Goal: Task Accomplishment & Management: Use online tool/utility

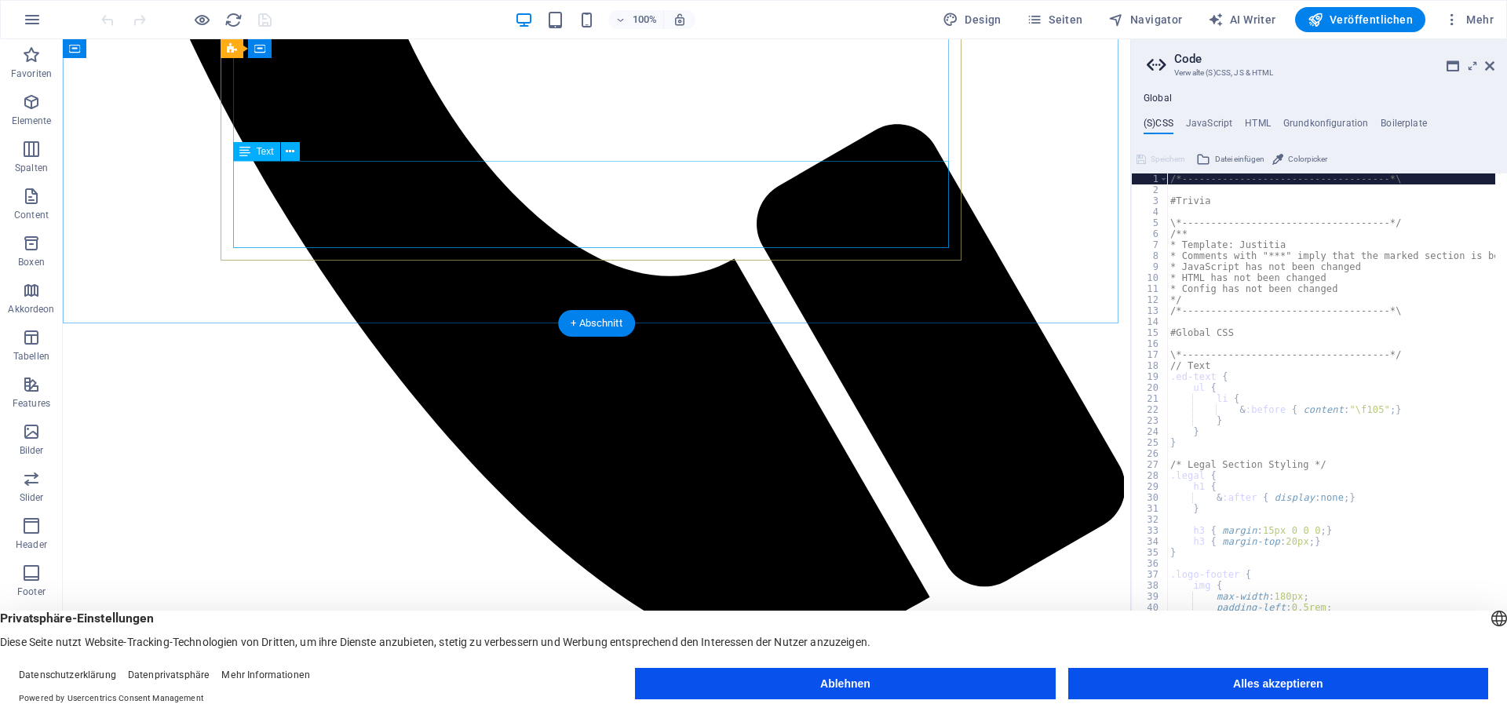
scroll to position [864, 0]
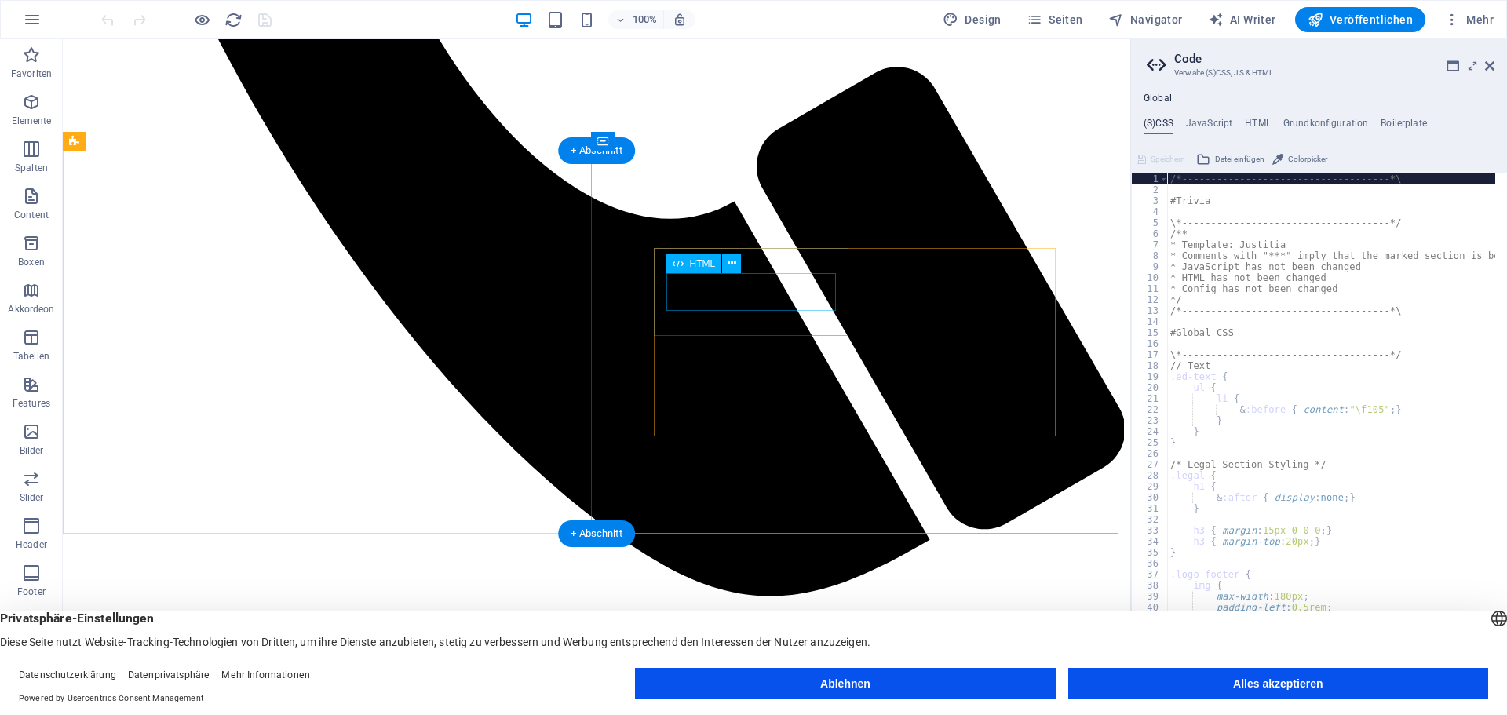
click at [732, 261] on icon at bounding box center [732, 263] width 9 height 16
click at [732, 260] on icon at bounding box center [732, 263] width 9 height 16
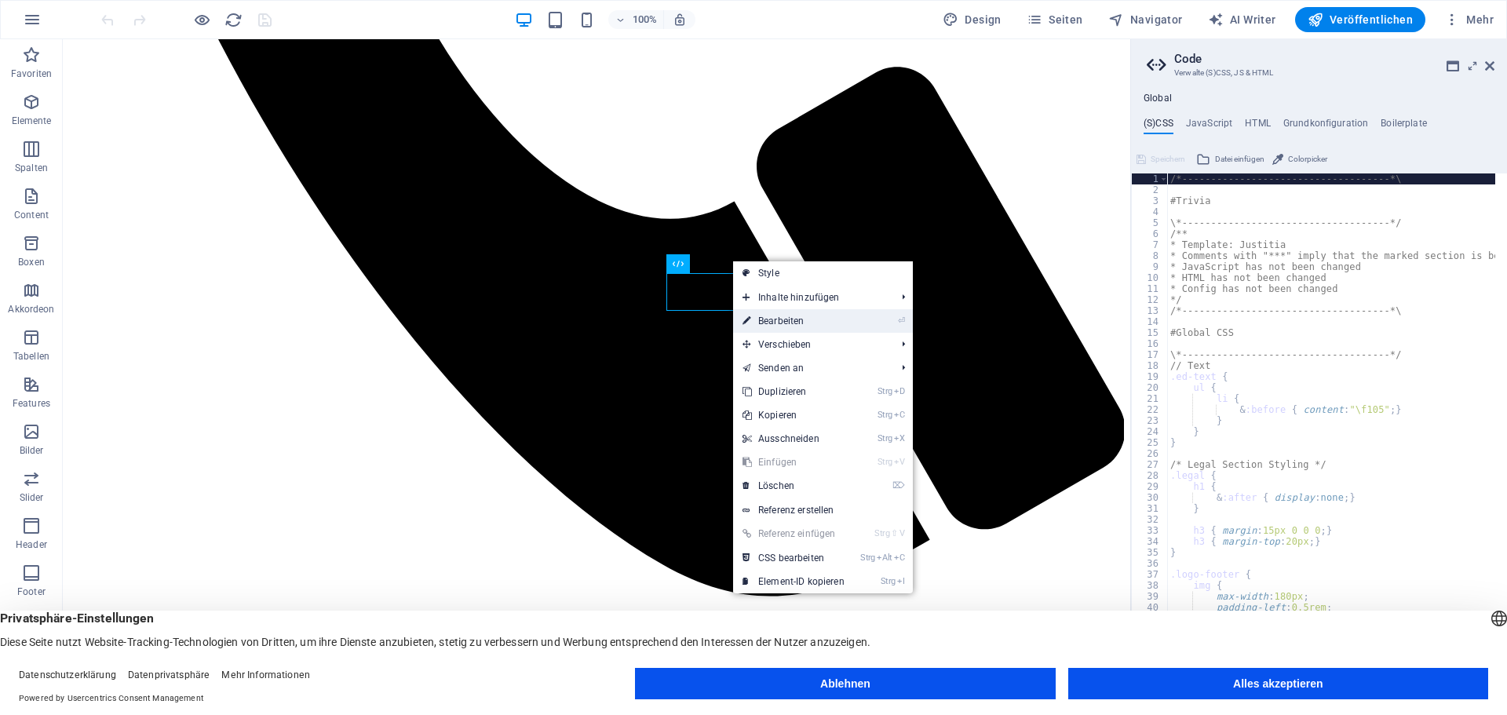
click at [783, 322] on link "⏎ Bearbeiten" at bounding box center [793, 321] width 121 height 24
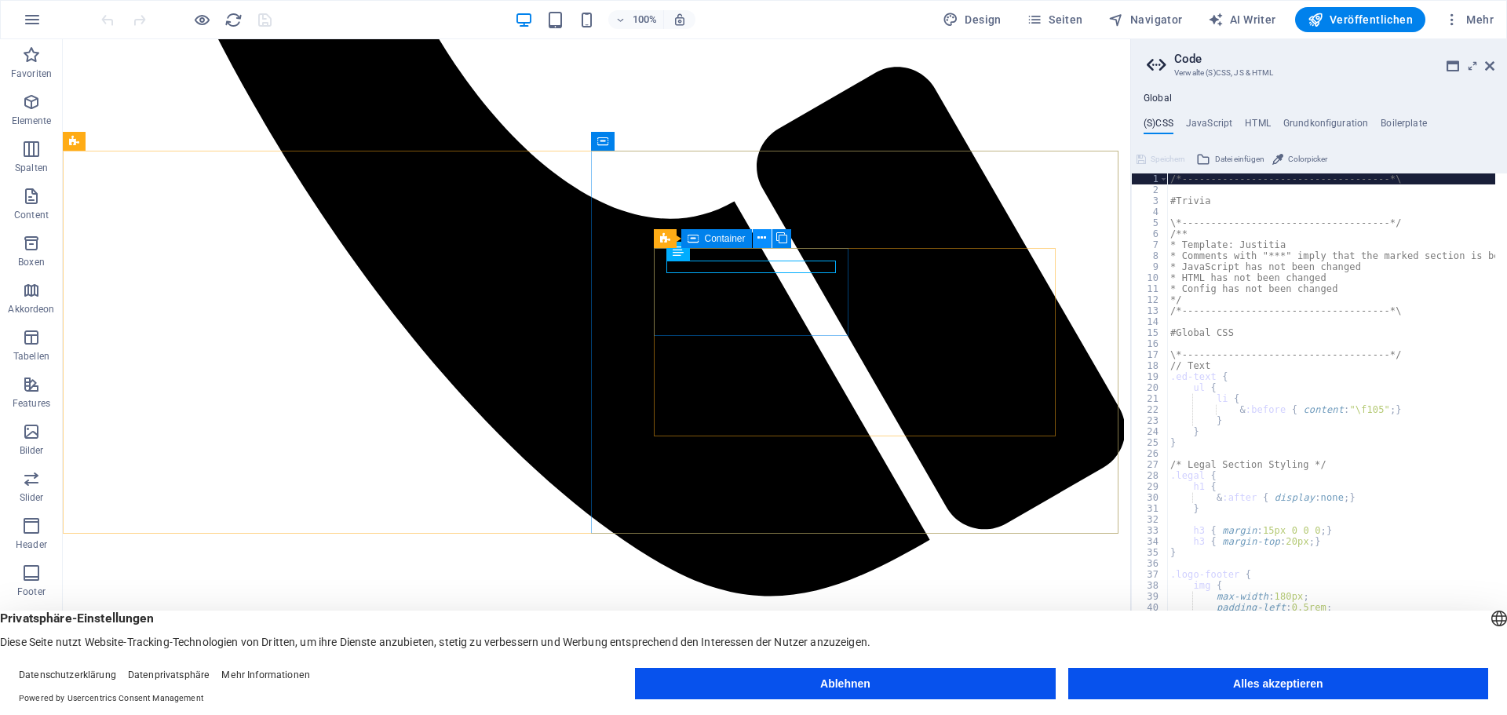
click at [760, 235] on icon at bounding box center [762, 238] width 9 height 16
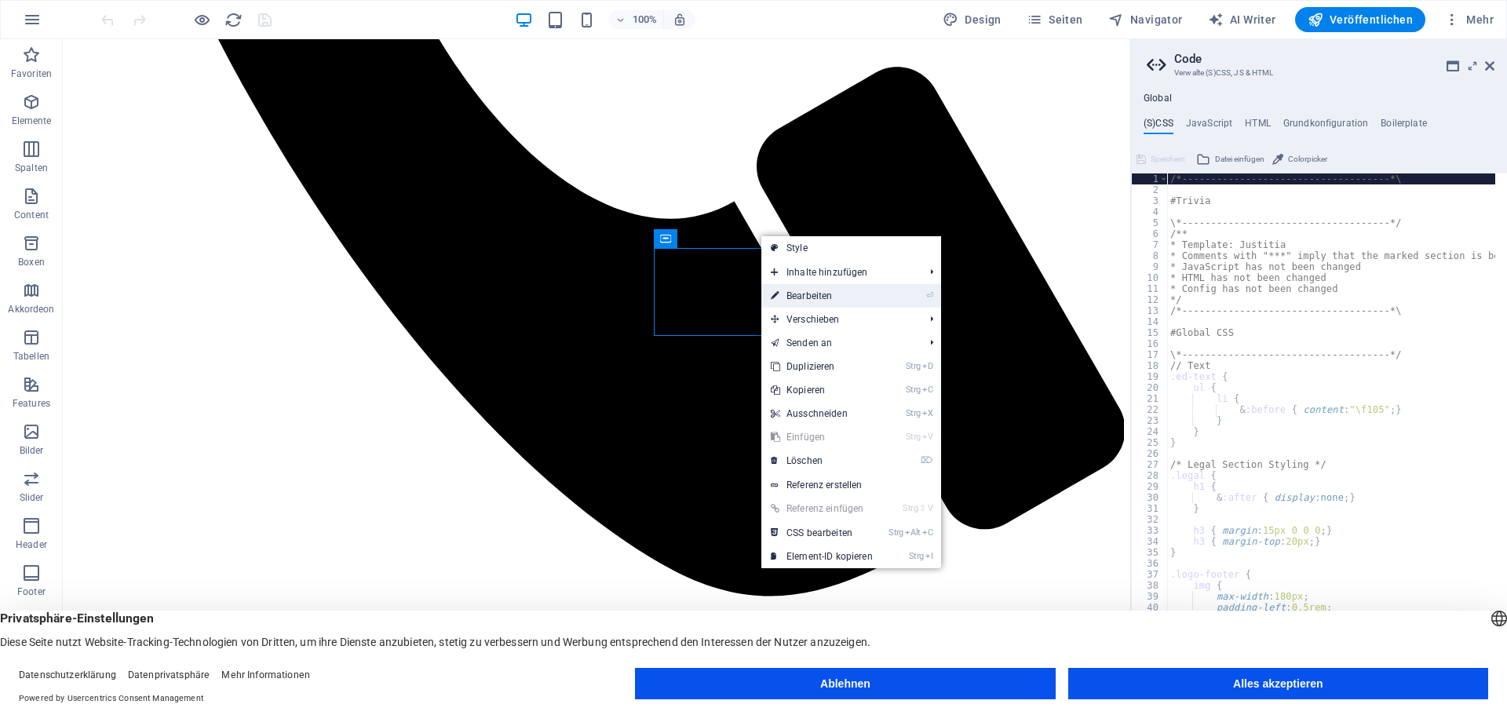
click at [804, 289] on link "⏎ Bearbeiten" at bounding box center [821, 296] width 121 height 24
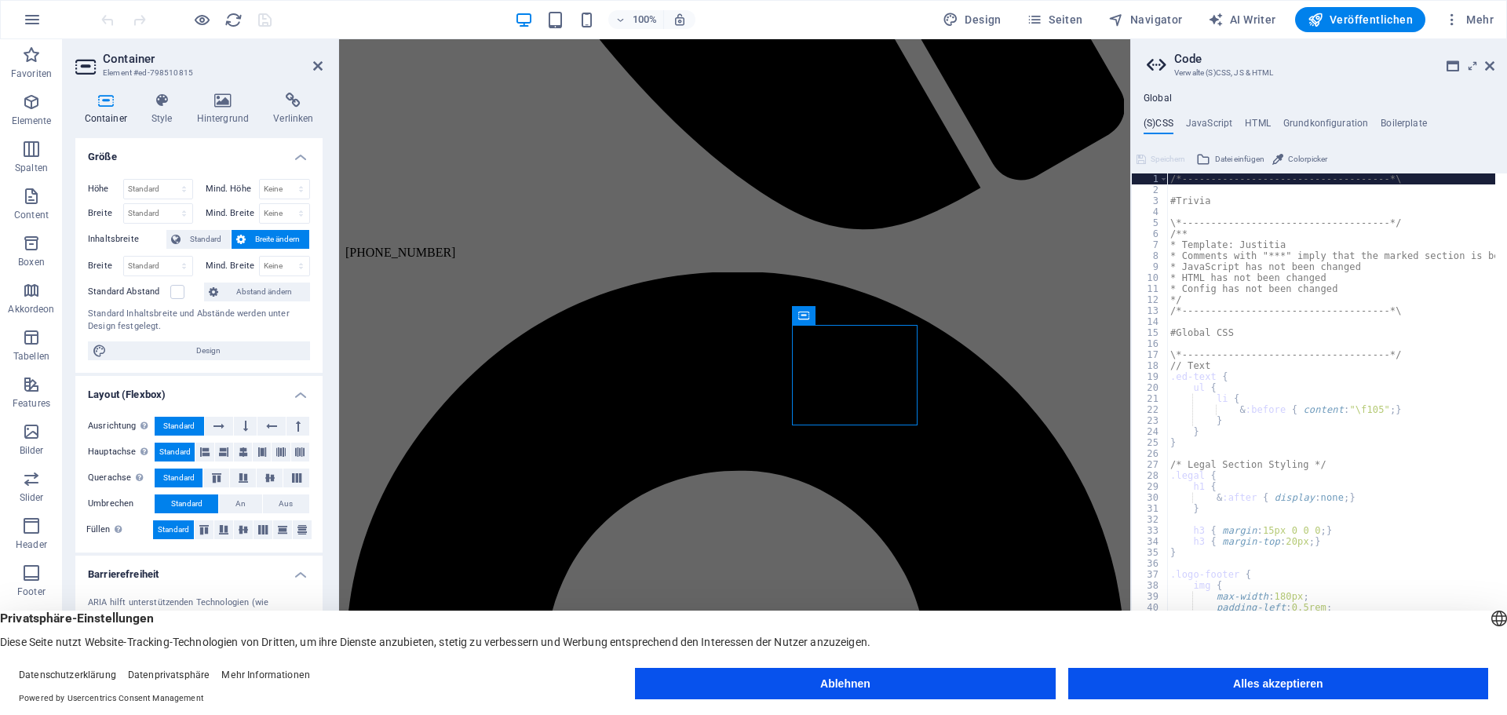
click at [109, 97] on icon at bounding box center [105, 101] width 60 height 16
click at [231, 101] on icon at bounding box center [223, 101] width 71 height 16
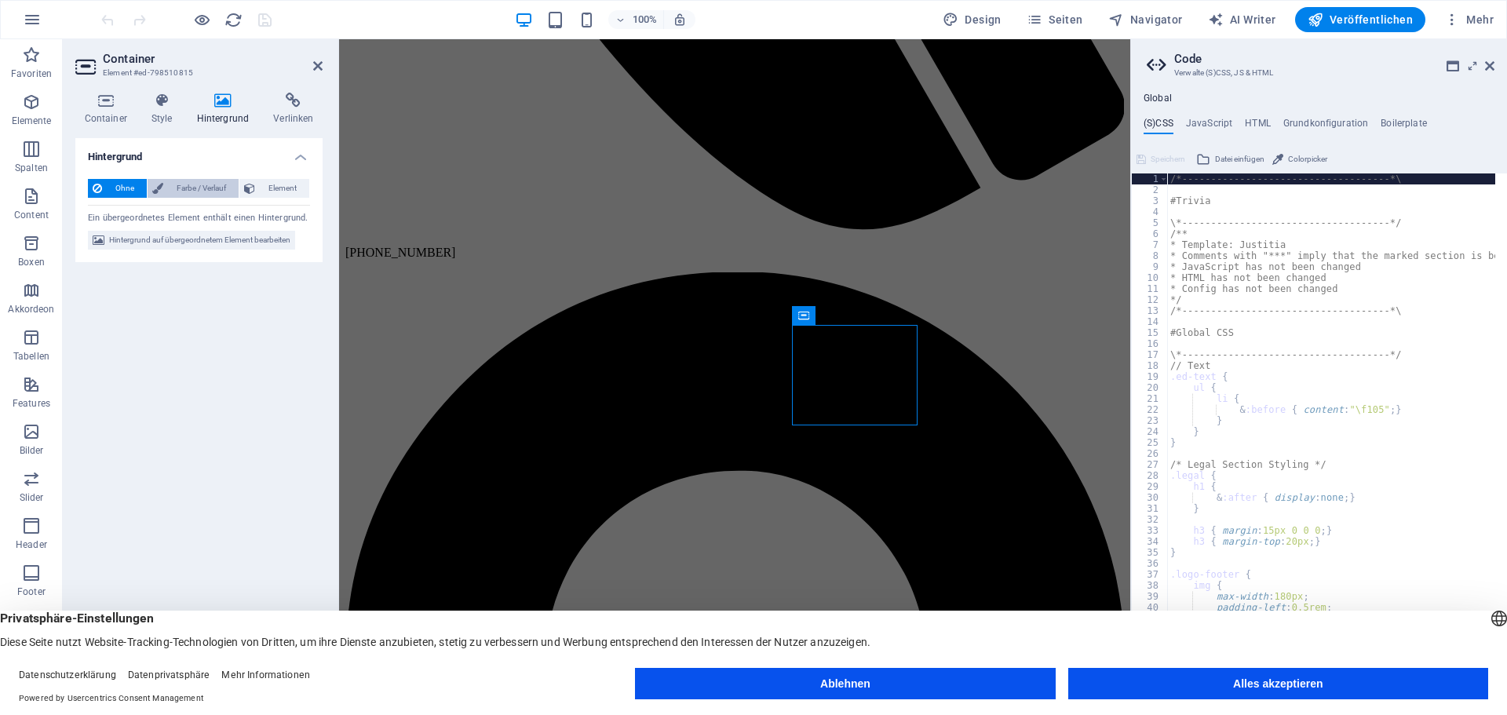
click at [177, 181] on span "Farbe / Verlauf" at bounding box center [201, 188] width 66 height 19
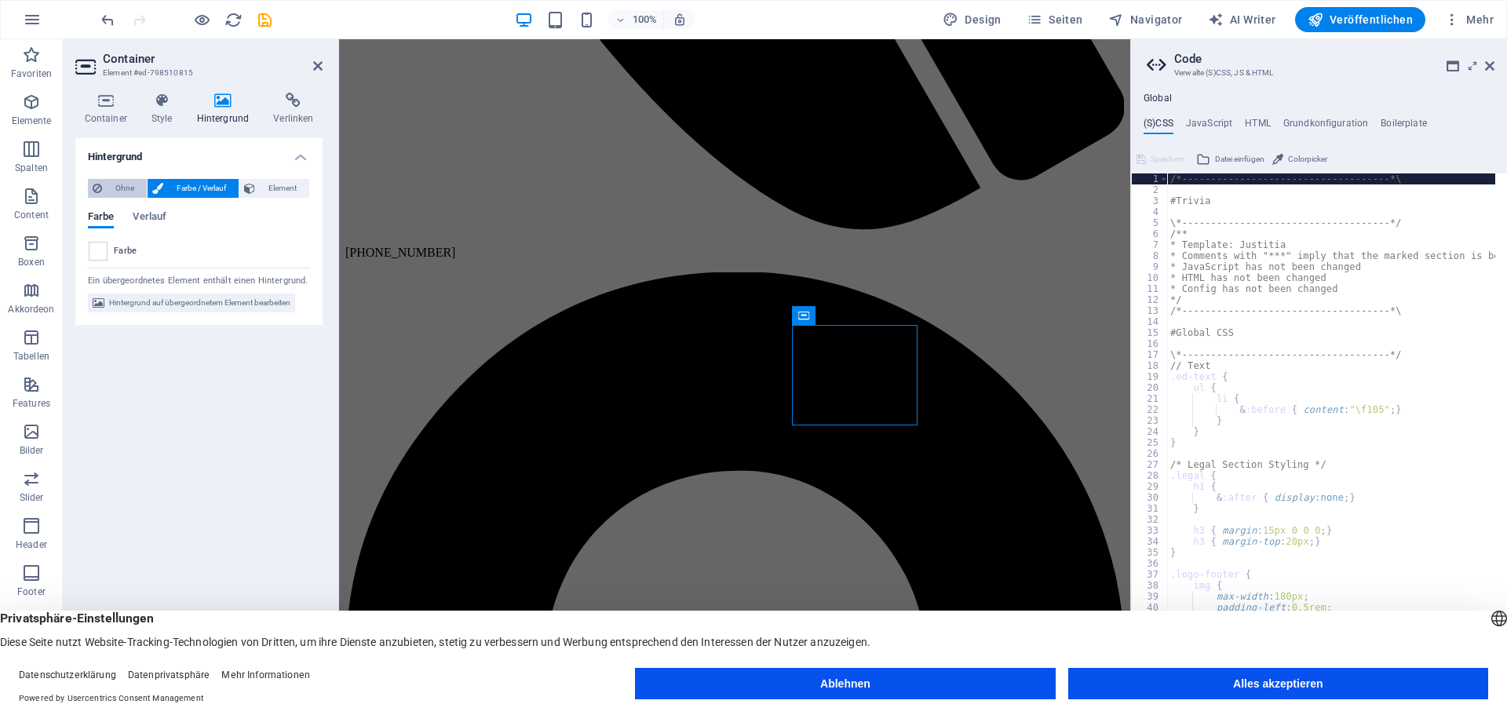
click at [130, 184] on span "Ohne" at bounding box center [124, 188] width 35 height 19
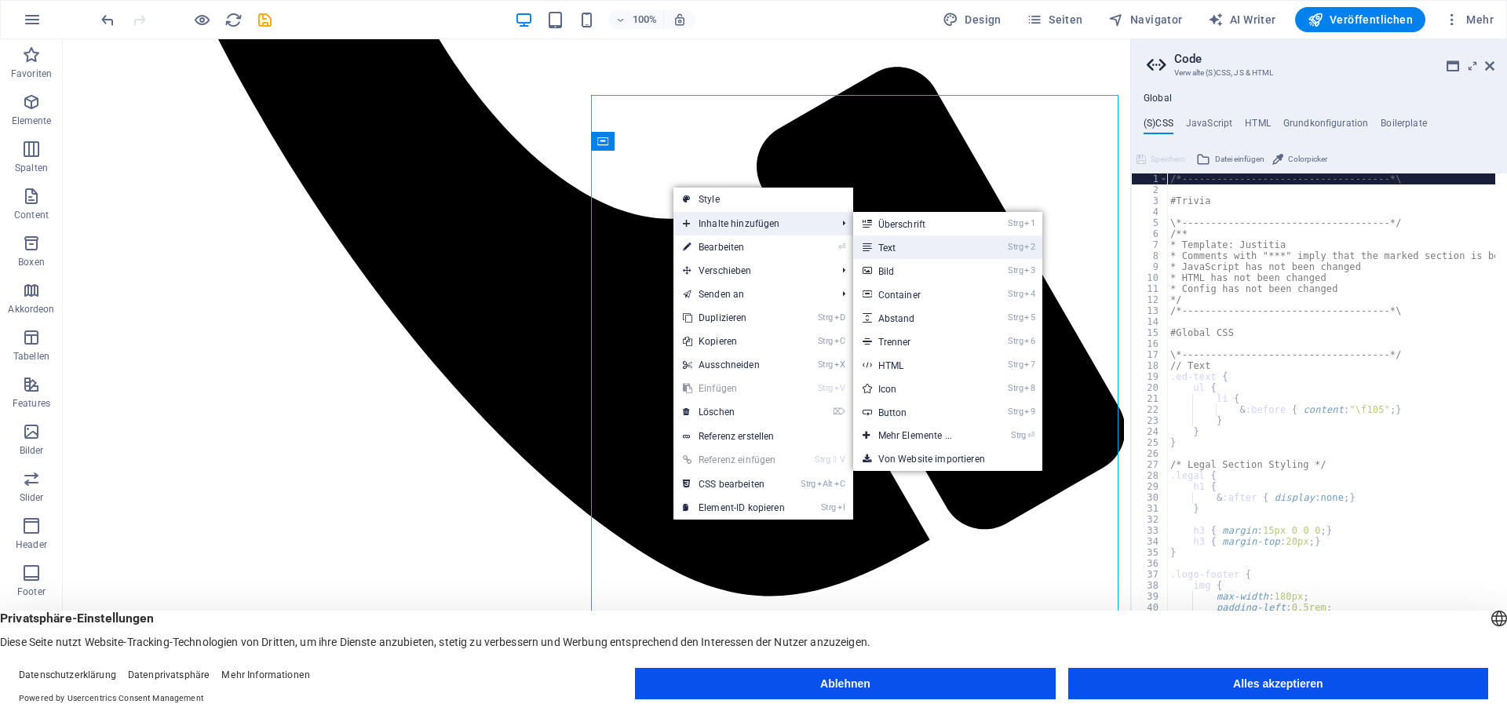
click at [887, 247] on link "Strg 2 Text" at bounding box center [918, 248] width 130 height 24
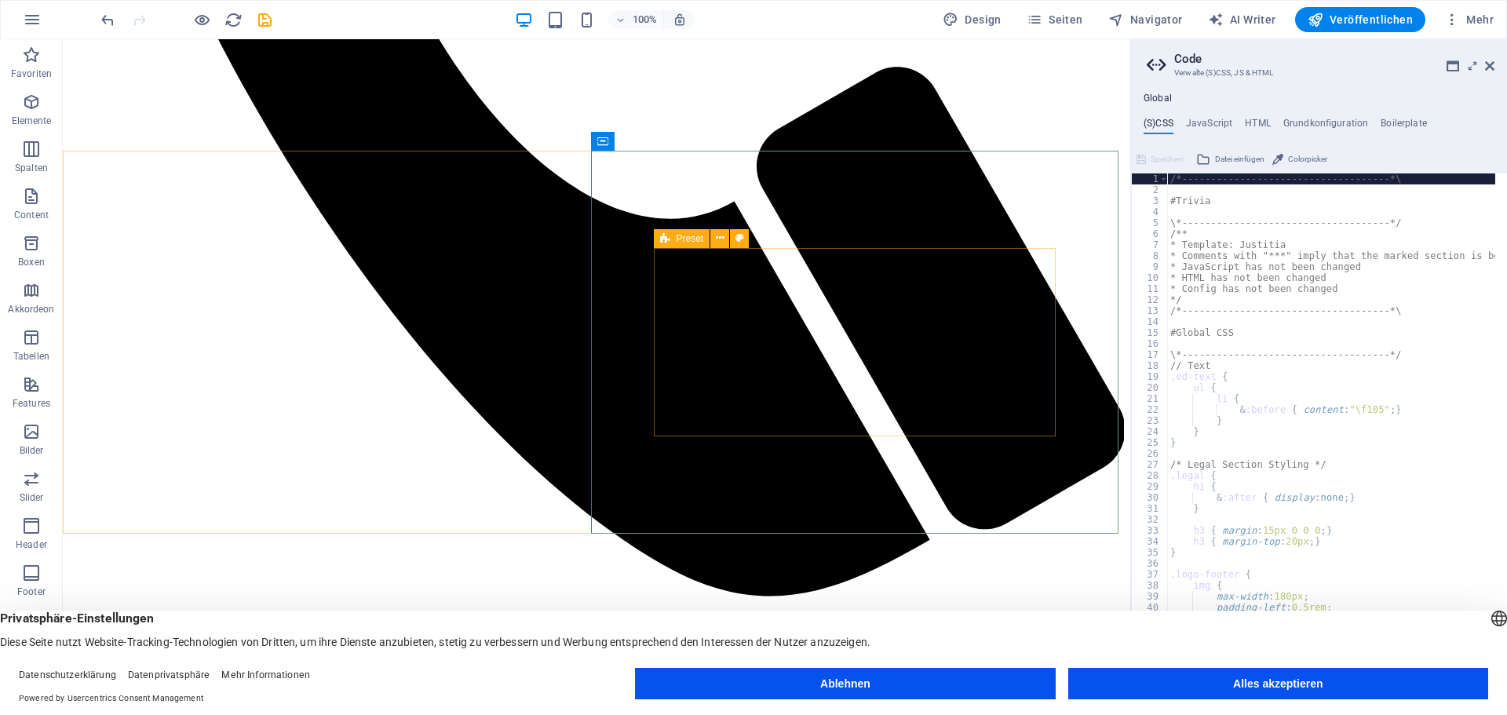
click at [692, 239] on span "Preset" at bounding box center [690, 238] width 27 height 9
click at [720, 233] on icon at bounding box center [720, 238] width 9 height 16
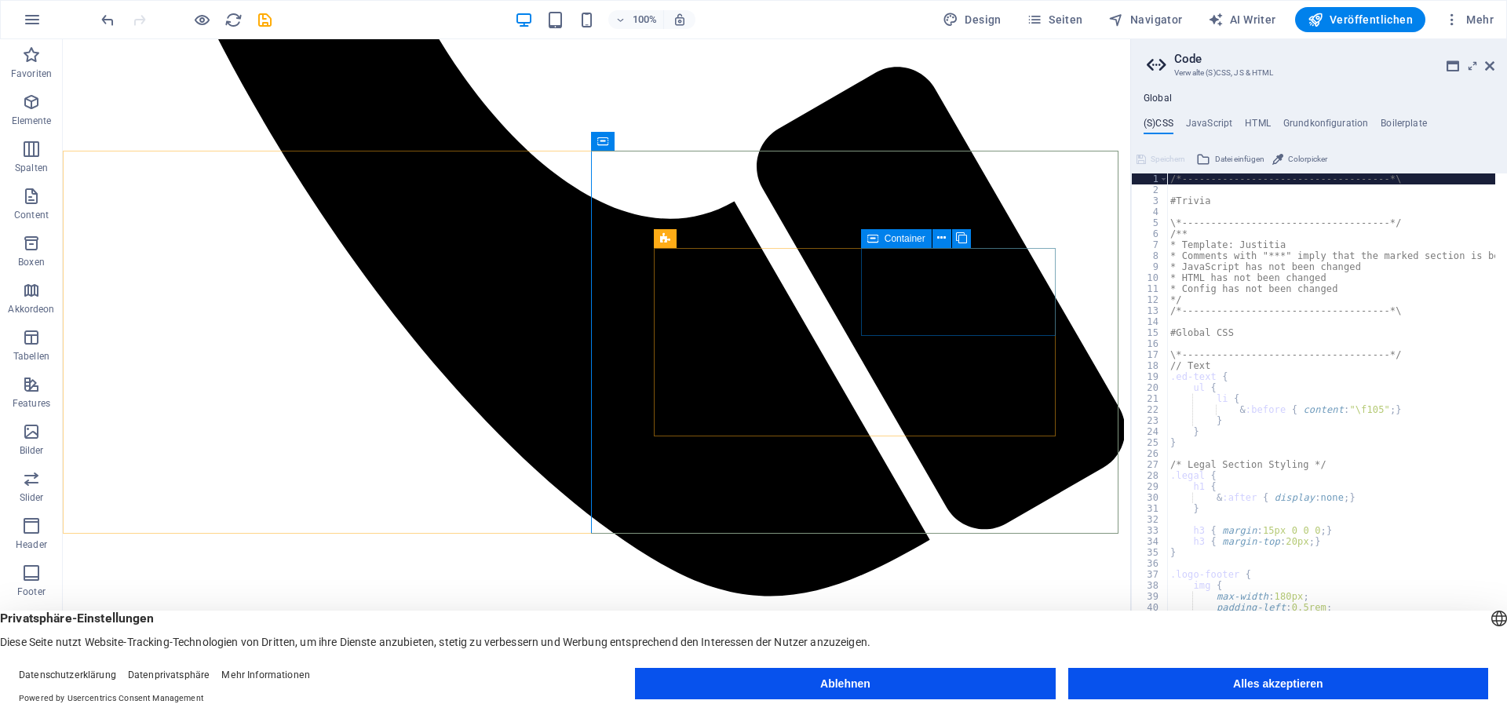
drag, startPoint x: 709, startPoint y: 235, endPoint x: 665, endPoint y: 225, distance: 45.1
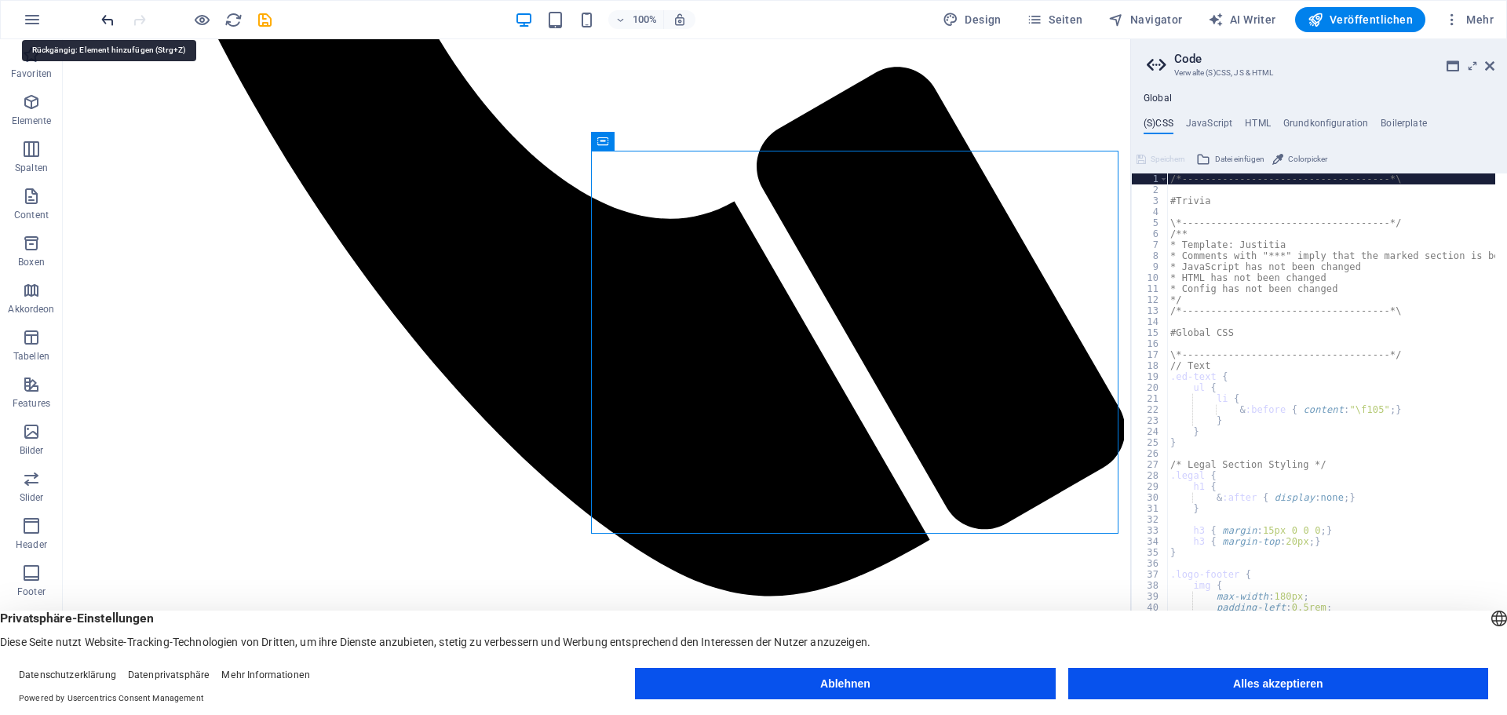
click at [111, 20] on icon "undo" at bounding box center [108, 20] width 18 height 18
click at [103, 17] on icon "undo" at bounding box center [108, 20] width 18 height 18
click at [104, 16] on icon "undo" at bounding box center [108, 20] width 18 height 18
click at [669, 134] on icon at bounding box center [671, 141] width 9 height 16
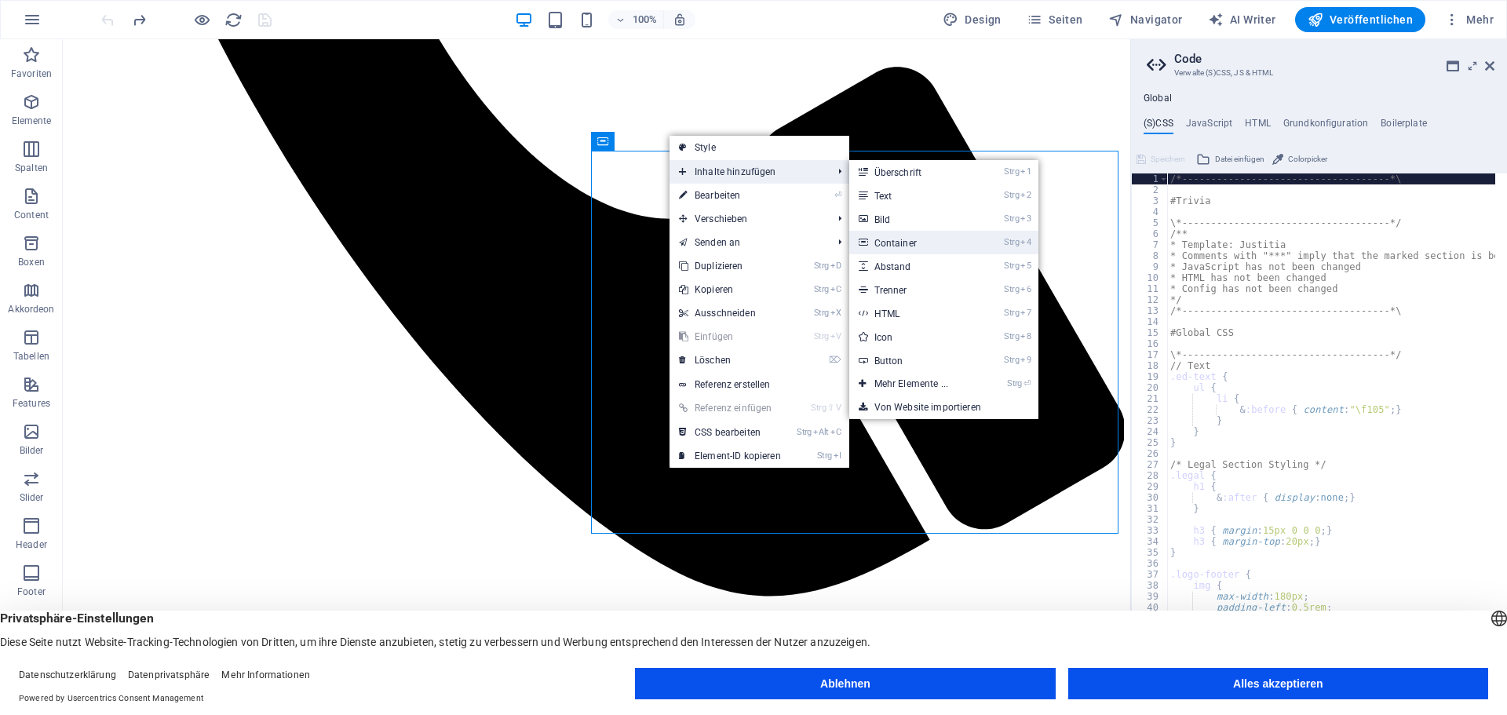
click at [896, 240] on link "Strg 4 Container" at bounding box center [914, 243] width 130 height 24
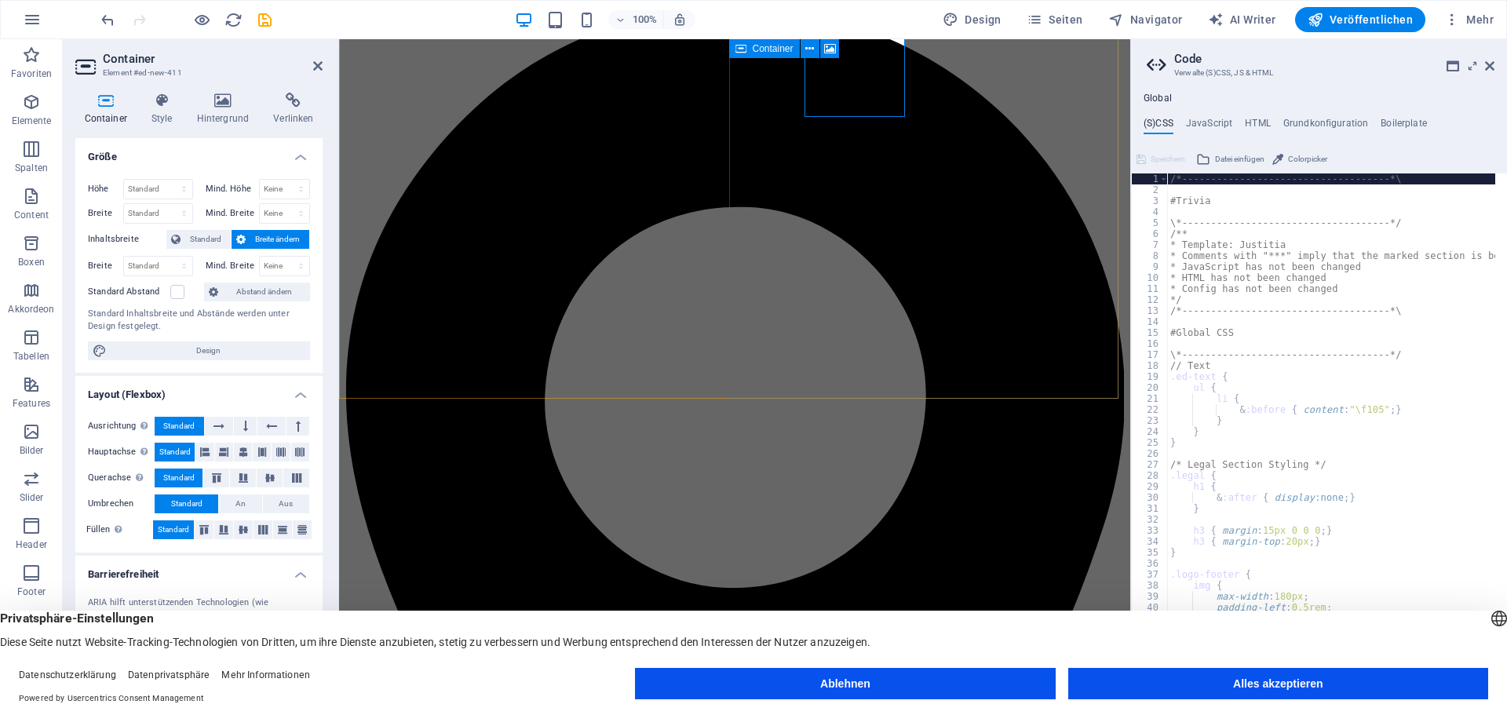
scroll to position [942, 0]
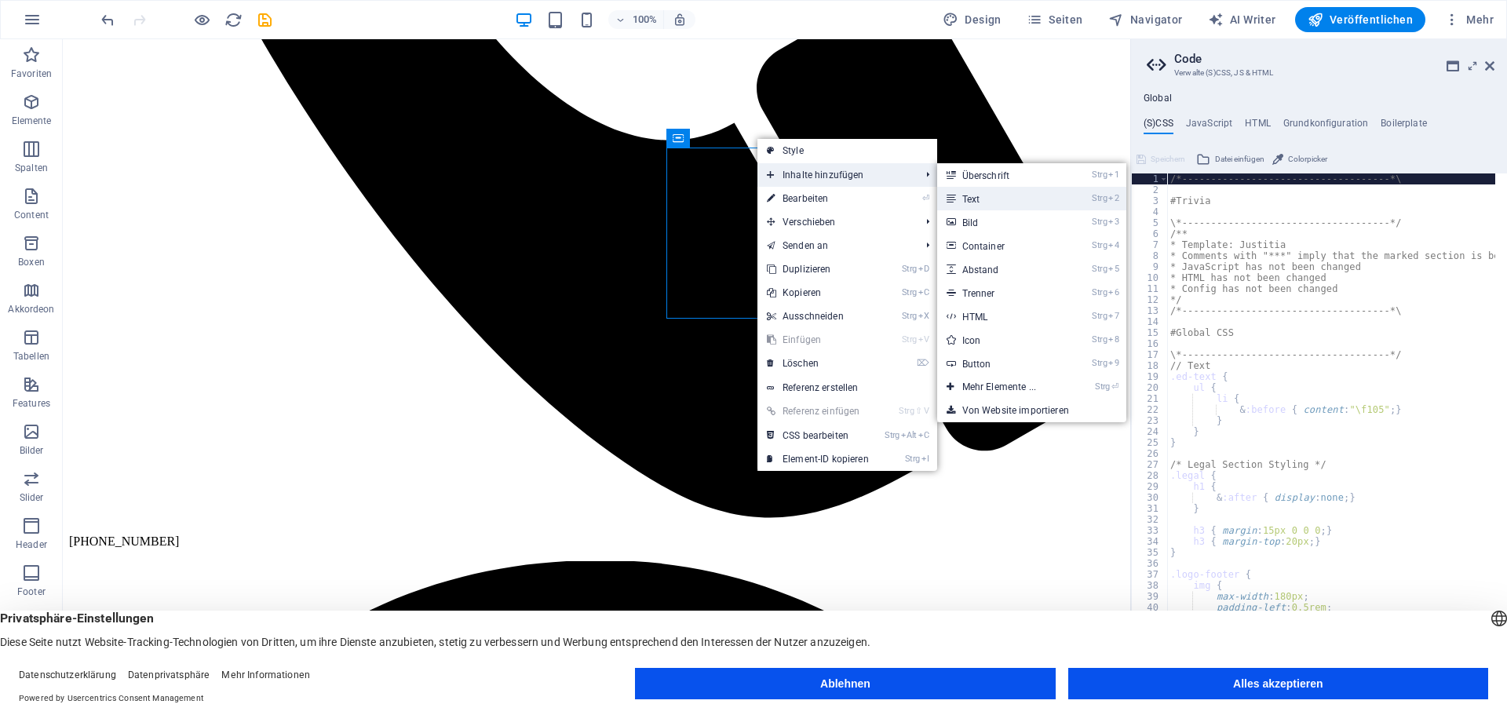
click at [969, 193] on link "Strg 2 Text" at bounding box center [1002, 199] width 130 height 24
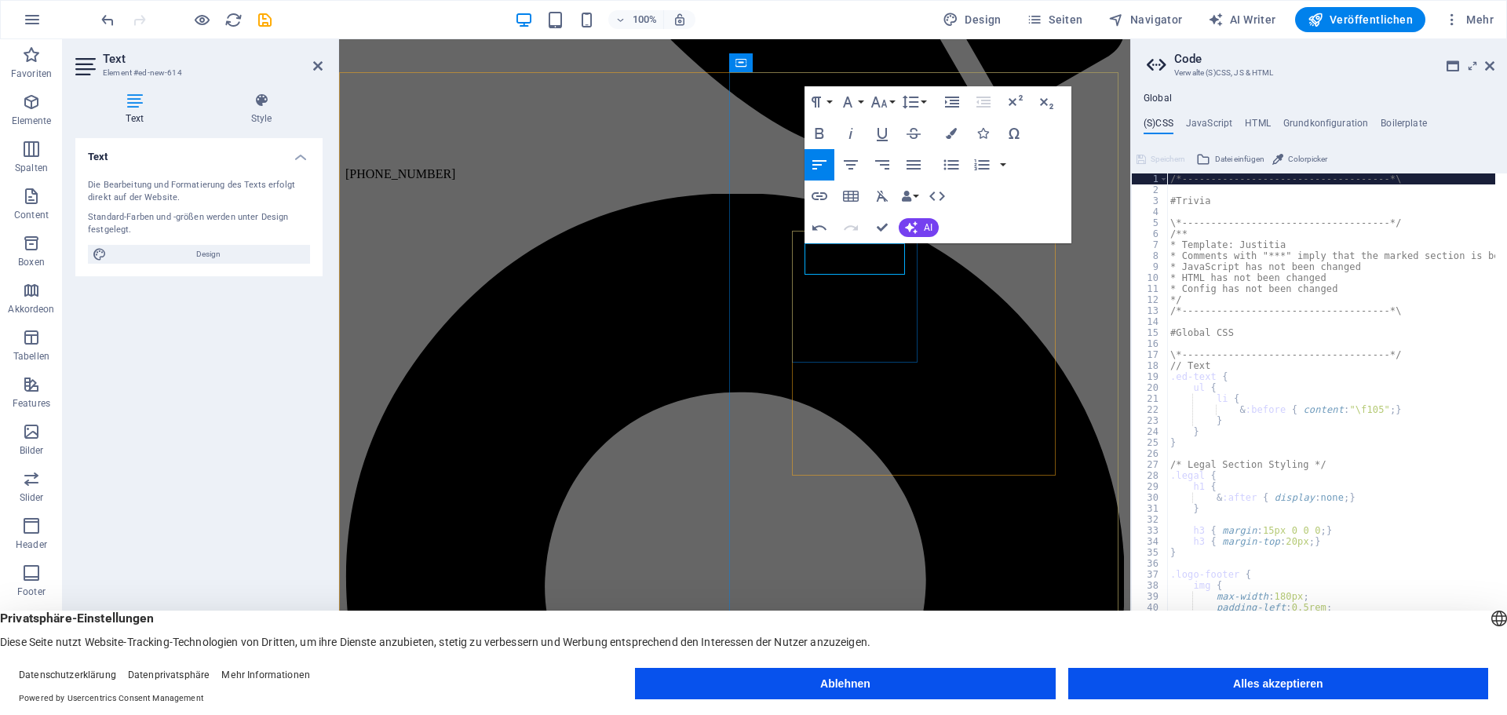
drag, startPoint x: 807, startPoint y: 252, endPoint x: 860, endPoint y: 262, distance: 54.3
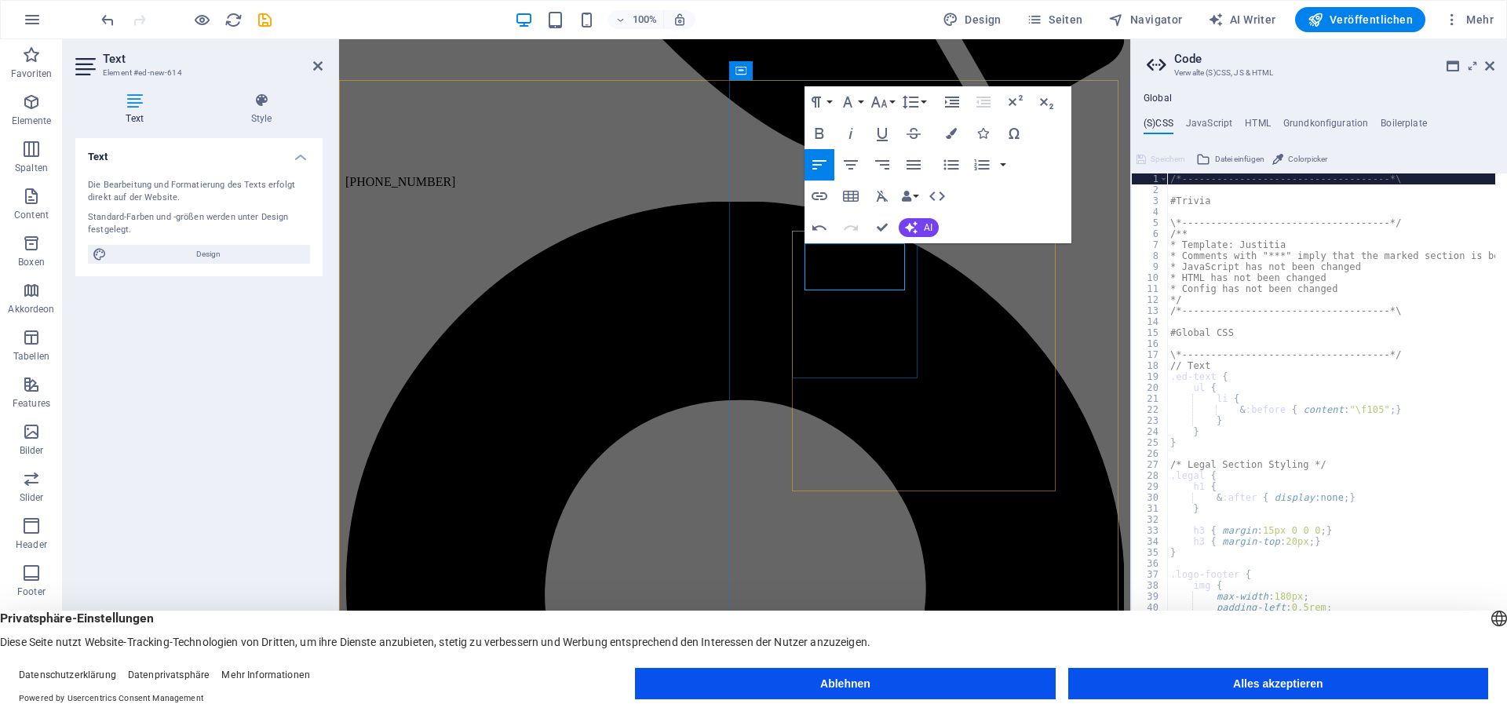
scroll to position [0, 5]
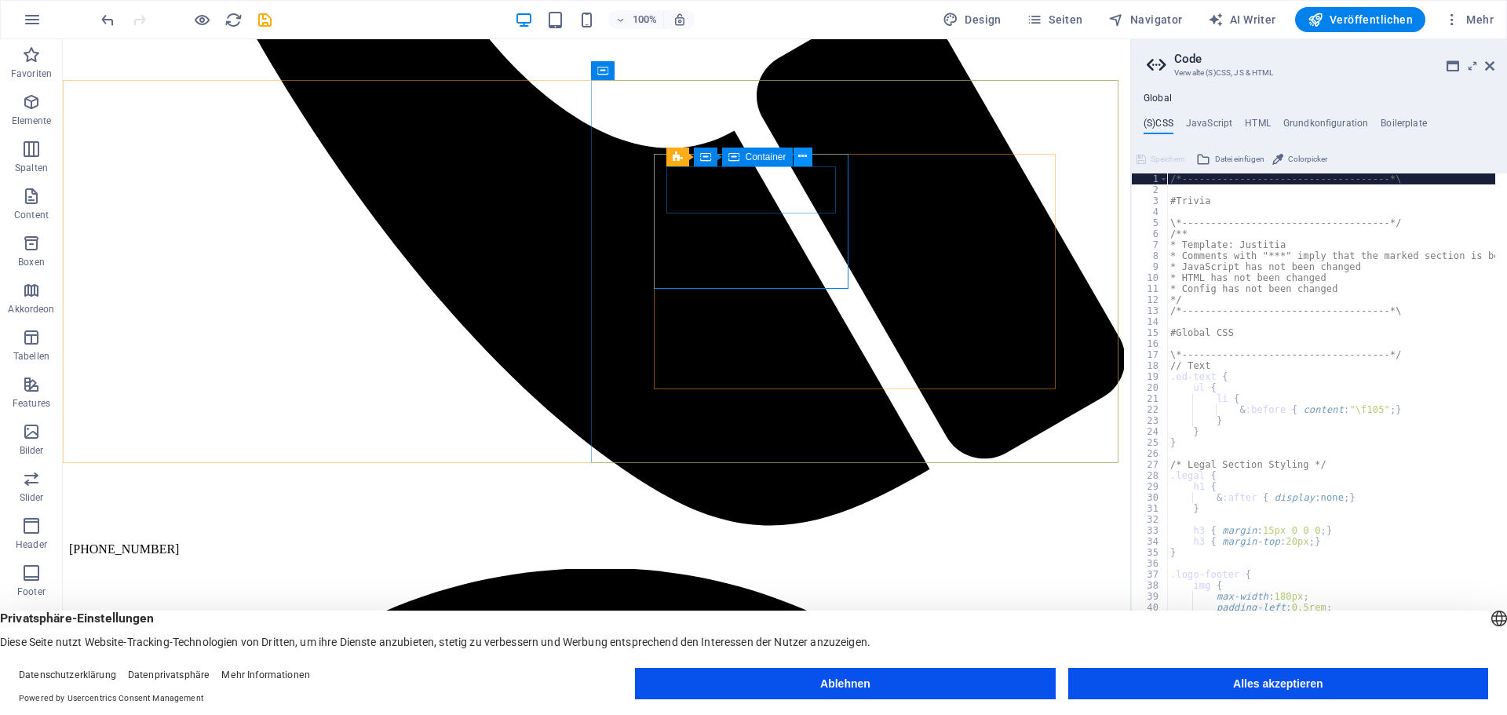
click at [808, 153] on button at bounding box center [803, 157] width 19 height 19
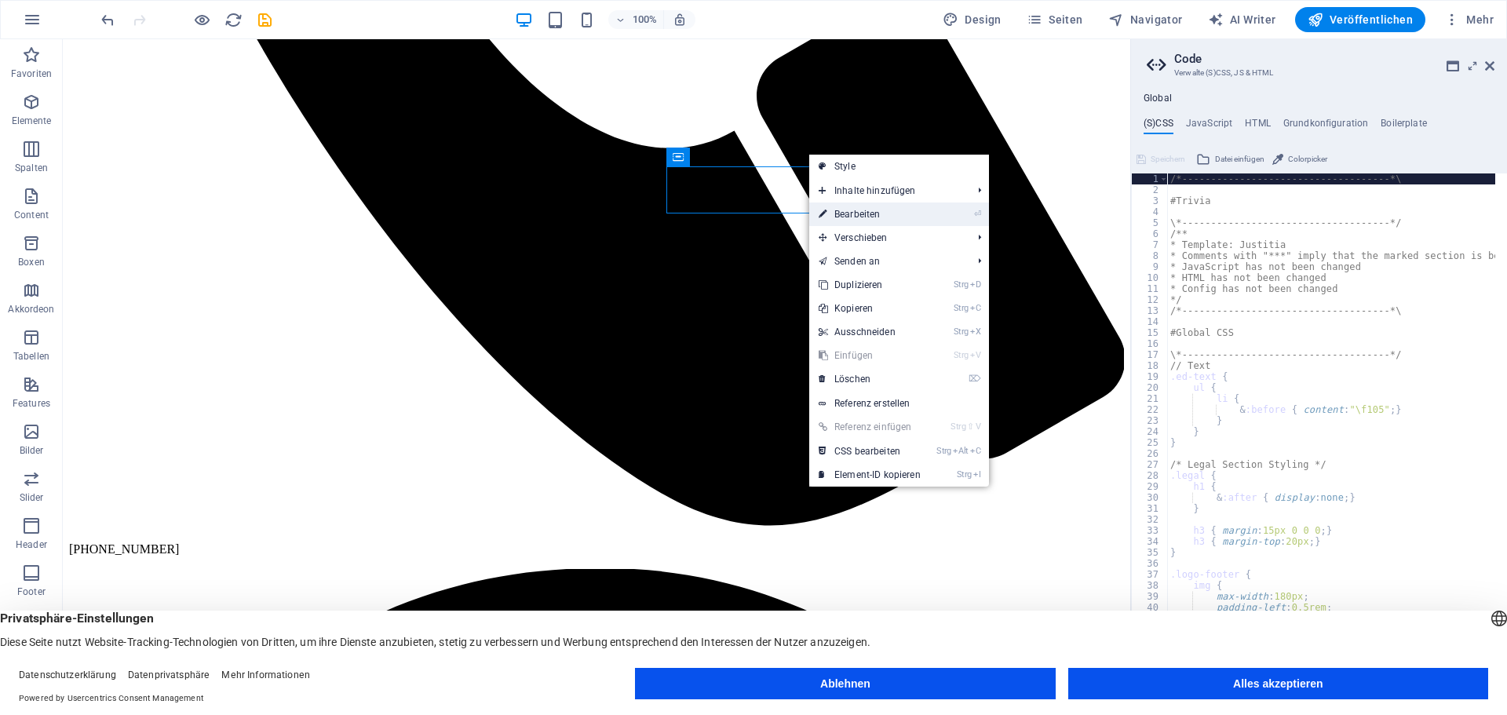
click at [856, 213] on link "⏎ Bearbeiten" at bounding box center [869, 215] width 121 height 24
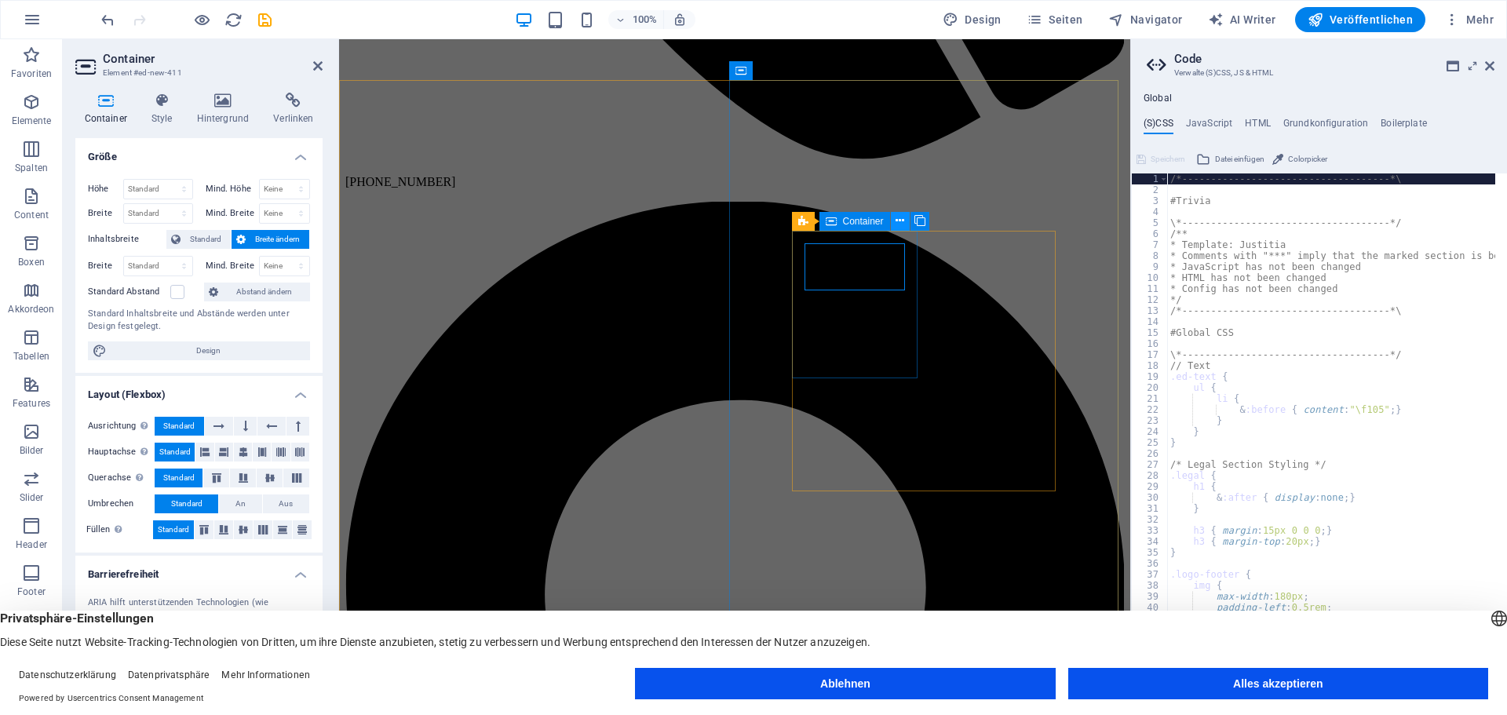
click at [903, 216] on icon at bounding box center [900, 221] width 9 height 16
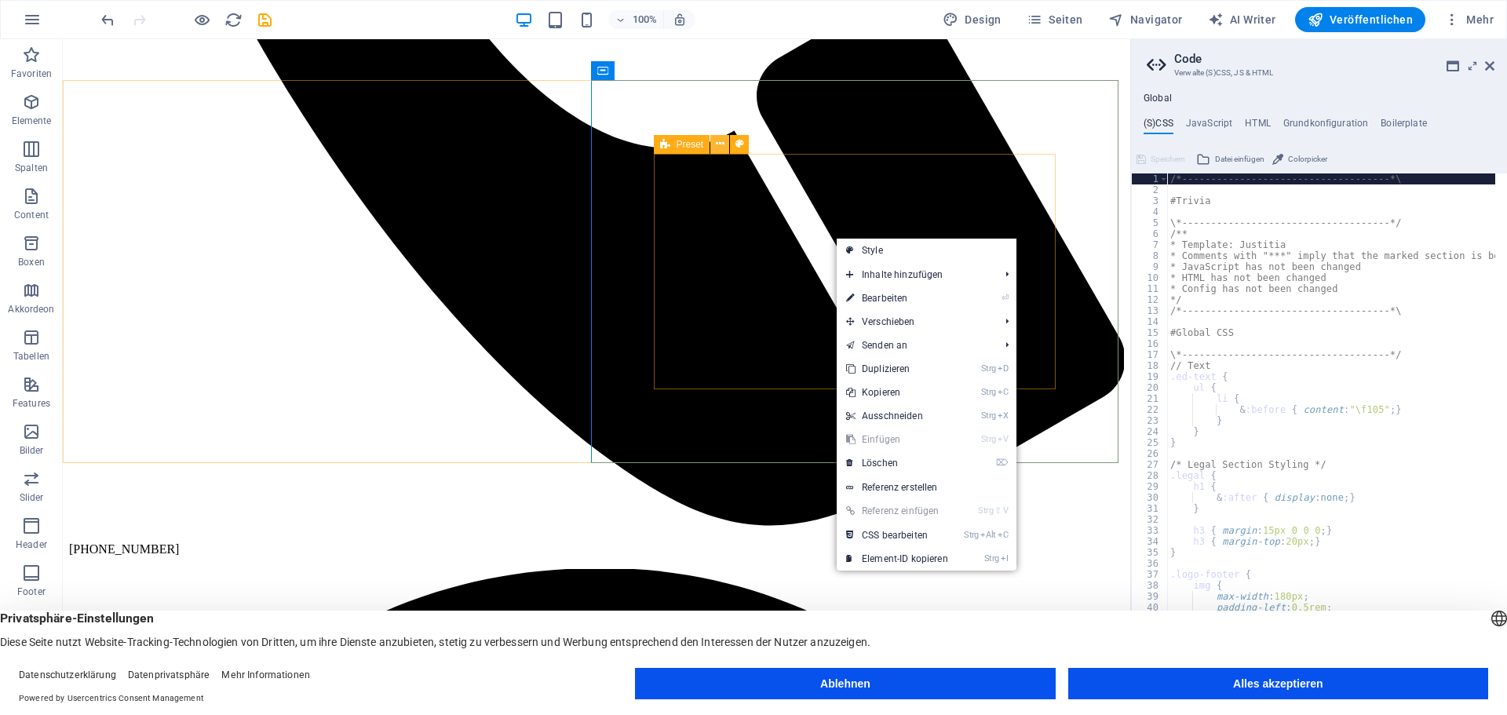
click at [718, 142] on icon at bounding box center [720, 144] width 9 height 16
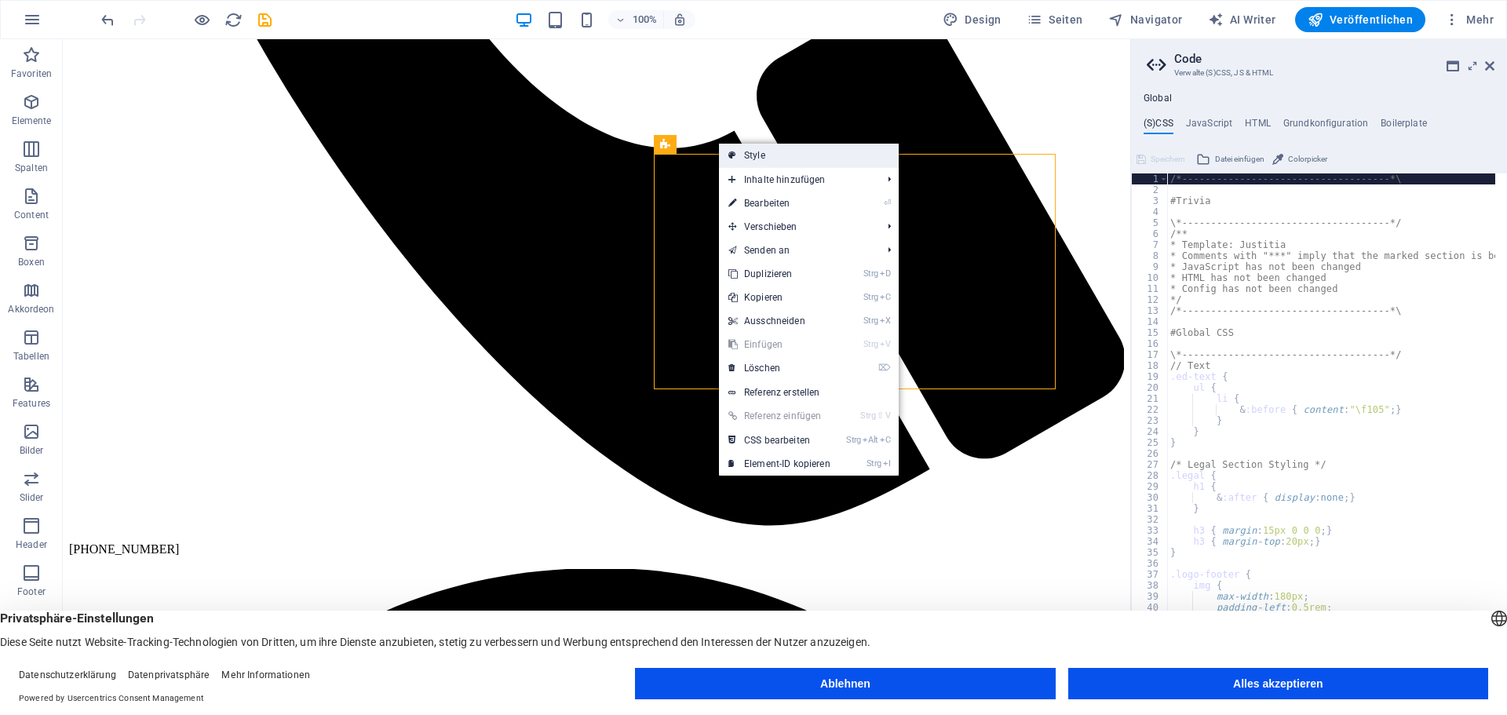
click at [754, 152] on link "Style" at bounding box center [809, 156] width 180 height 24
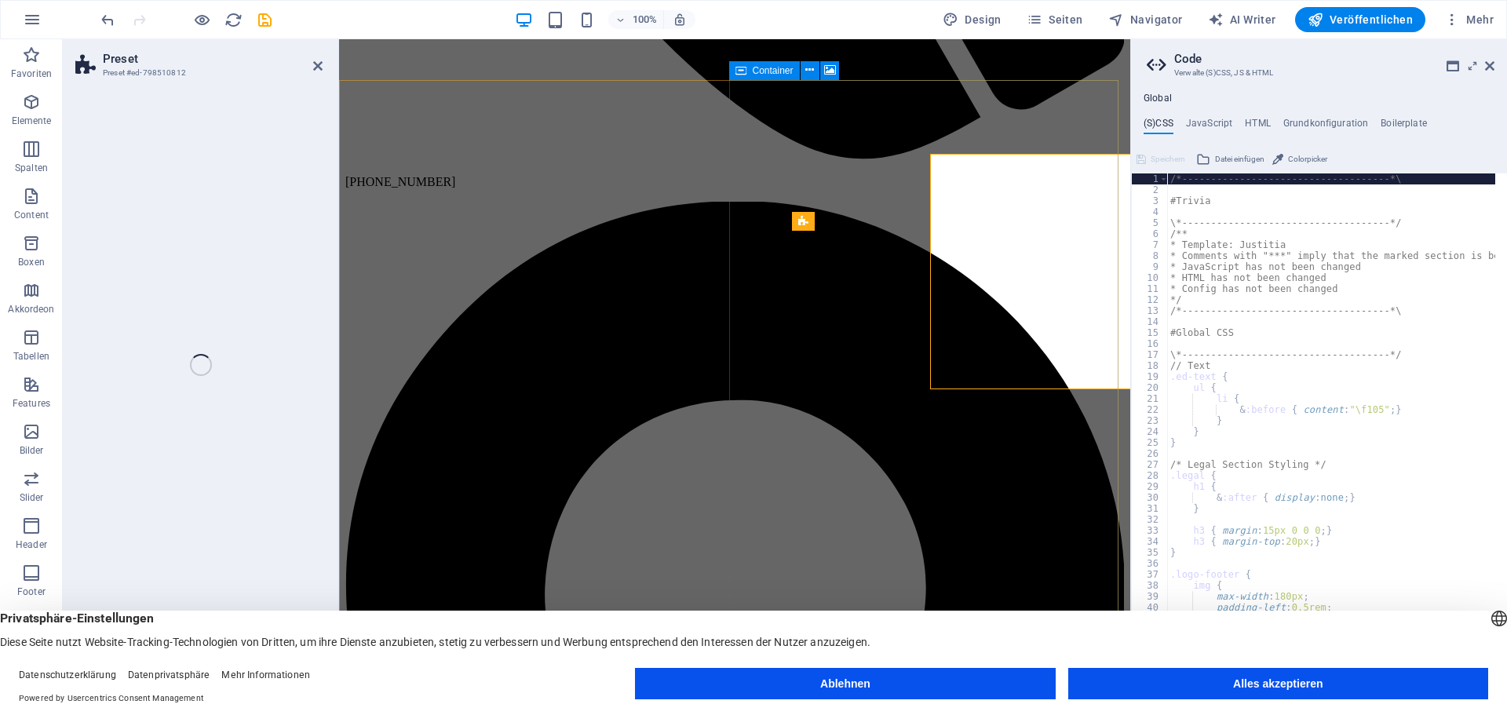
select select "px"
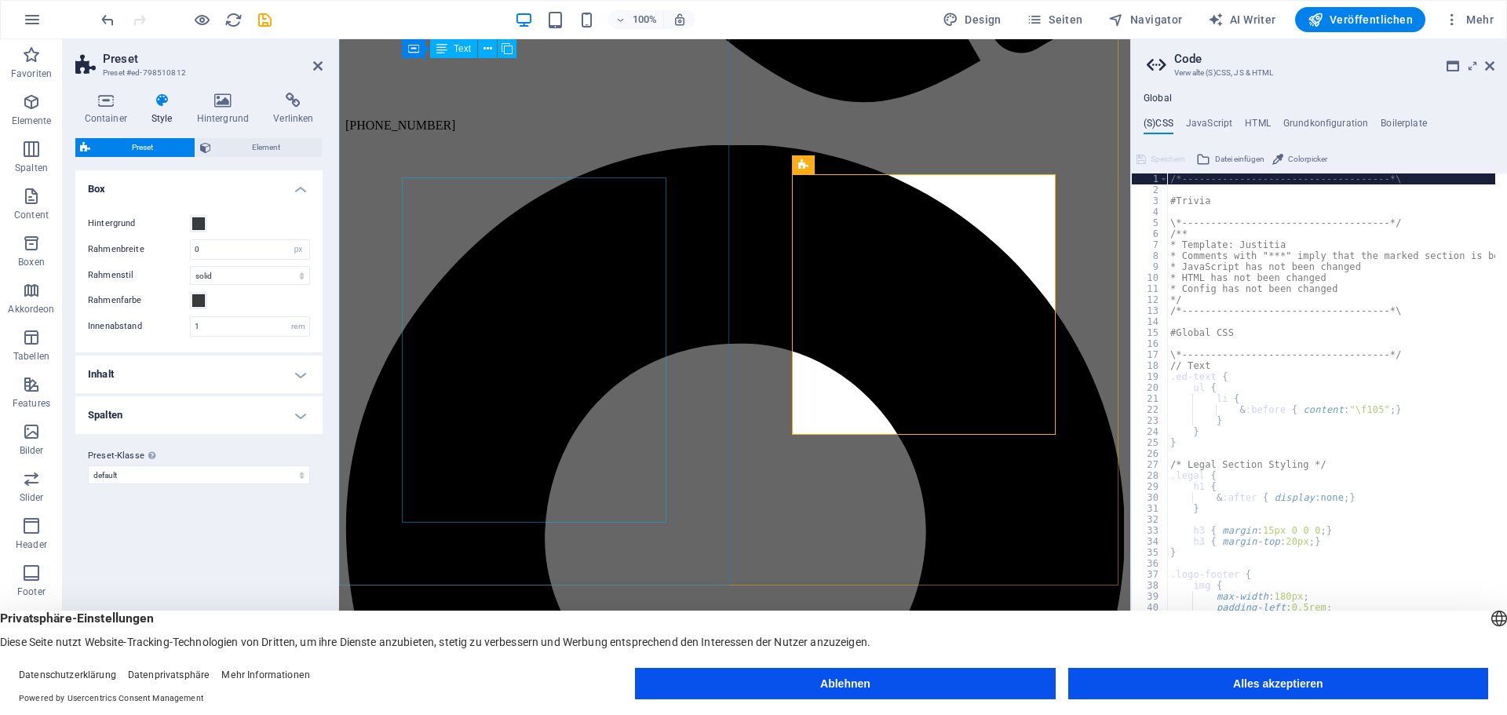
scroll to position [934, 0]
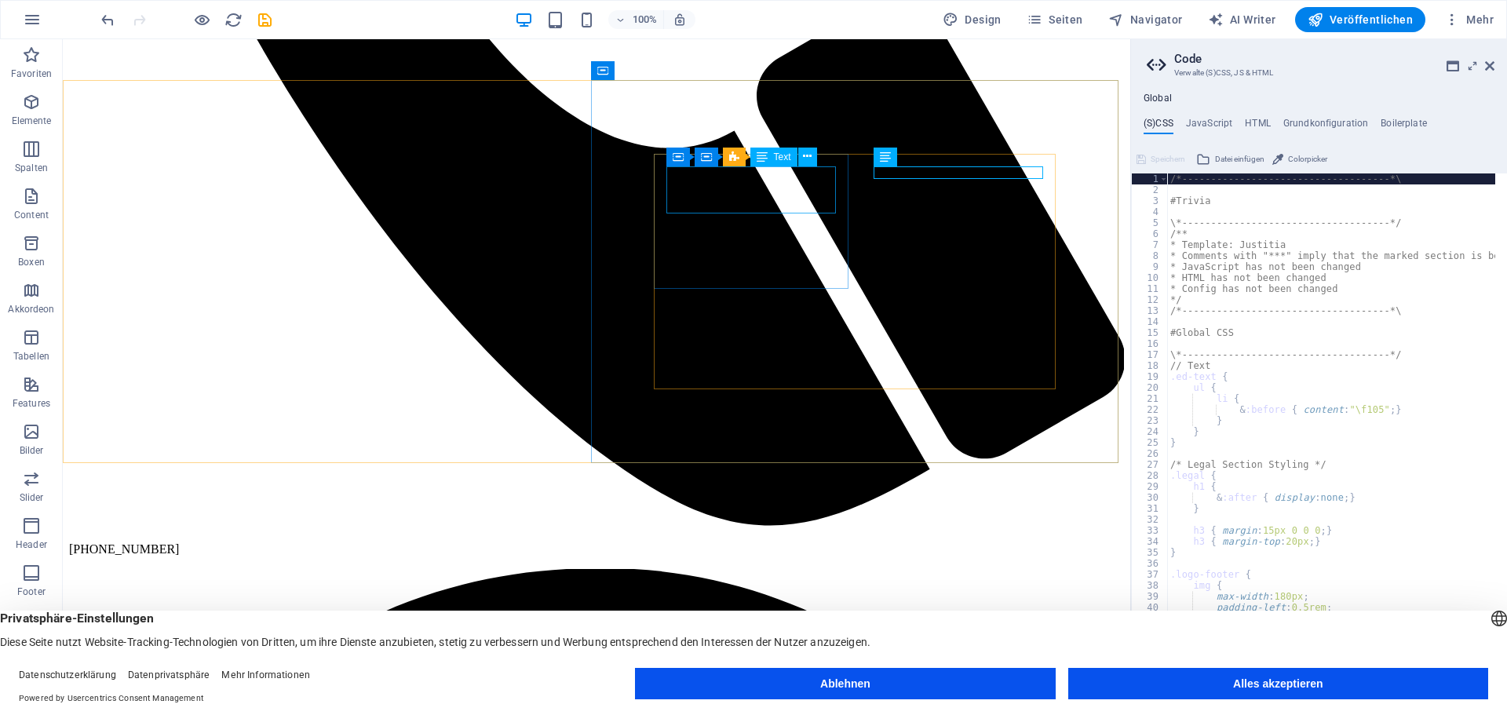
click at [816, 166] on div "Container Container Preset Text" at bounding box center [746, 158] width 161 height 20
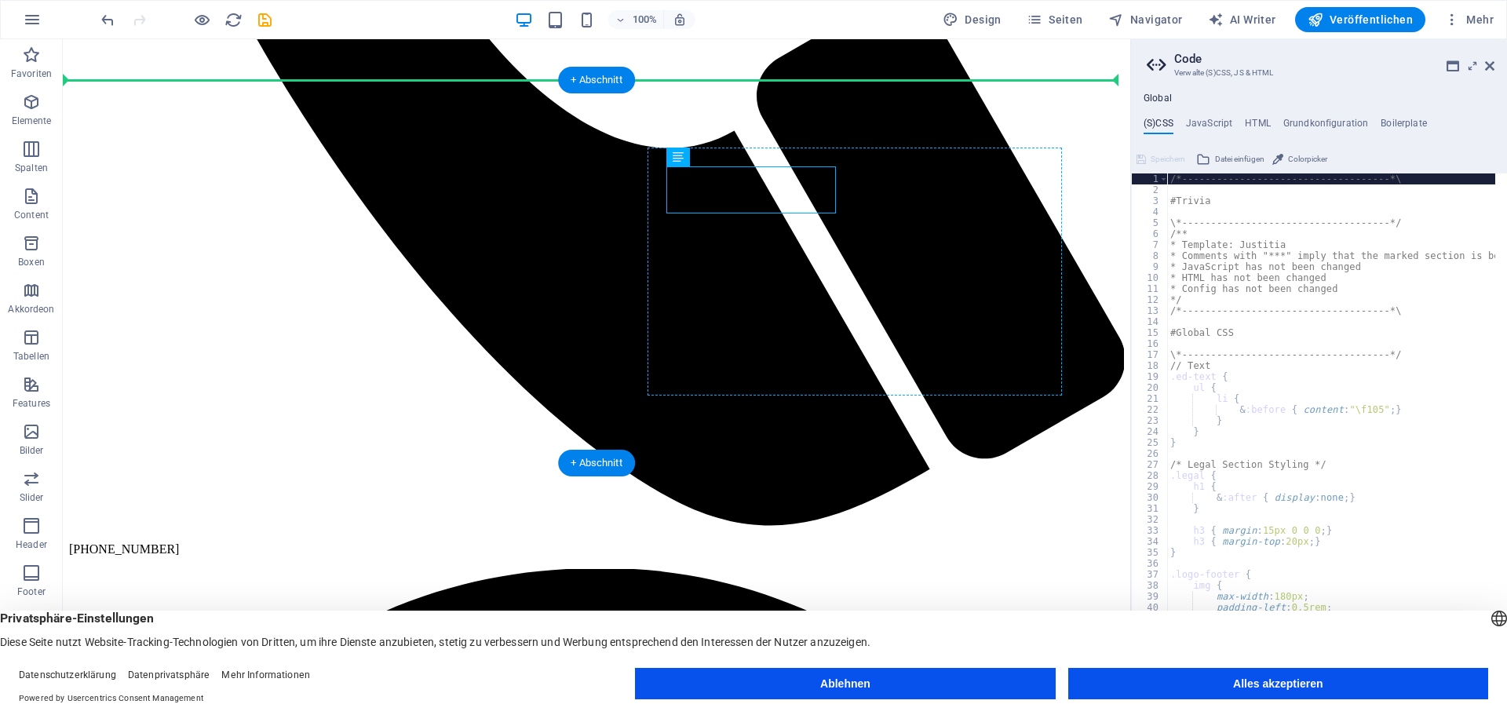
drag, startPoint x: 668, startPoint y: 168, endPoint x: 660, endPoint y: 162, distance: 10.1
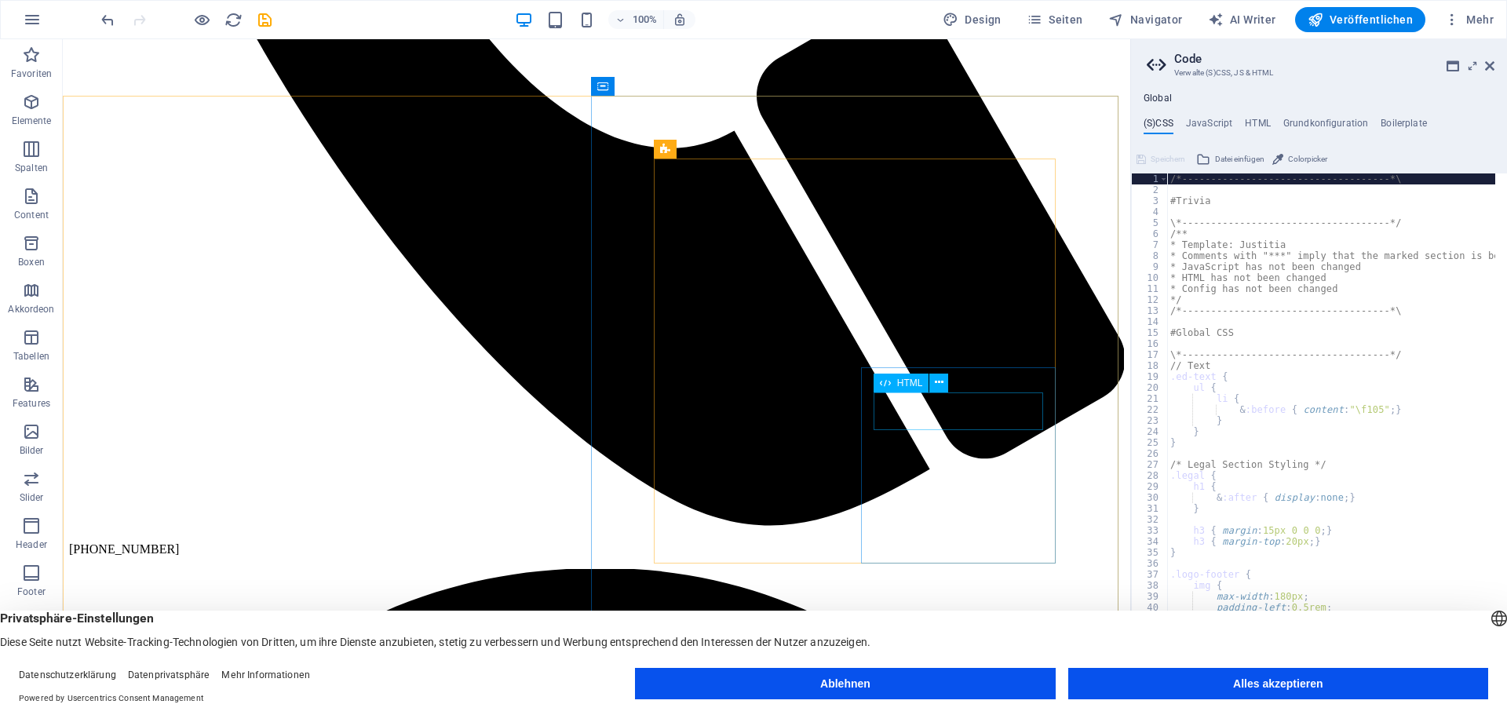
click at [958, 384] on div "HTML" at bounding box center [917, 384] width 86 height 20
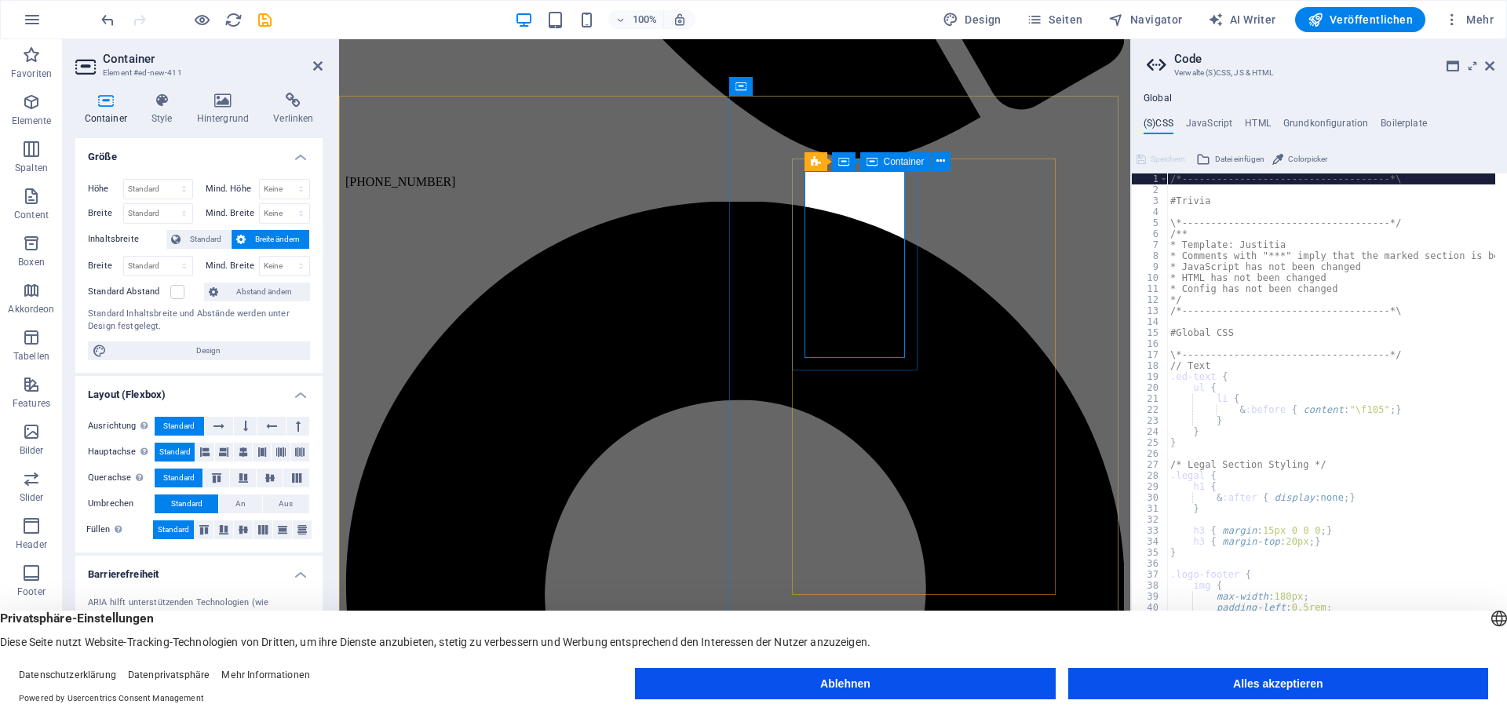
click at [897, 149] on icon at bounding box center [900, 149] width 9 height 16
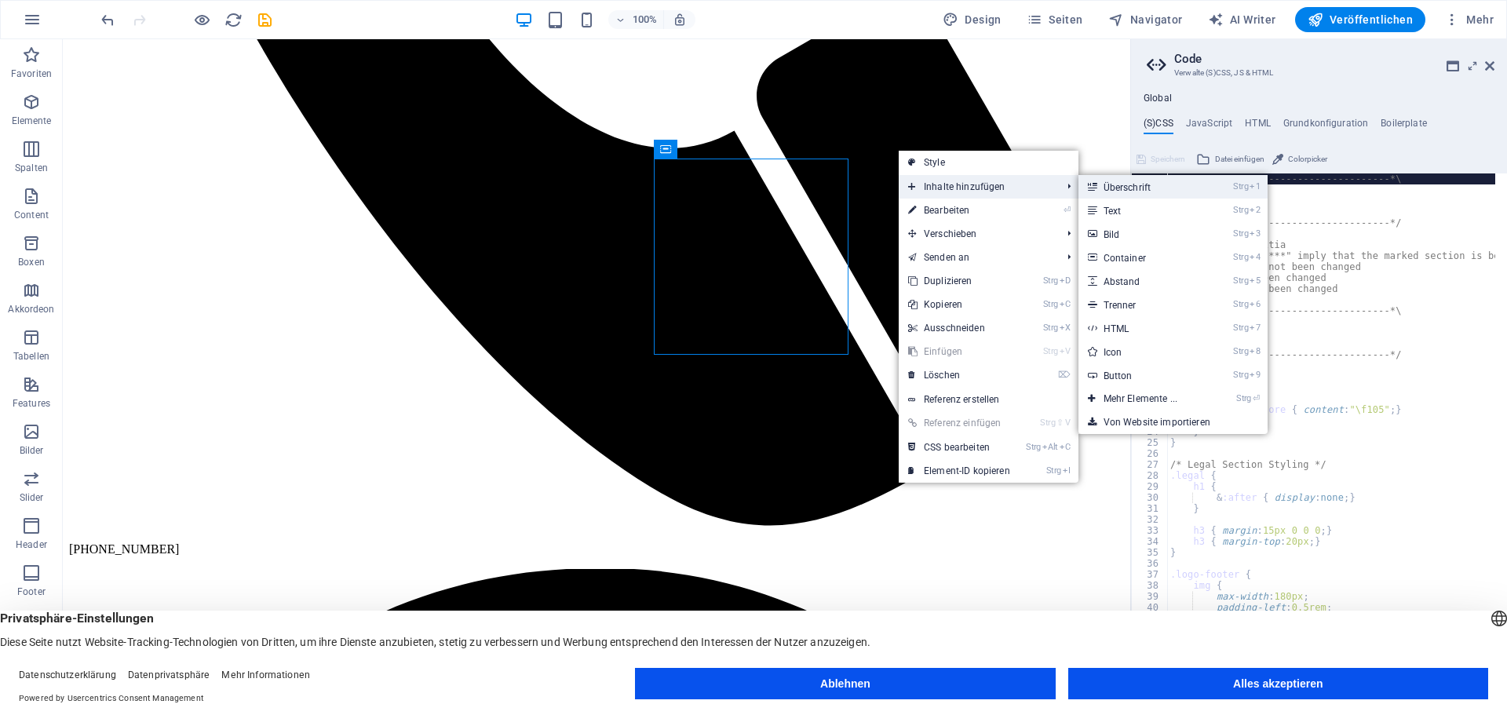
click at [1119, 185] on link "Strg 1 Überschrift" at bounding box center [1144, 187] width 130 height 24
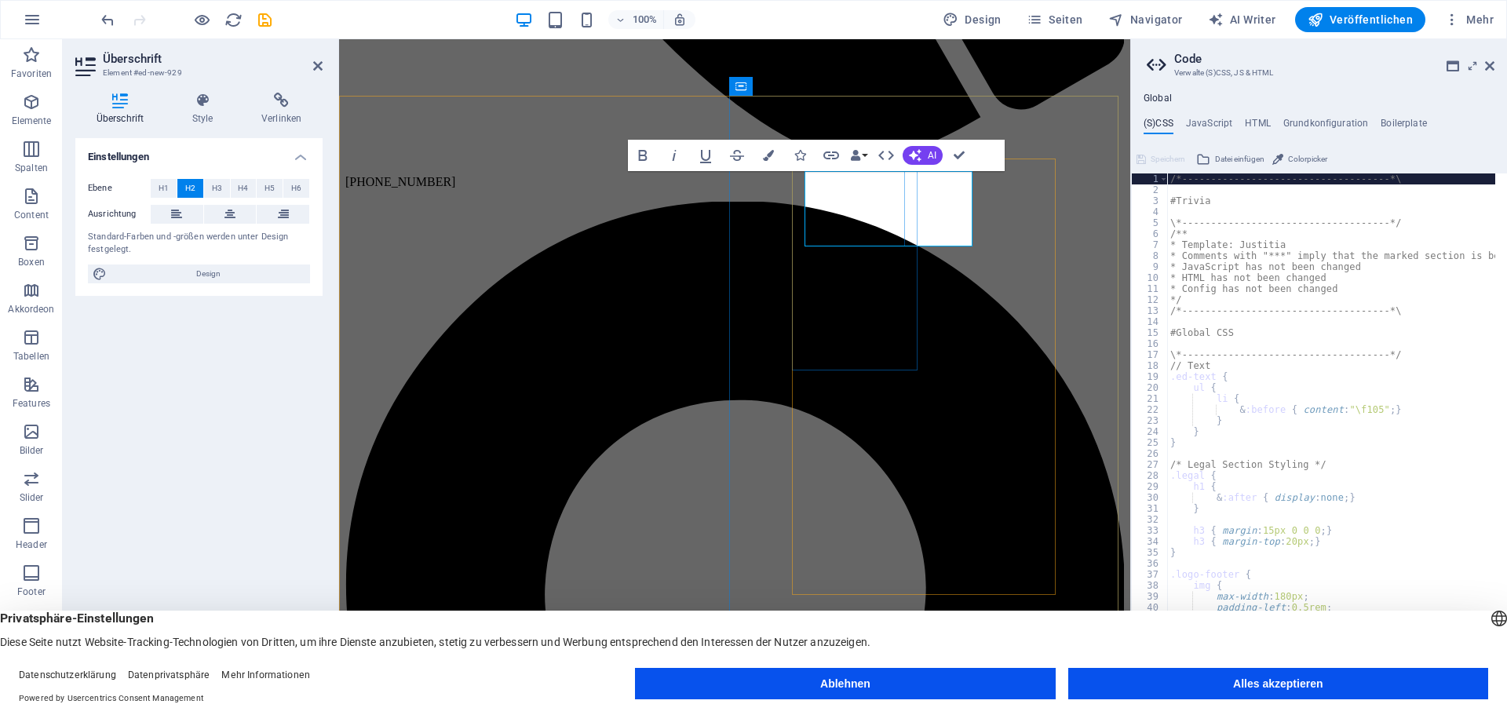
drag, startPoint x: 809, startPoint y: 192, endPoint x: 955, endPoint y: 228, distance: 150.2
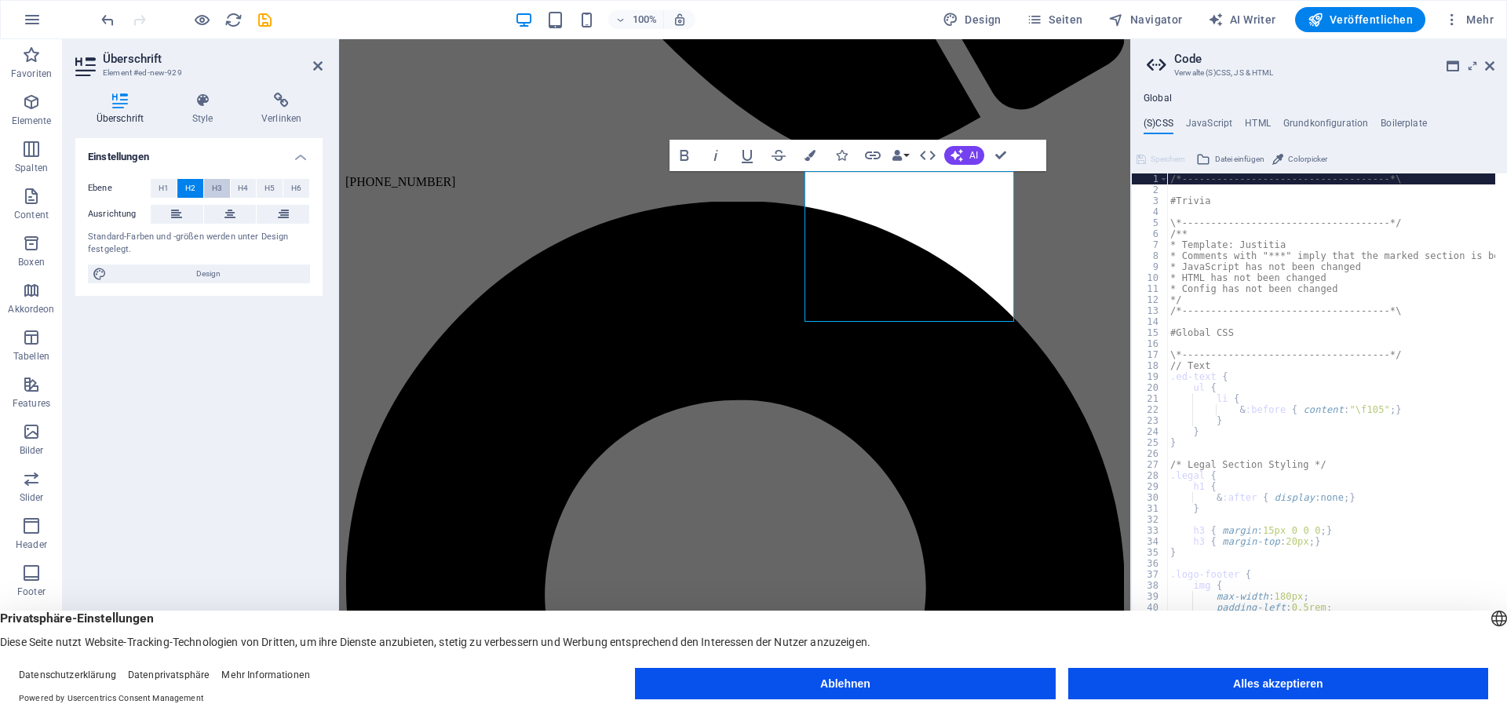
click at [217, 186] on span "H3" at bounding box center [217, 188] width 10 height 19
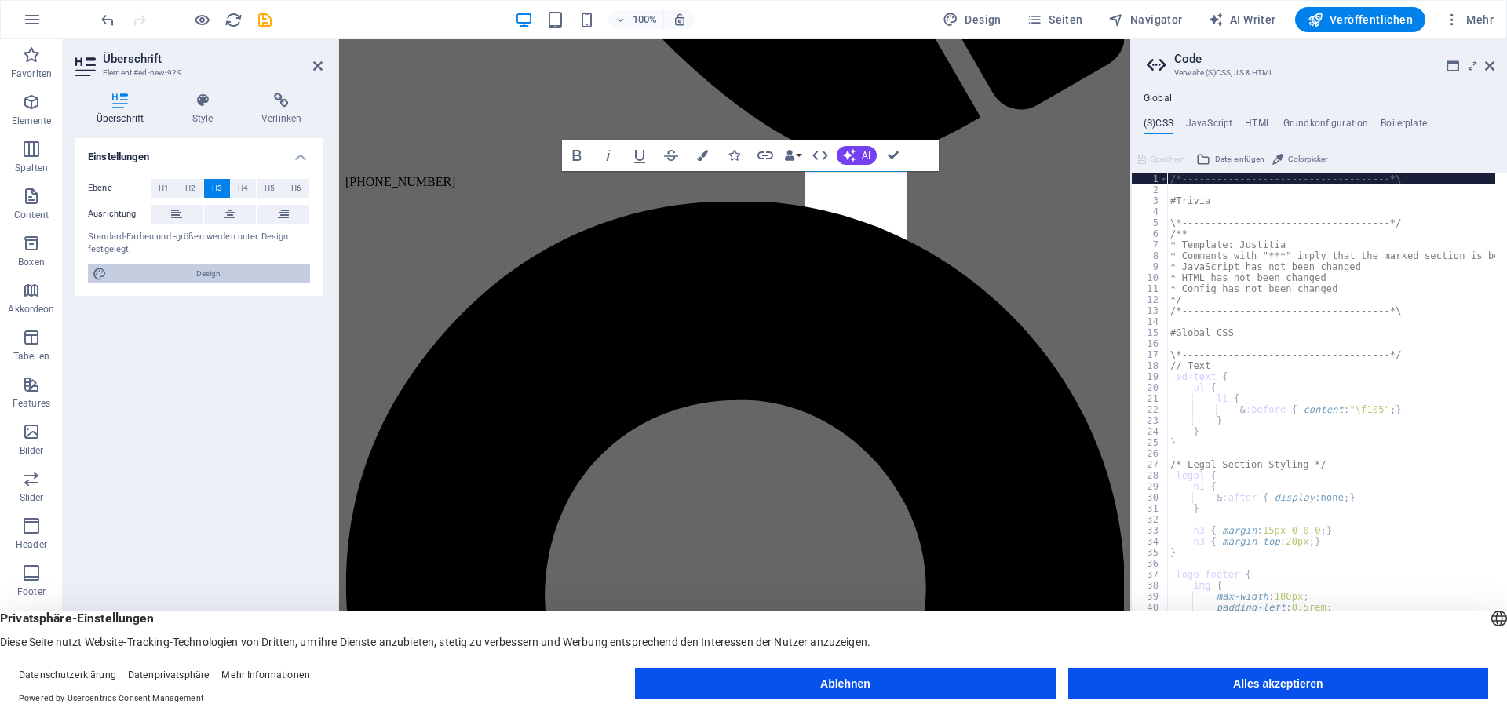
click at [208, 274] on span "Design" at bounding box center [208, 274] width 194 height 19
select select "px"
select select "400"
select select "px"
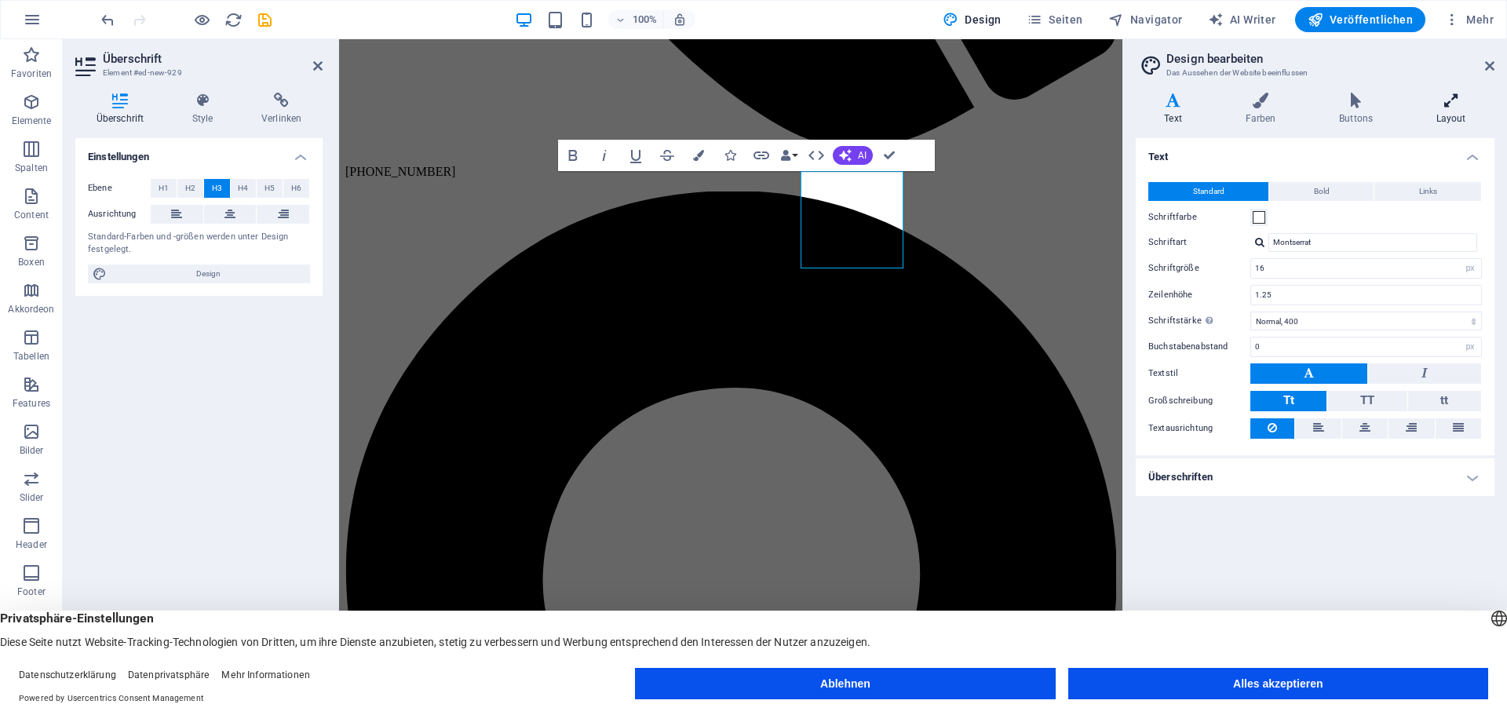
click at [1447, 100] on icon at bounding box center [1451, 101] width 87 height 16
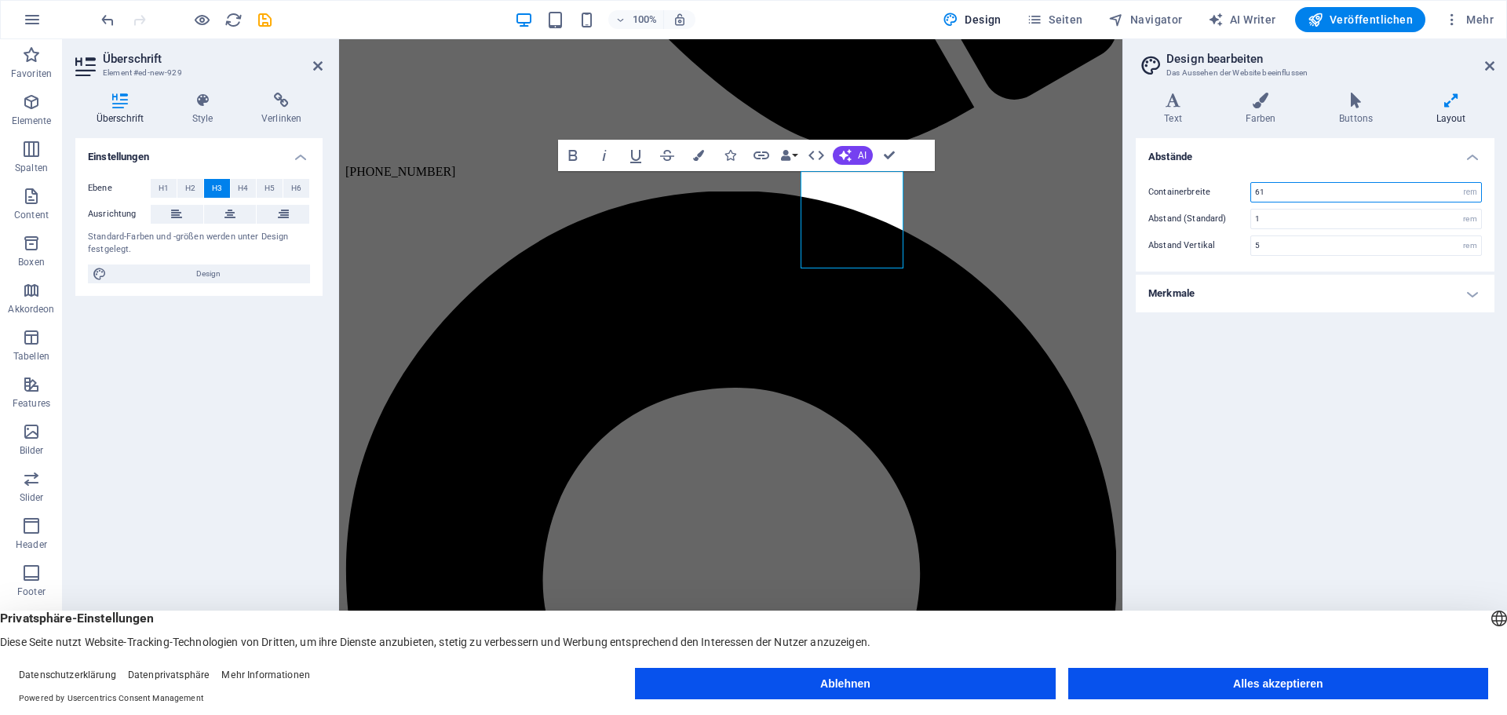
drag, startPoint x: 1292, startPoint y: 192, endPoint x: 1249, endPoint y: 192, distance: 43.2
click at [1249, 192] on div "Containerbreite 61 rem px" at bounding box center [1315, 192] width 334 height 20
type input "100"
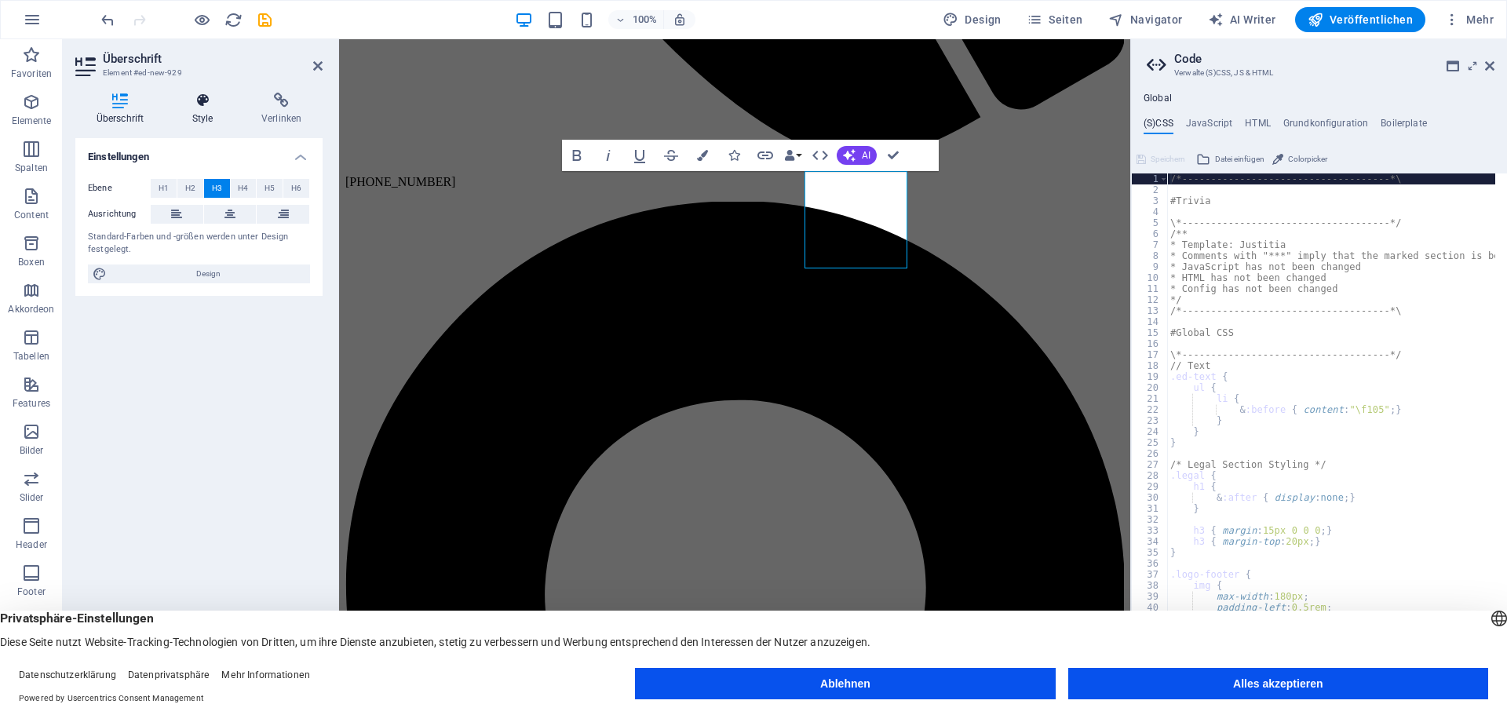
click at [205, 106] on icon at bounding box center [202, 101] width 63 height 16
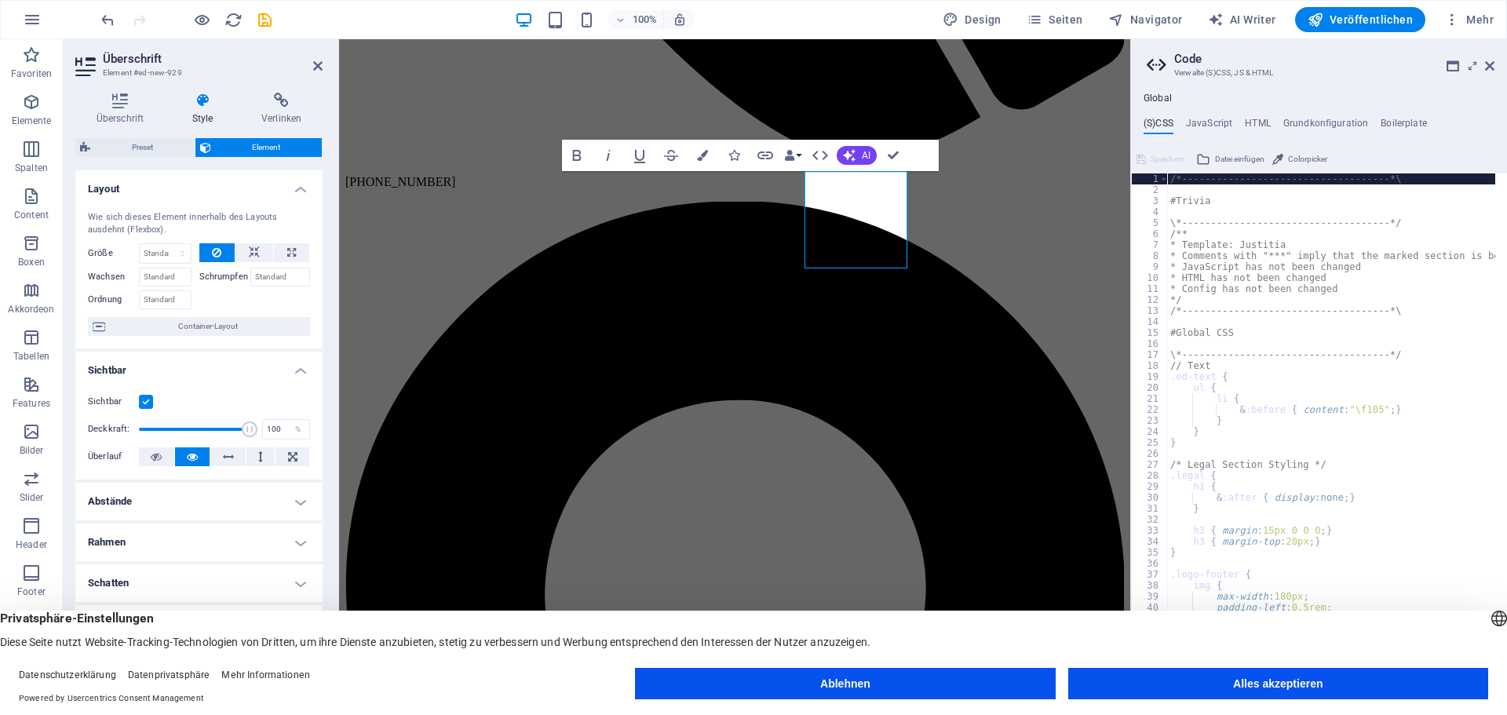
click at [291, 535] on h4 "Rahmen" at bounding box center [198, 543] width 247 height 38
click at [293, 539] on h4 "Rahmen" at bounding box center [198, 538] width 247 height 28
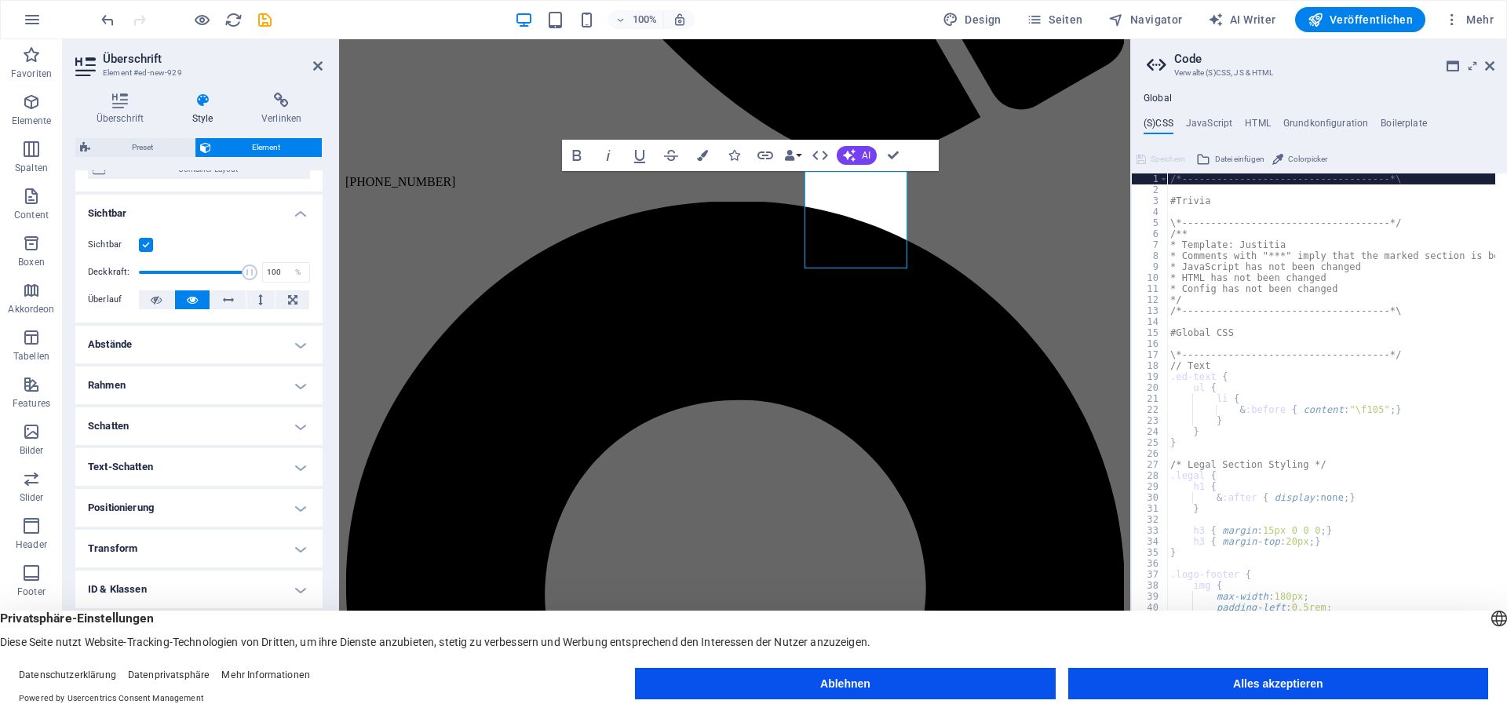
scroll to position [170, 0]
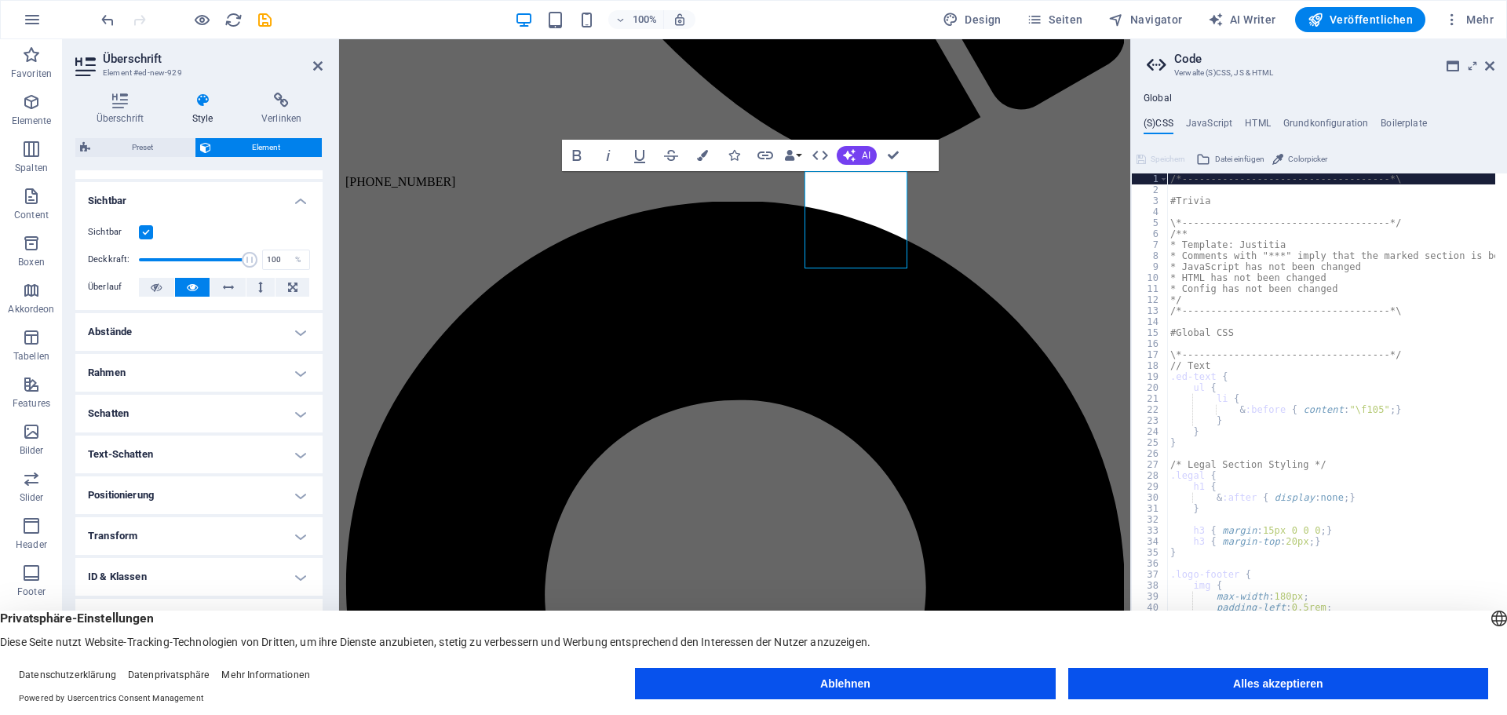
click at [301, 376] on h4 "Rahmen" at bounding box center [198, 373] width 247 height 38
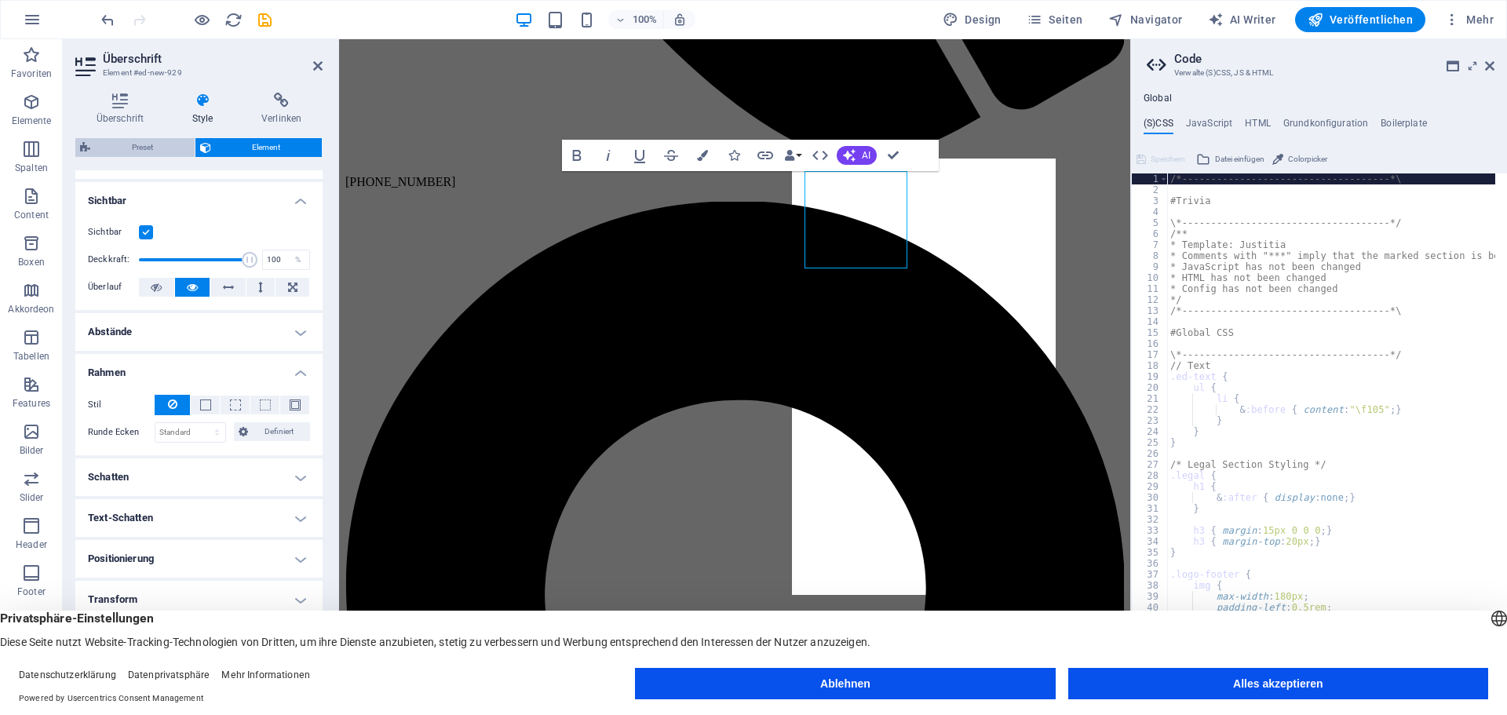
click at [141, 141] on span "Preset" at bounding box center [142, 147] width 95 height 19
select select "px"
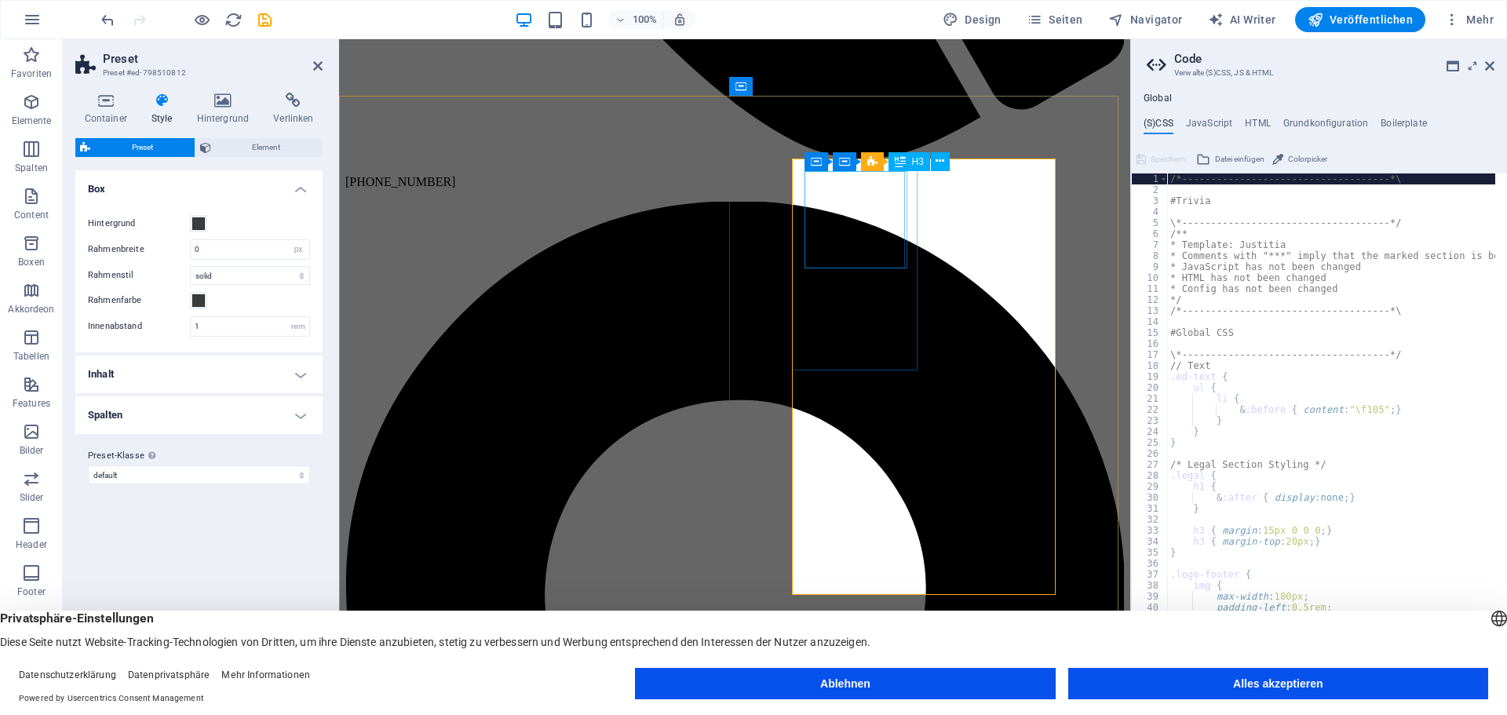
click at [915, 166] on span "H3" at bounding box center [918, 161] width 12 height 9
drag, startPoint x: 208, startPoint y: 250, endPoint x: 195, endPoint y: 250, distance: 13.4
click at [195, 250] on input "0" at bounding box center [250, 249] width 119 height 19
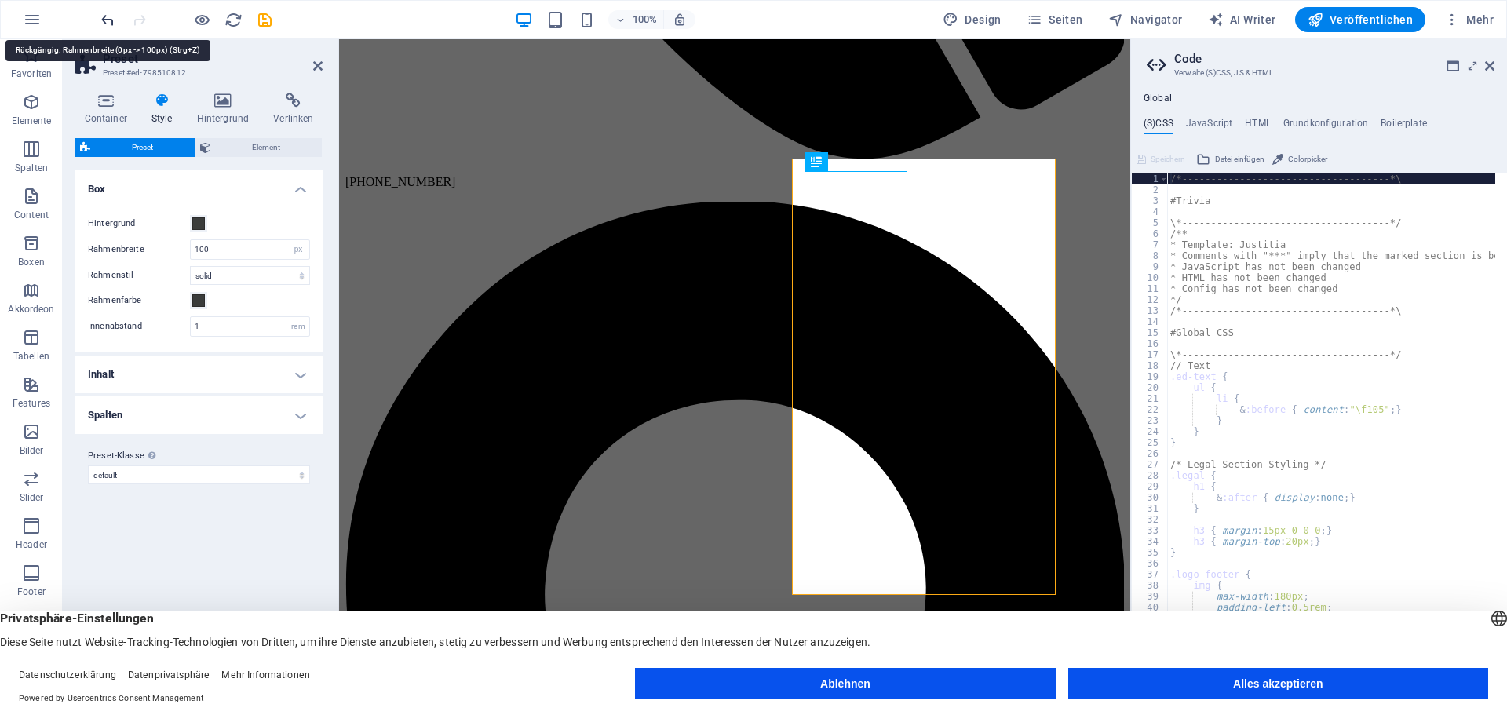
click at [111, 15] on icon "undo" at bounding box center [108, 20] width 18 height 18
click at [201, 256] on input "0" at bounding box center [250, 249] width 119 height 19
drag, startPoint x: 192, startPoint y: 254, endPoint x: 146, endPoint y: 250, distance: 45.6
click at [146, 250] on div "Rahmenbreite 0 rem px" at bounding box center [199, 249] width 222 height 20
click at [108, 14] on icon "undo" at bounding box center [108, 20] width 18 height 18
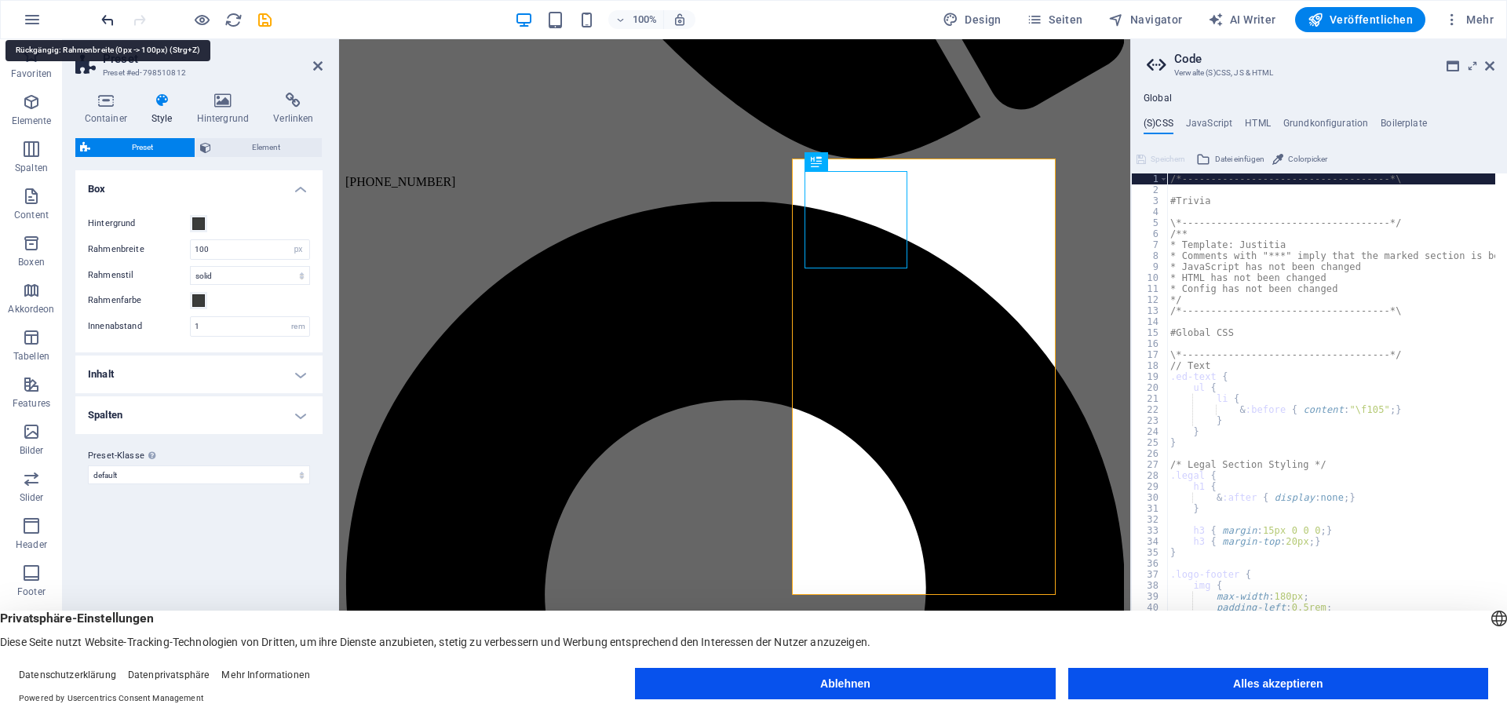
type input "0"
click at [102, 19] on icon "undo" at bounding box center [108, 20] width 18 height 18
click at [96, 14] on div "100% Design Seiten Navigator AI Writer Veröffentlichen Mehr" at bounding box center [754, 20] width 1506 height 38
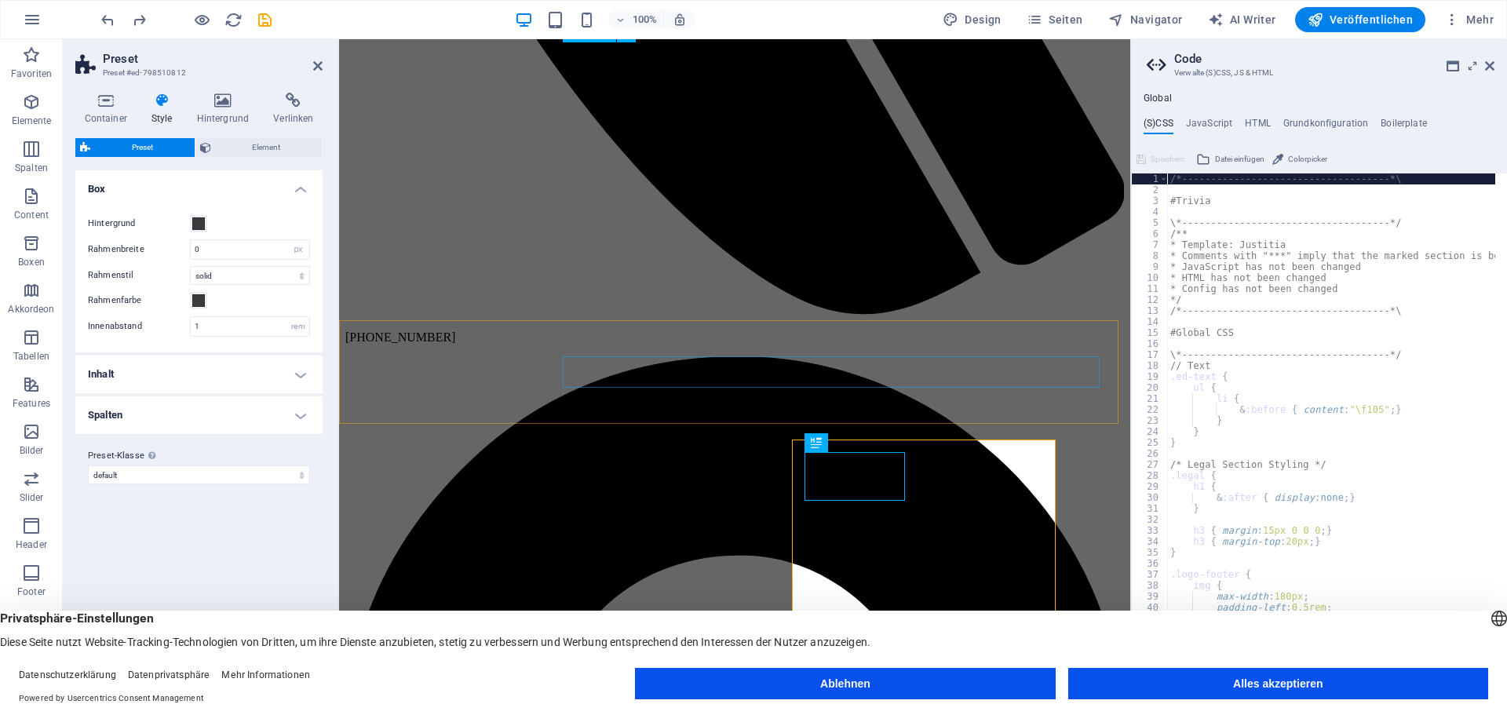
scroll to position [856, 0]
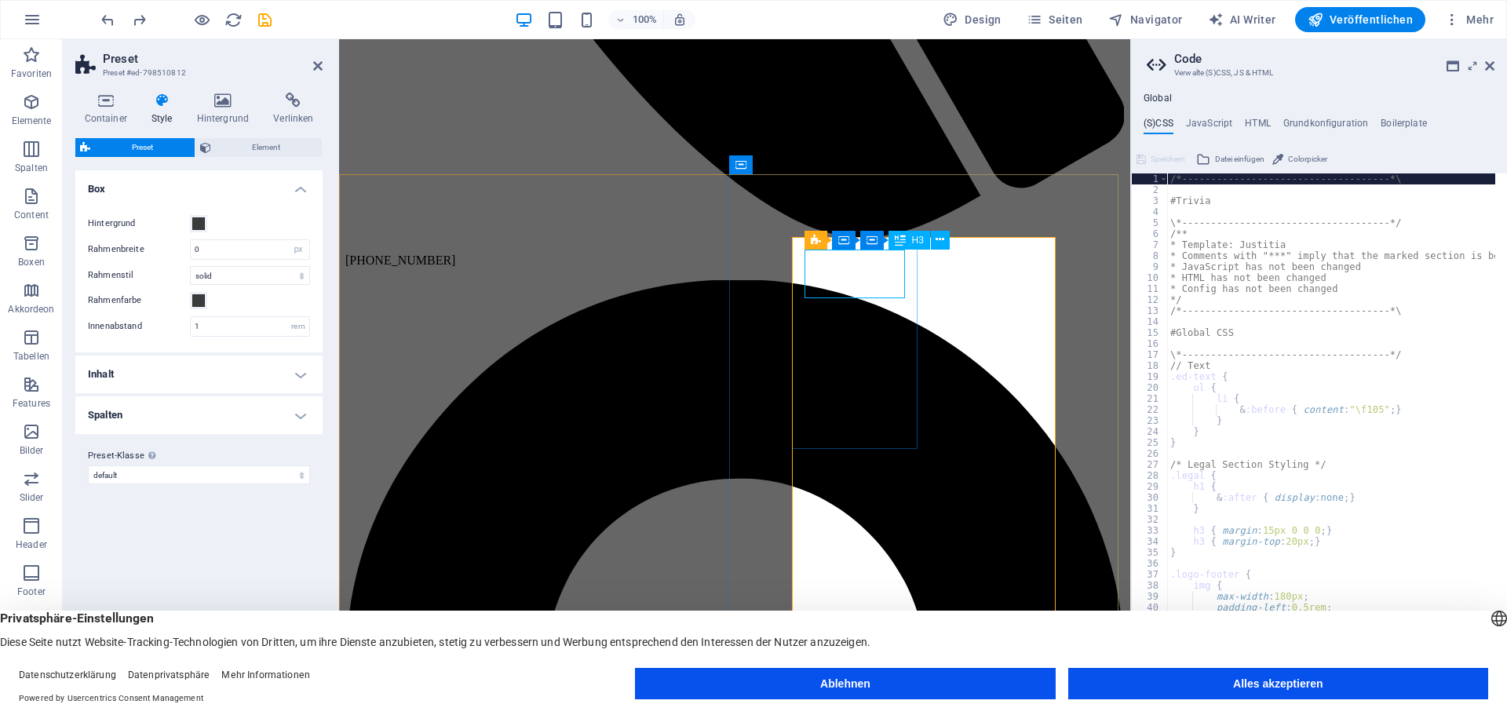
select select "px"
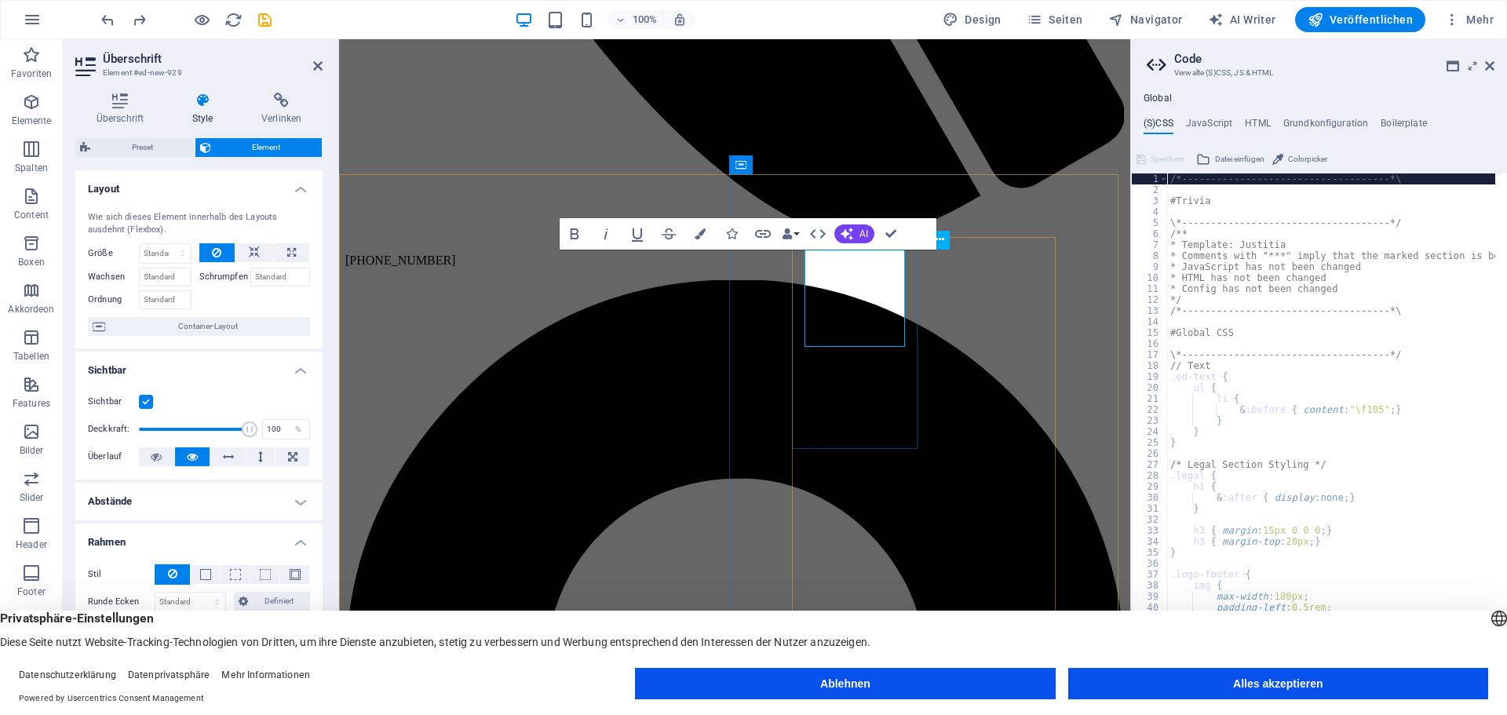
scroll to position [0, 5]
click at [812, 162] on icon at bounding box center [809, 164] width 9 height 16
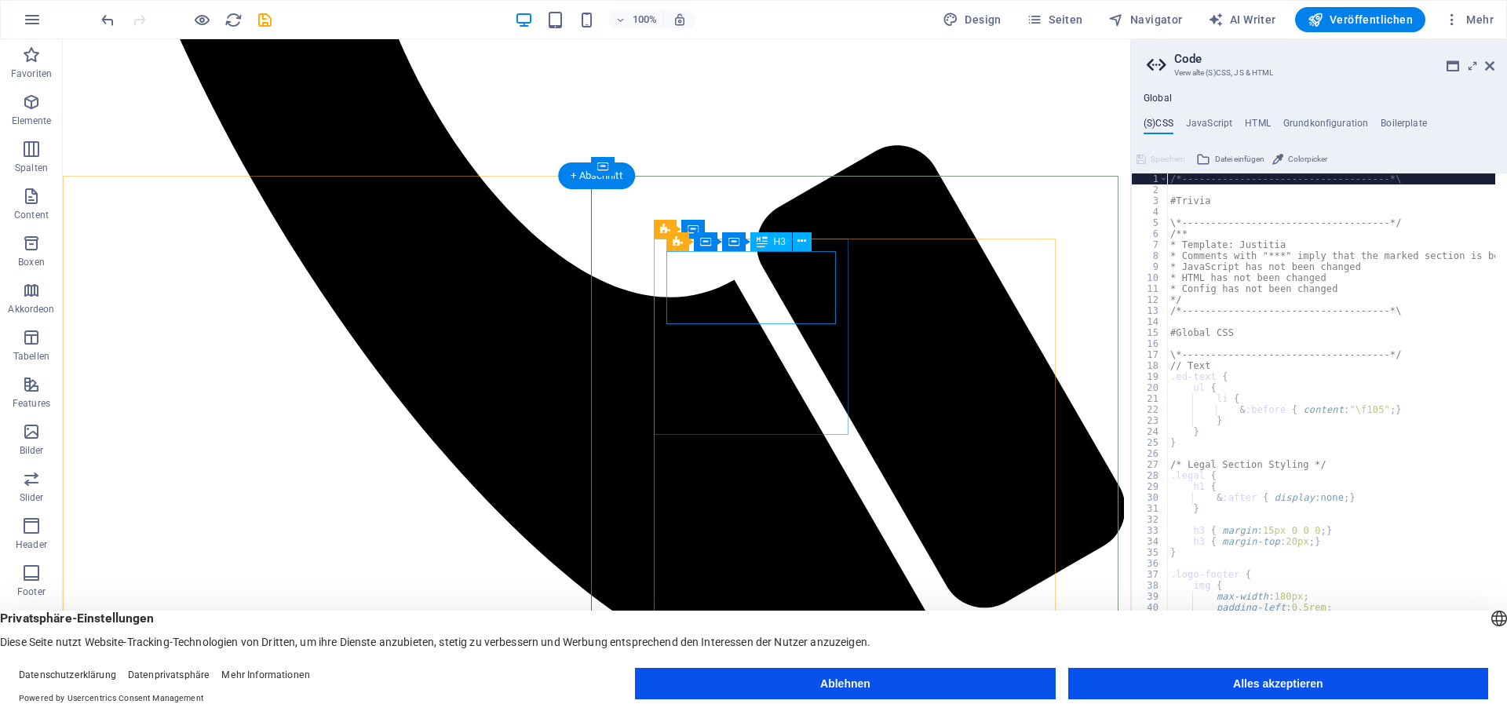
scroll to position [777, 0]
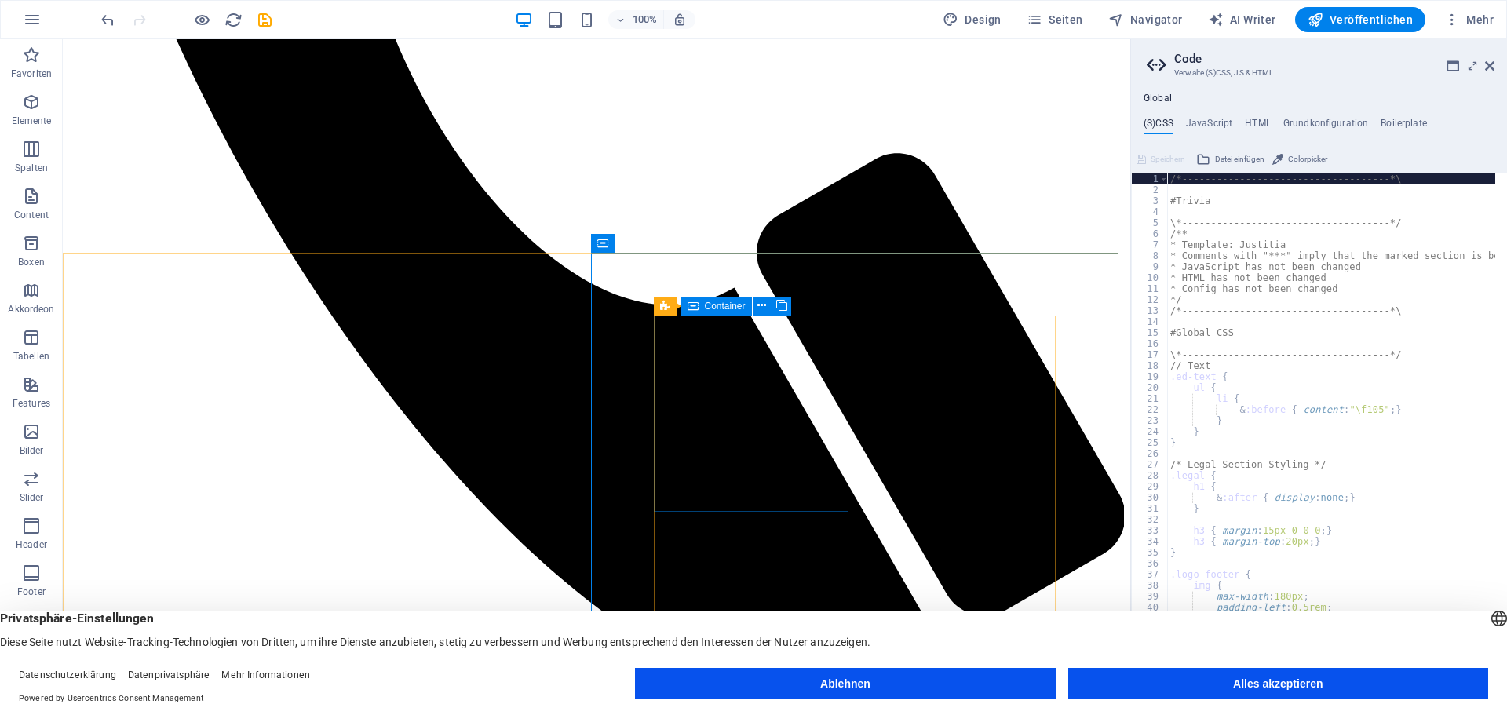
click at [718, 308] on span "Container" at bounding box center [725, 305] width 41 height 9
click at [759, 301] on icon at bounding box center [762, 306] width 9 height 16
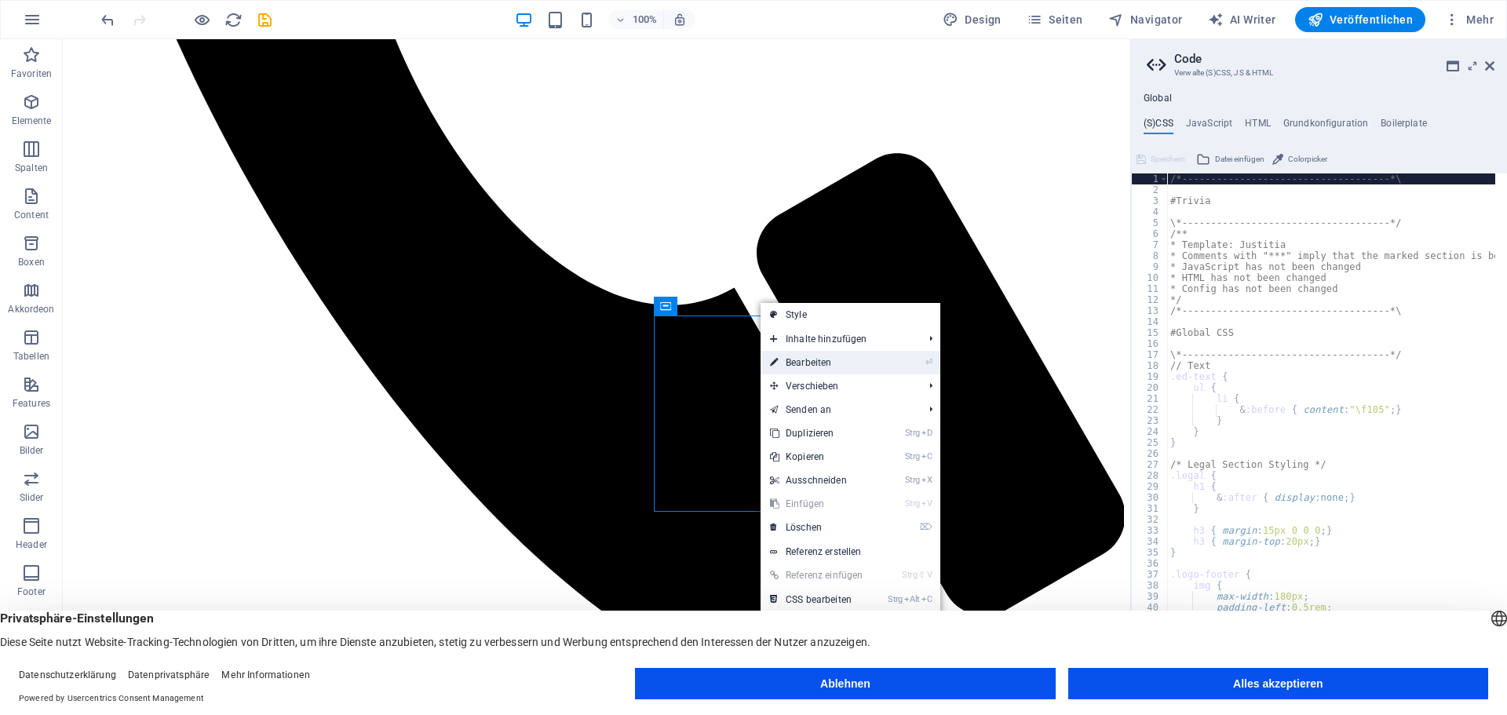
click at [824, 364] on link "⏎ Bearbeiten" at bounding box center [821, 363] width 121 height 24
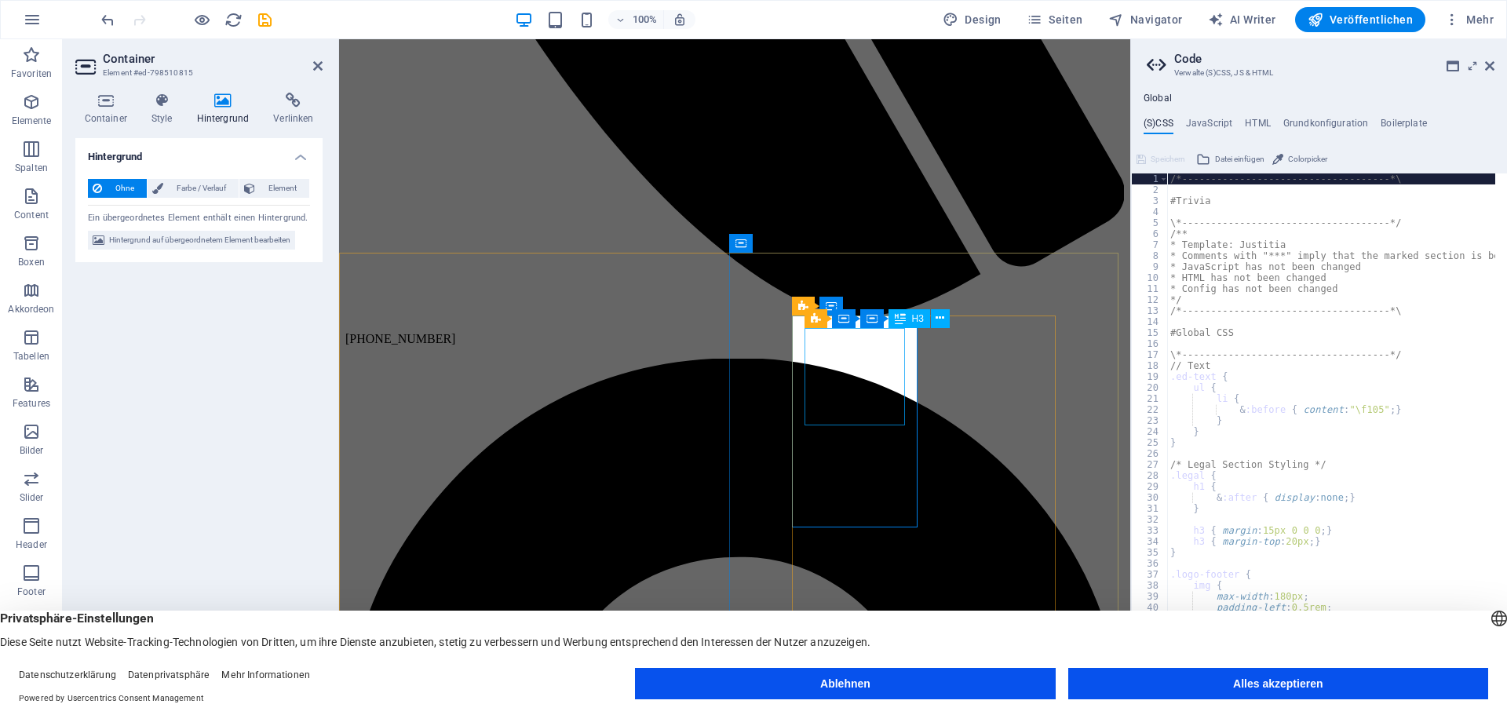
click at [921, 317] on span "H3" at bounding box center [918, 318] width 12 height 9
click at [912, 320] on span "H3" at bounding box center [918, 318] width 12 height 9
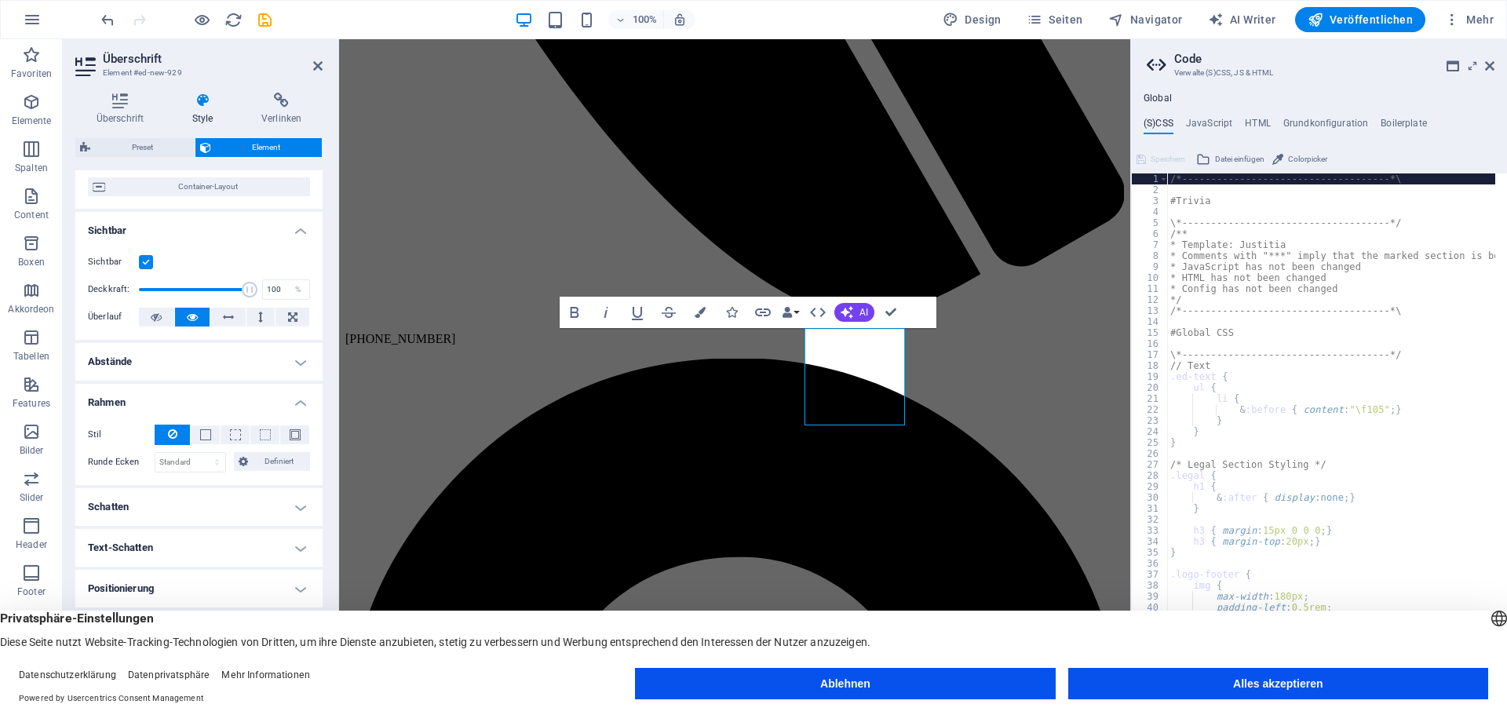
scroll to position [233, 0]
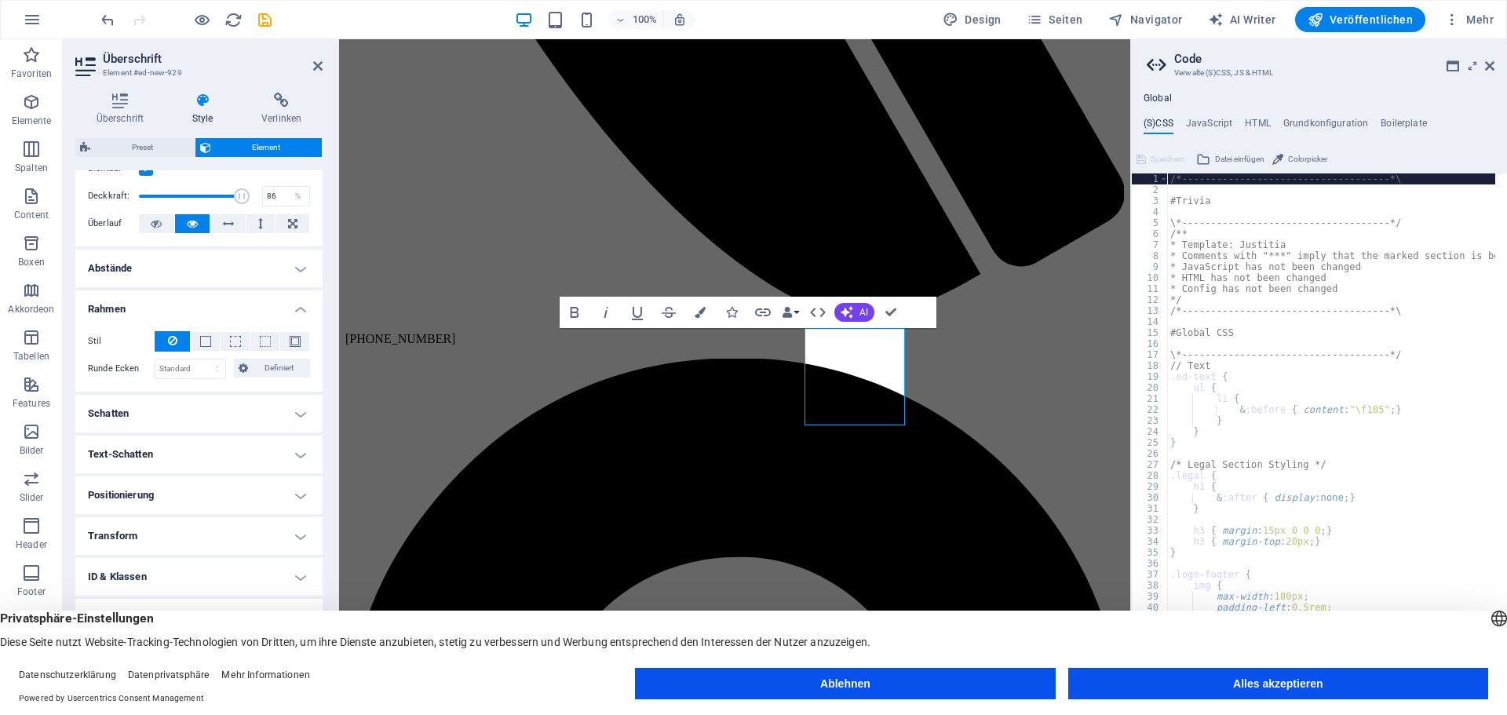
drag, startPoint x: 239, startPoint y: 200, endPoint x: 225, endPoint y: 294, distance: 94.5
type input "82"
drag, startPoint x: 225, startPoint y: 294, endPoint x: 234, endPoint y: 264, distance: 31.3
click at [234, 264] on h4 "Abstände" at bounding box center [198, 269] width 247 height 38
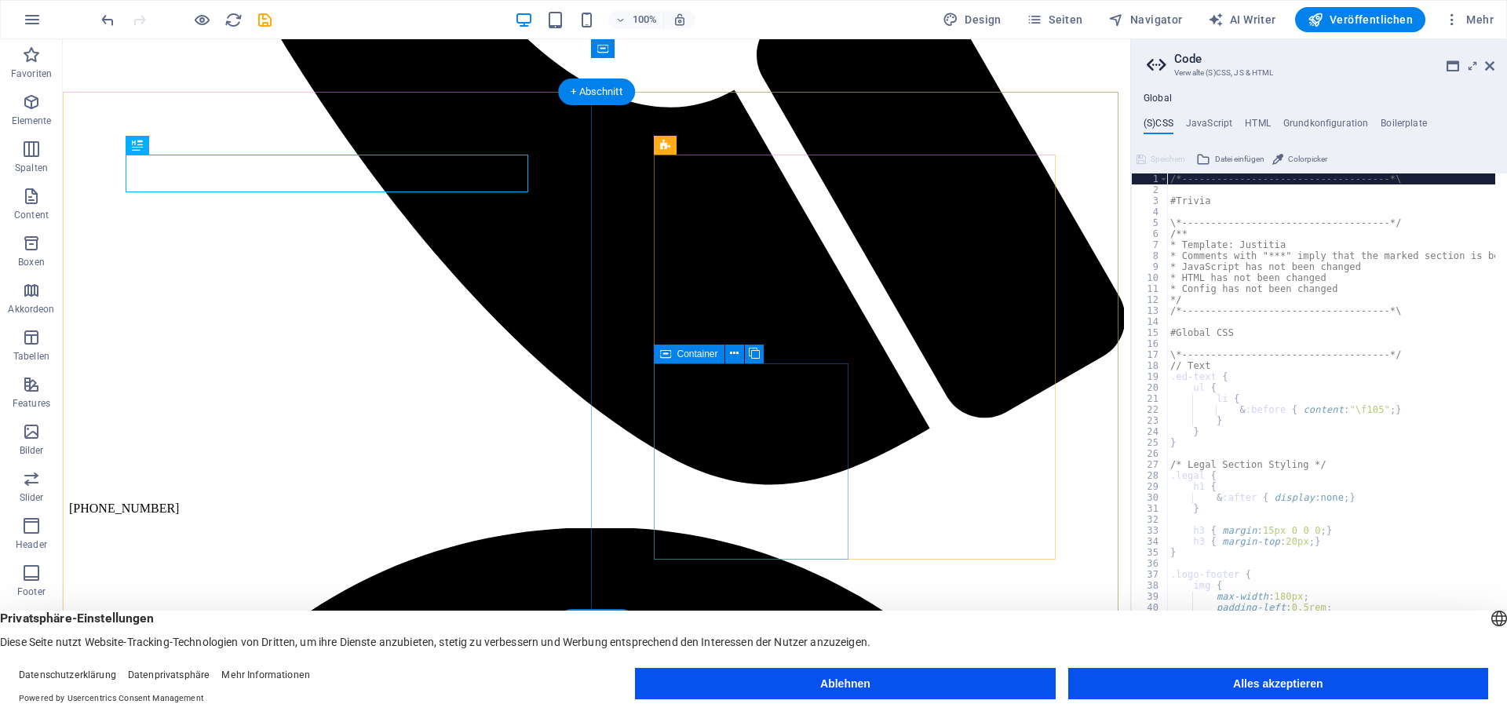
scroll to position [934, 0]
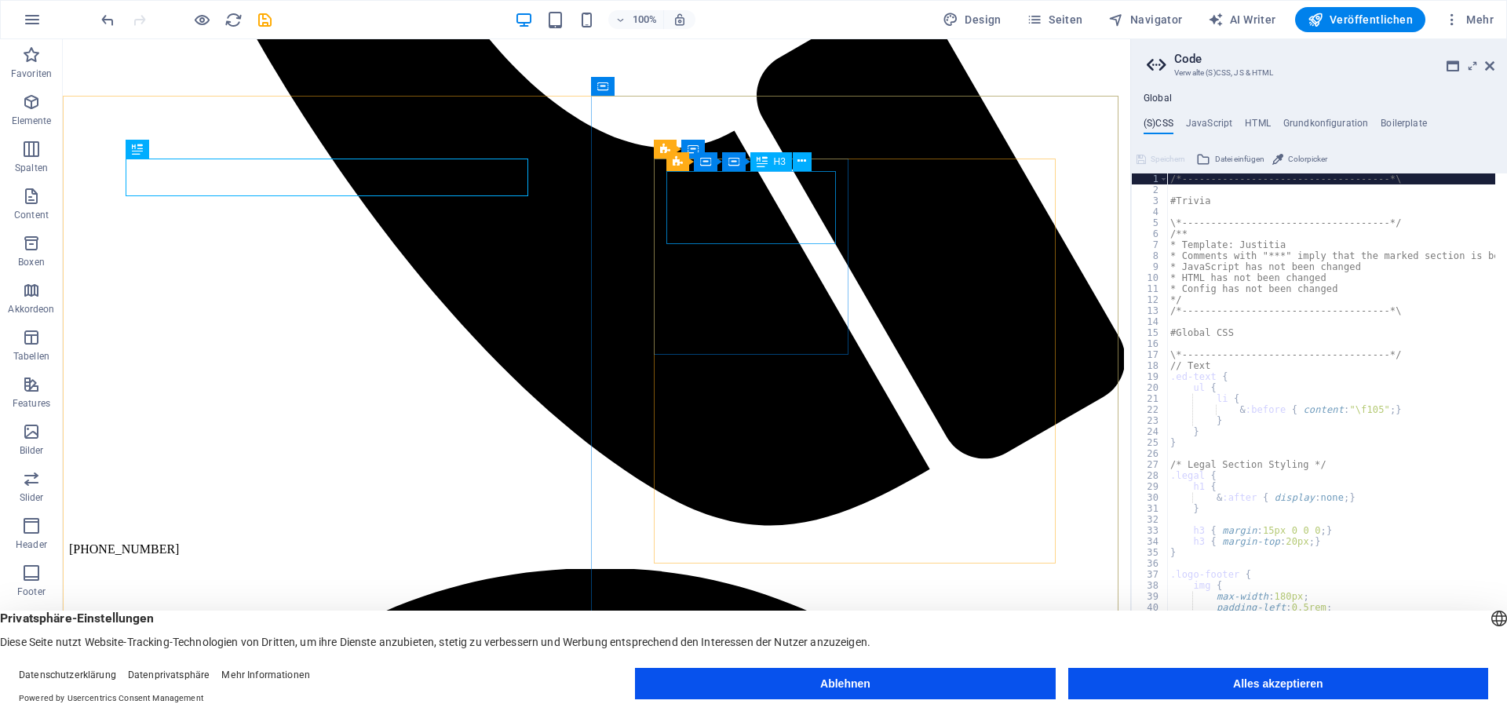
click at [774, 161] on span "H3" at bounding box center [780, 161] width 12 height 9
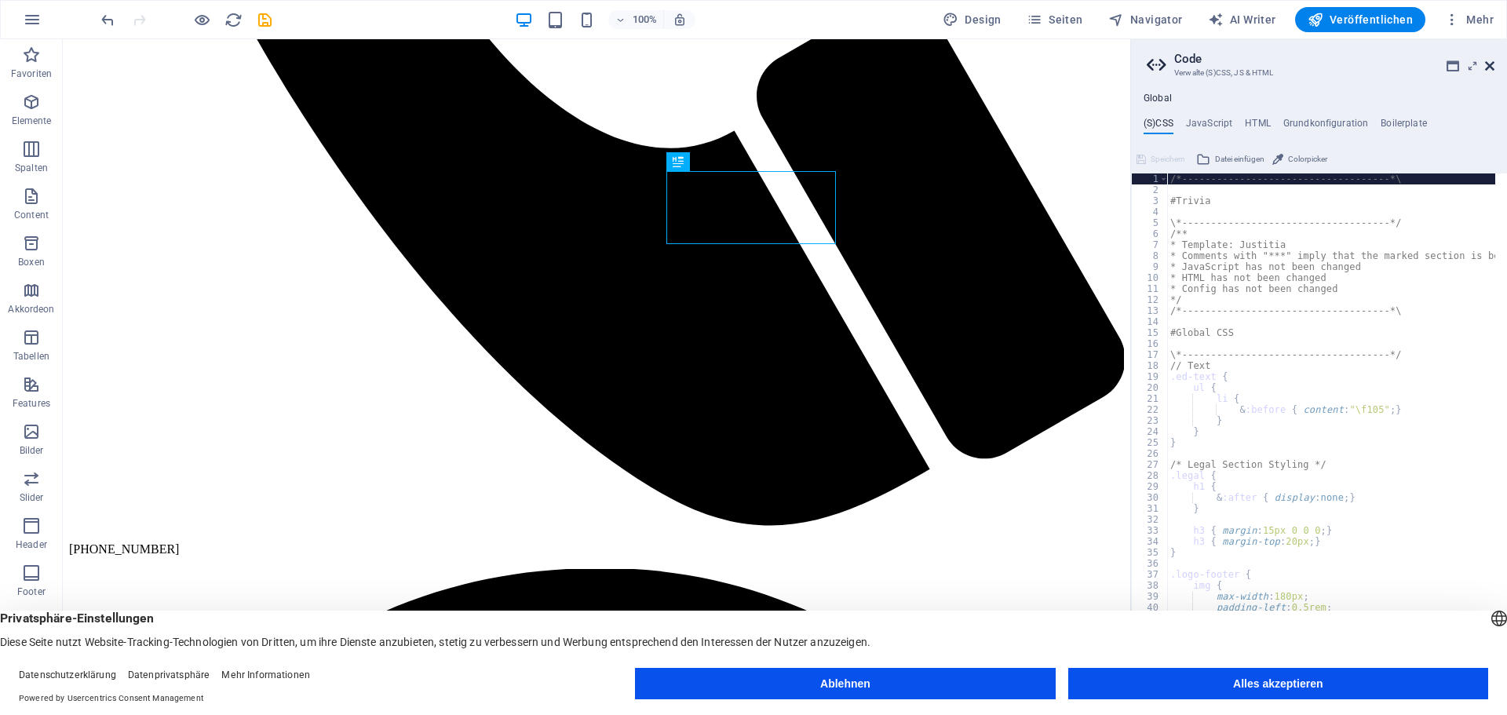
click at [1489, 67] on icon at bounding box center [1489, 66] width 9 height 13
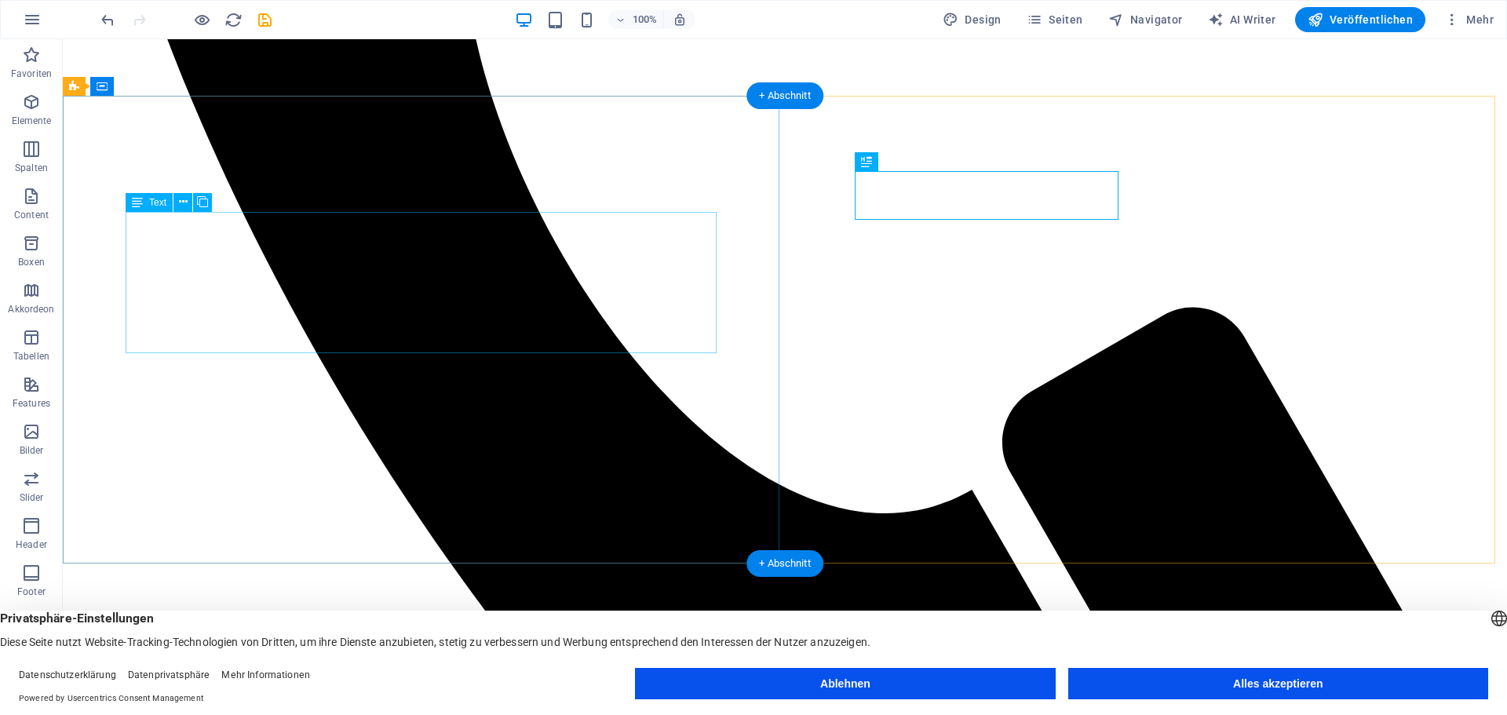
drag, startPoint x: 591, startPoint y: 258, endPoint x: 558, endPoint y: 294, distance: 48.3
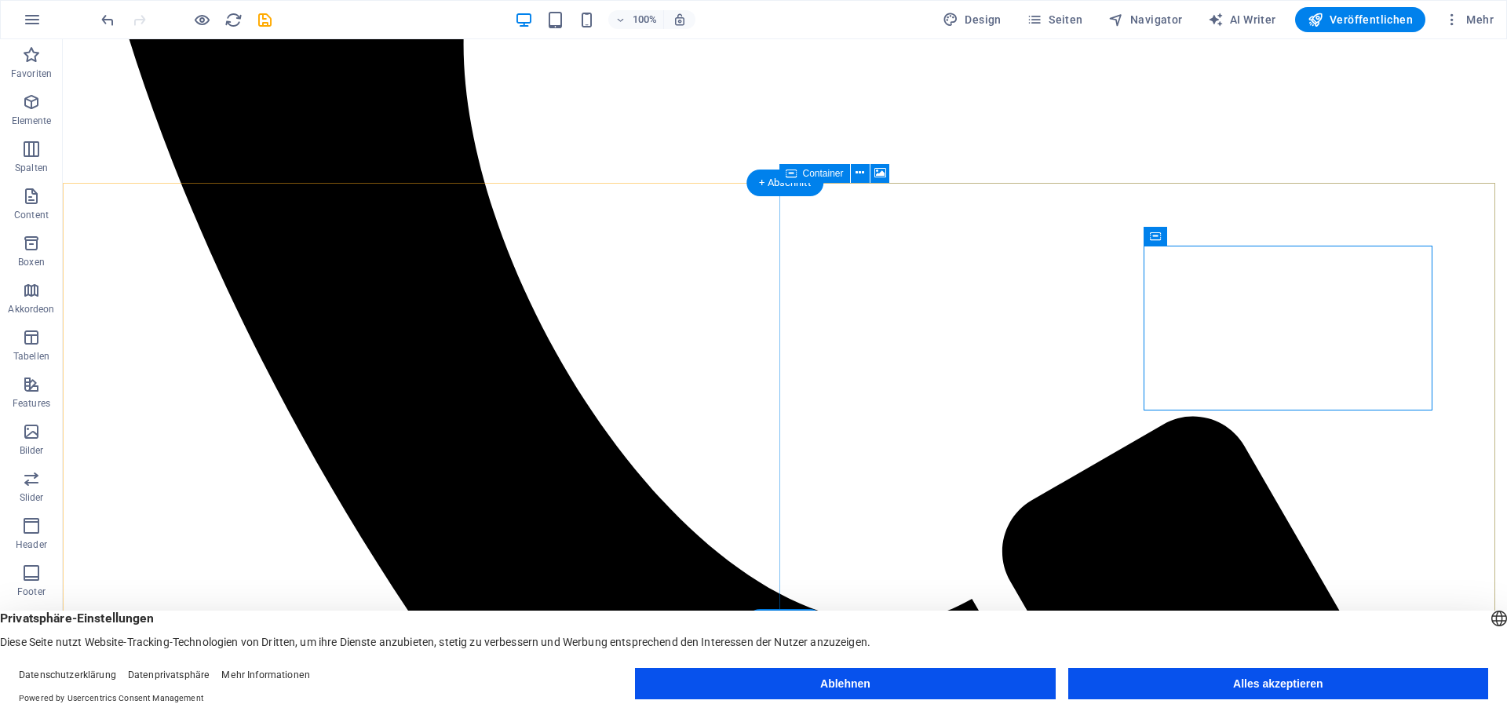
scroll to position [856, 0]
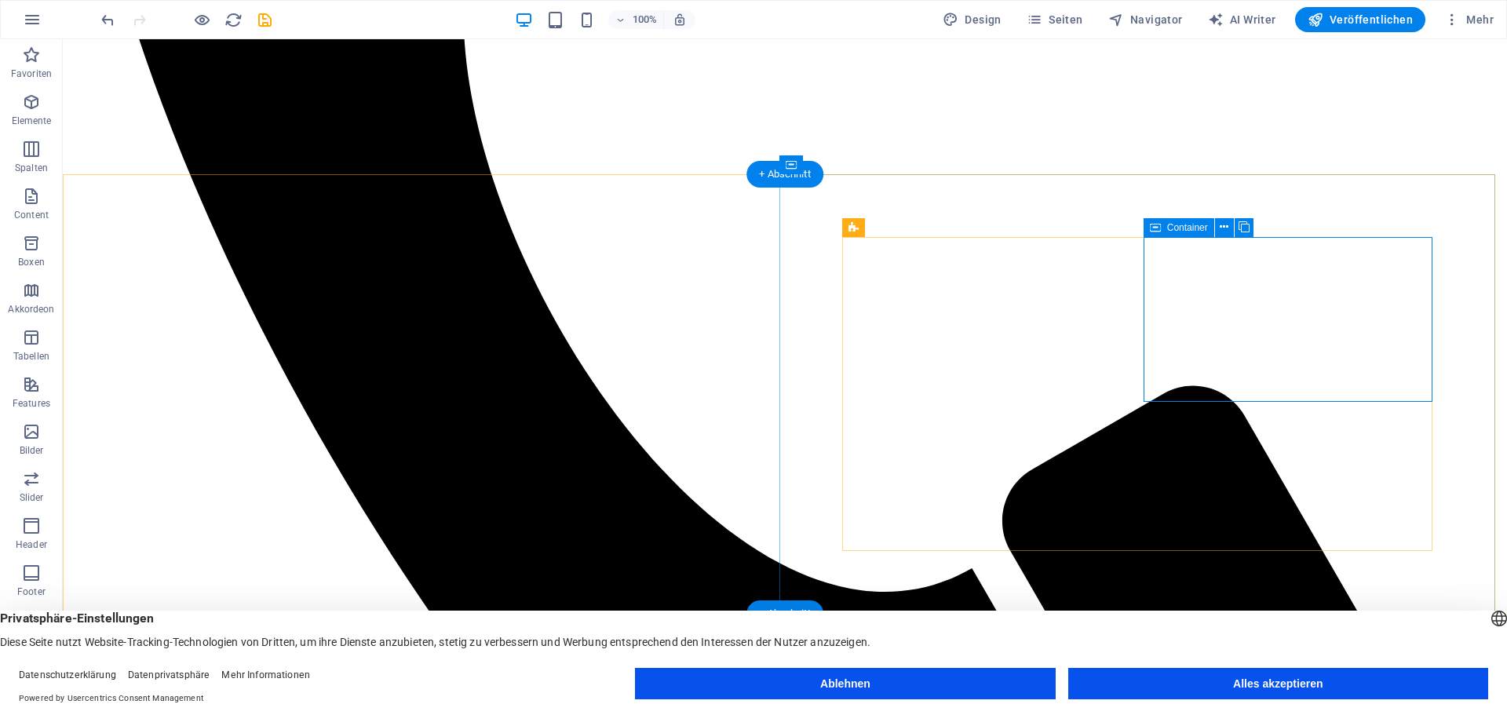
click at [1226, 227] on icon at bounding box center [1224, 227] width 9 height 16
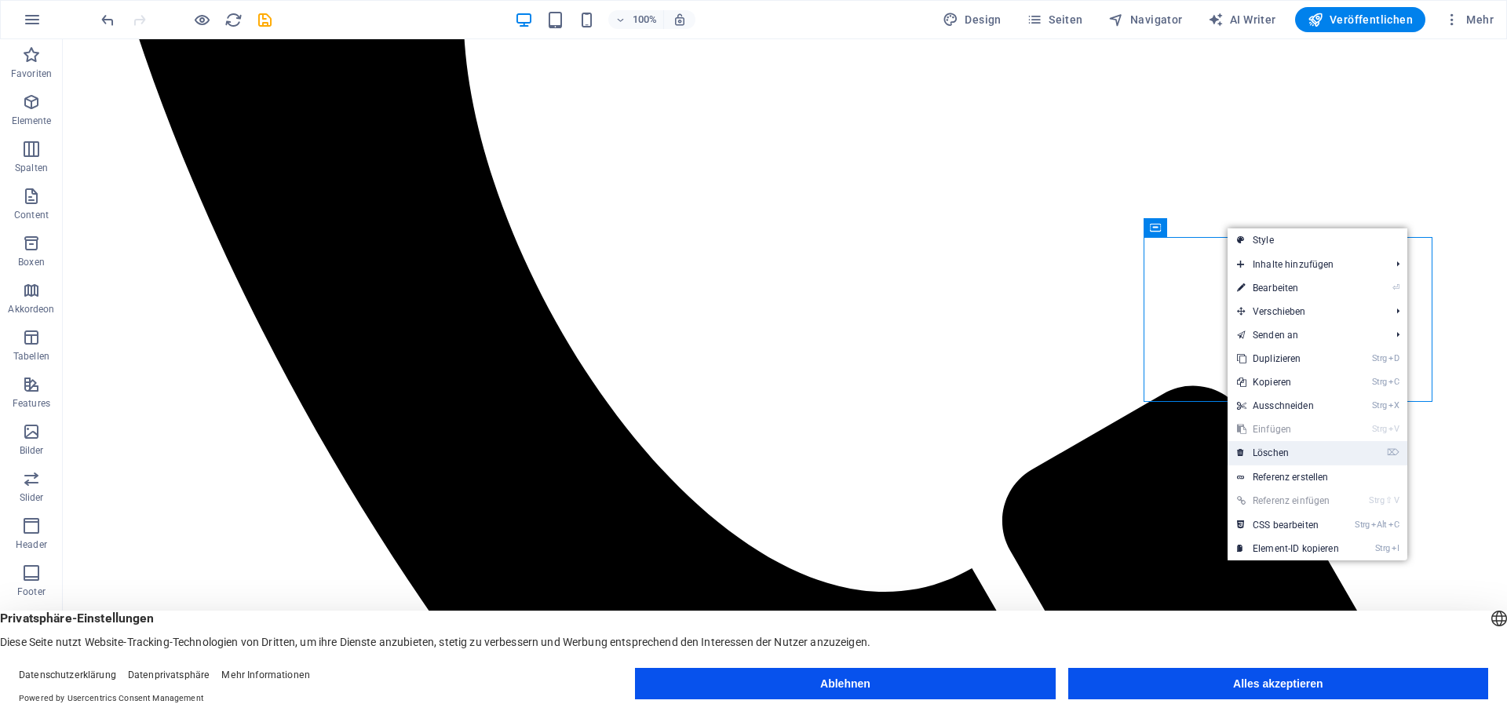
click at [1283, 452] on link "⌦ Löschen" at bounding box center [1288, 453] width 121 height 24
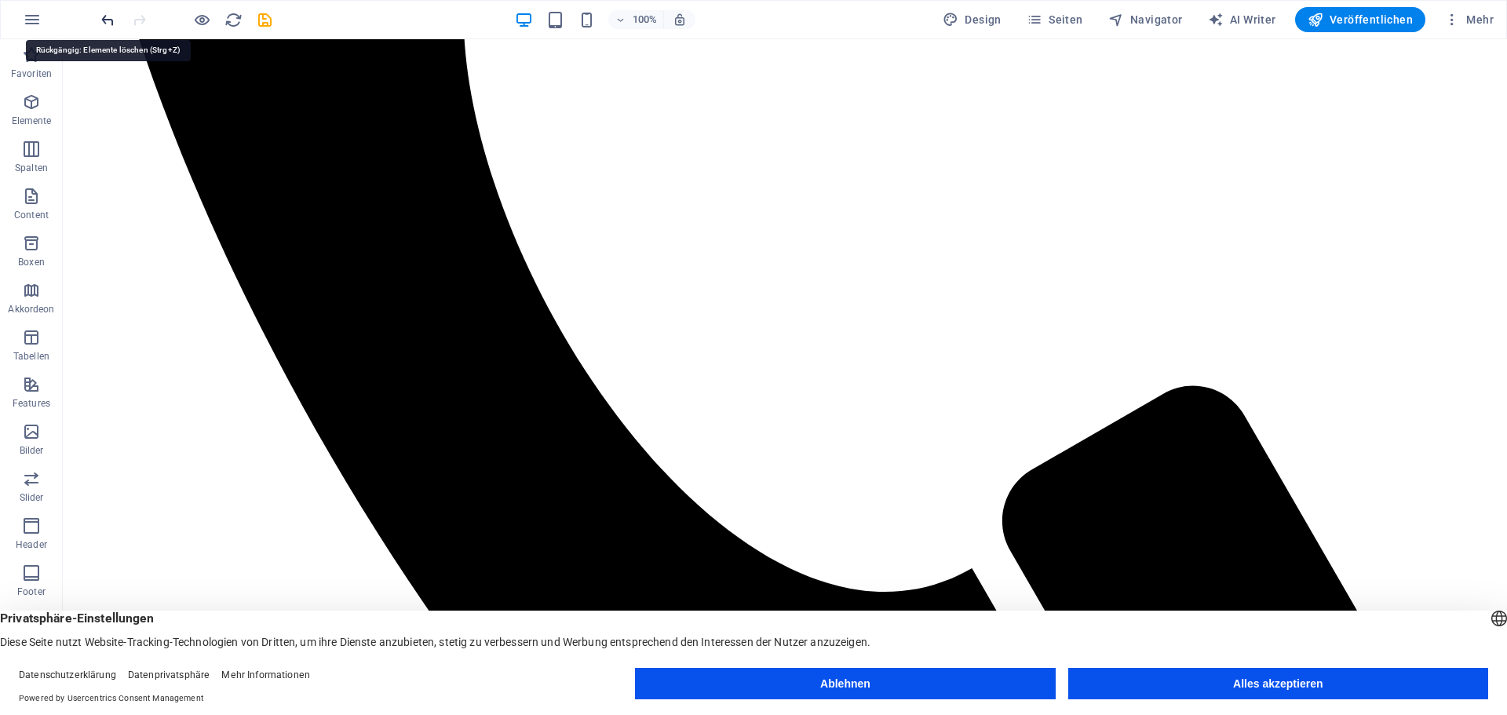
click at [109, 20] on icon "undo" at bounding box center [108, 20] width 18 height 18
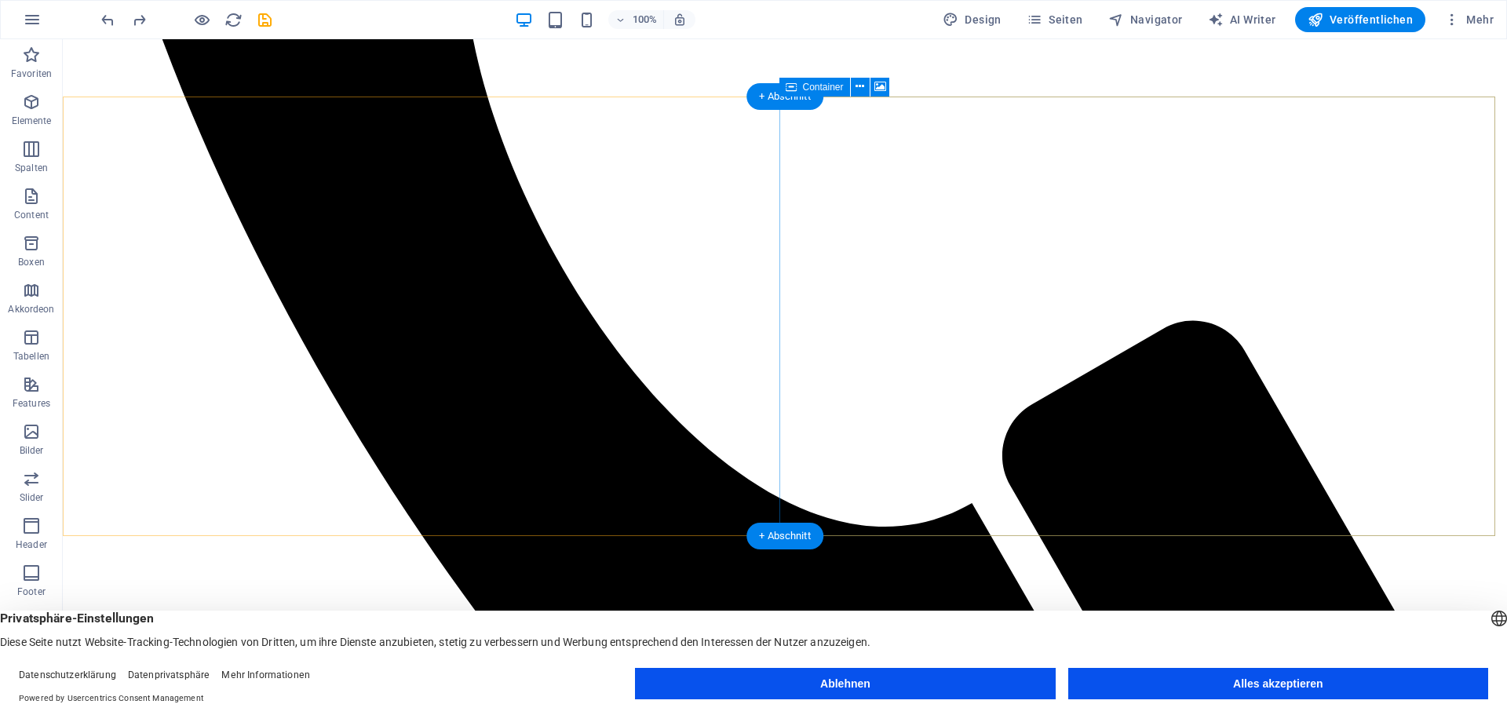
scroll to position [934, 0]
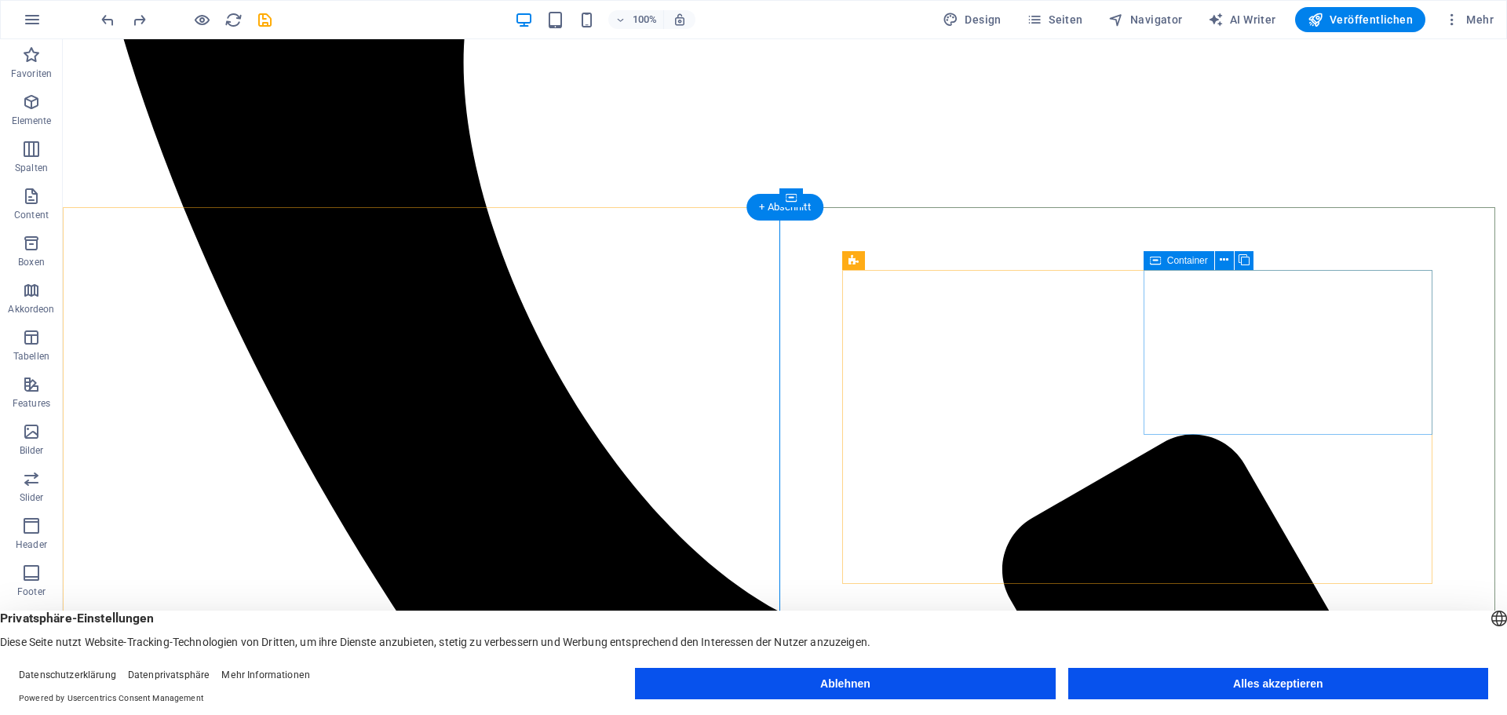
scroll to position [856, 0]
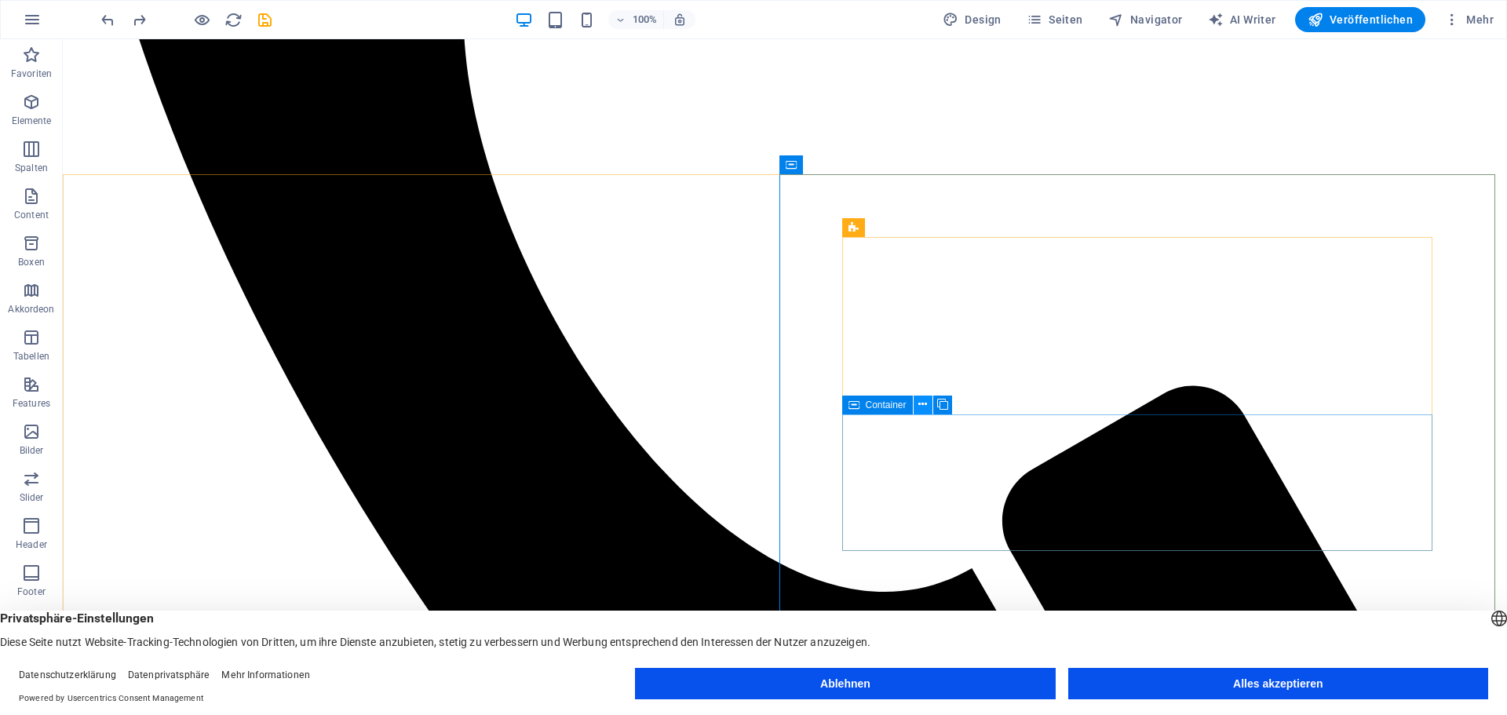
click at [922, 403] on icon at bounding box center [922, 404] width 9 height 16
click at [926, 401] on icon at bounding box center [922, 404] width 9 height 16
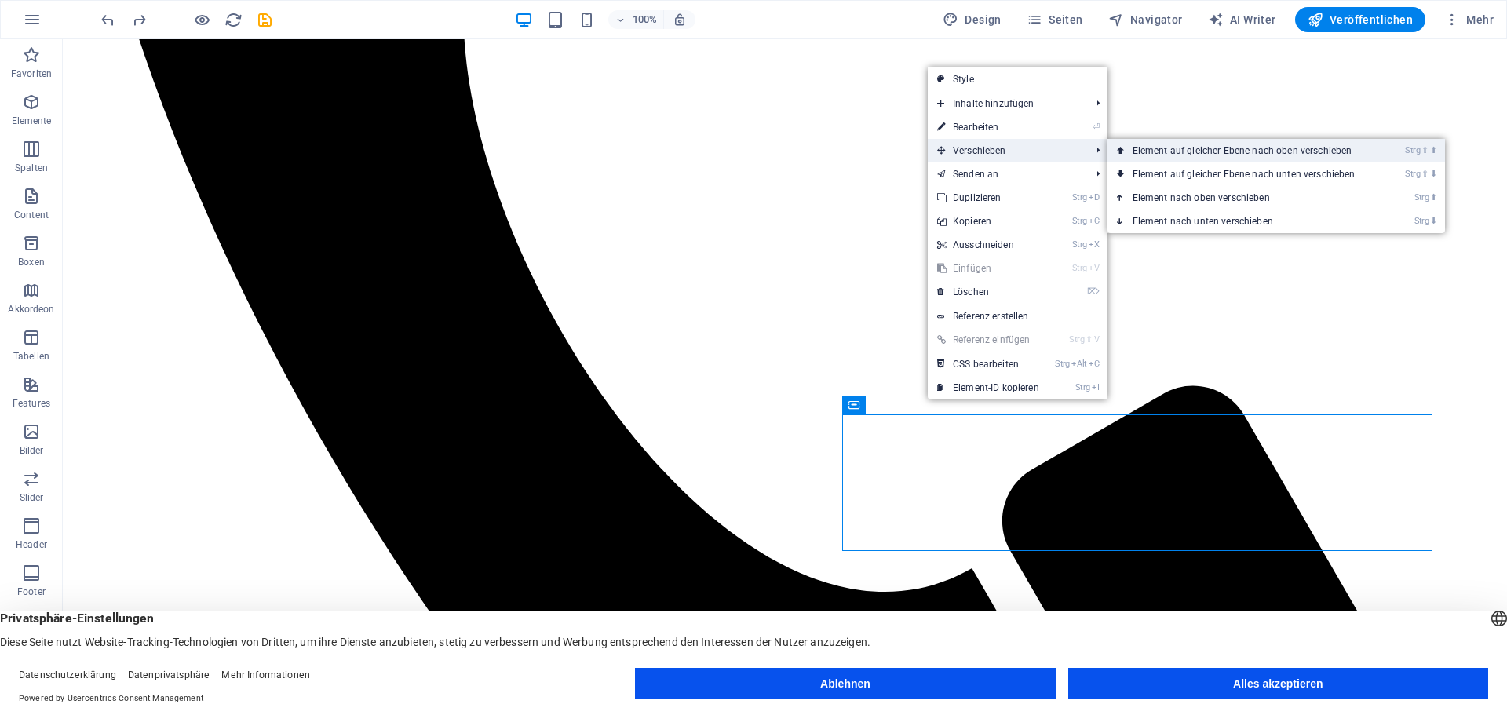
click at [1191, 151] on link "Strg ⇧ ⬆ Element auf gleicher Ebene nach oben verschieben" at bounding box center [1247, 151] width 279 height 24
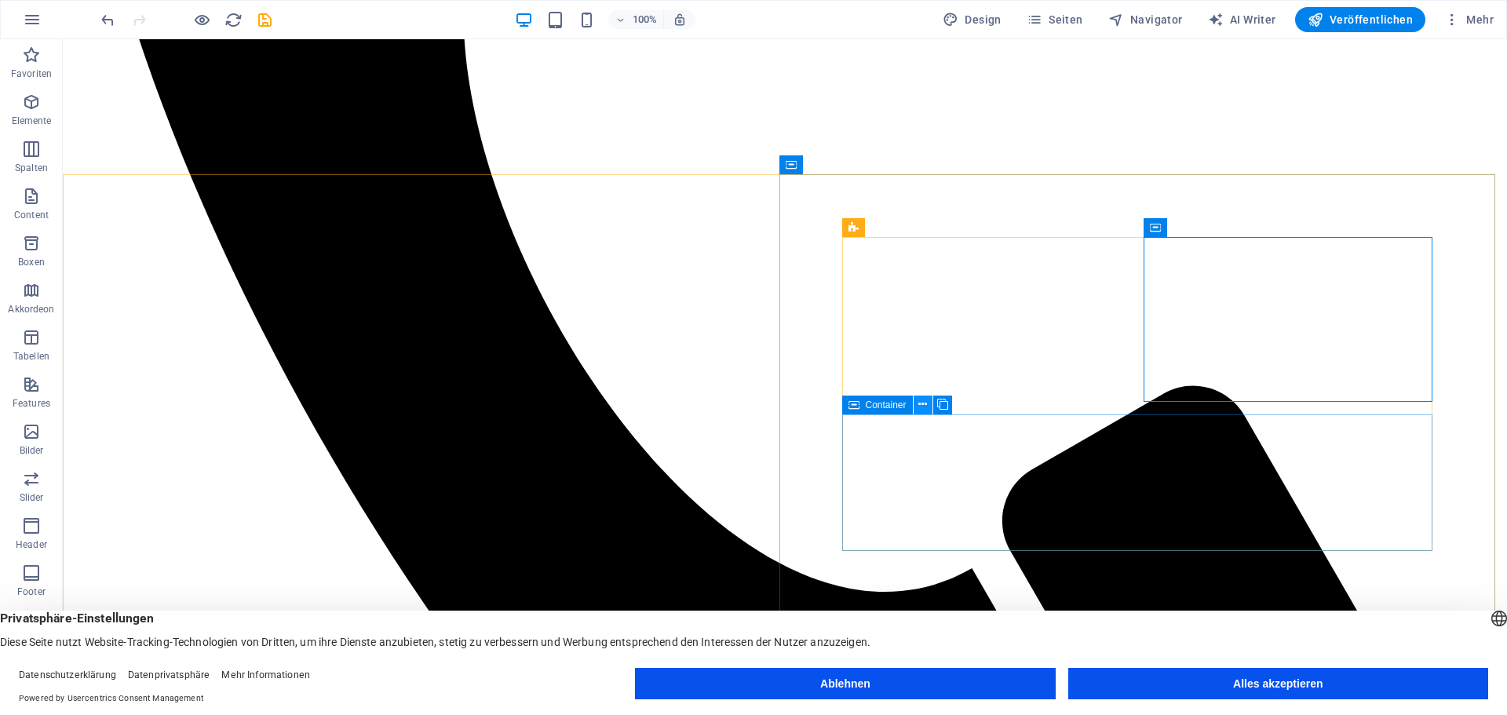
click at [926, 401] on icon at bounding box center [922, 404] width 9 height 16
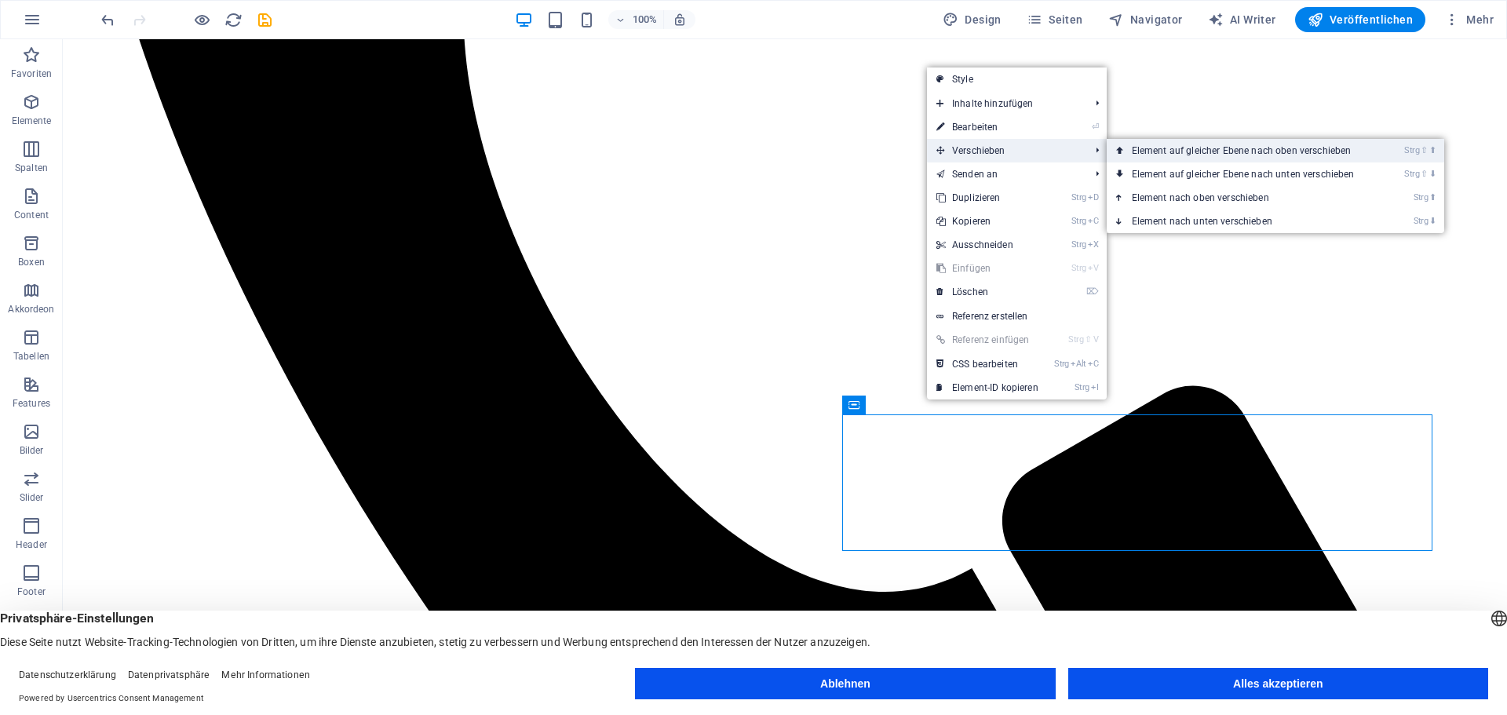
click at [1137, 155] on link "Strg ⇧ ⬆ Element auf gleicher Ebene nach oben verschieben" at bounding box center [1246, 151] width 279 height 24
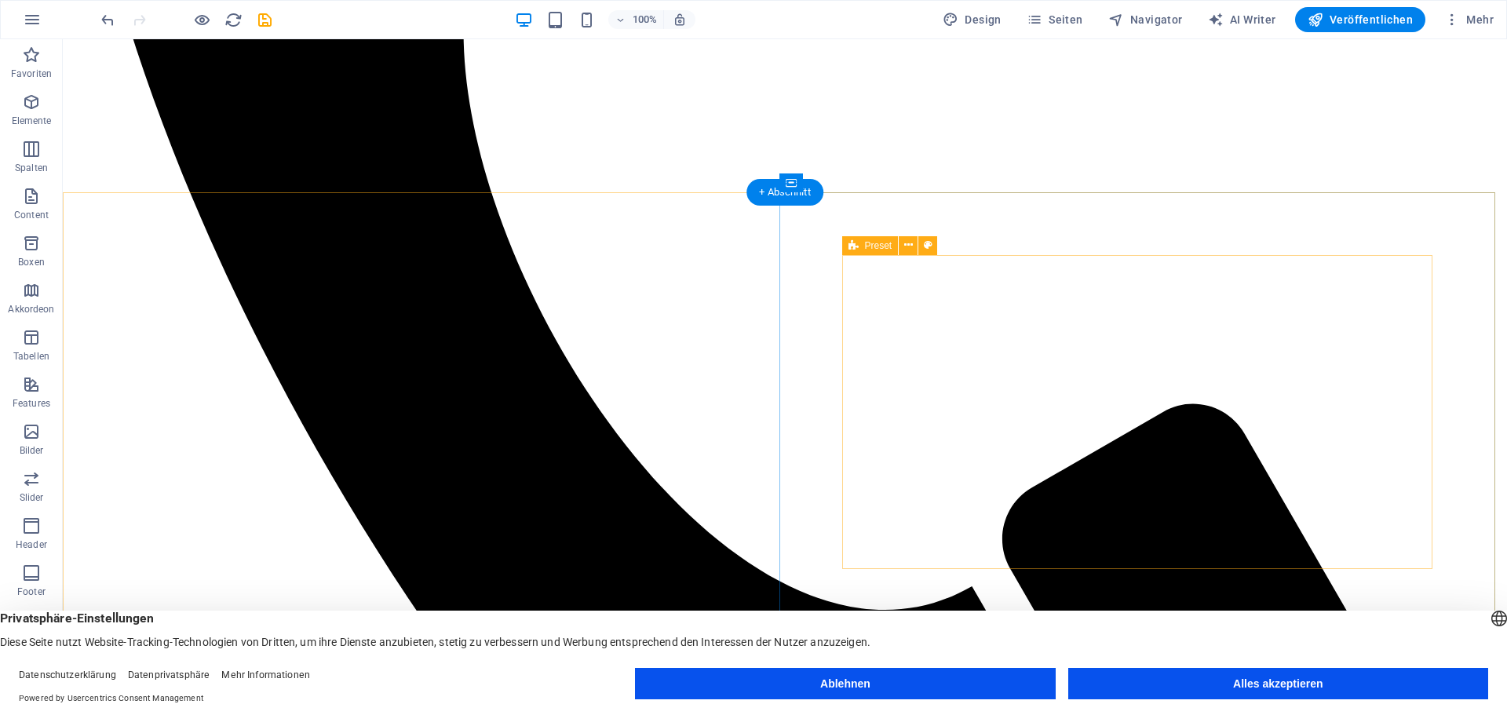
scroll to position [864, 0]
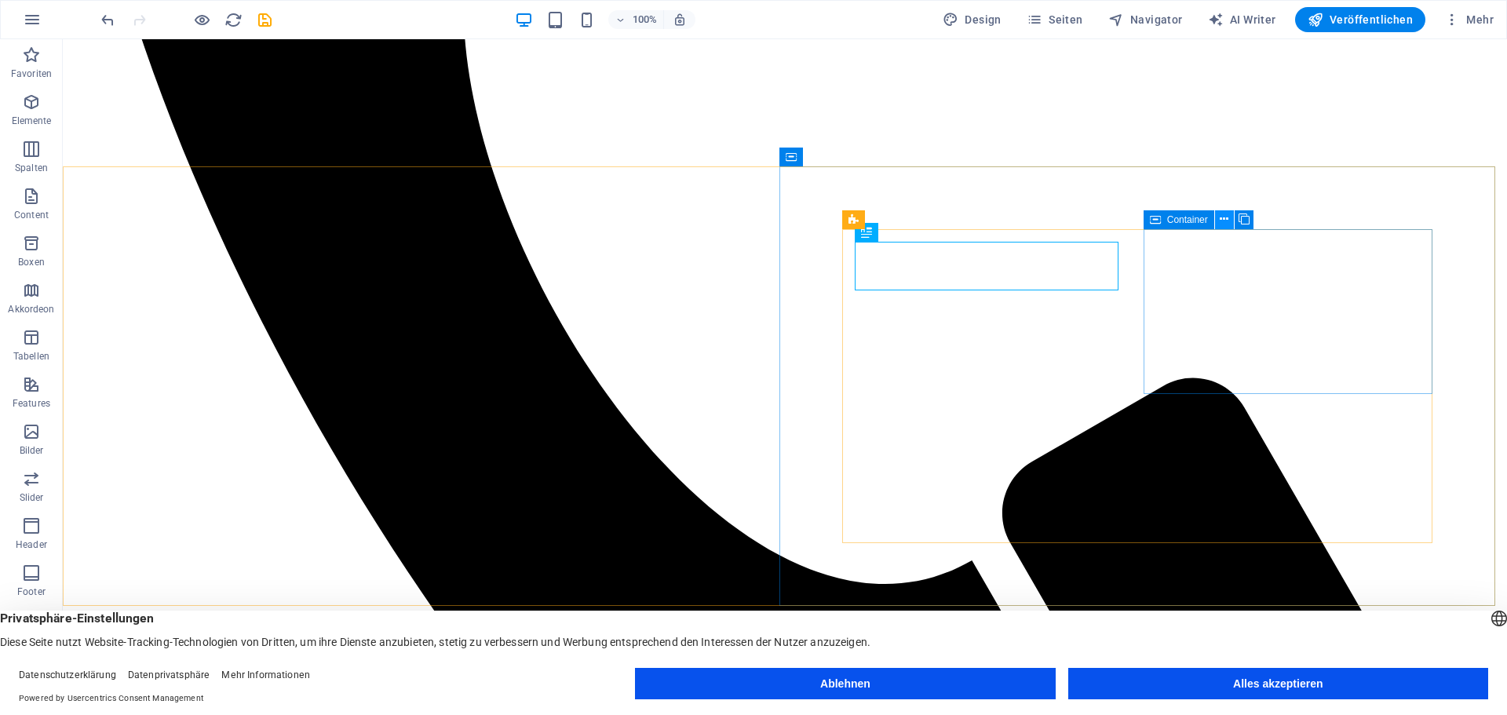
click at [1228, 219] on icon at bounding box center [1224, 219] width 9 height 16
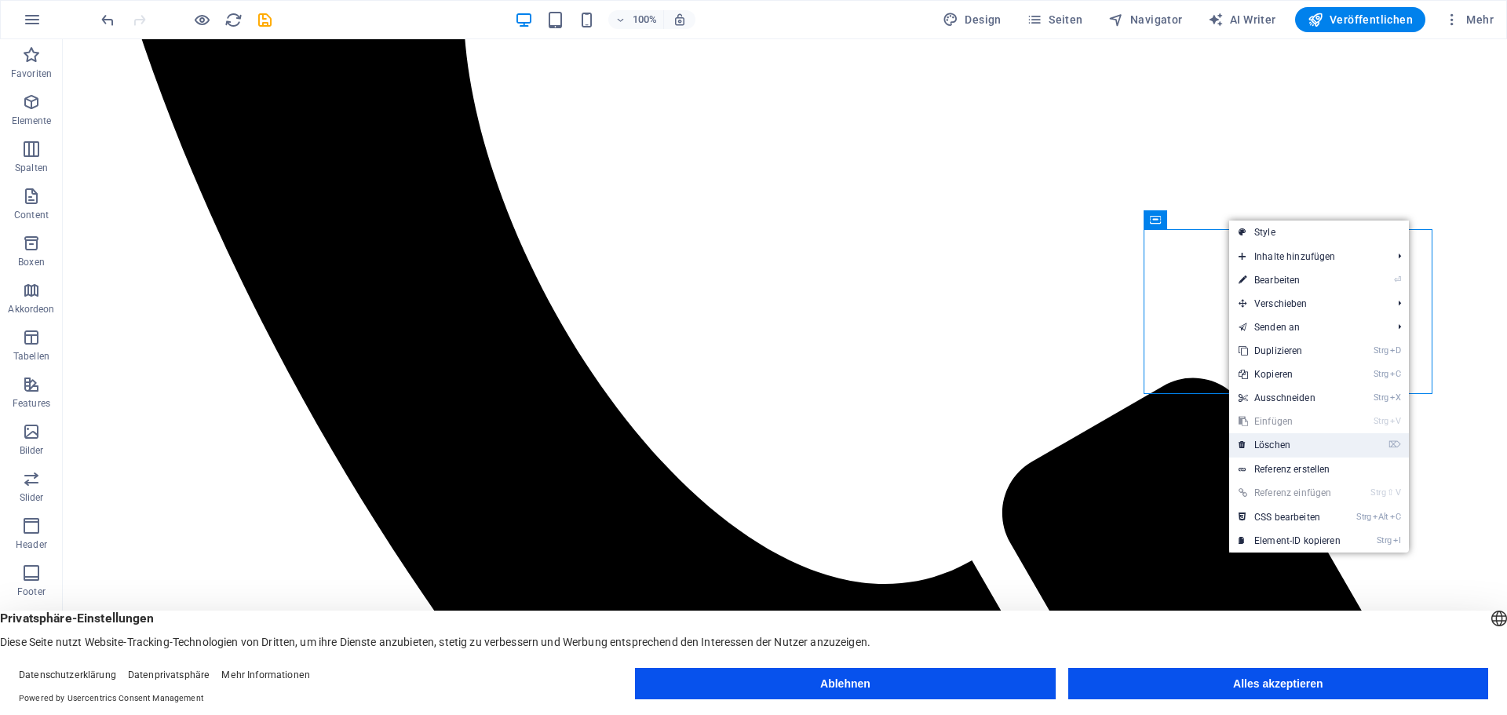
click at [1273, 442] on link "⌦ Löschen" at bounding box center [1289, 445] width 121 height 24
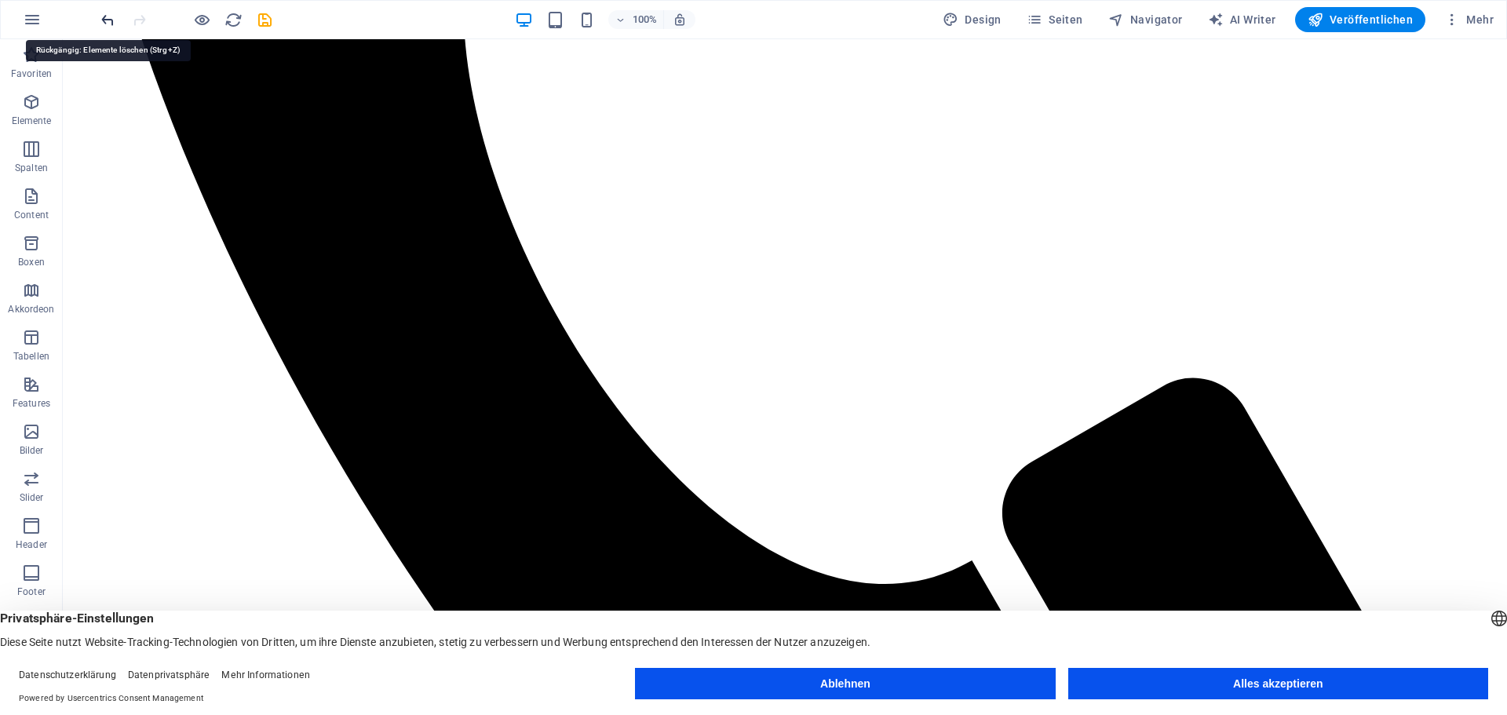
click at [104, 19] on icon "undo" at bounding box center [108, 20] width 18 height 18
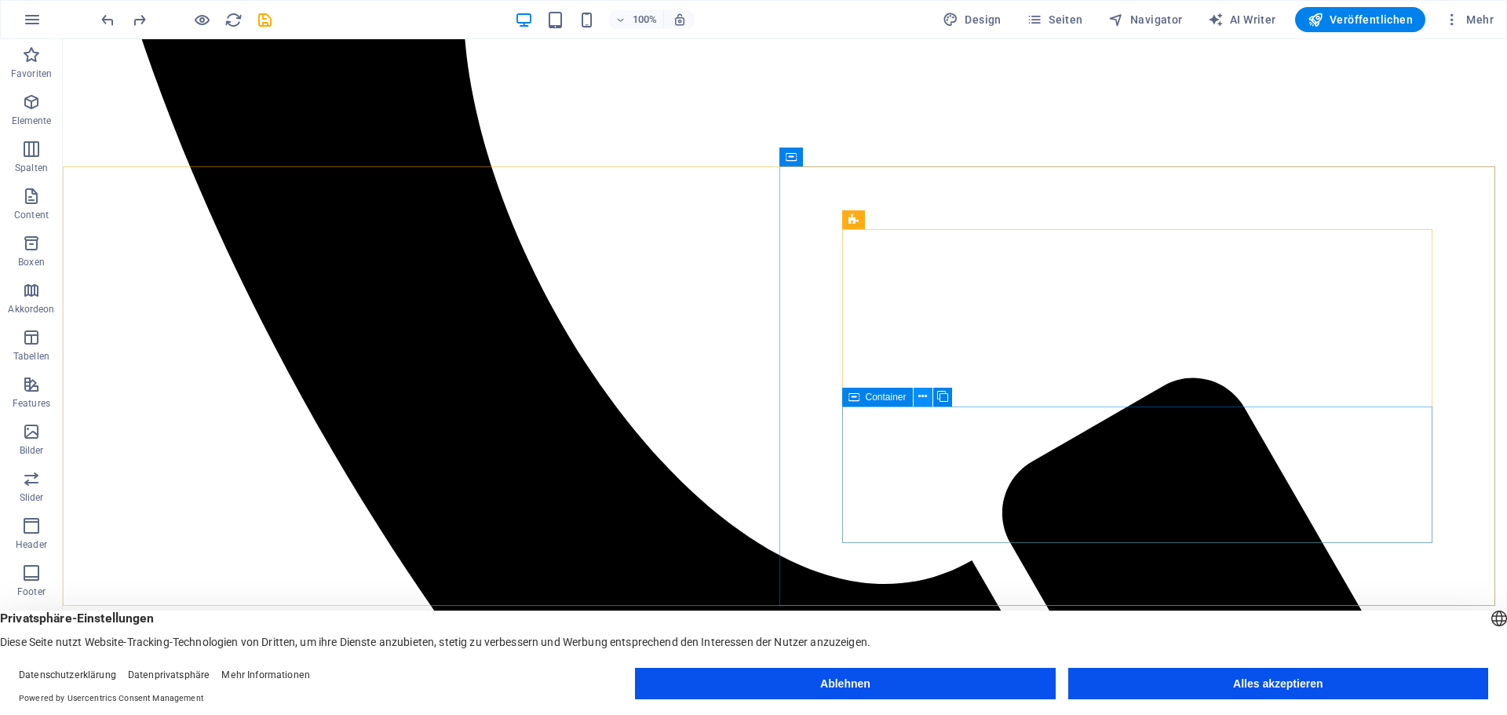
click at [922, 395] on icon at bounding box center [922, 397] width 9 height 16
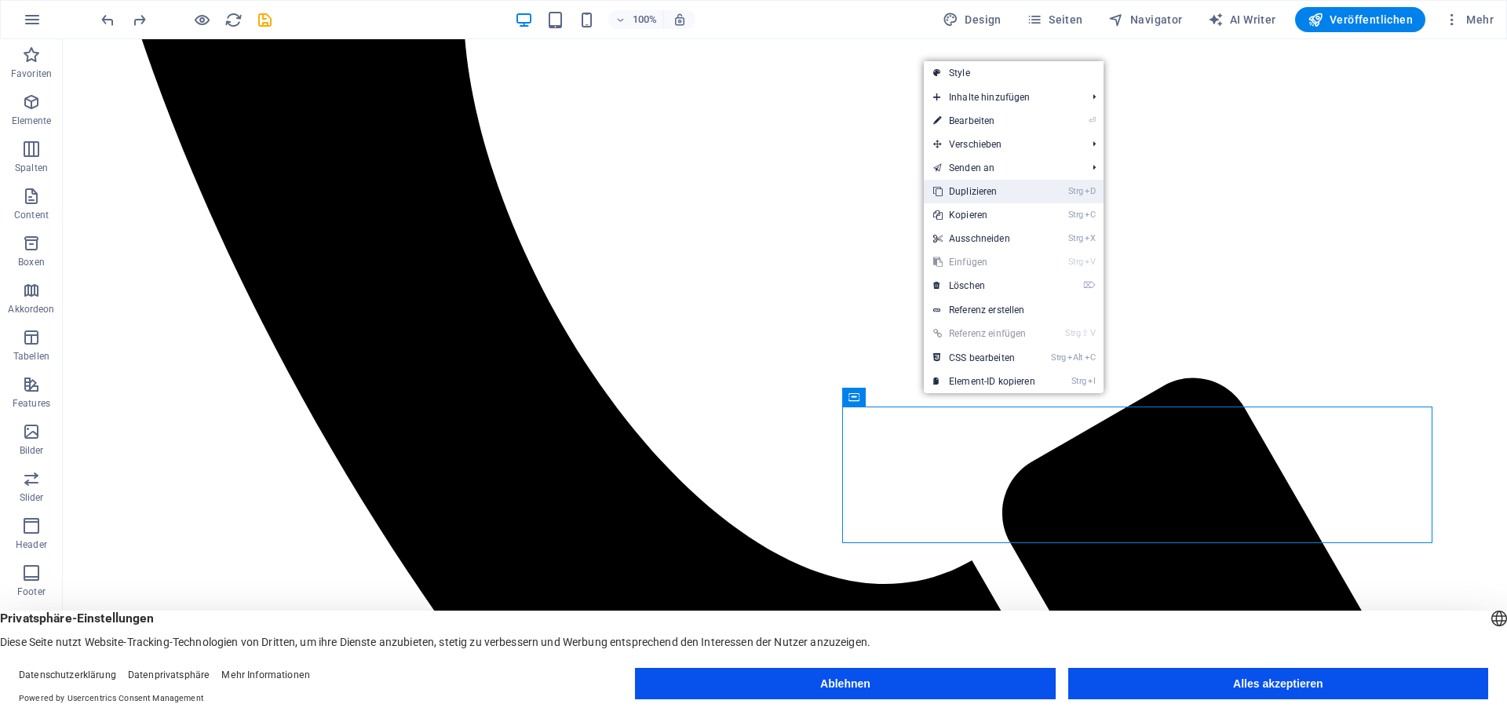
click at [990, 190] on link "Strg D Duplizieren" at bounding box center [984, 192] width 121 height 24
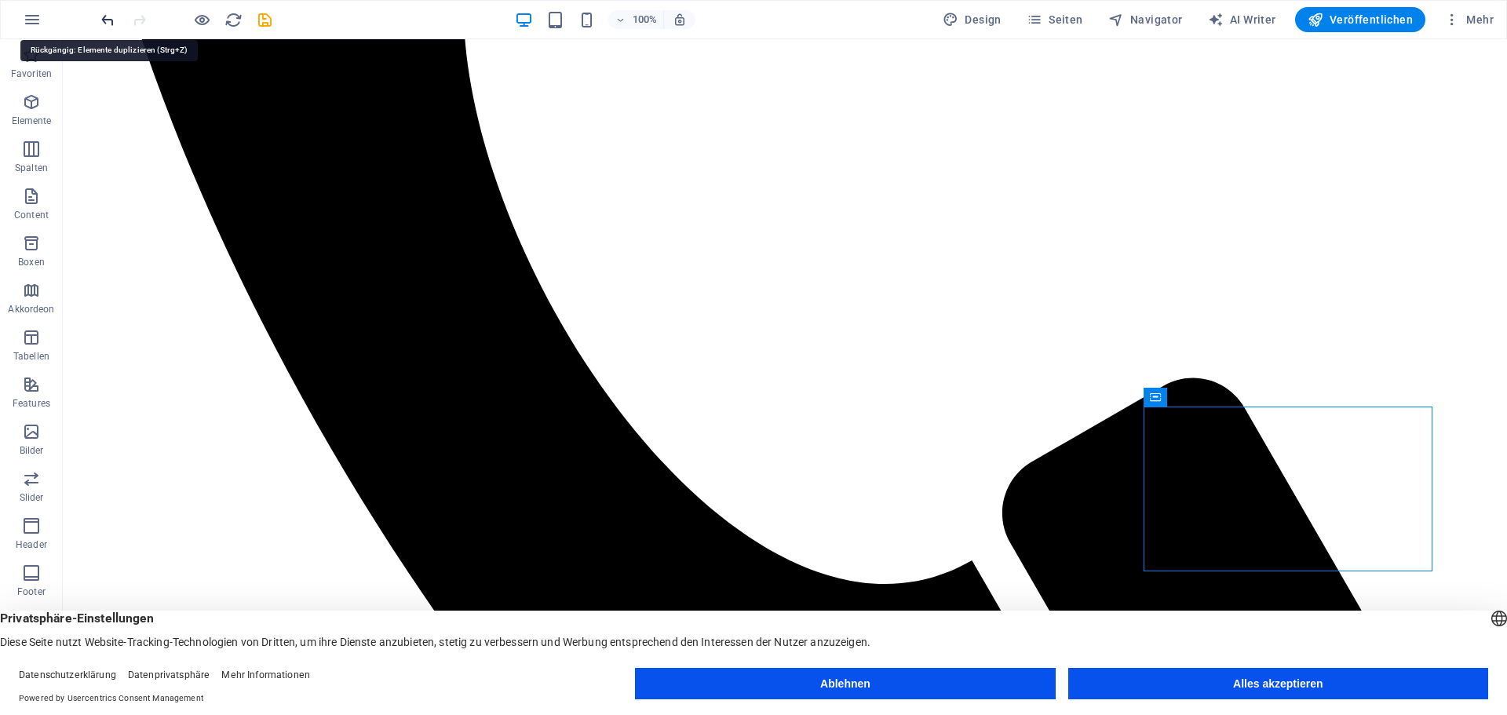
click at [102, 22] on icon "undo" at bounding box center [108, 20] width 18 height 18
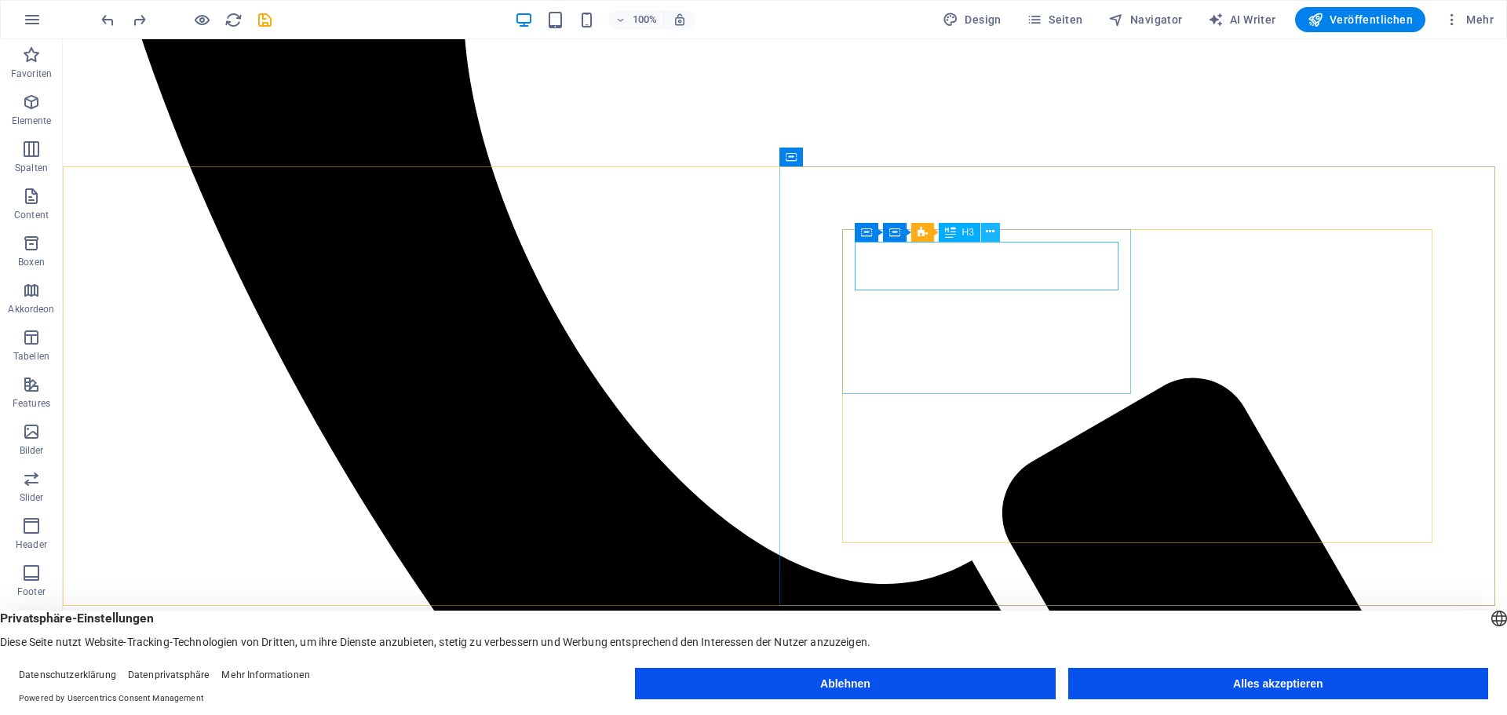
click at [994, 230] on icon at bounding box center [990, 232] width 9 height 16
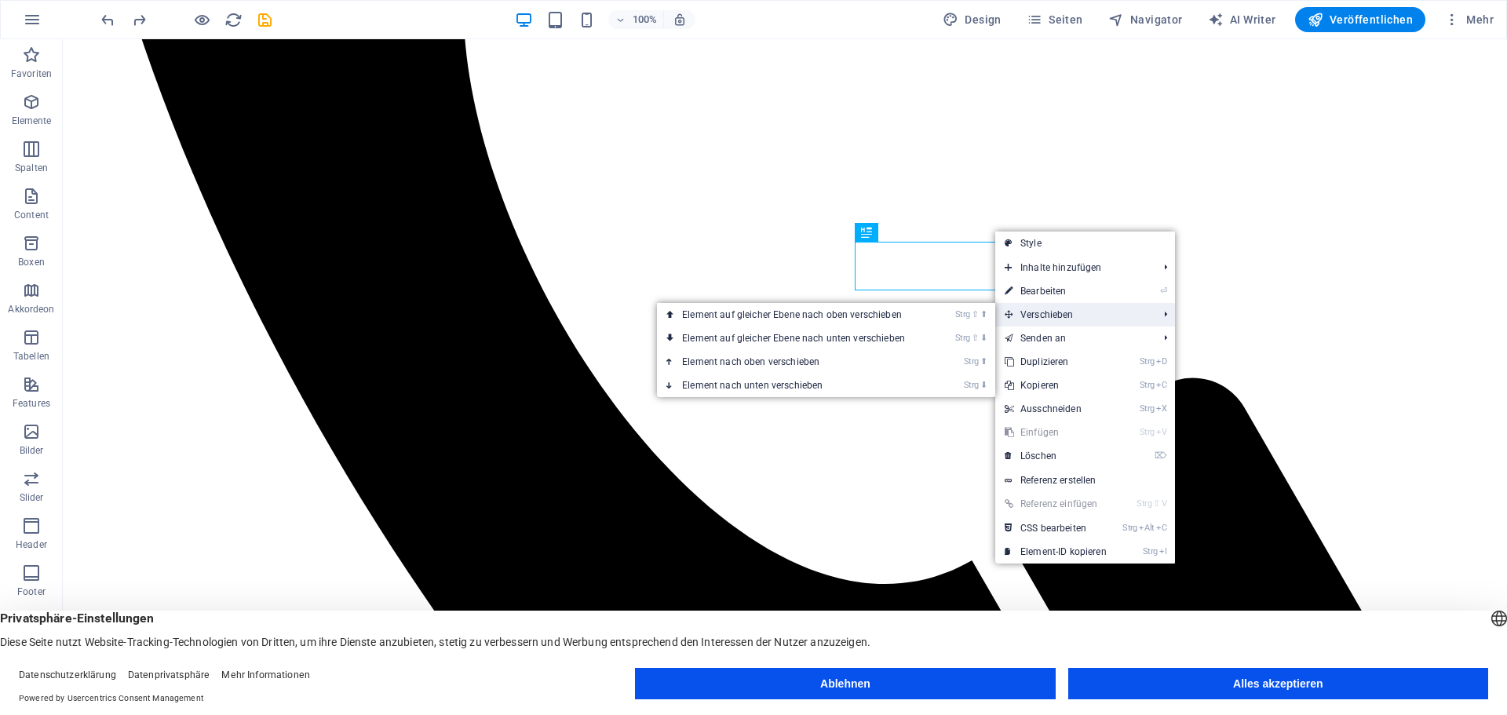
click at [1061, 315] on span "Verschieben" at bounding box center [1073, 315] width 156 height 24
click at [875, 341] on link "Strg ⇧ ⬇ Element auf gleicher Ebene nach unten verschieben" at bounding box center [796, 339] width 279 height 24
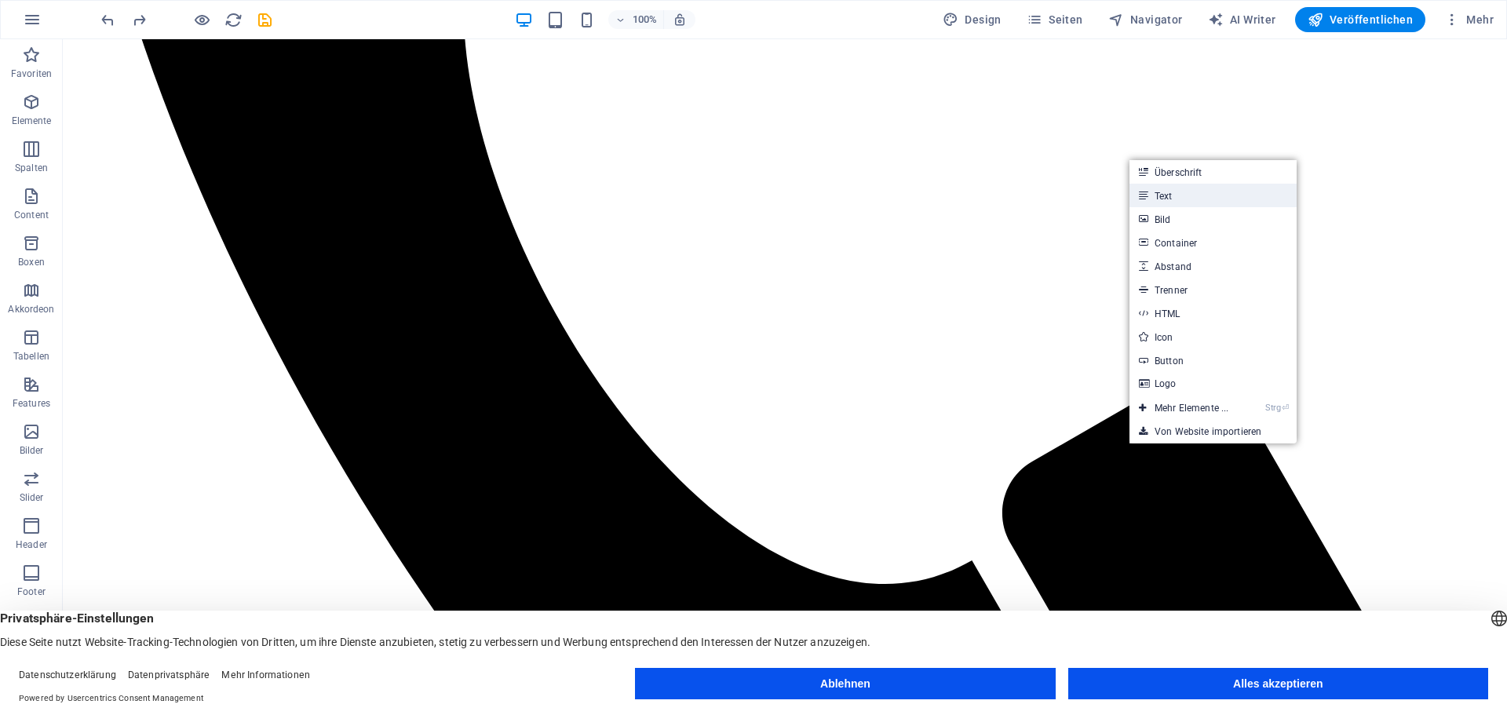
click at [1175, 197] on link "Text" at bounding box center [1213, 196] width 167 height 24
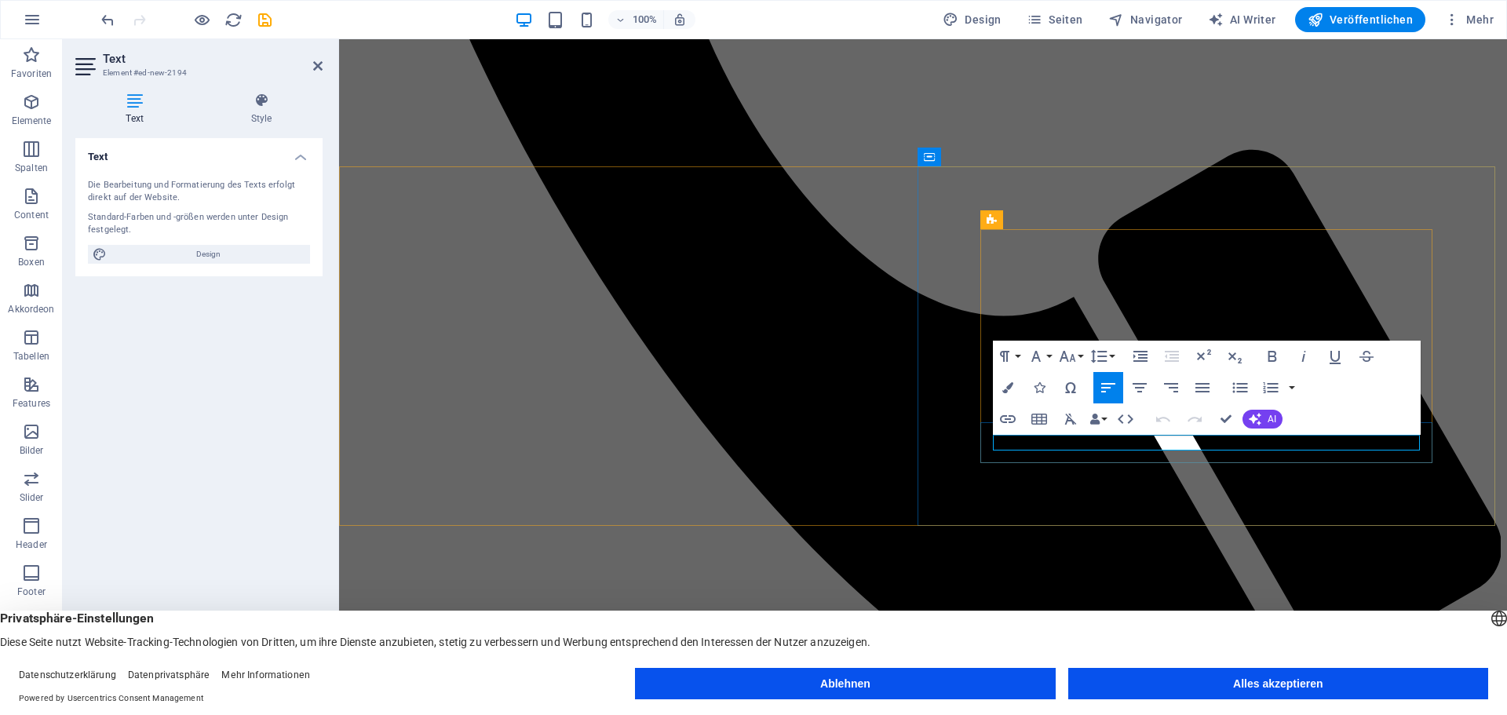
drag, startPoint x: 1123, startPoint y: 438, endPoint x: 1024, endPoint y: 433, distance: 99.0
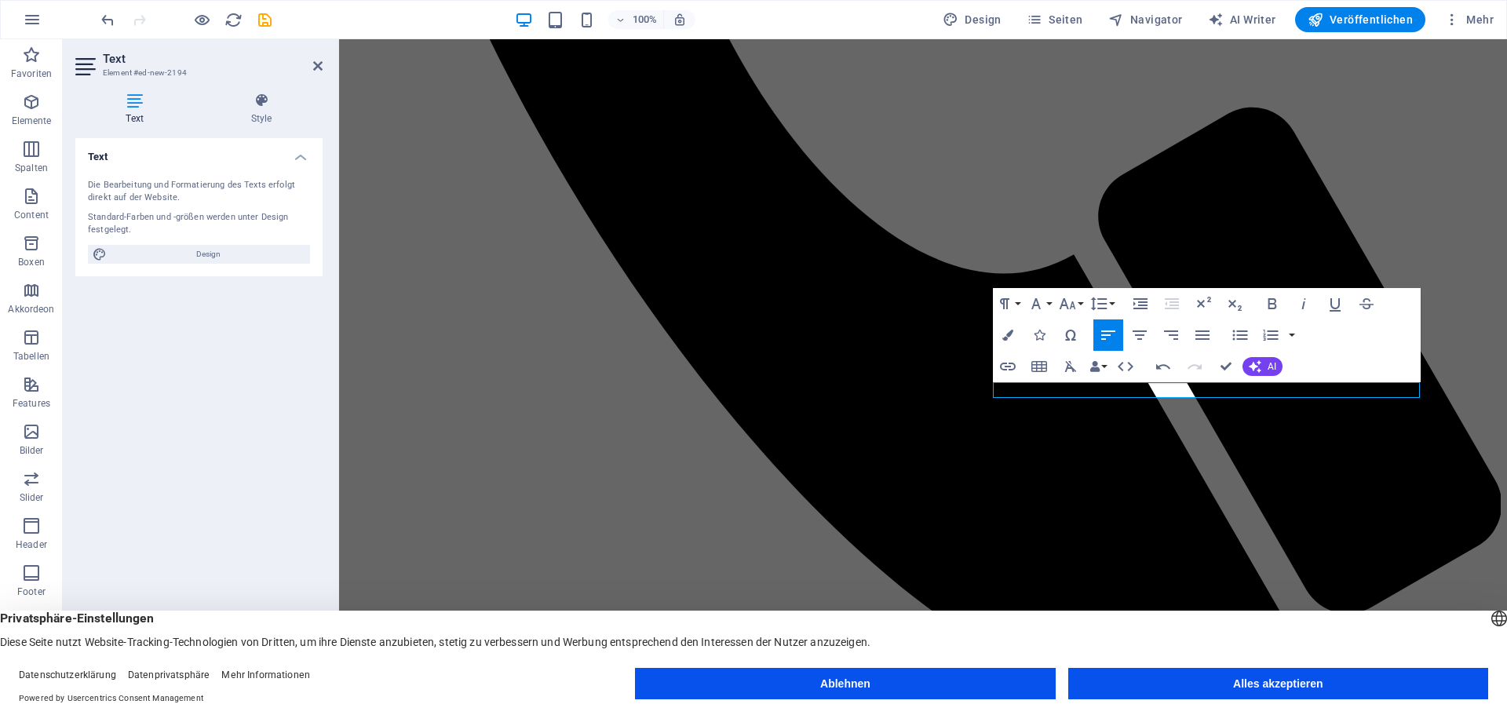
scroll to position [942, 0]
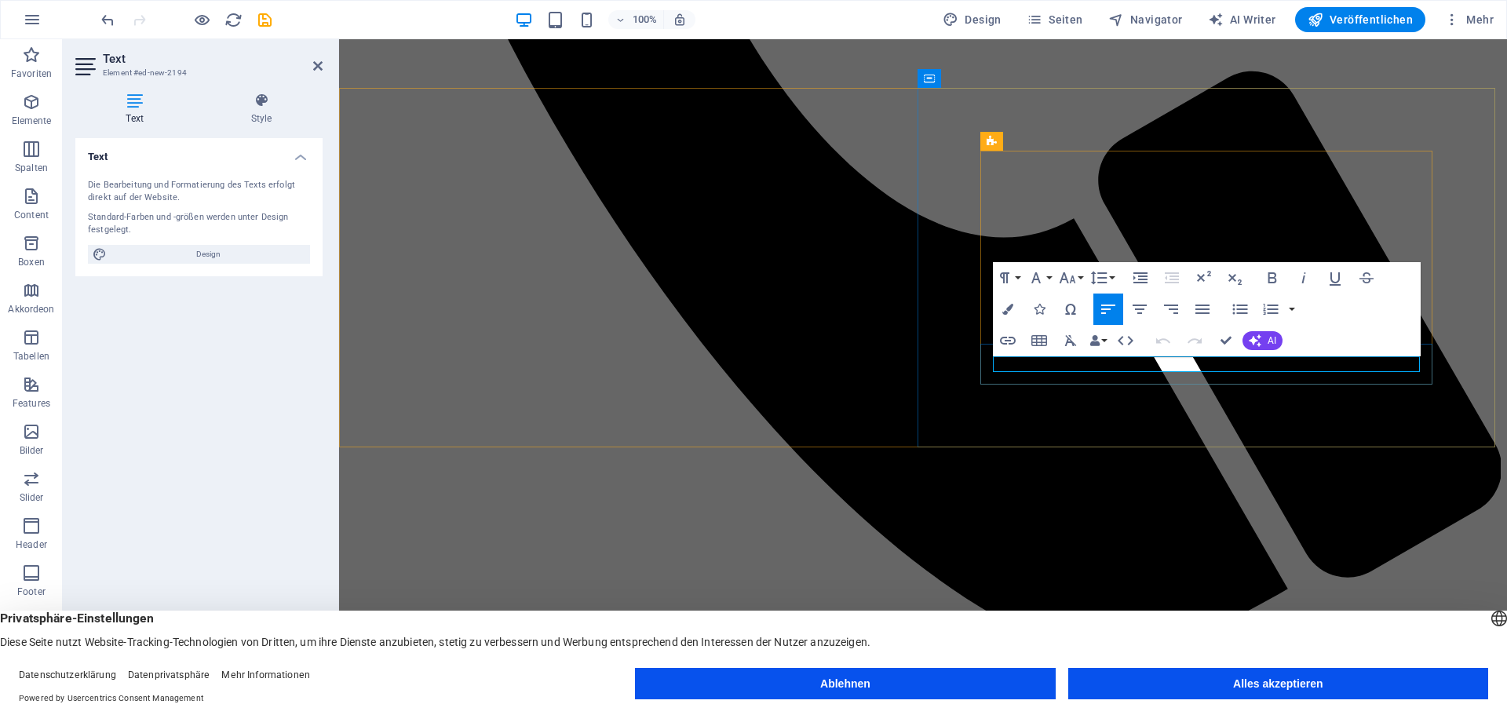
click at [110, 16] on icon "undo" at bounding box center [108, 20] width 18 height 18
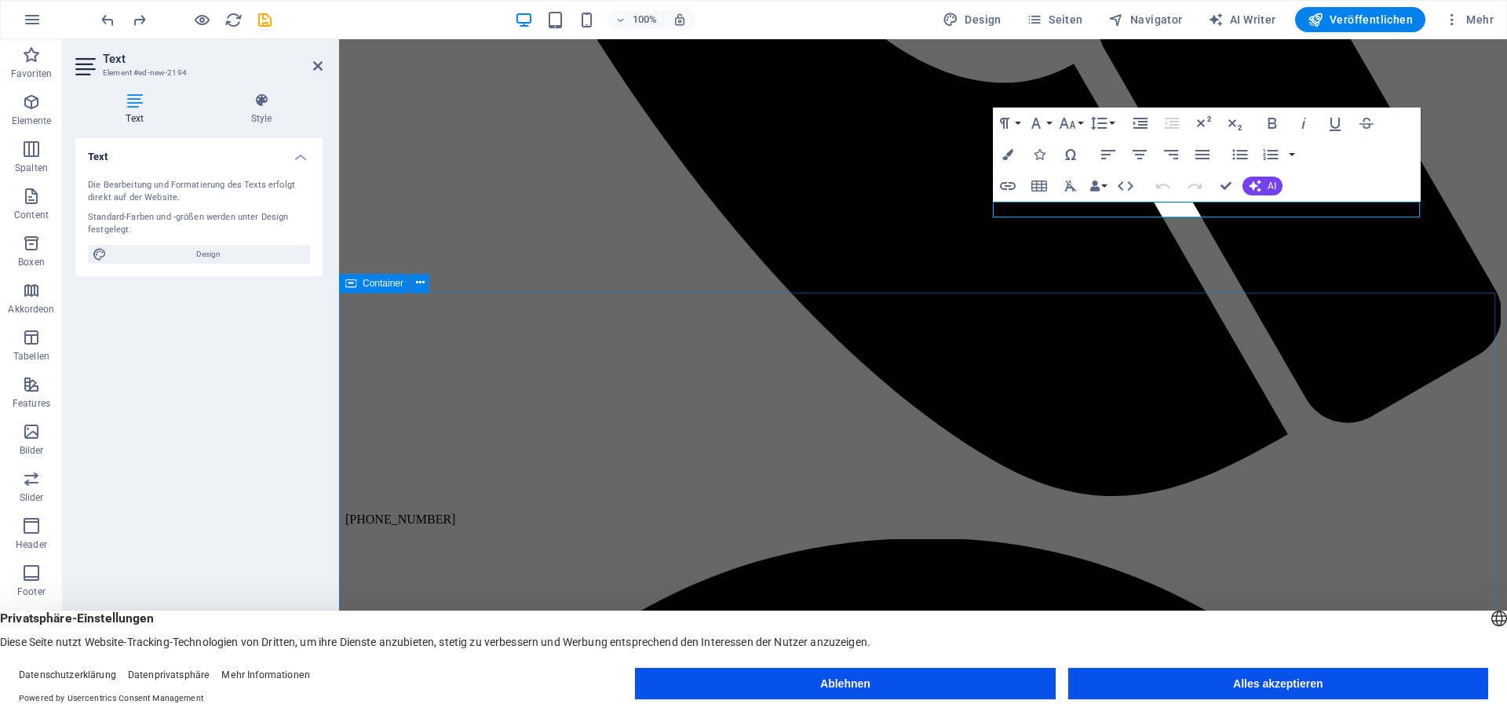
scroll to position [1099, 0]
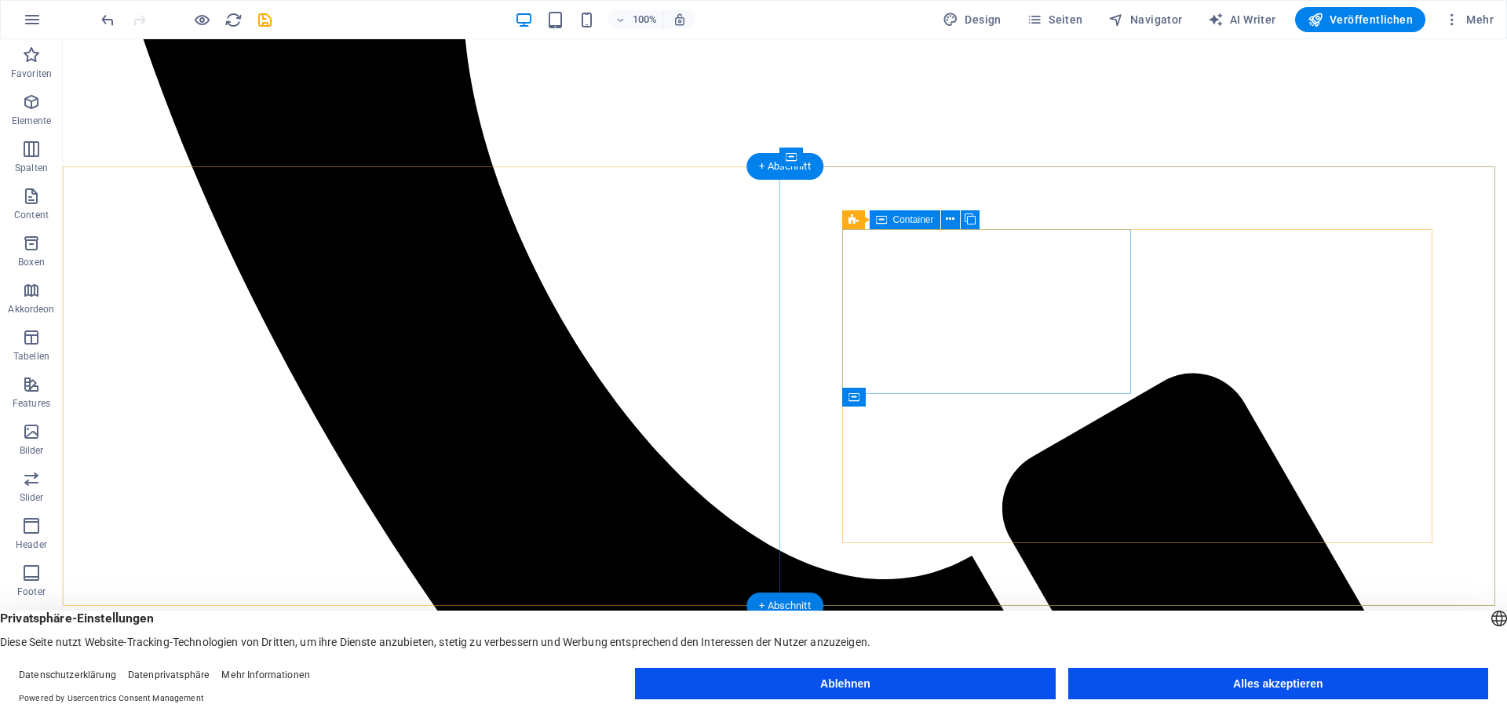
scroll to position [864, 0]
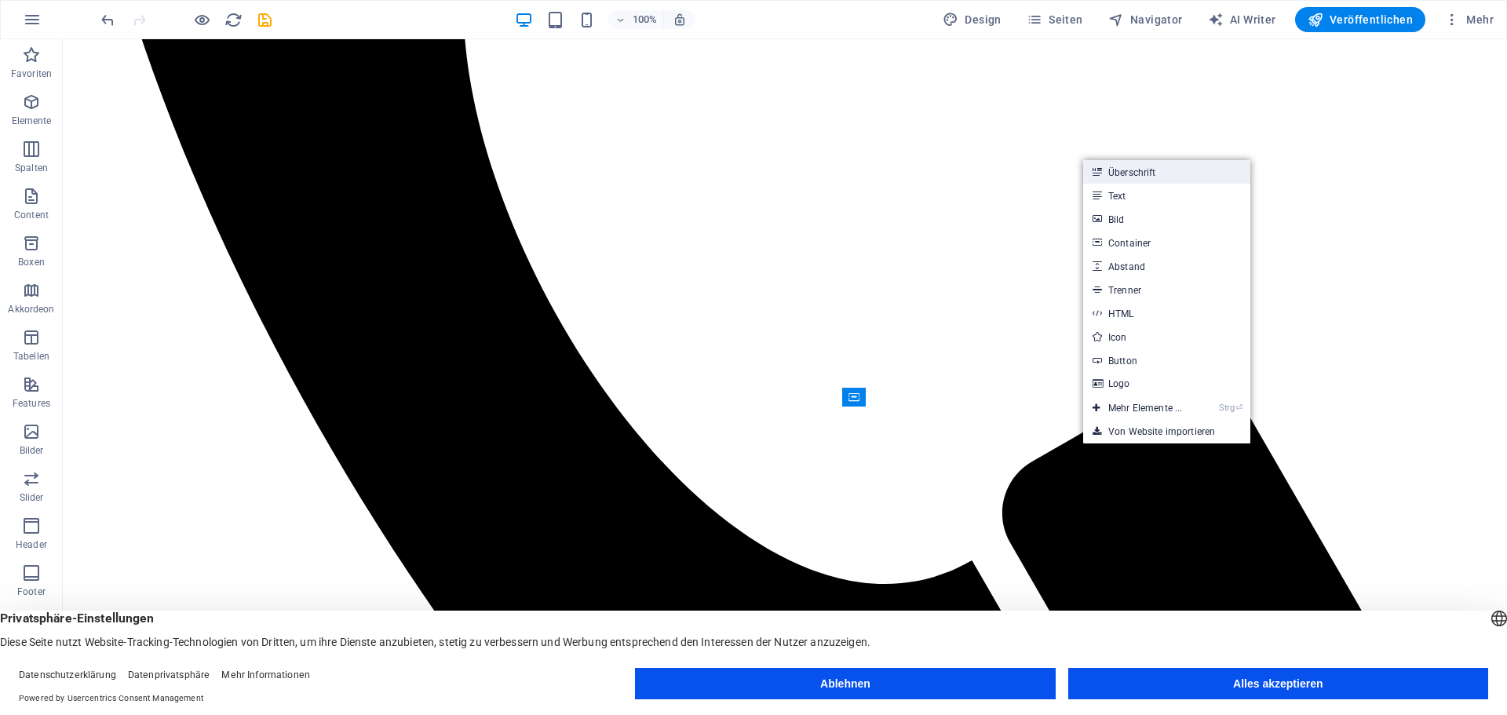
click at [1145, 167] on link "Überschrift" at bounding box center [1166, 172] width 167 height 24
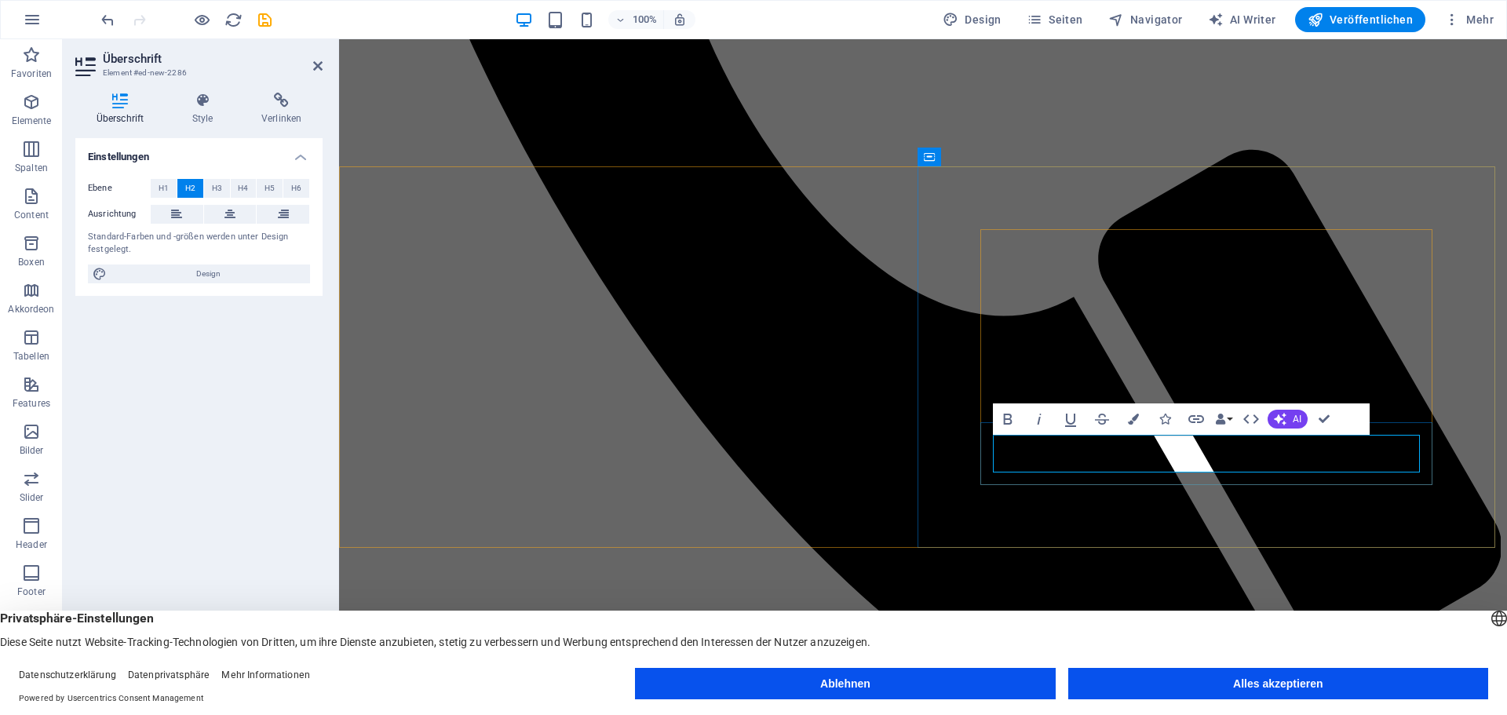
drag, startPoint x: 996, startPoint y: 451, endPoint x: 1232, endPoint y: 470, distance: 237.0
click at [212, 185] on span "H3" at bounding box center [217, 188] width 10 height 19
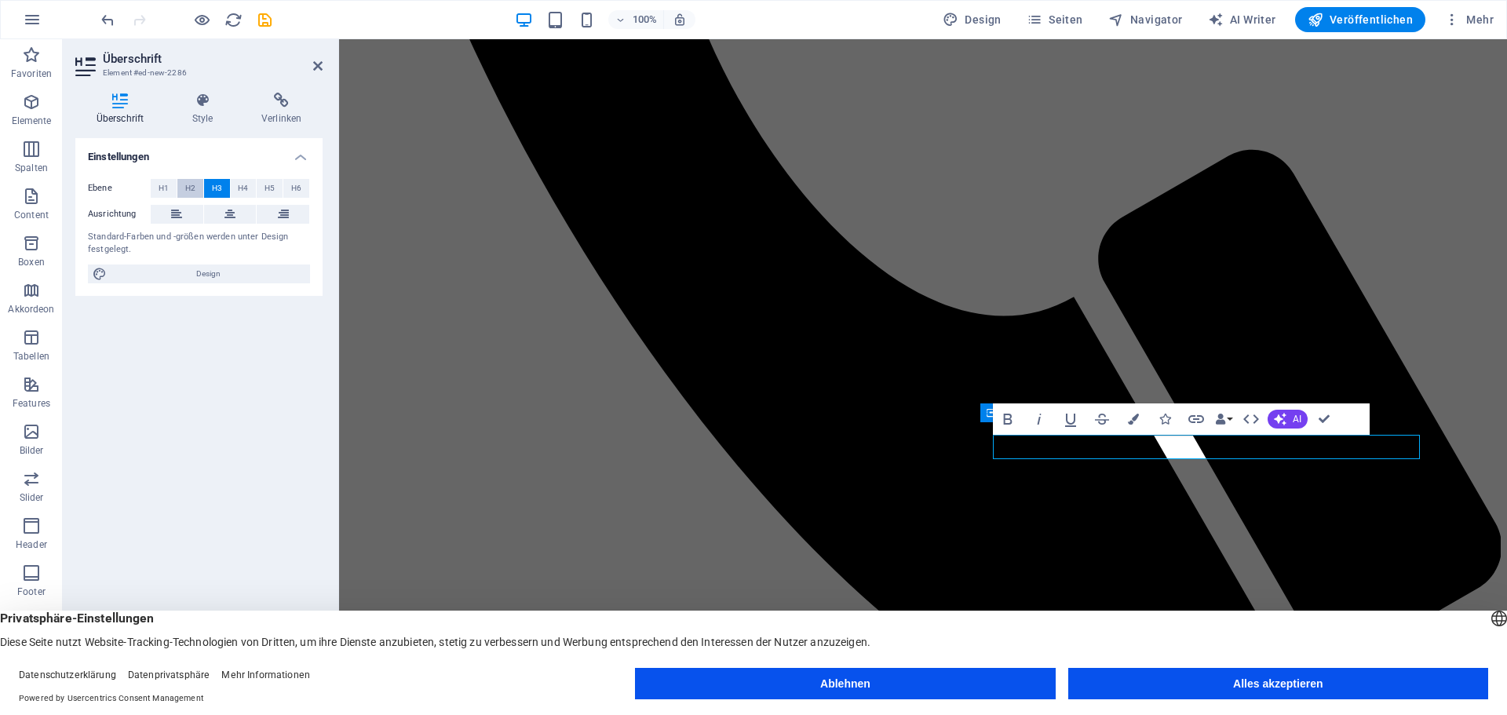
click at [188, 183] on span "H2" at bounding box center [190, 188] width 10 height 19
click at [219, 185] on span "H3" at bounding box center [217, 188] width 10 height 19
click at [228, 213] on icon at bounding box center [230, 214] width 11 height 19
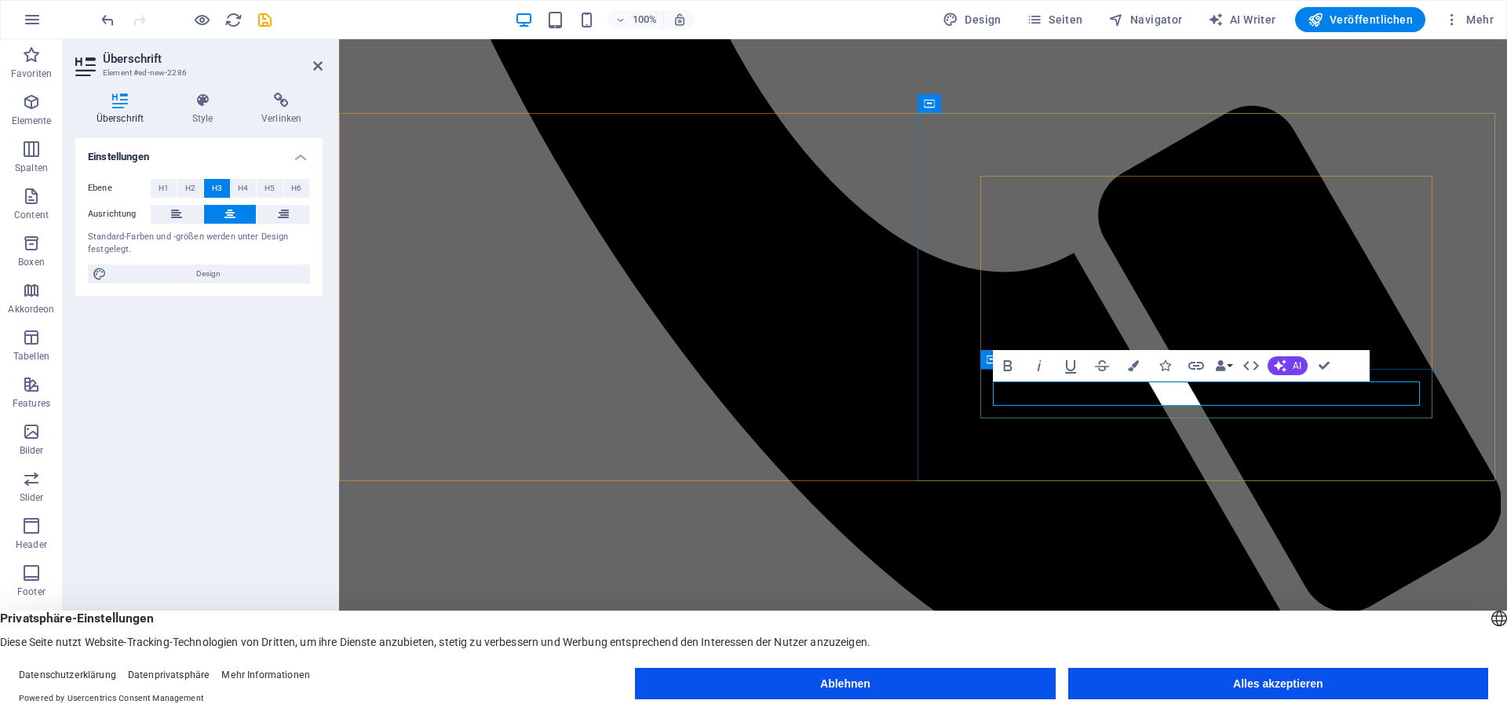
scroll to position [942, 0]
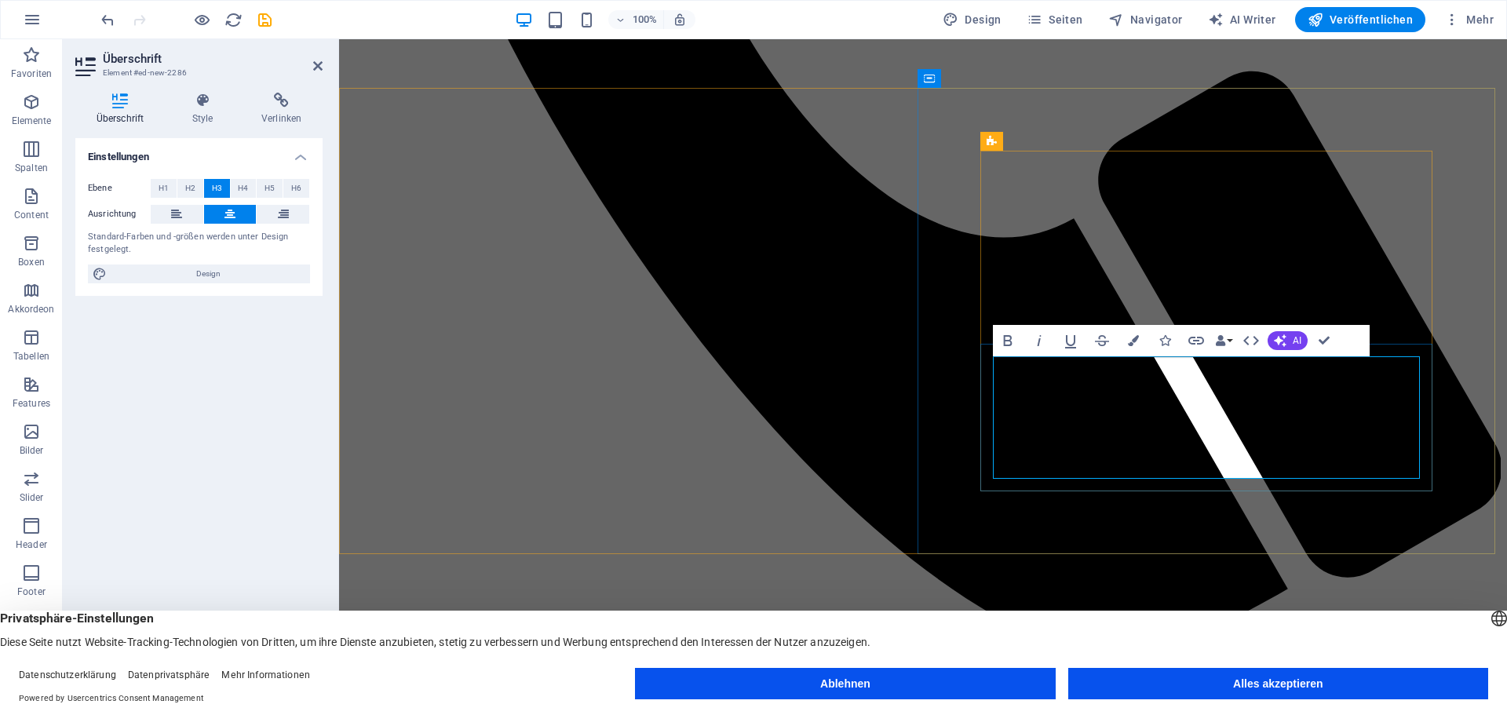
drag, startPoint x: 1136, startPoint y: 433, endPoint x: 1059, endPoint y: 393, distance: 86.4
click at [268, 186] on span "H5" at bounding box center [270, 188] width 10 height 19
click at [215, 186] on span "H3" at bounding box center [217, 188] width 10 height 19
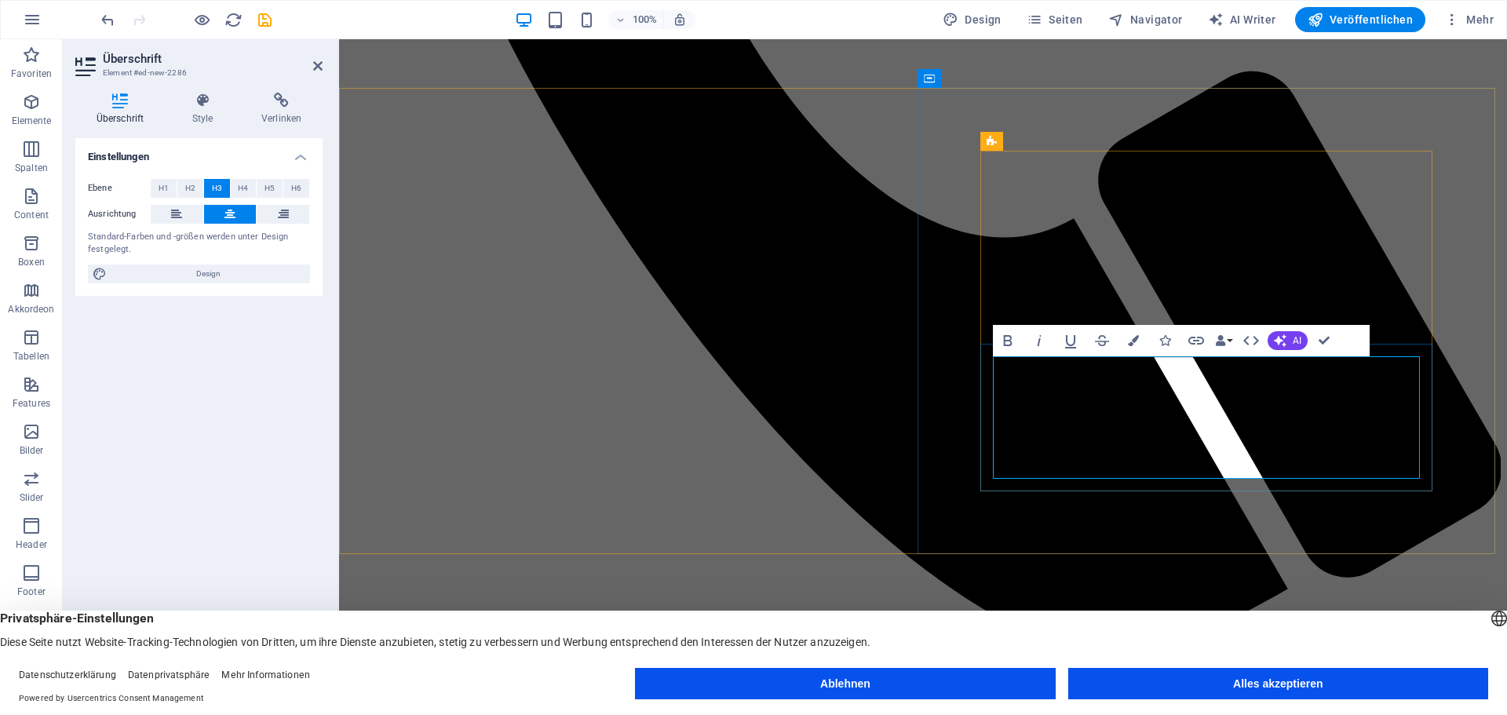
drag, startPoint x: 1203, startPoint y: 393, endPoint x: 1252, endPoint y: 422, distance: 57.4
drag, startPoint x: 1063, startPoint y: 420, endPoint x: 1219, endPoint y: 411, distance: 156.5
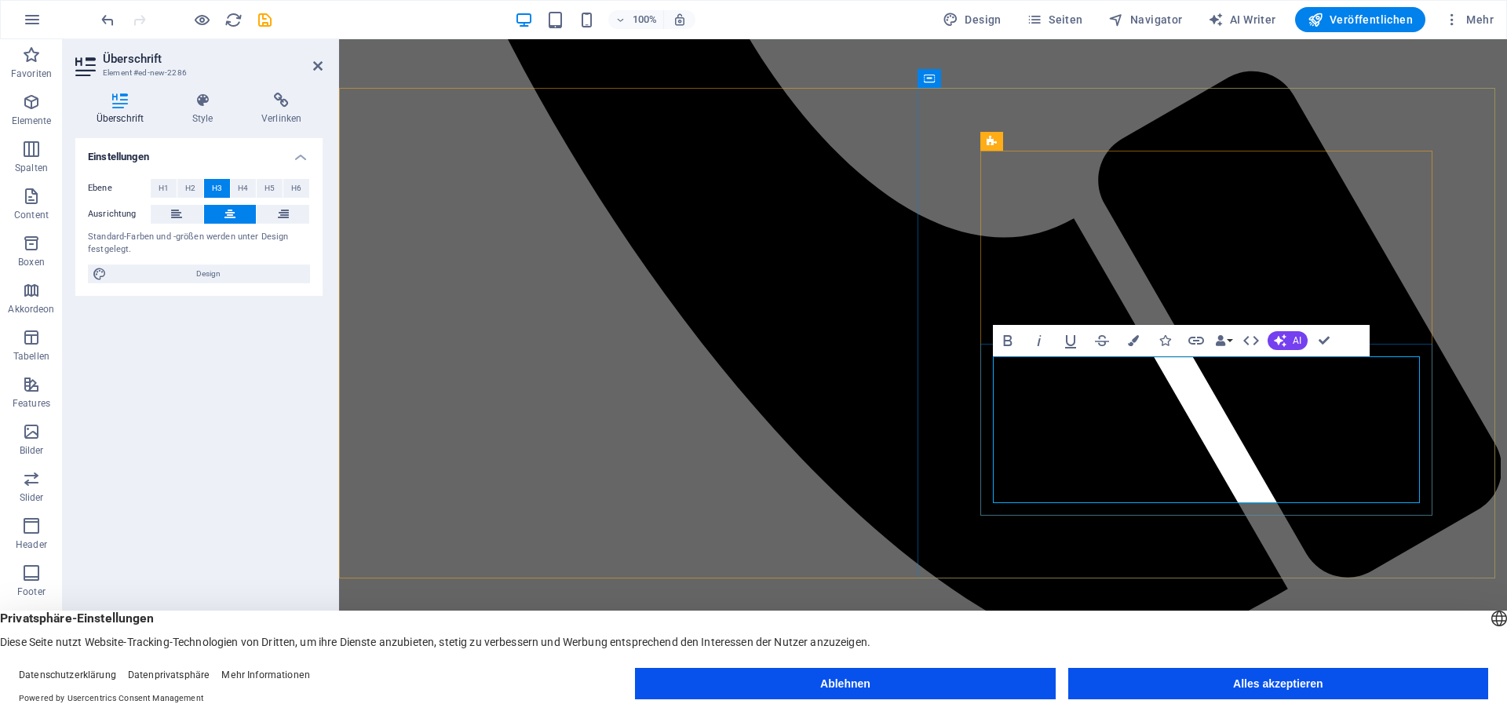
drag, startPoint x: 1267, startPoint y: 406, endPoint x: 1148, endPoint y: 439, distance: 123.0
click at [317, 65] on icon at bounding box center [317, 66] width 9 height 13
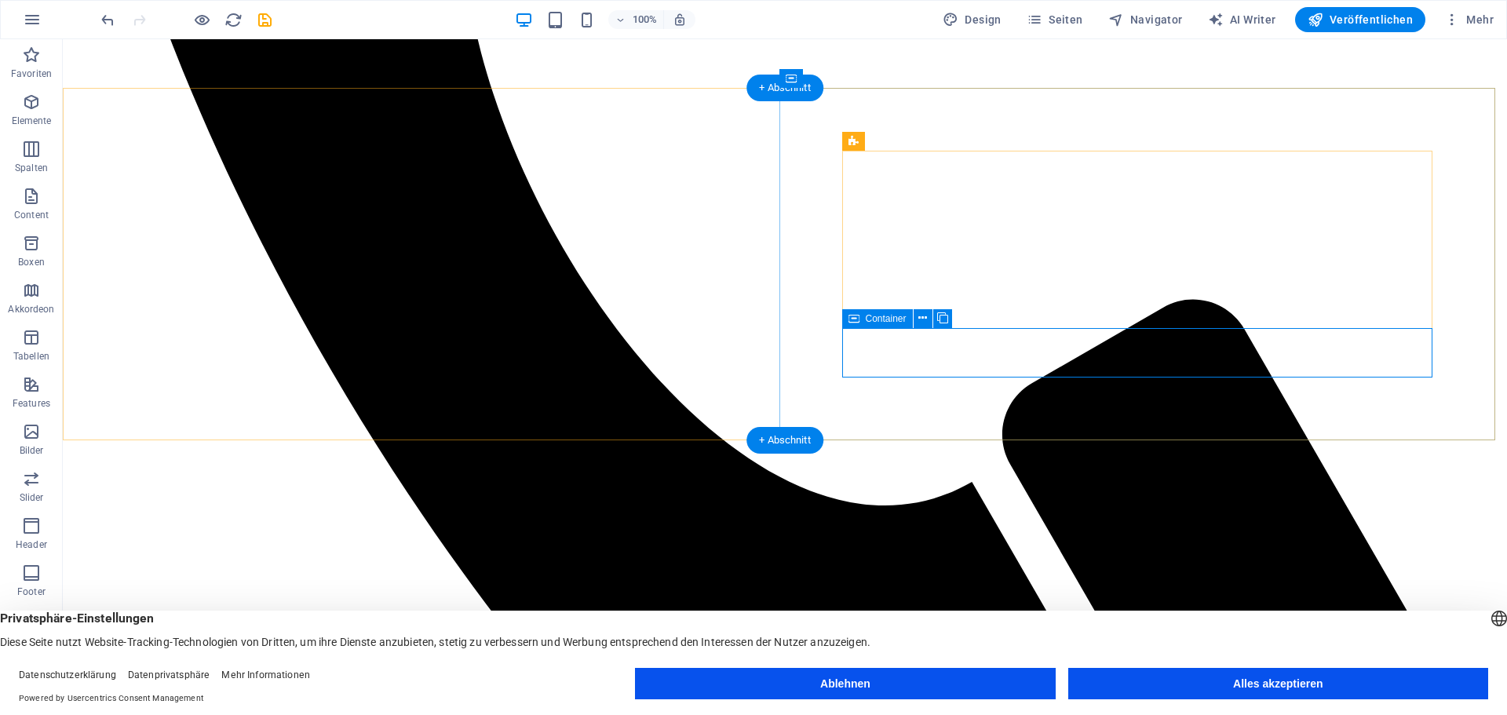
click at [916, 319] on button at bounding box center [923, 318] width 19 height 19
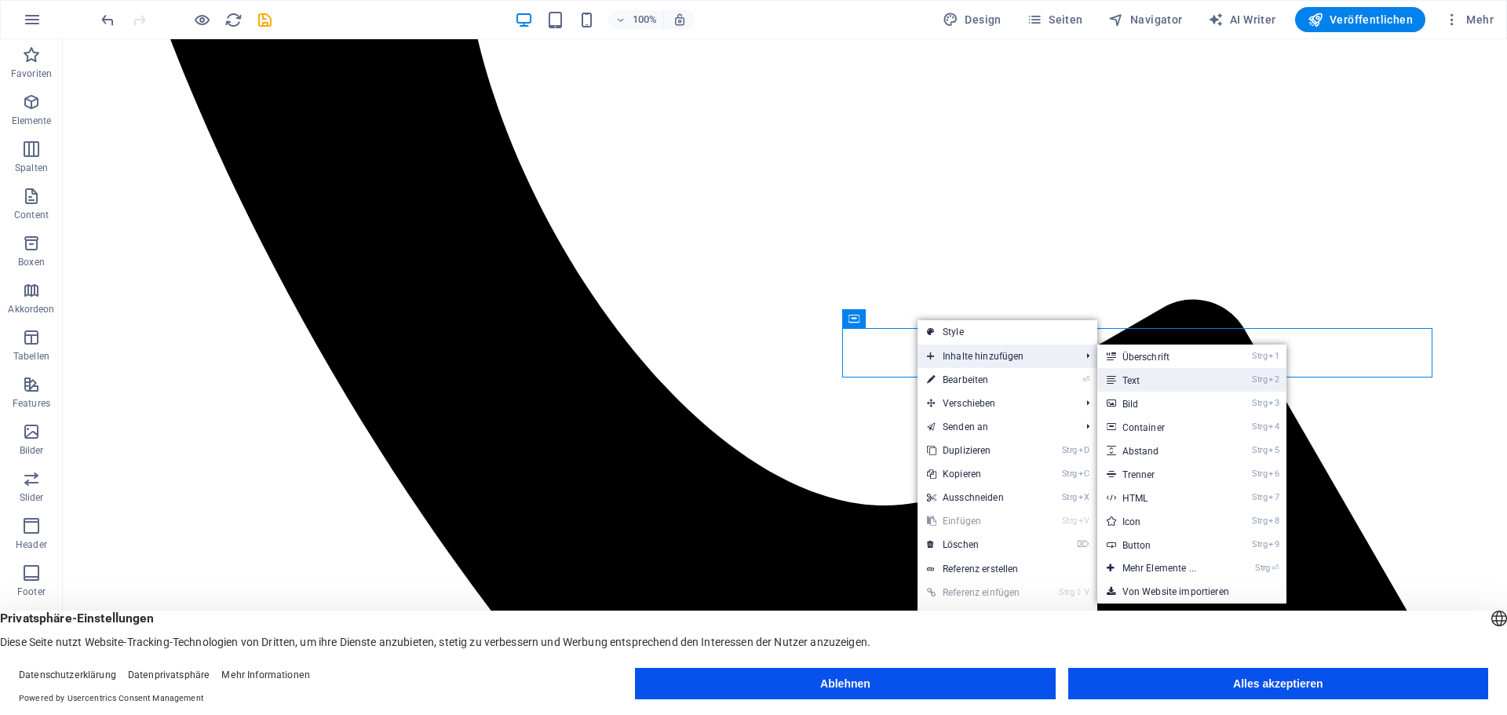
click at [1123, 382] on link "Strg 2 Text" at bounding box center [1162, 380] width 130 height 24
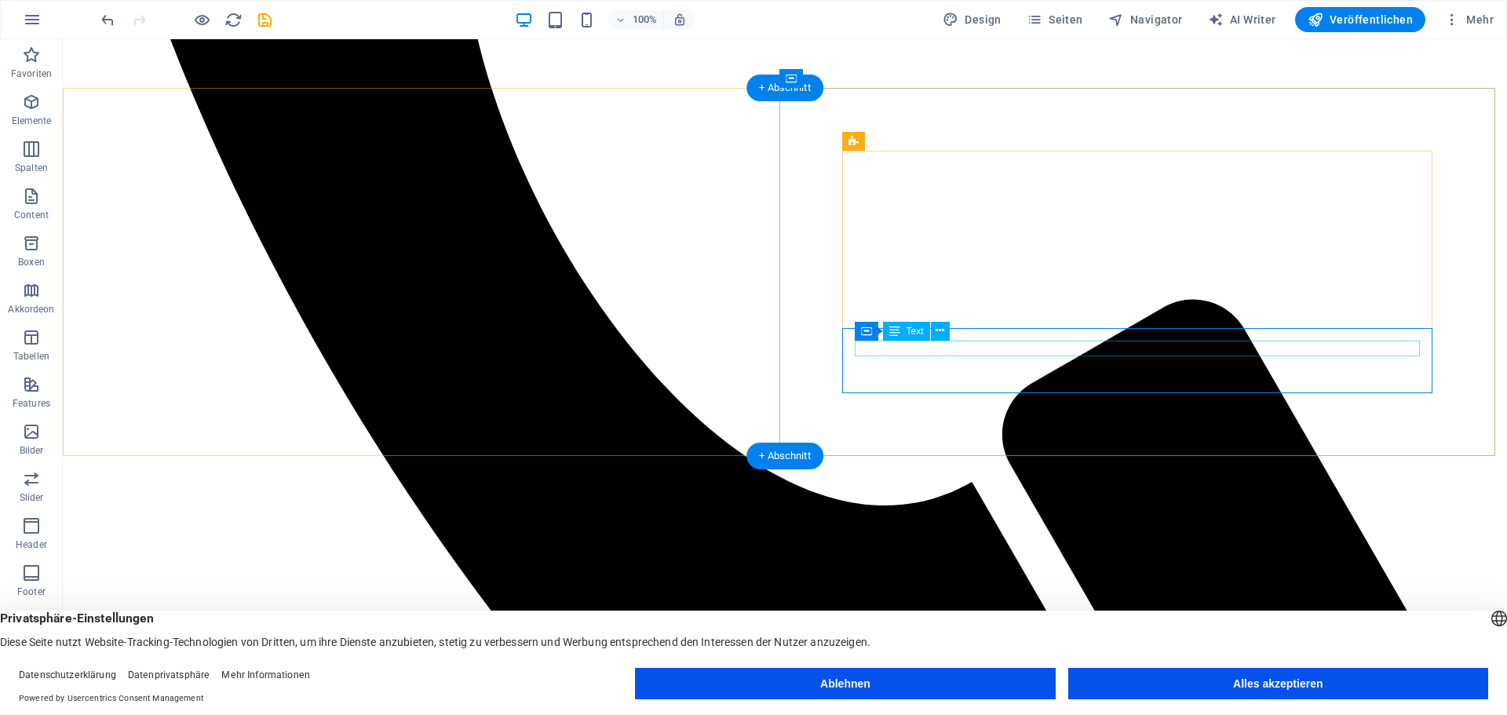
click at [944, 333] on icon at bounding box center [940, 331] width 9 height 16
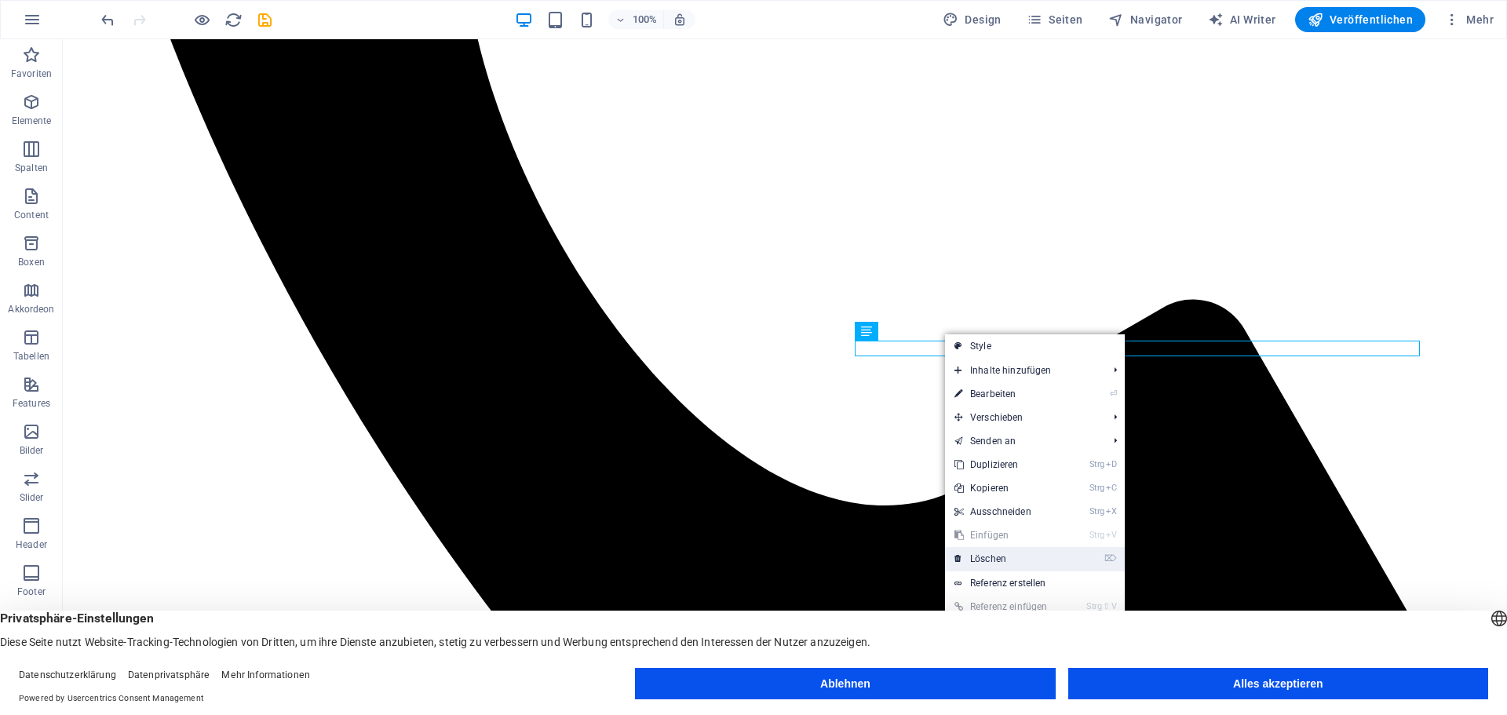
click at [1009, 561] on link "⌦ Löschen" at bounding box center [1005, 559] width 121 height 24
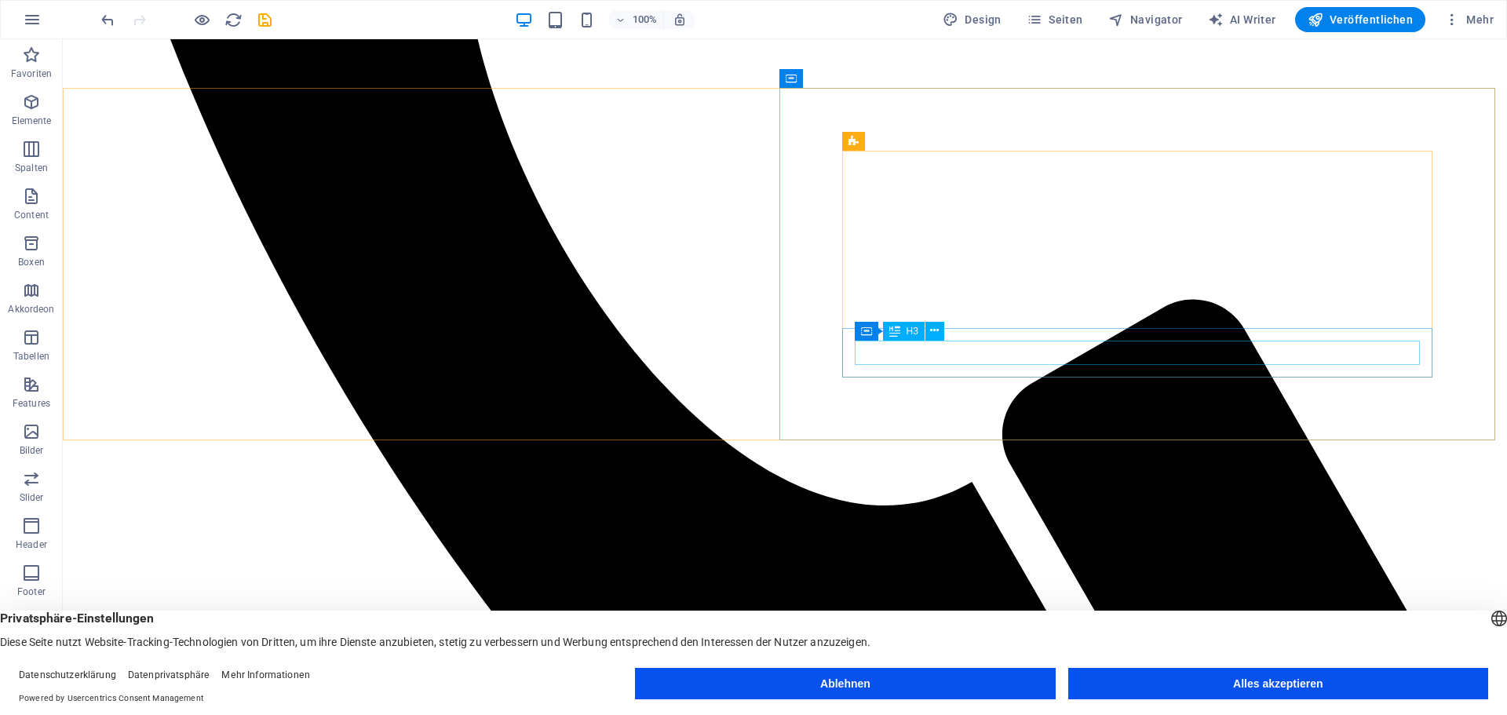
click at [913, 334] on span "H3" at bounding box center [913, 331] width 12 height 9
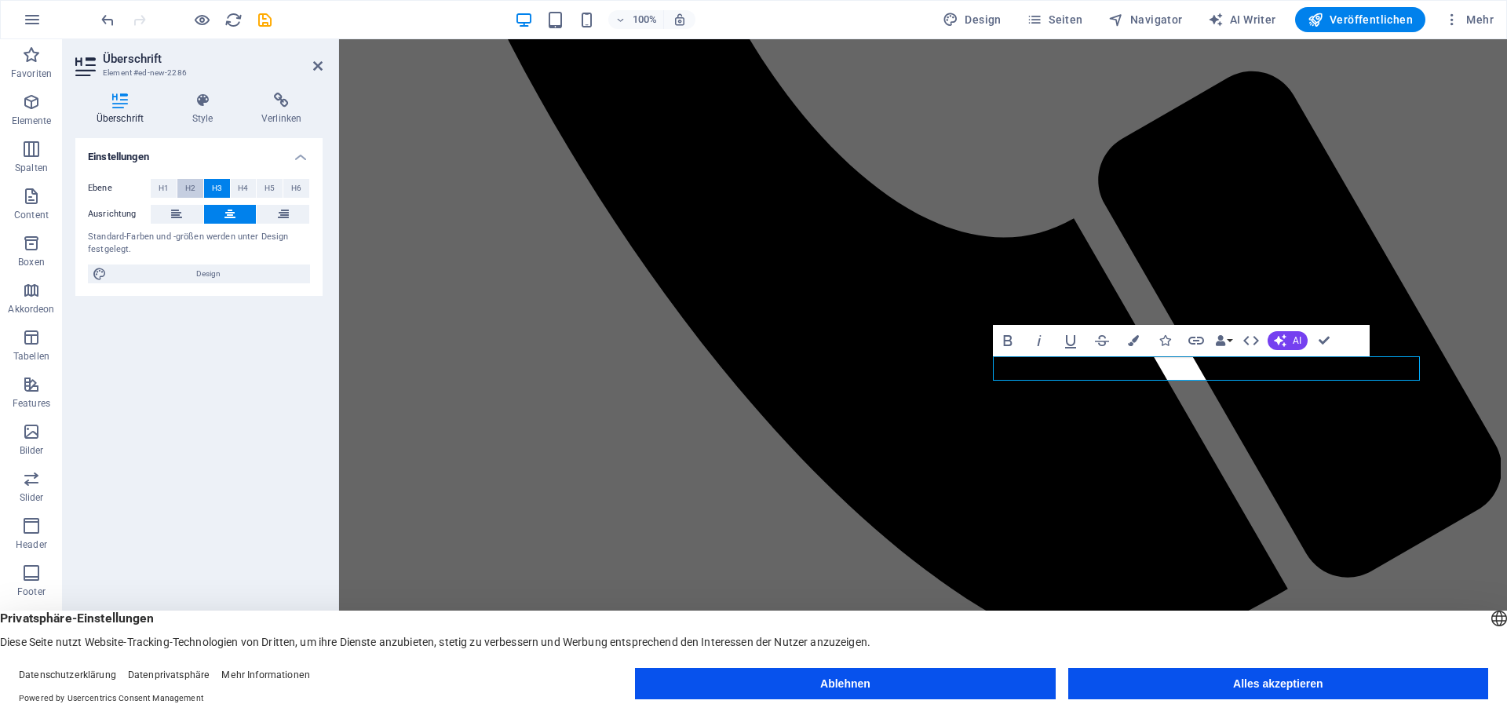
click at [190, 190] on span "H2" at bounding box center [190, 188] width 10 height 19
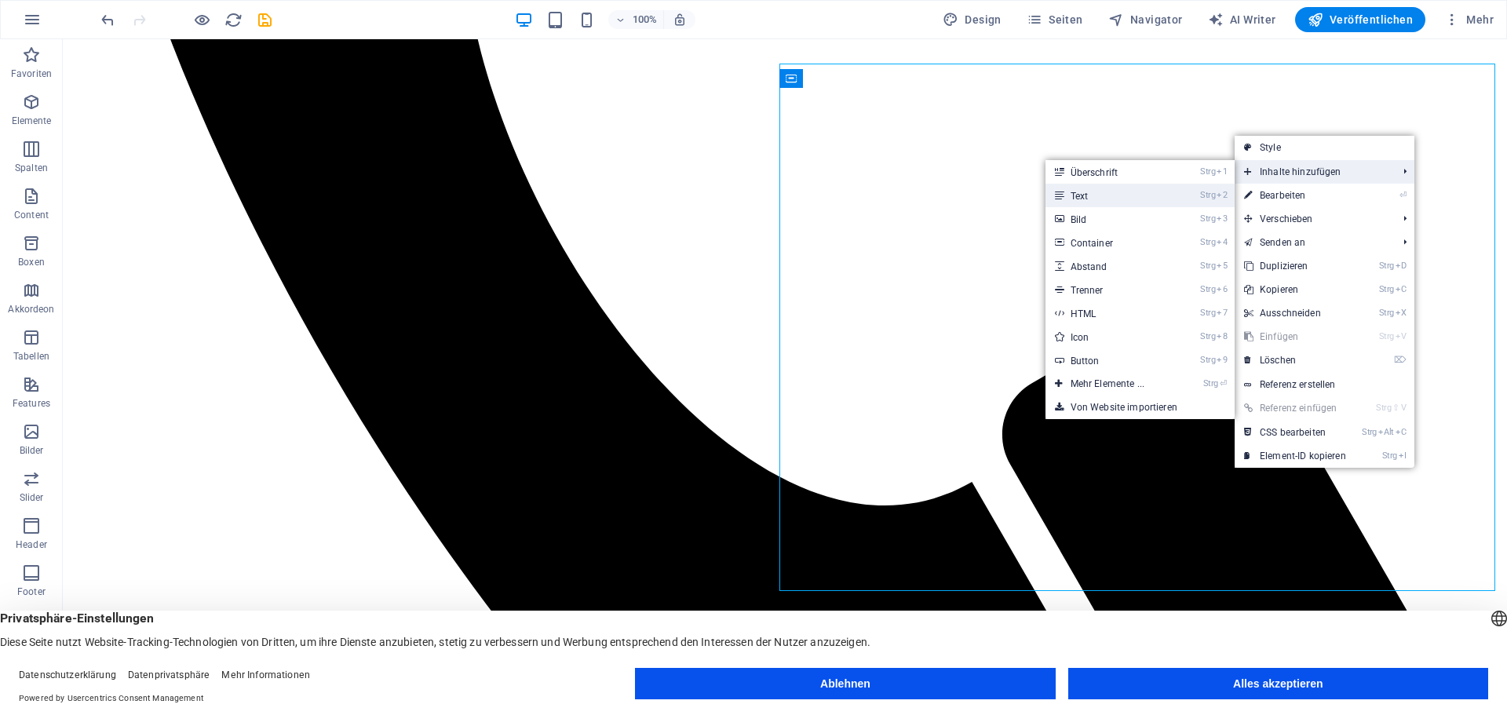
click at [1073, 186] on link "Strg 2 Text" at bounding box center [1111, 196] width 130 height 24
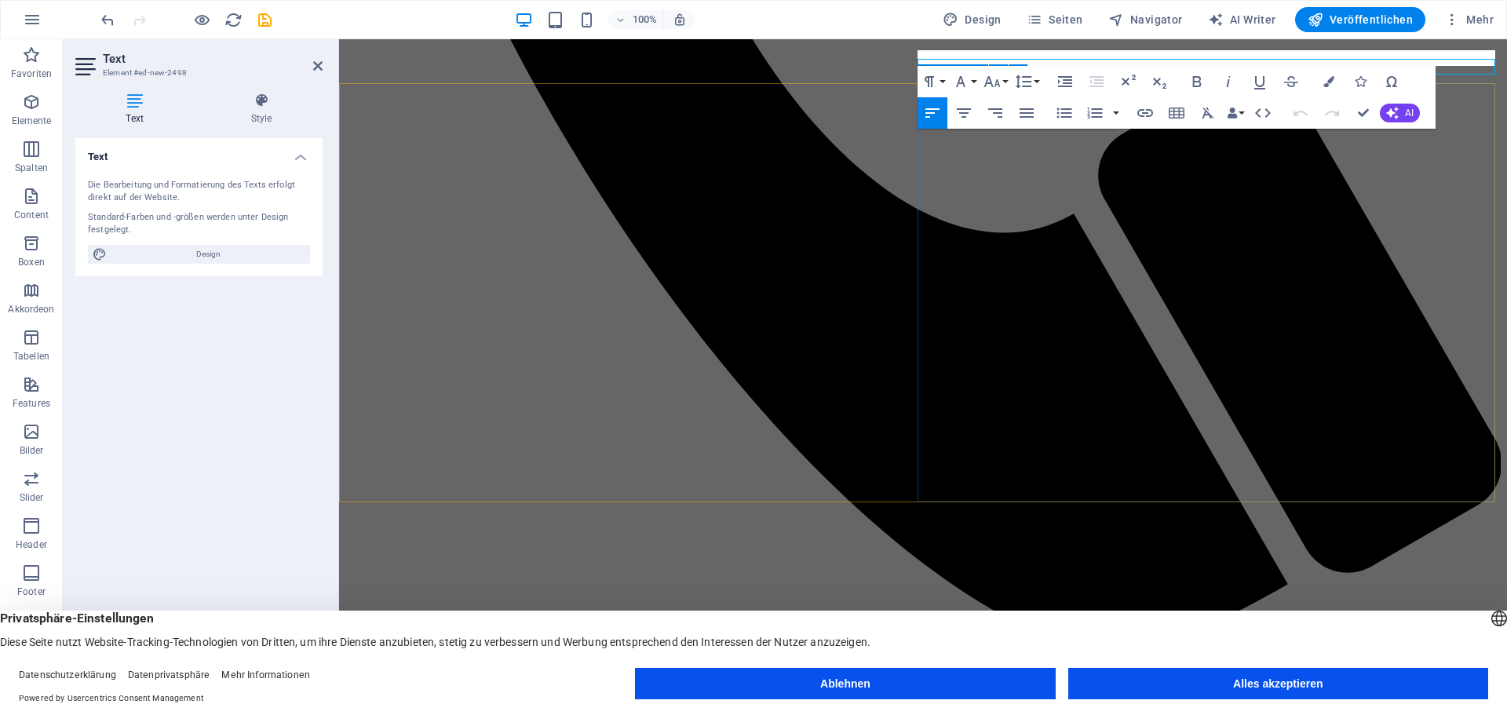
scroll to position [1021, 0]
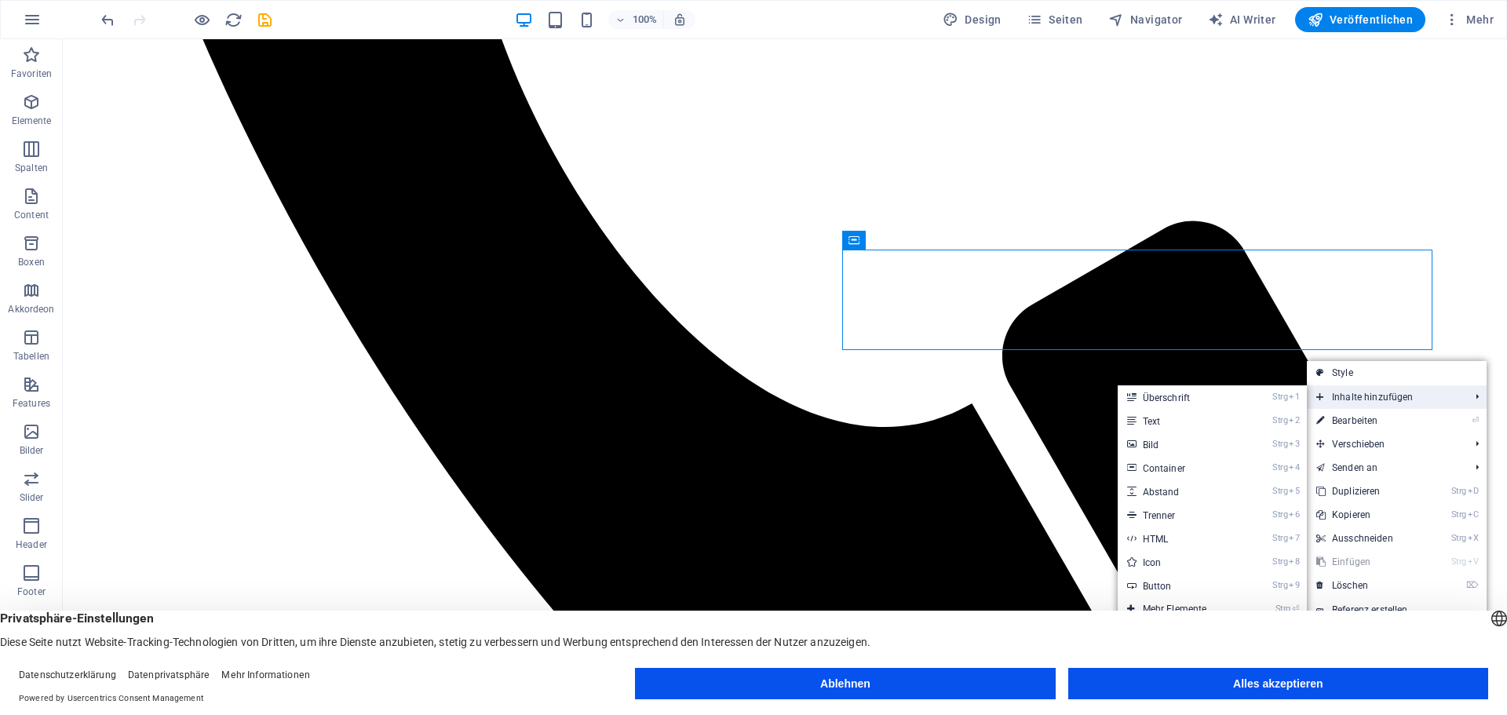
click at [1333, 392] on span "Inhalte hinzufügen" at bounding box center [1385, 397] width 156 height 24
click at [1174, 423] on link "Strg 2 Text" at bounding box center [1183, 421] width 130 height 24
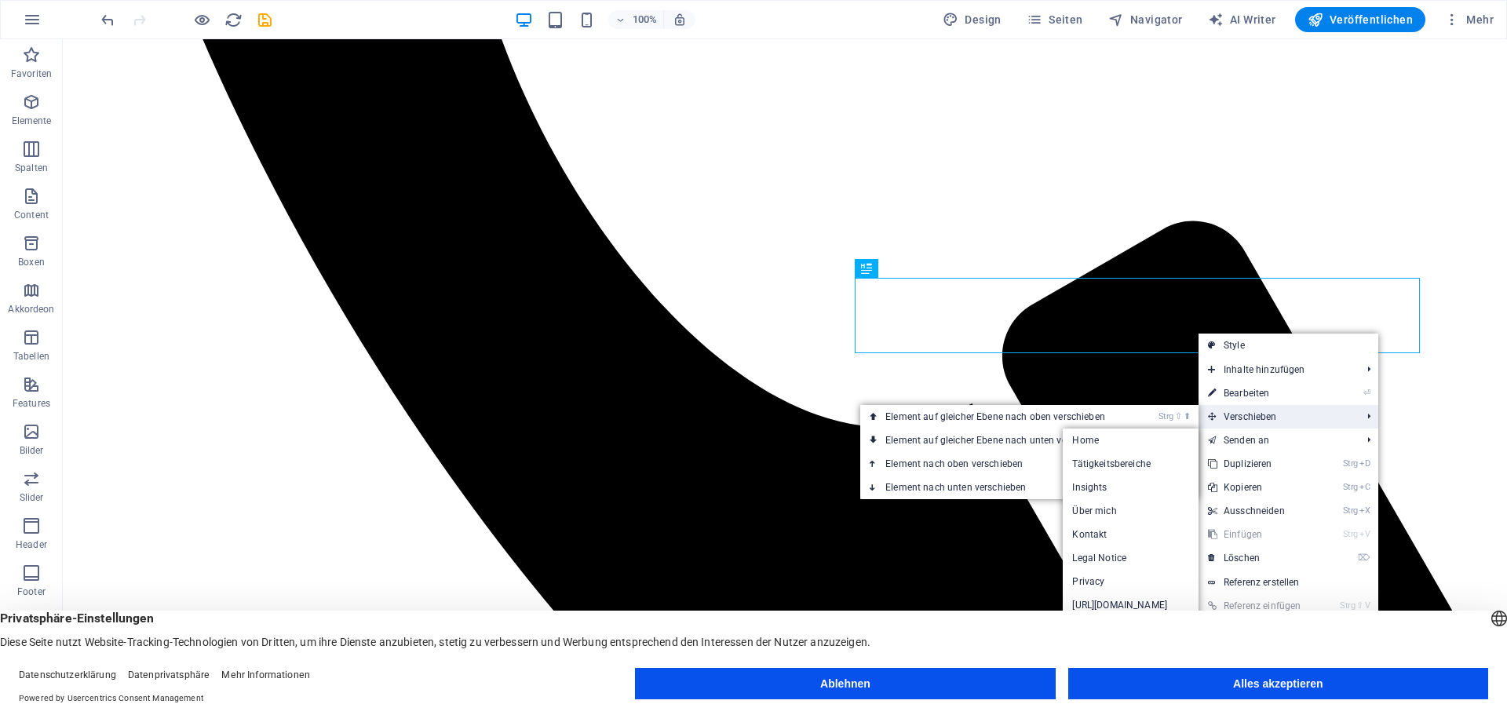
click at [1262, 415] on span "Verschieben" at bounding box center [1277, 417] width 156 height 24
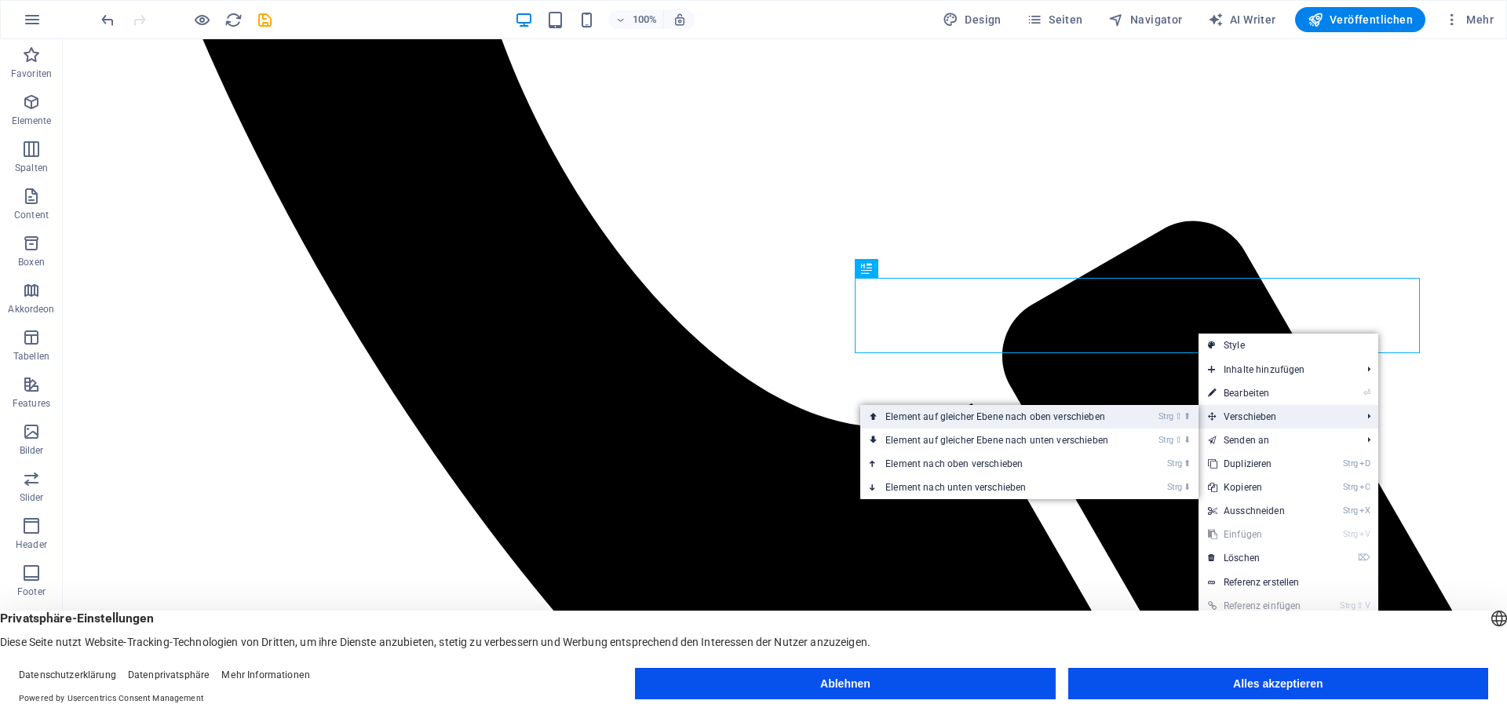
click at [1112, 416] on link "Strg ⇧ ⬆ Element auf gleicher Ebene nach oben verschieben" at bounding box center [999, 417] width 279 height 24
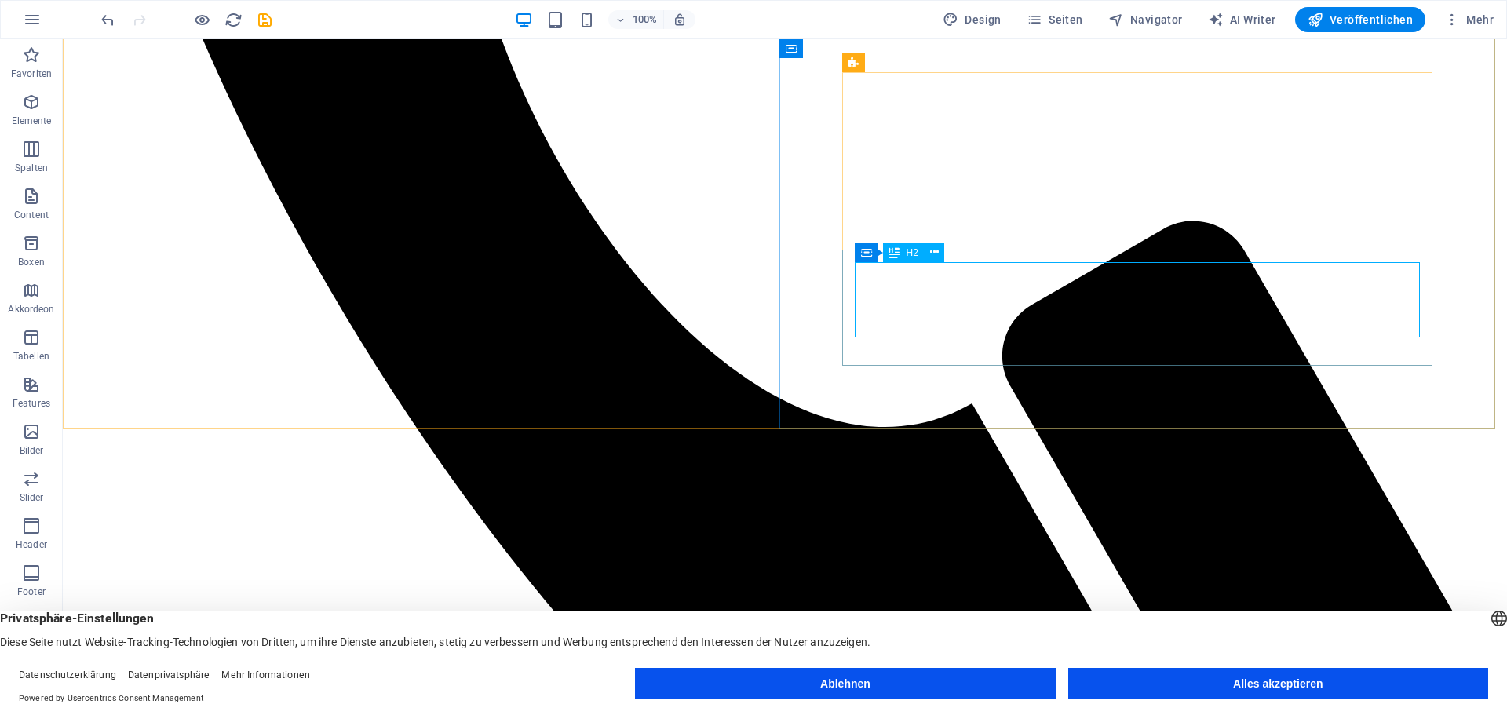
click at [914, 250] on span "H2" at bounding box center [913, 252] width 12 height 9
click at [937, 249] on icon at bounding box center [934, 252] width 9 height 16
click at [912, 253] on span "H2" at bounding box center [913, 252] width 12 height 9
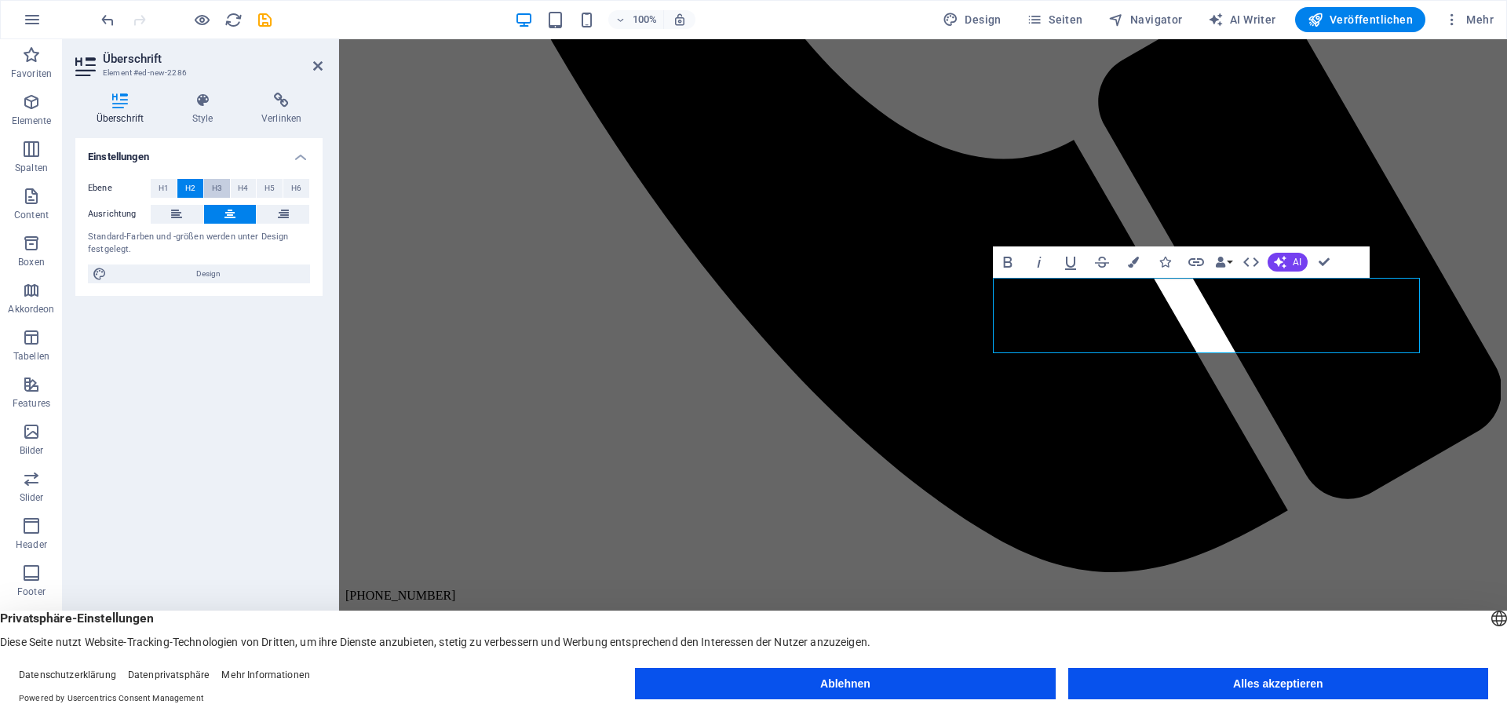
click at [212, 190] on span "H3" at bounding box center [217, 188] width 10 height 19
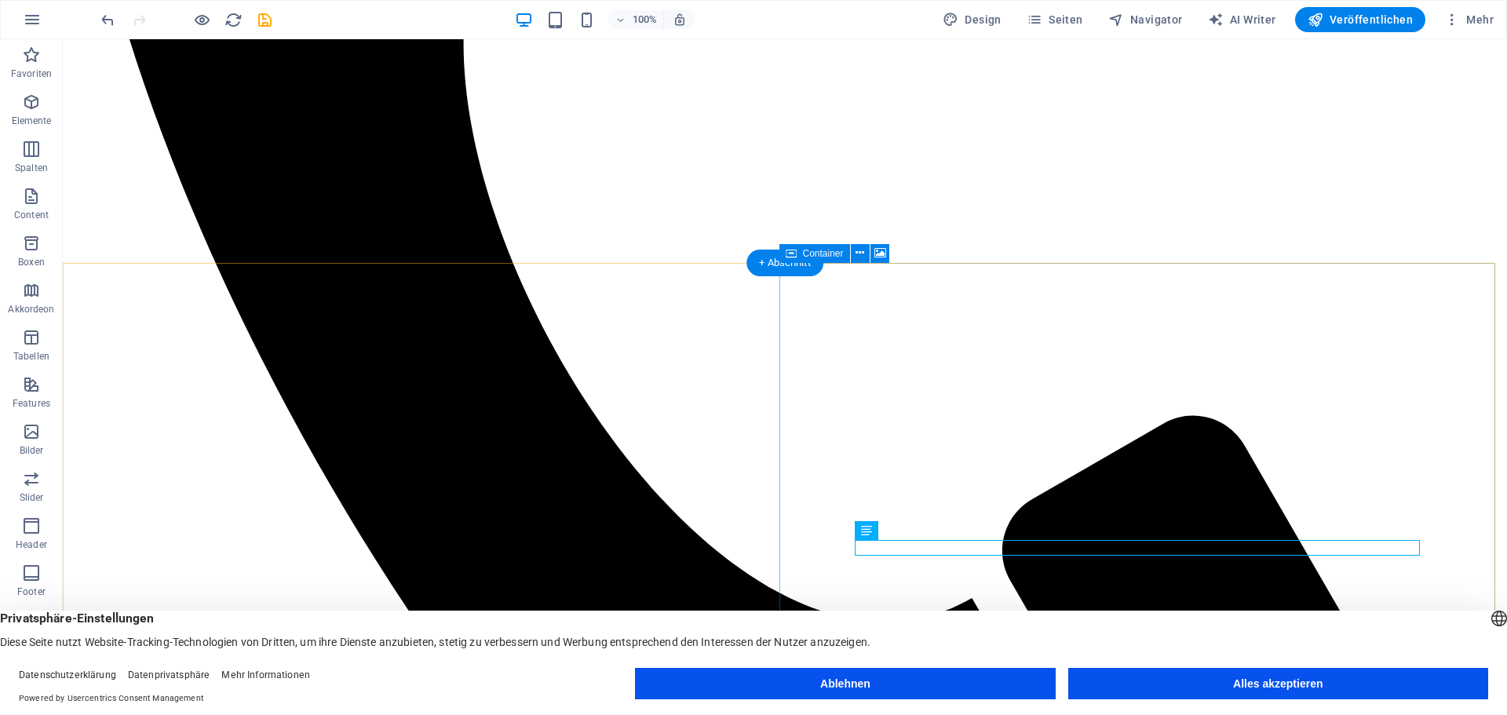
scroll to position [864, 0]
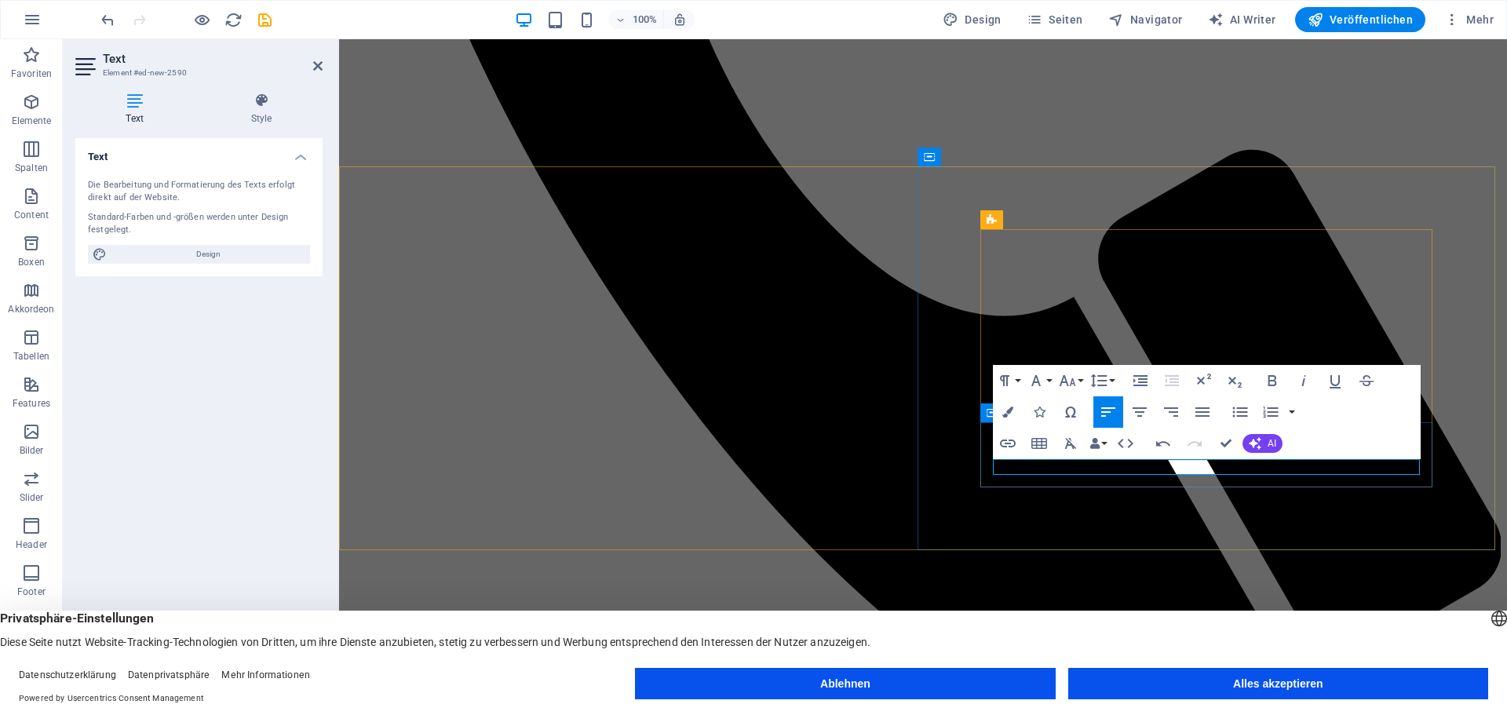
drag, startPoint x: 1125, startPoint y: 466, endPoint x: 995, endPoint y: 469, distance: 129.6
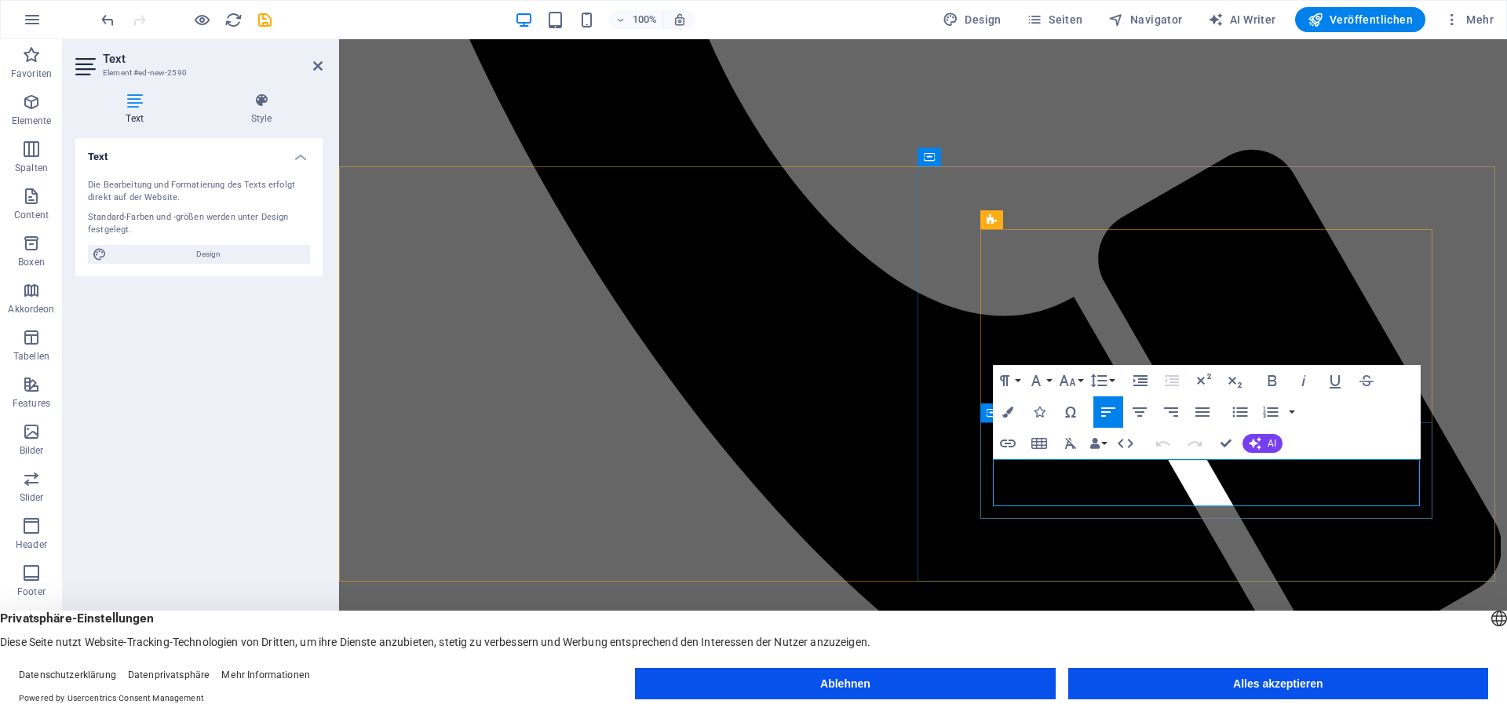
drag, startPoint x: 994, startPoint y: 480, endPoint x: 1159, endPoint y: 512, distance: 168.6
click at [1142, 409] on icon "button" at bounding box center [1139, 412] width 19 height 19
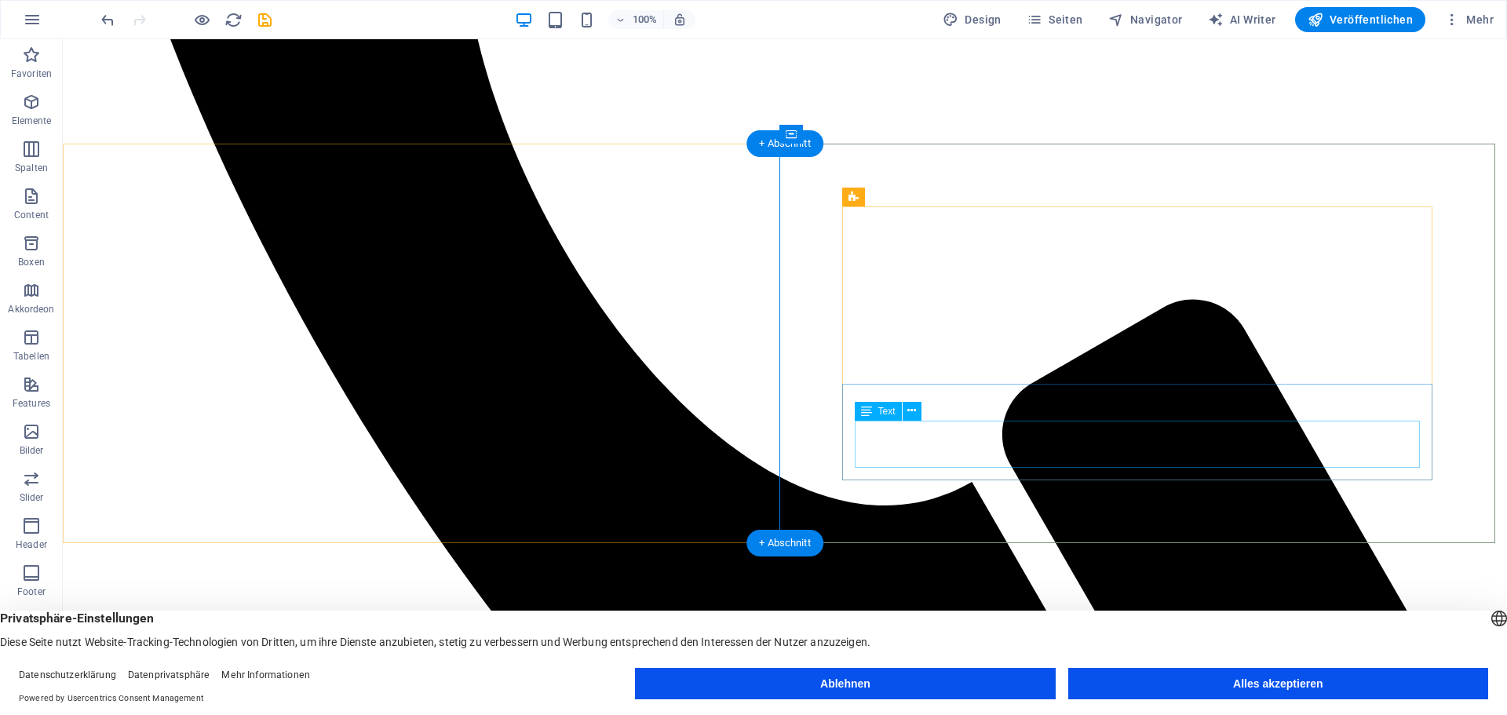
scroll to position [1021, 0]
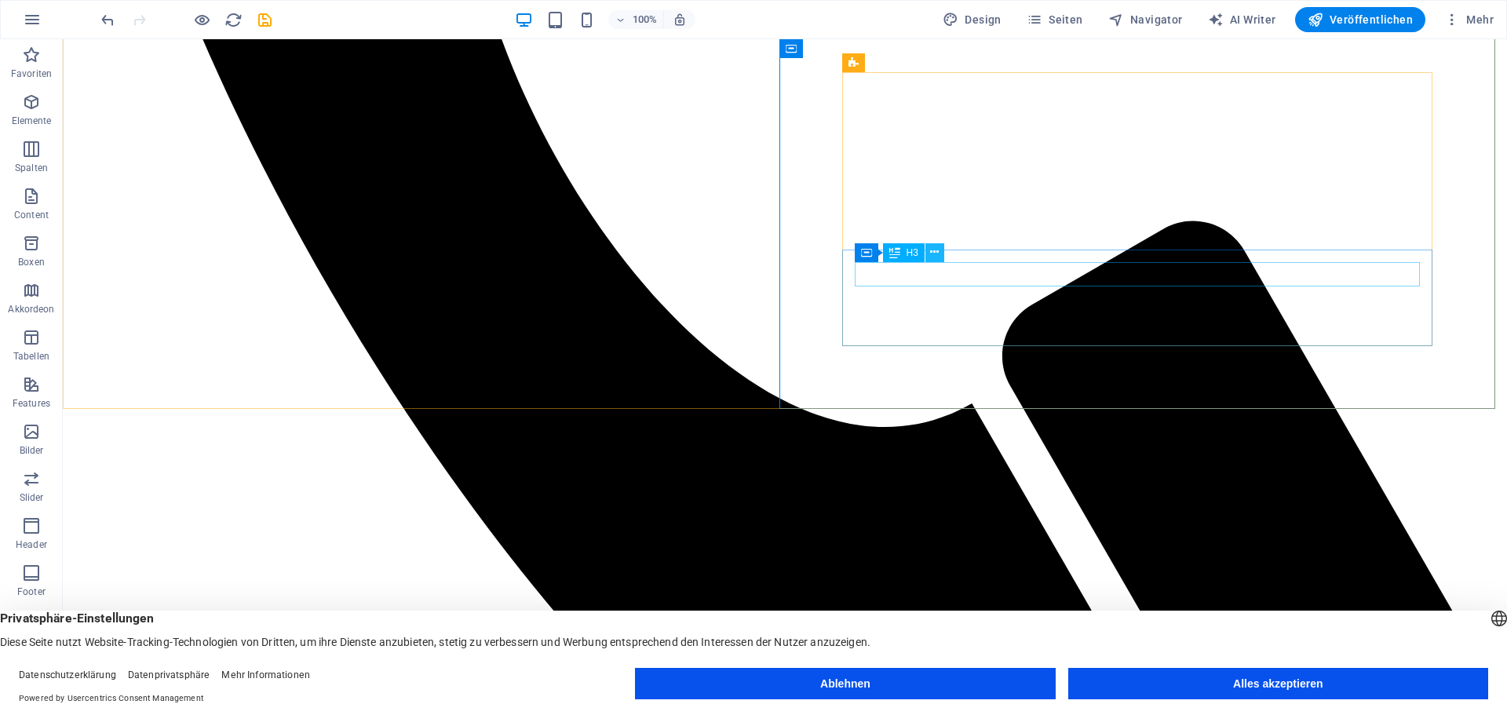
click at [932, 251] on icon at bounding box center [934, 252] width 9 height 16
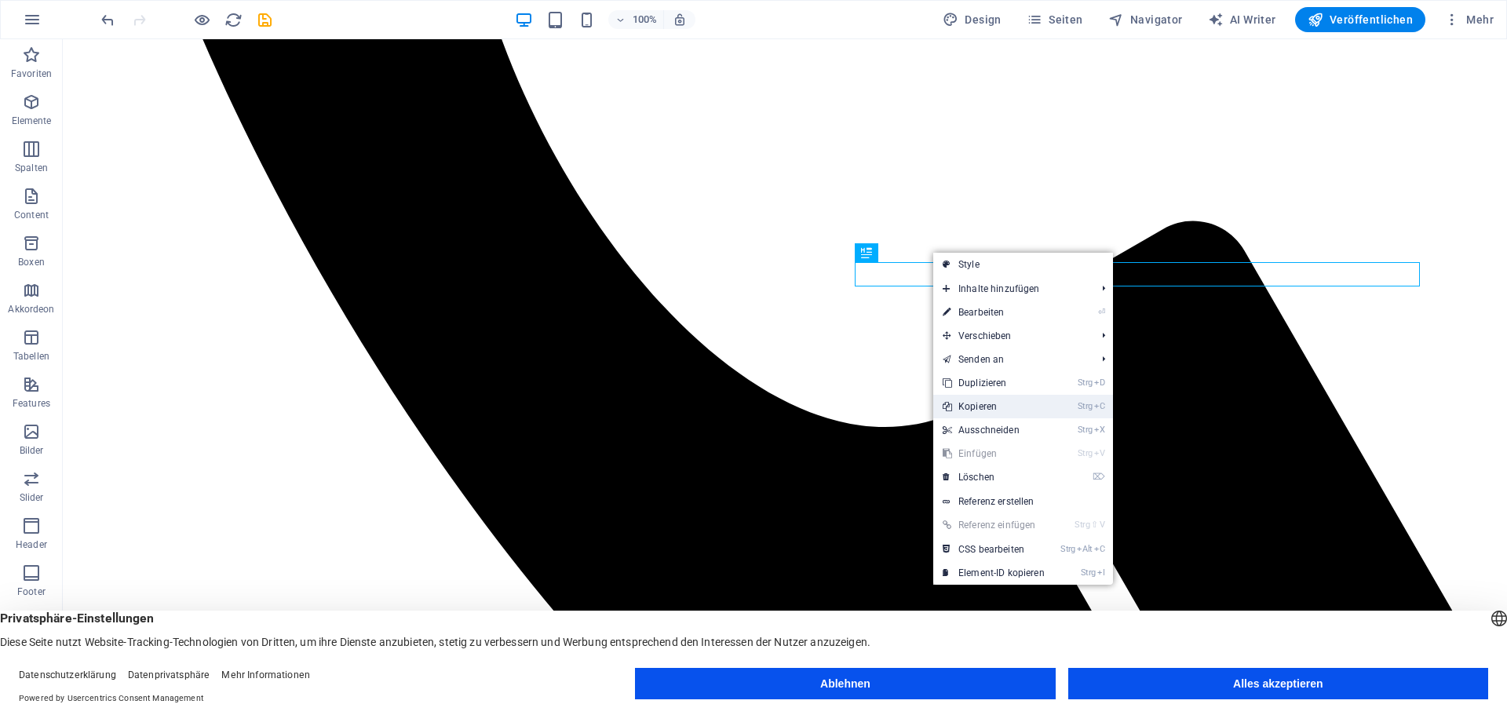
click at [999, 403] on link "Strg C Kopieren" at bounding box center [993, 407] width 121 height 24
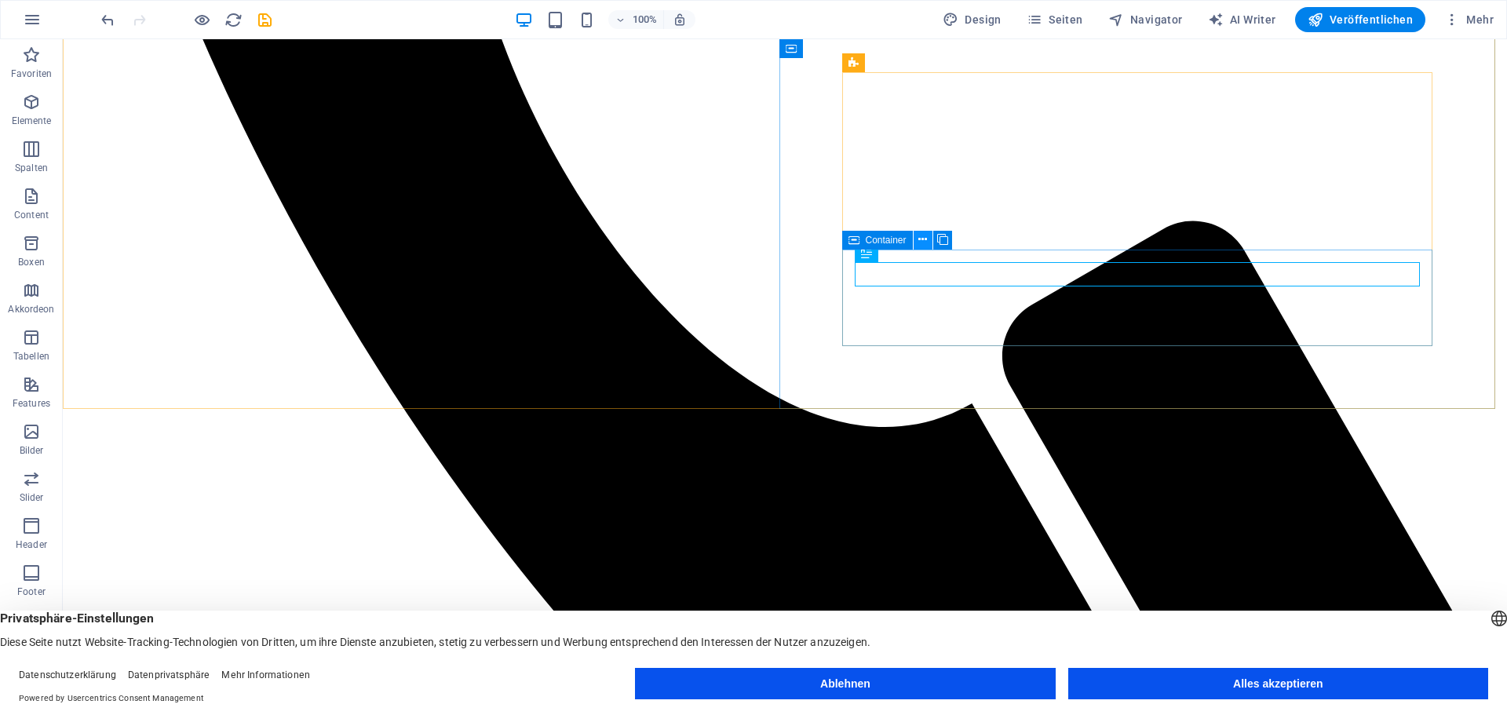
click at [923, 238] on icon at bounding box center [922, 240] width 9 height 16
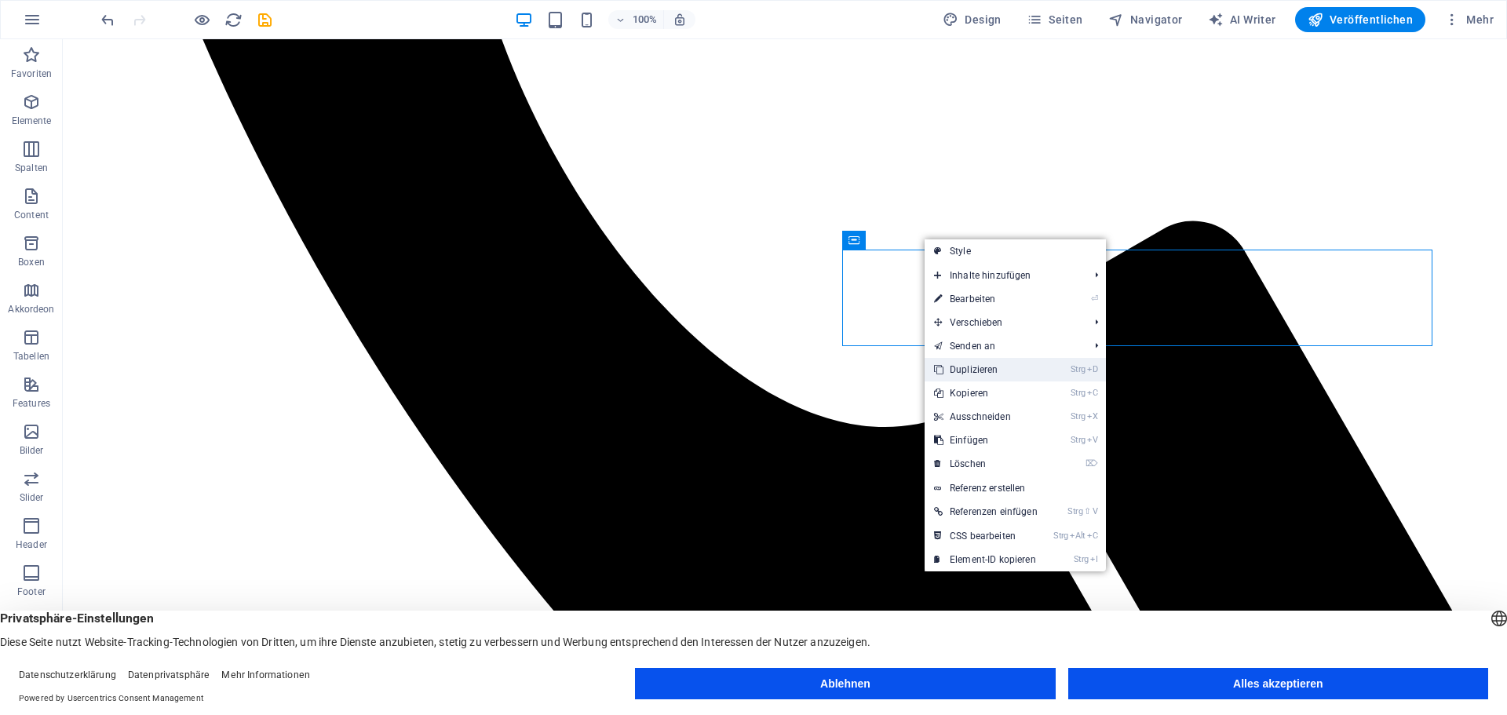
click at [999, 361] on link "Strg D Duplizieren" at bounding box center [986, 370] width 122 height 24
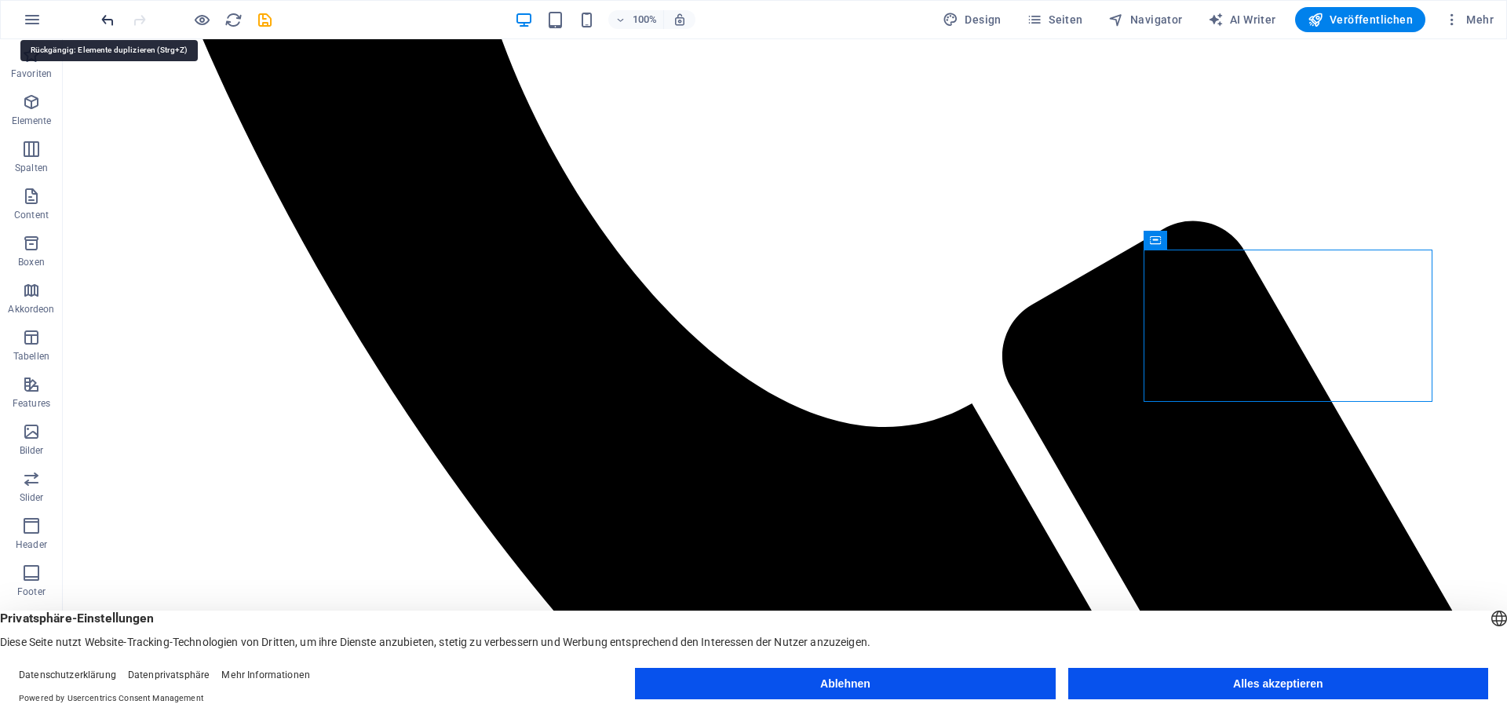
click at [108, 19] on icon "undo" at bounding box center [108, 20] width 18 height 18
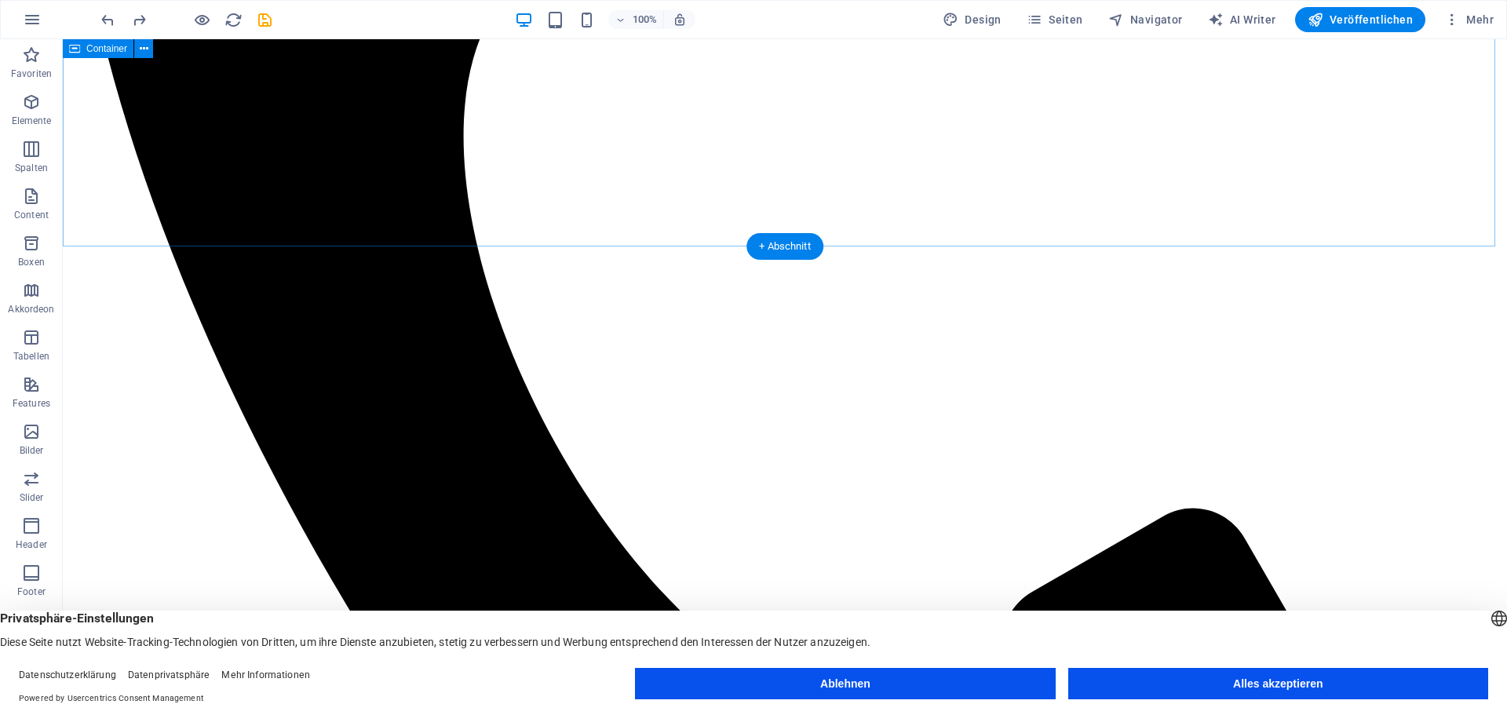
scroll to position [707, 0]
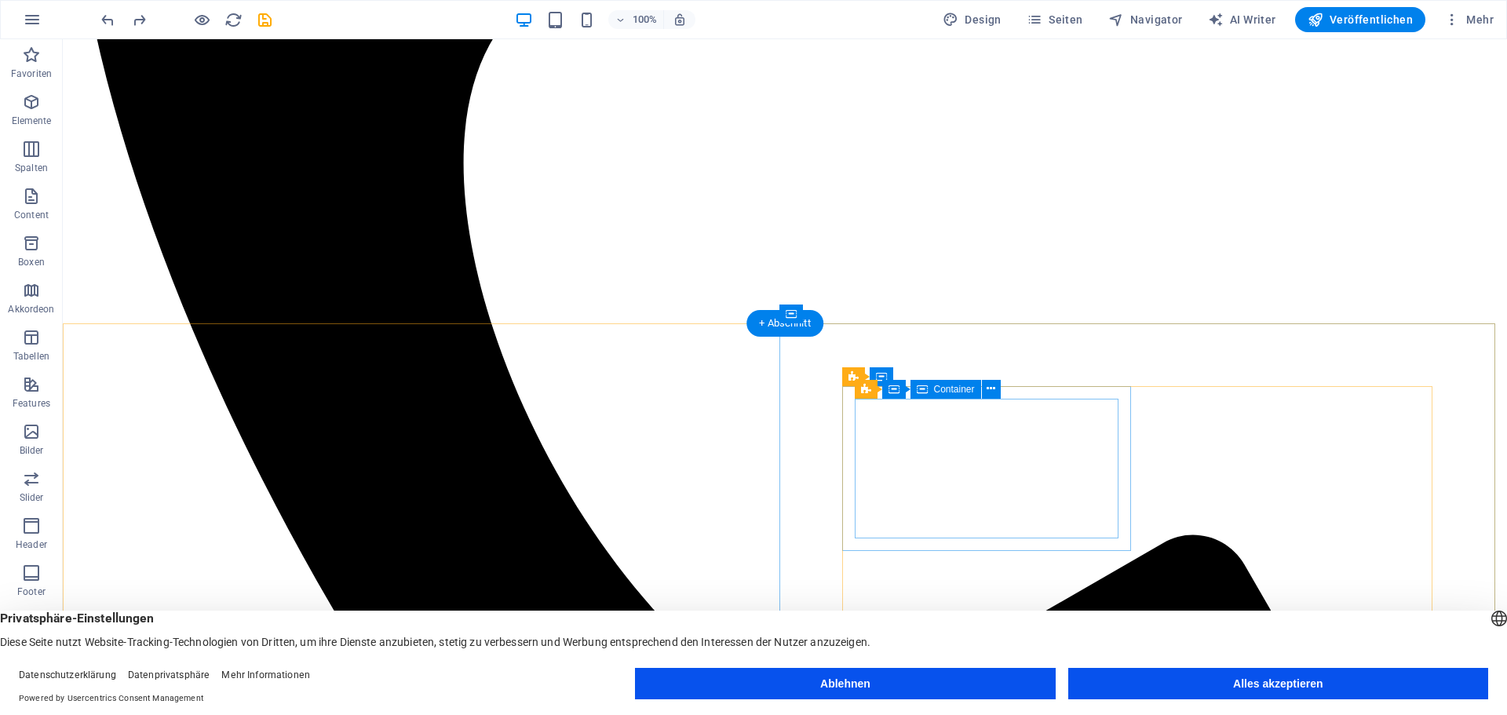
click at [1226, 377] on icon at bounding box center [1224, 376] width 9 height 16
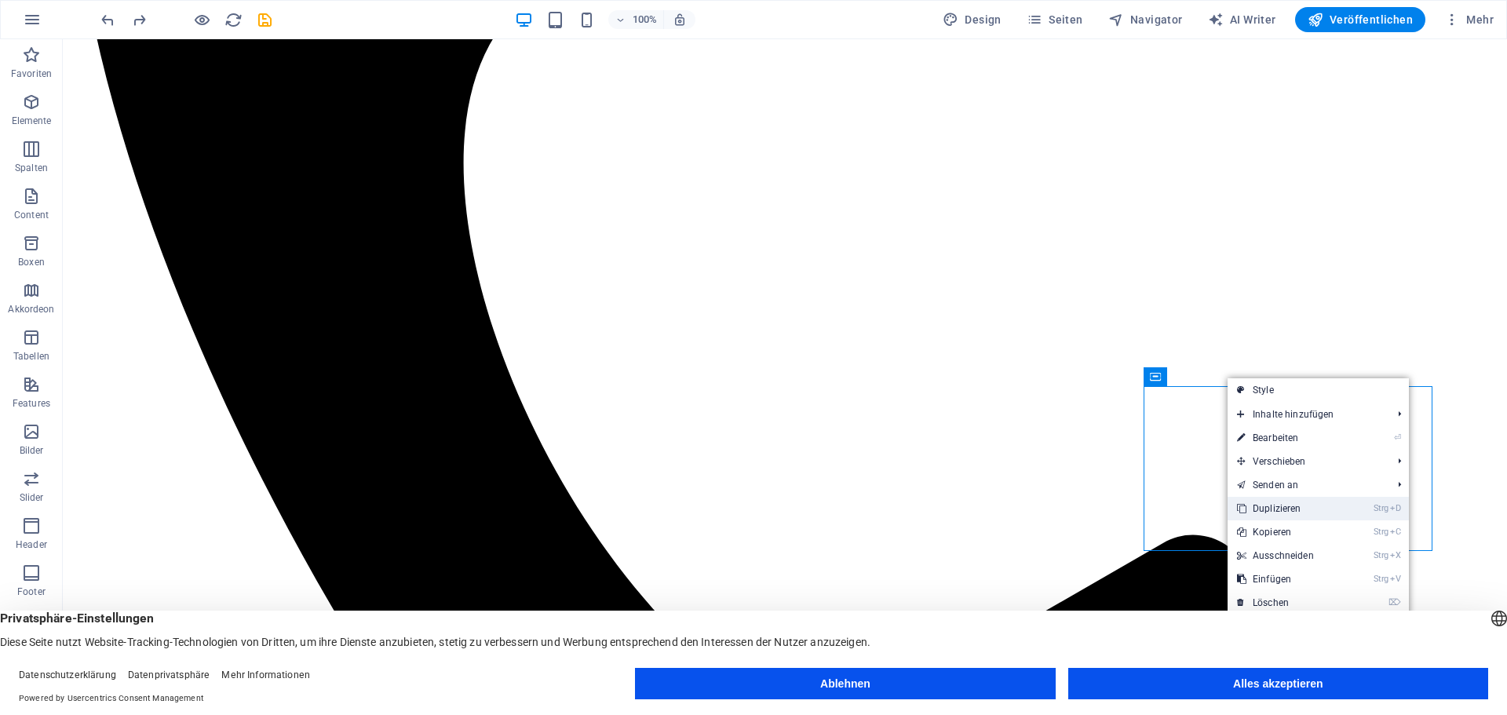
click at [1300, 501] on link "Strg D Duplizieren" at bounding box center [1289, 509] width 122 height 24
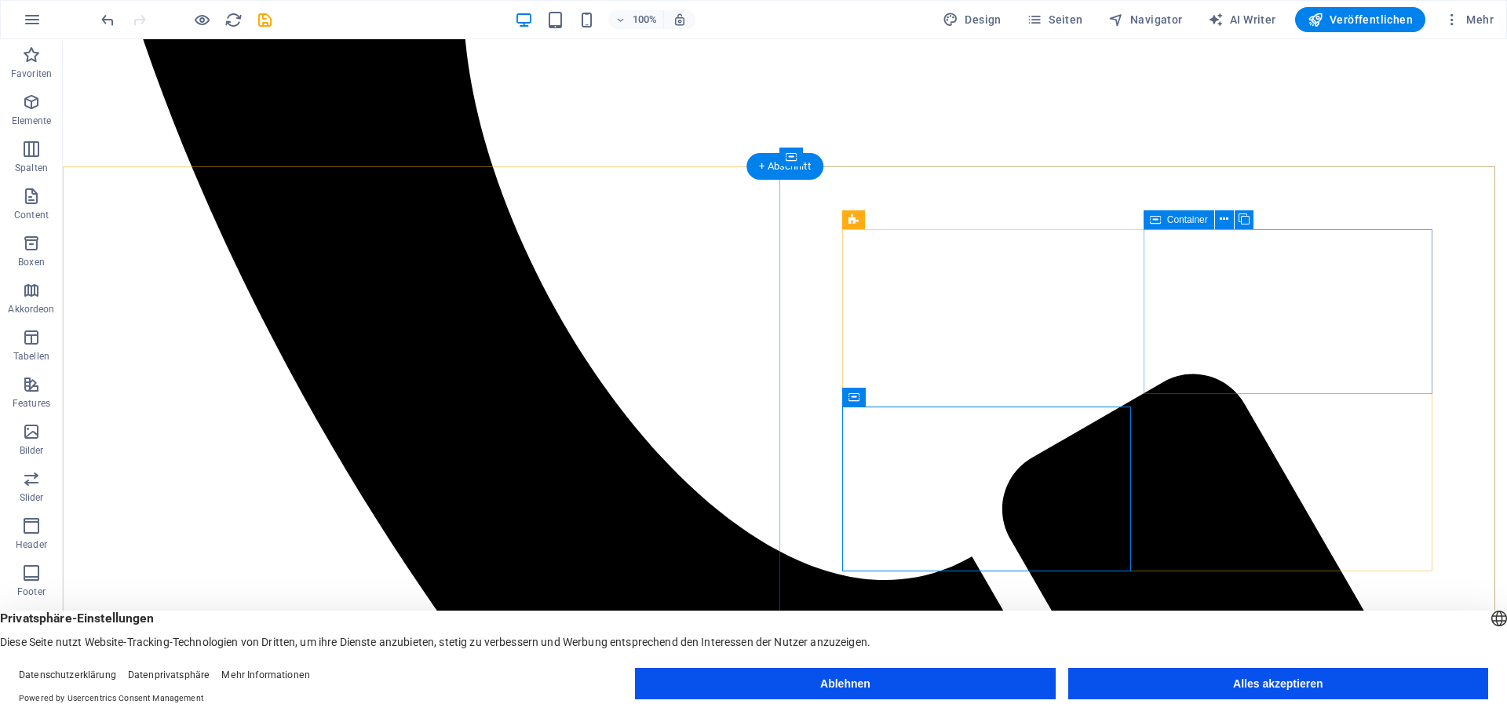
scroll to position [864, 0]
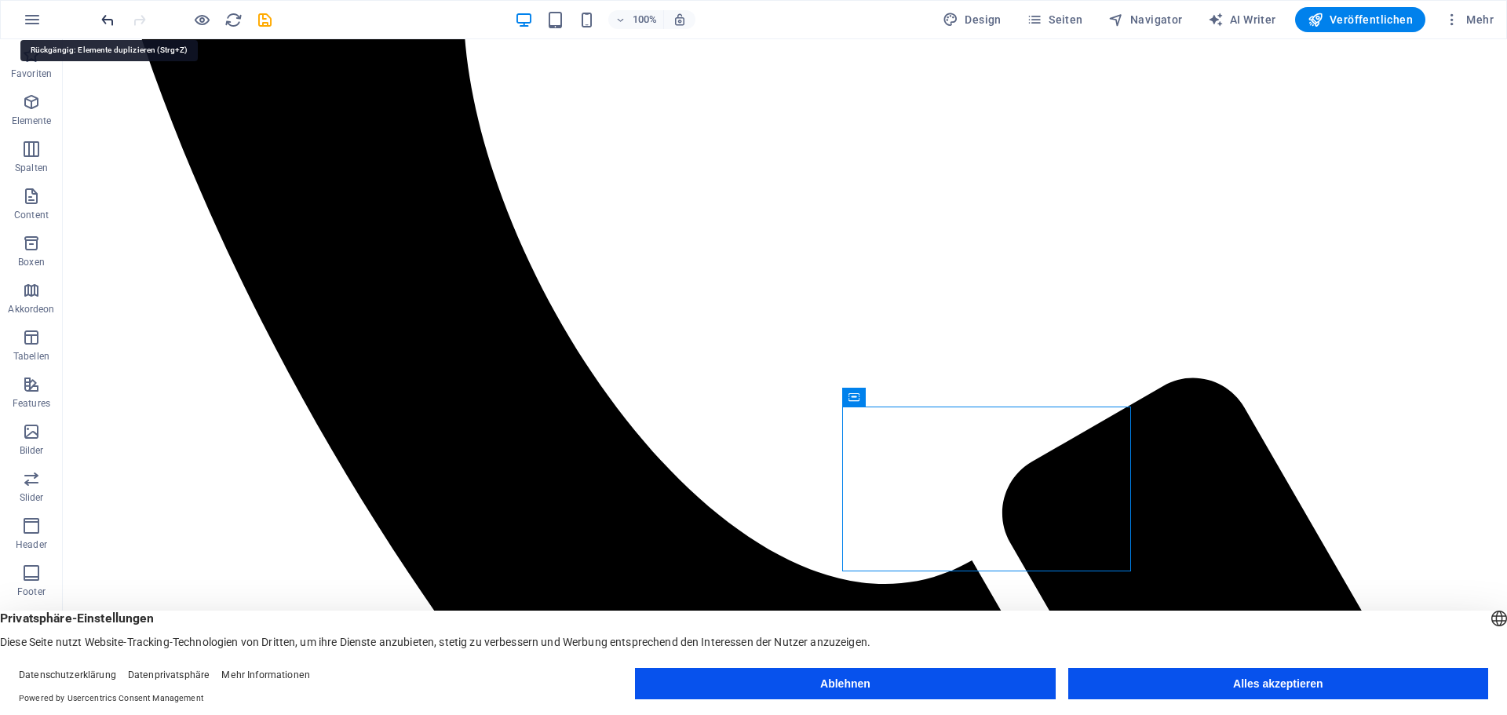
click at [111, 21] on icon "undo" at bounding box center [108, 20] width 18 height 18
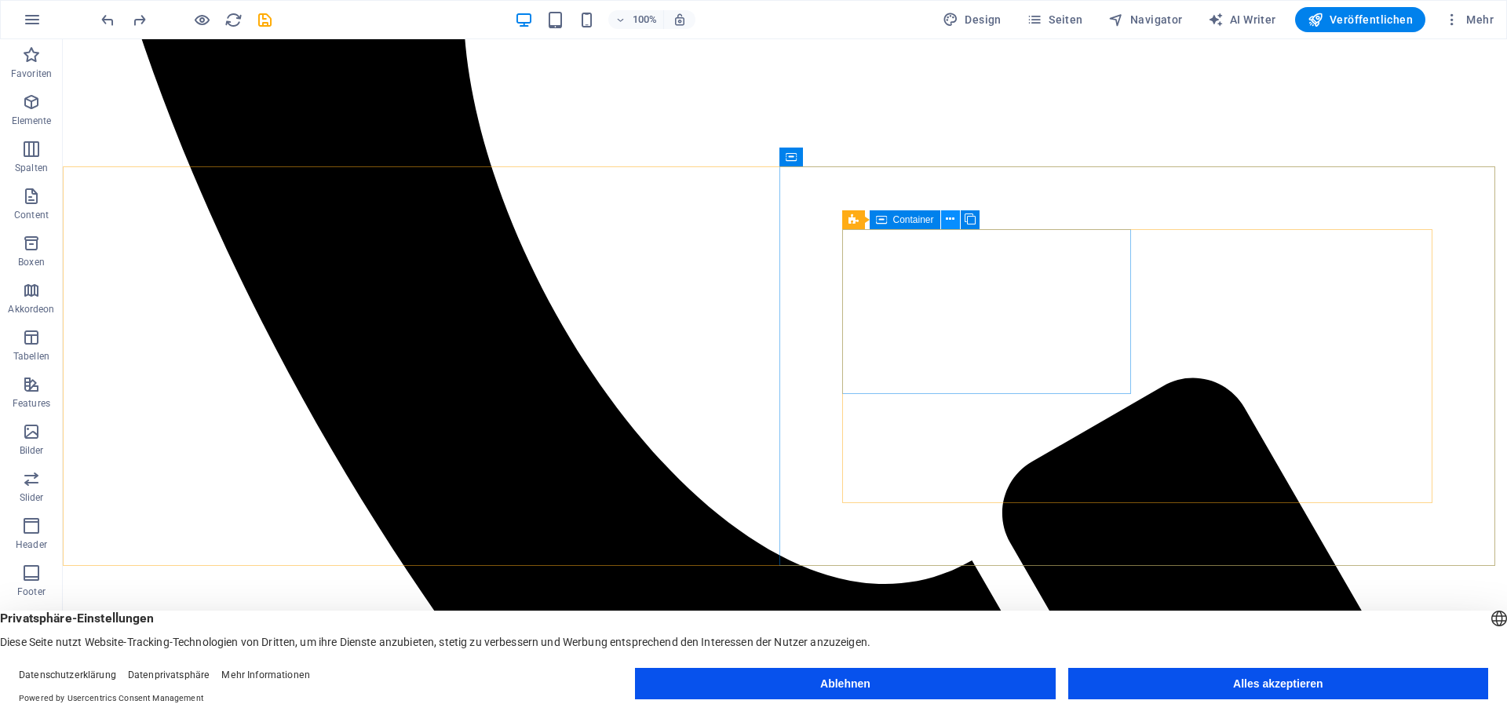
click at [953, 221] on icon at bounding box center [950, 219] width 9 height 16
click at [953, 217] on icon at bounding box center [950, 219] width 9 height 16
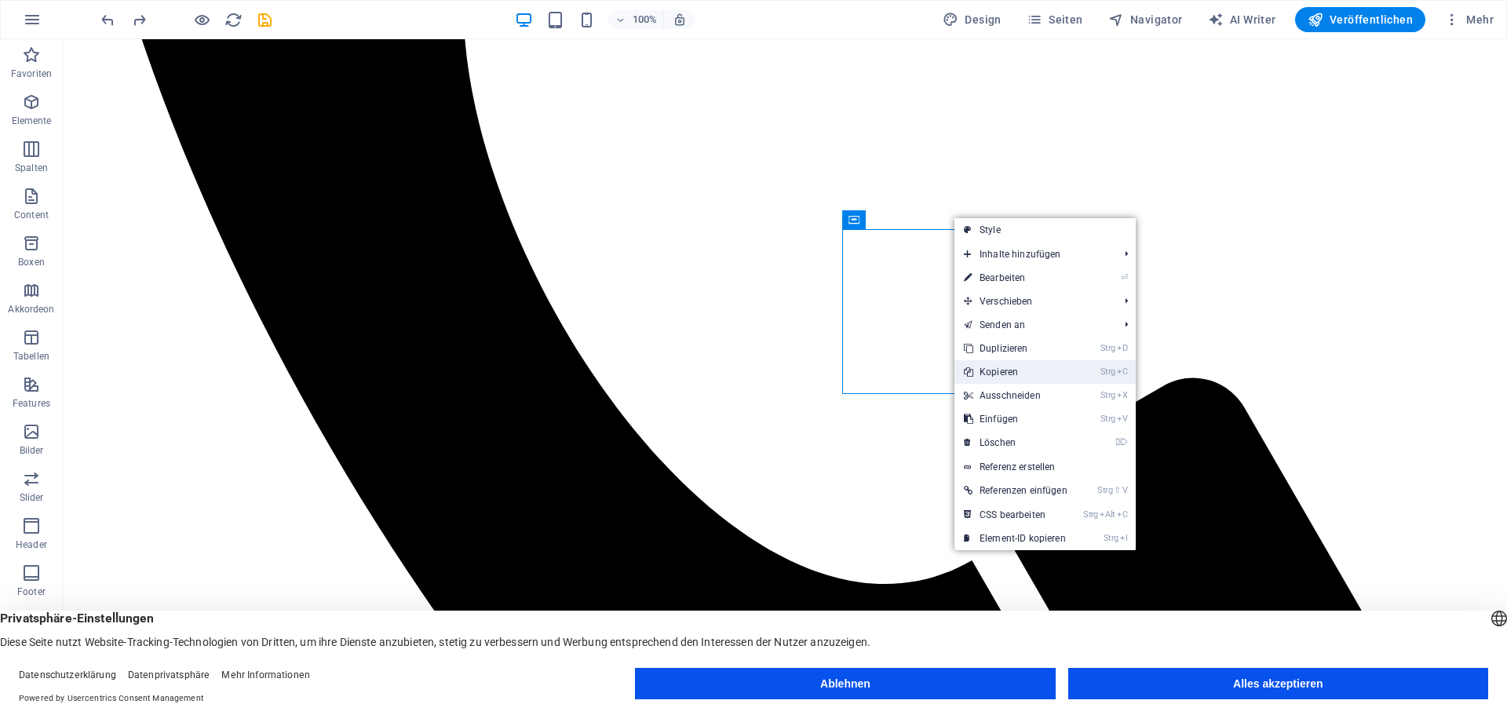
drag, startPoint x: 1010, startPoint y: 370, endPoint x: 946, endPoint y: 330, distance: 75.1
click at [1010, 370] on link "Strg C Kopieren" at bounding box center [1016, 372] width 122 height 24
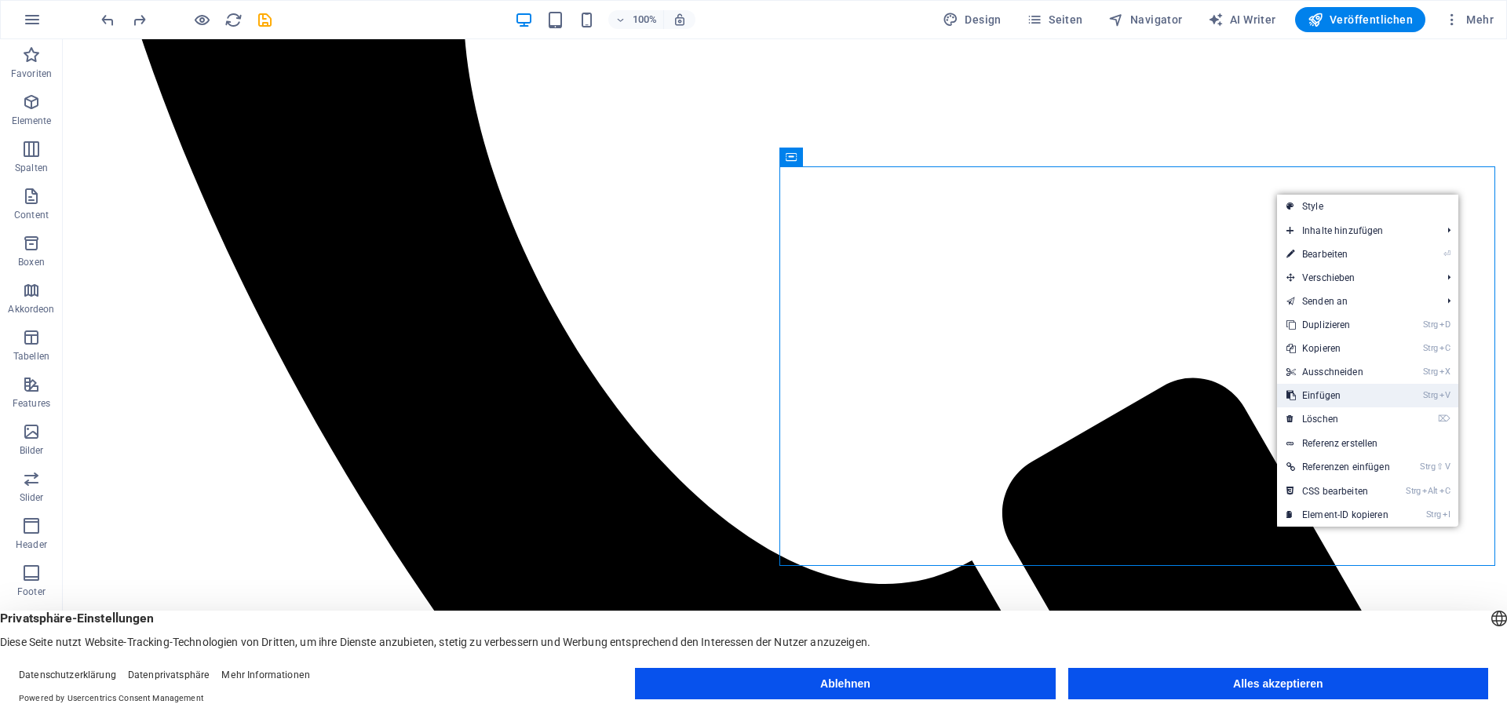
click at [1347, 393] on link "Strg V Einfügen" at bounding box center [1338, 396] width 122 height 24
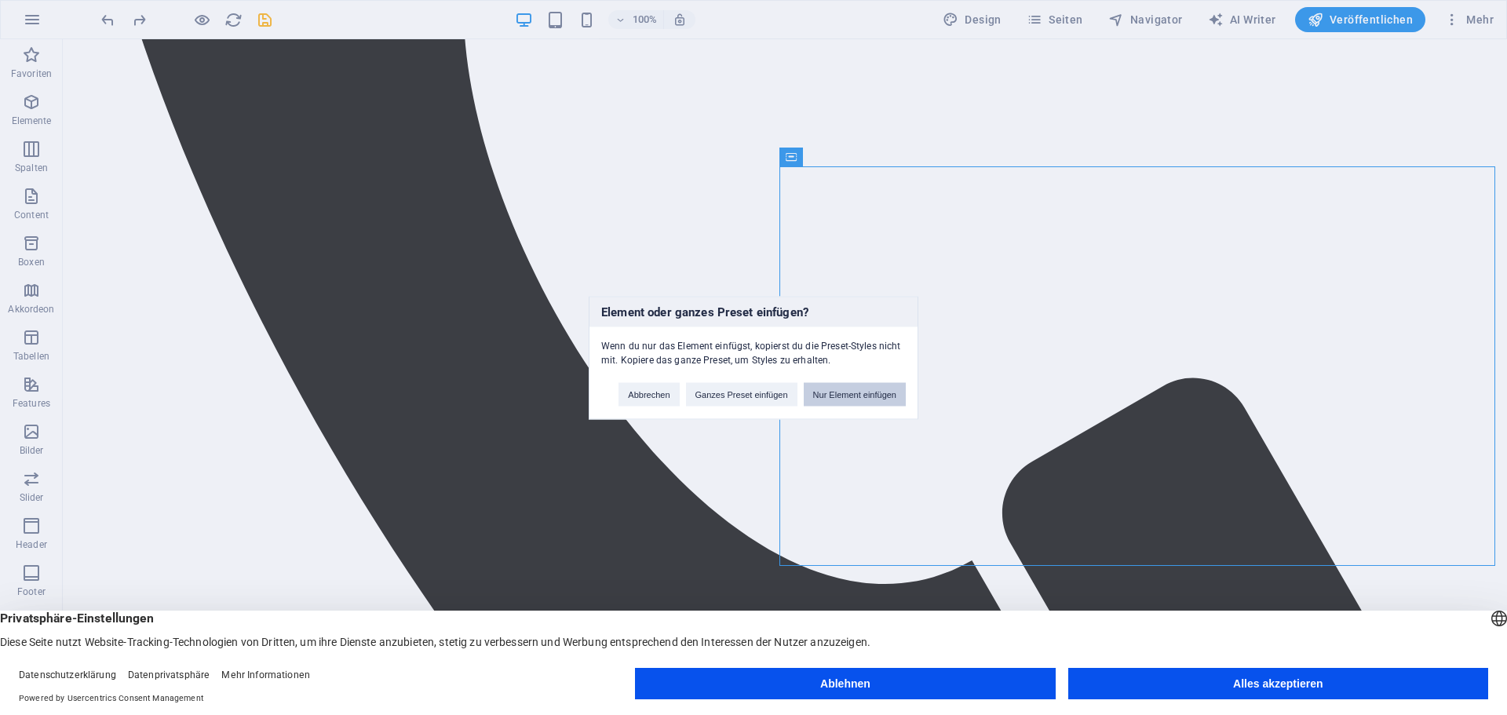
click at [871, 392] on button "Nur Element einfügen" at bounding box center [855, 394] width 102 height 24
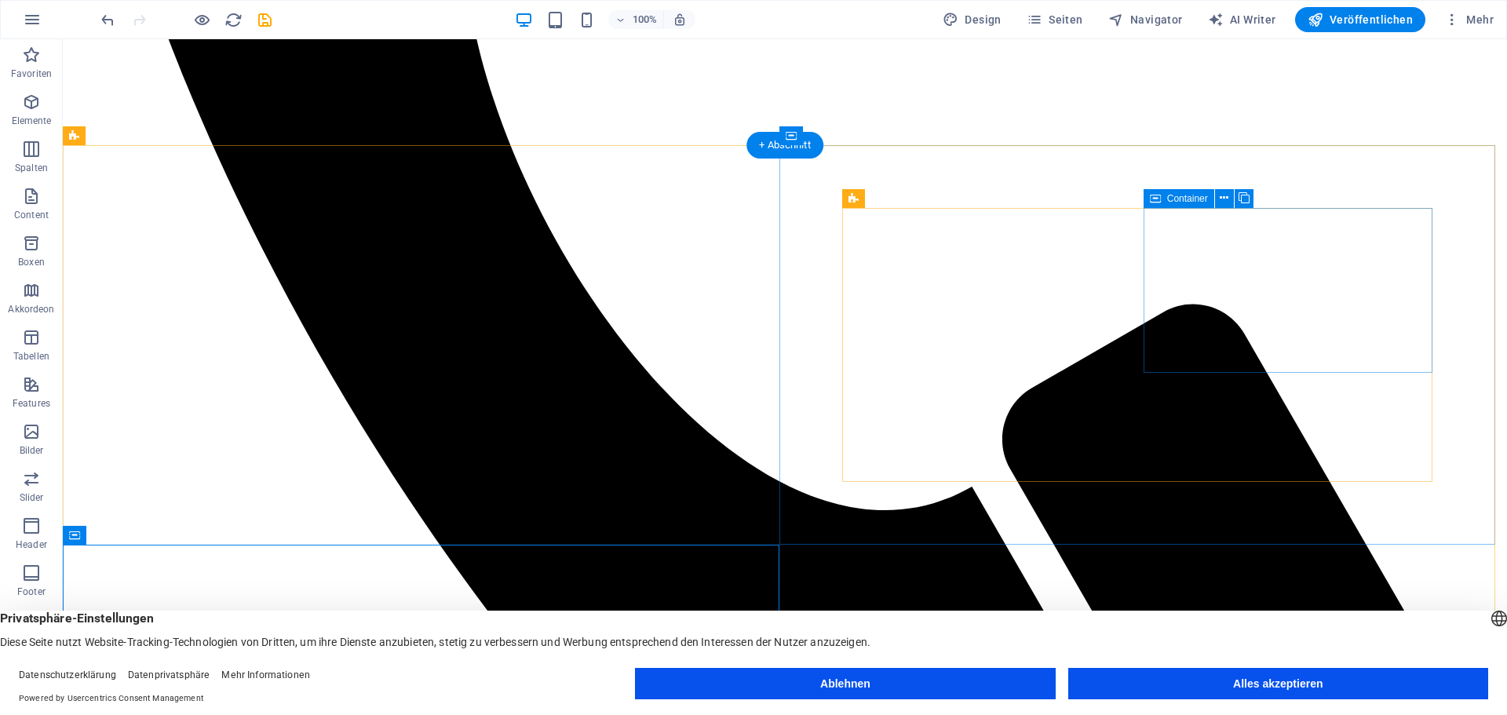
scroll to position [785, 0]
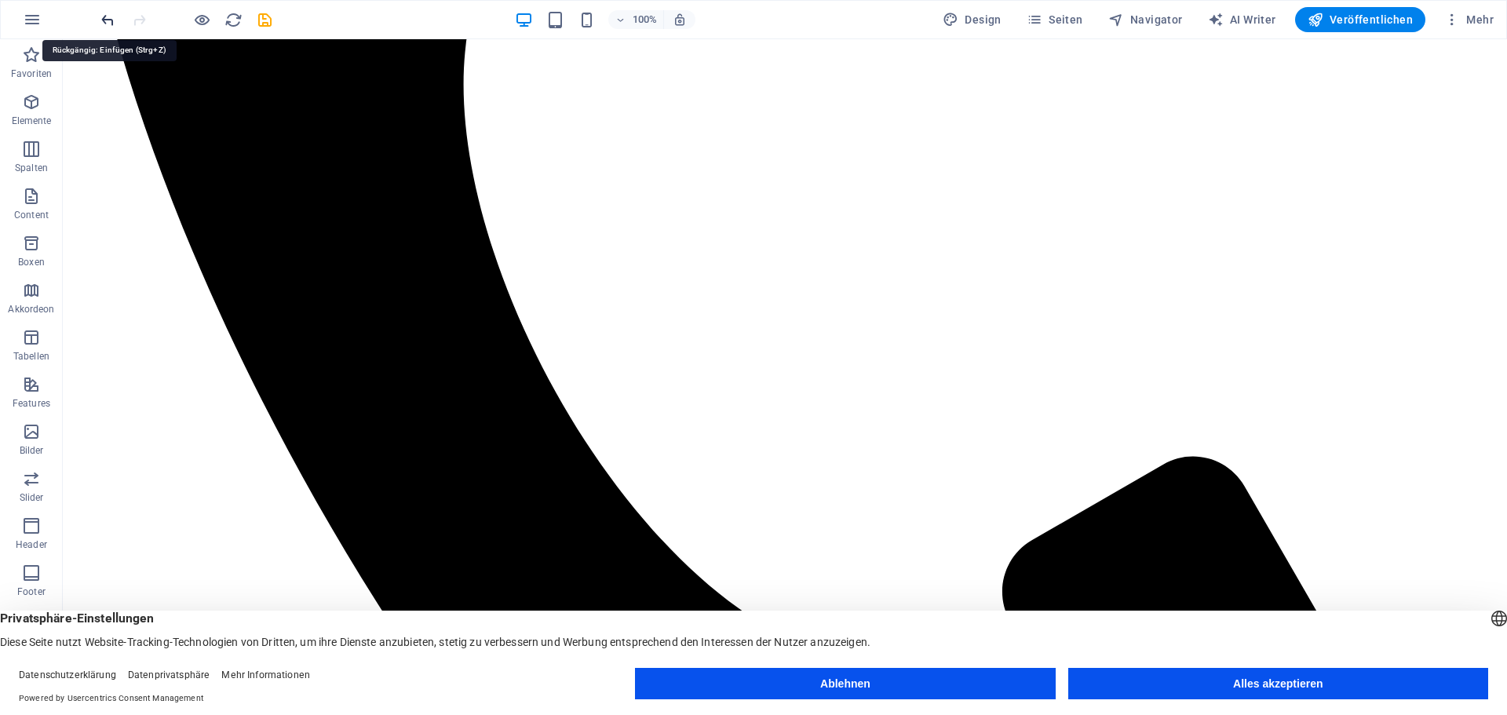
click at [104, 19] on icon "undo" at bounding box center [108, 20] width 18 height 18
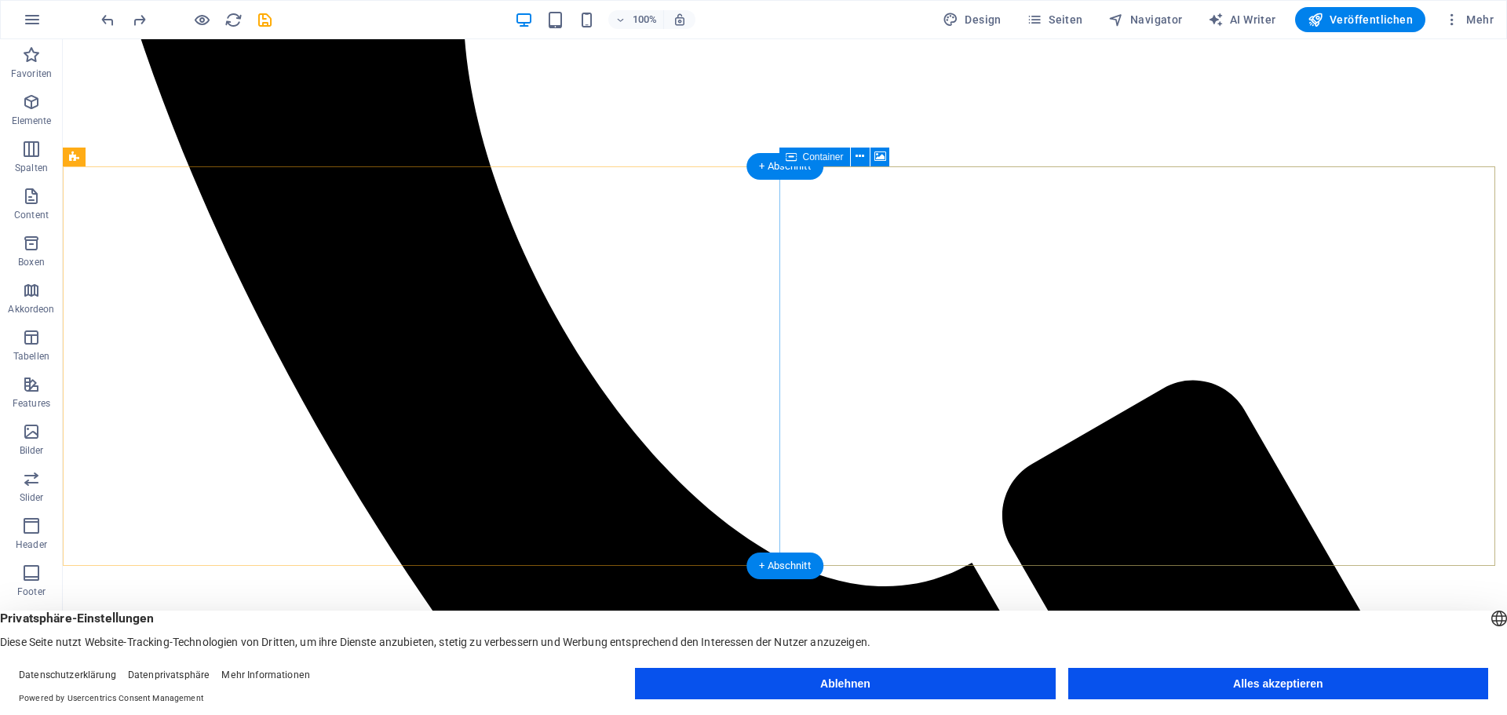
scroll to position [864, 0]
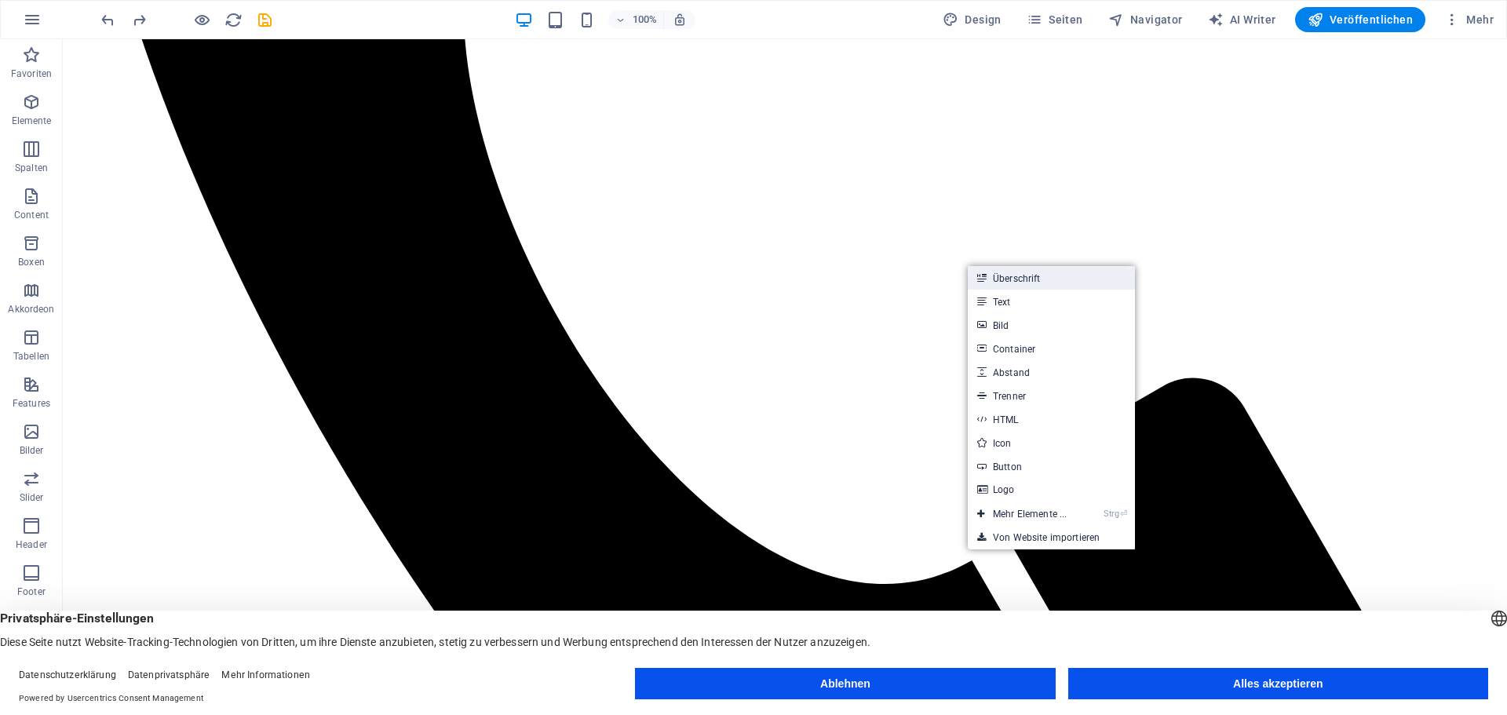
click at [1009, 276] on link "Überschrift" at bounding box center [1051, 278] width 167 height 24
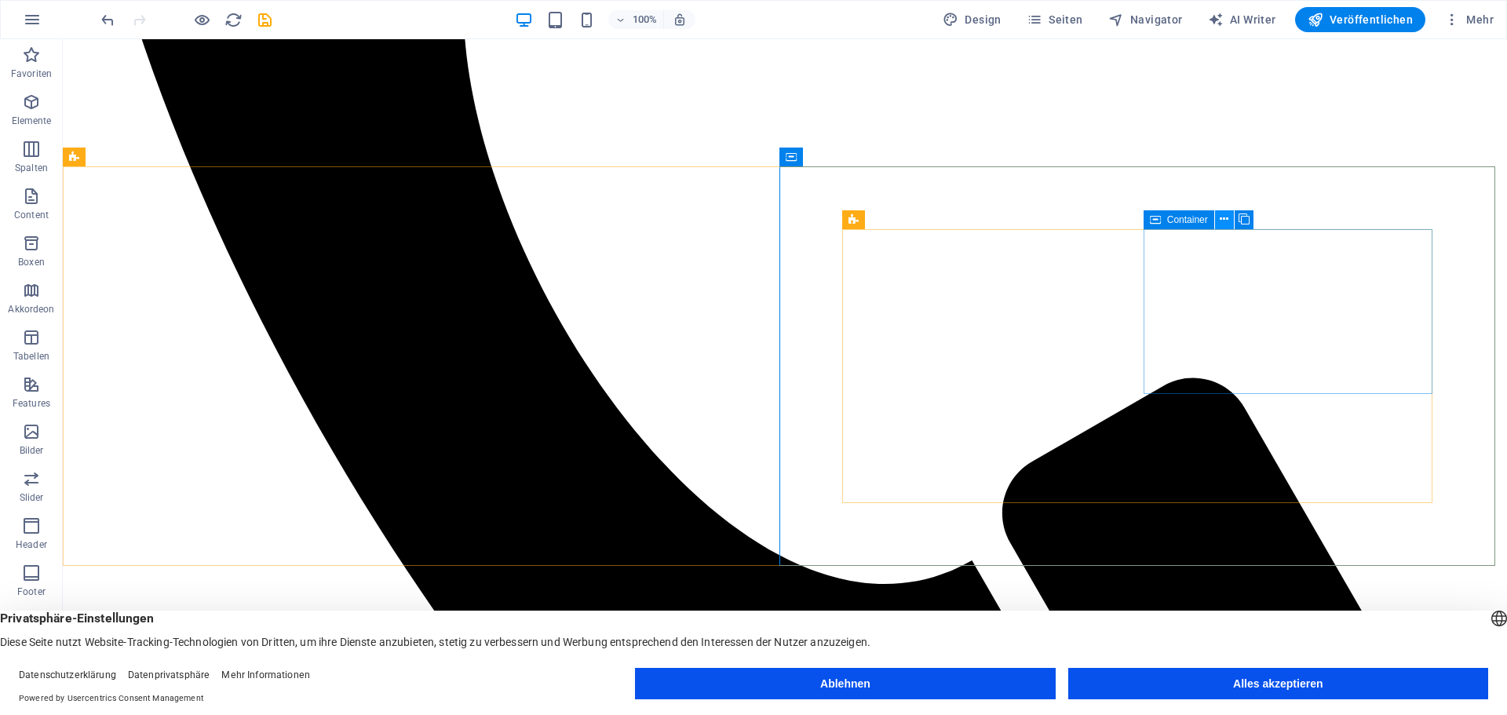
click at [1222, 217] on icon at bounding box center [1224, 219] width 9 height 16
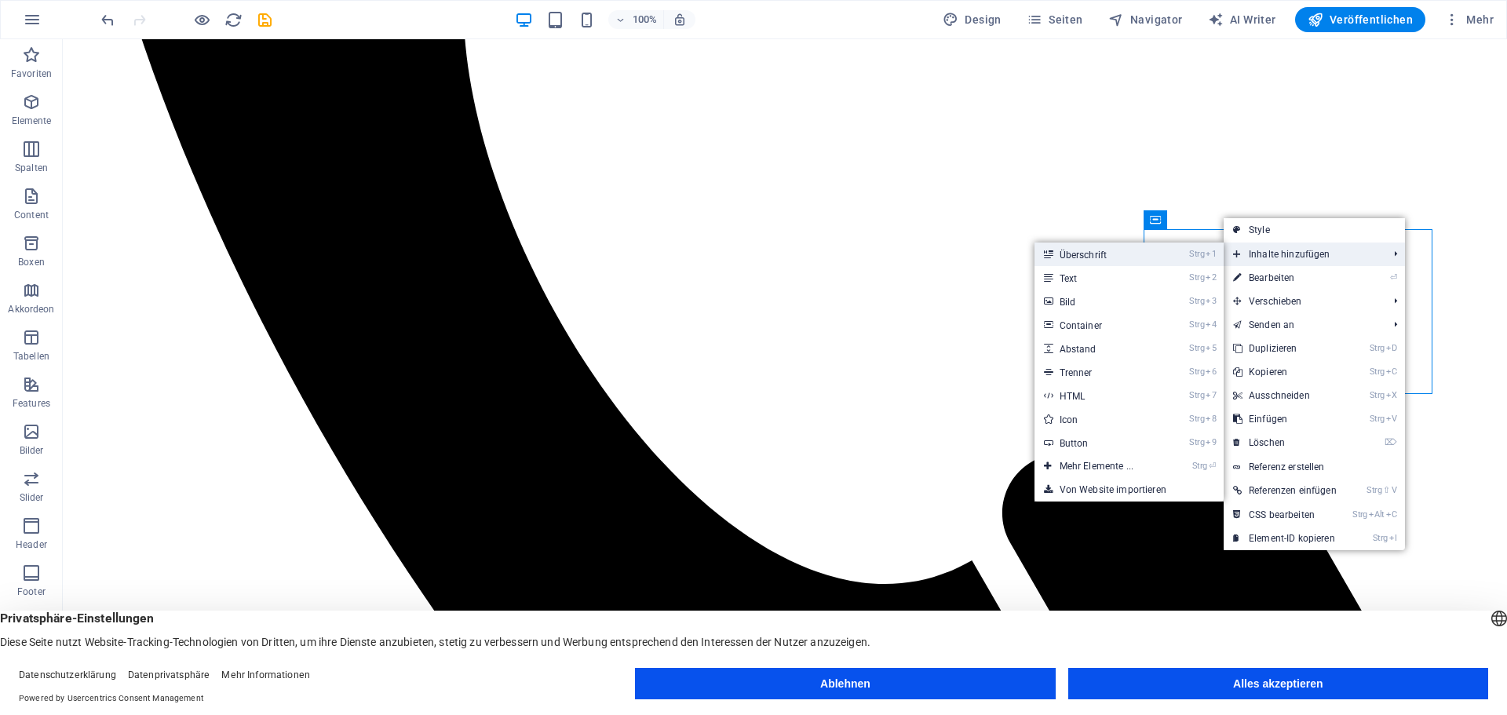
drag, startPoint x: 1141, startPoint y: 260, endPoint x: 801, endPoint y: 217, distance: 341.8
click at [1141, 260] on link "Strg 1 Überschrift" at bounding box center [1100, 255] width 130 height 24
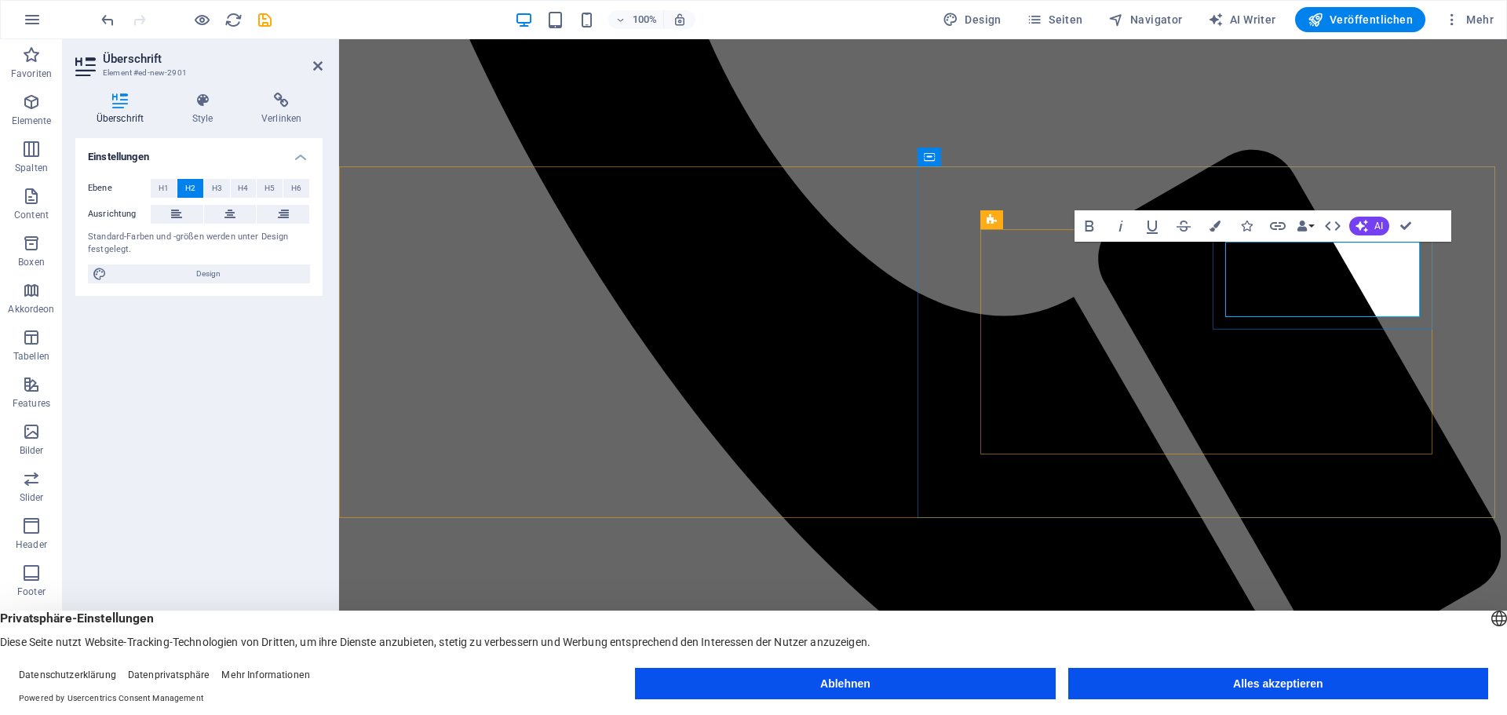
drag, startPoint x: 1231, startPoint y: 260, endPoint x: 1393, endPoint y: 298, distance: 166.8
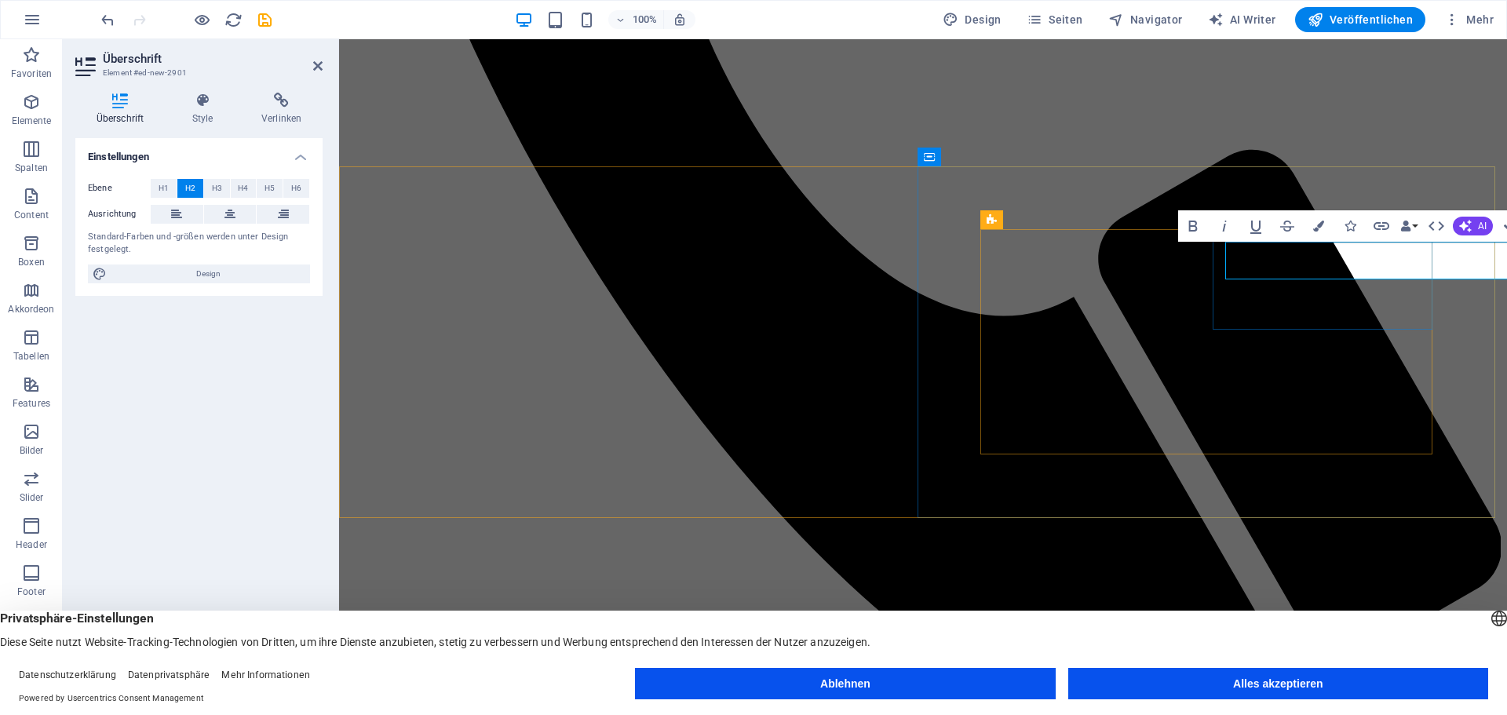
scroll to position [0, 5]
click at [218, 186] on span "H3" at bounding box center [217, 188] width 10 height 19
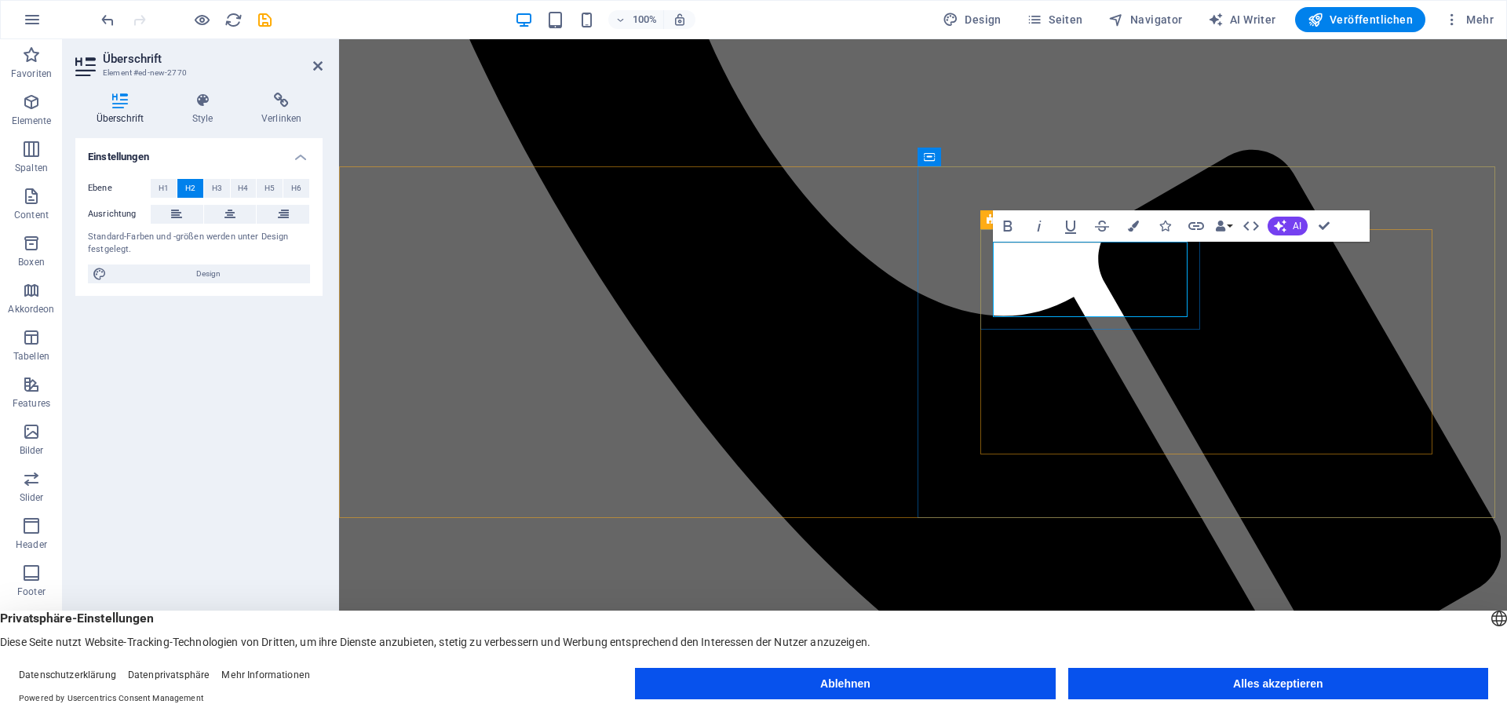
drag, startPoint x: 996, startPoint y: 259, endPoint x: 1169, endPoint y: 310, distance: 180.1
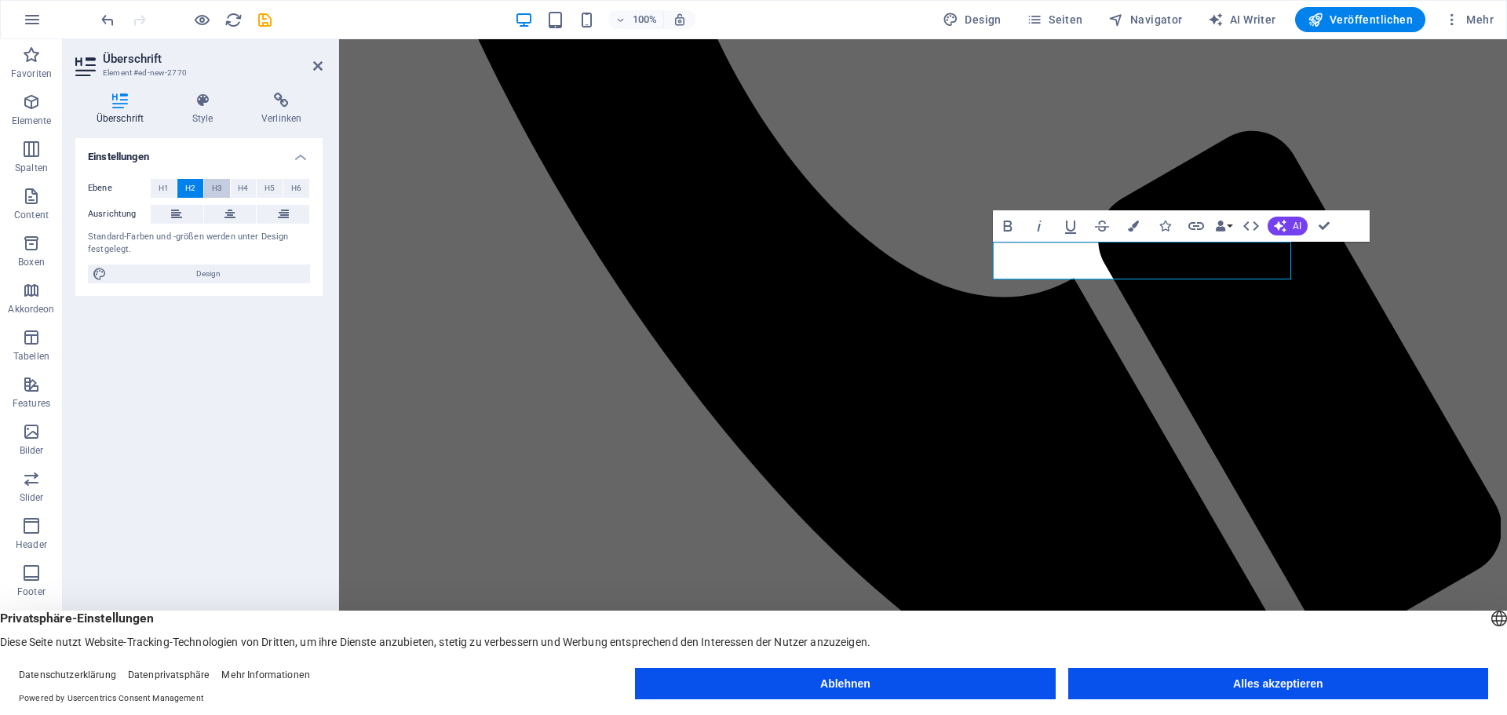
click at [216, 188] on span "H3" at bounding box center [217, 188] width 10 height 19
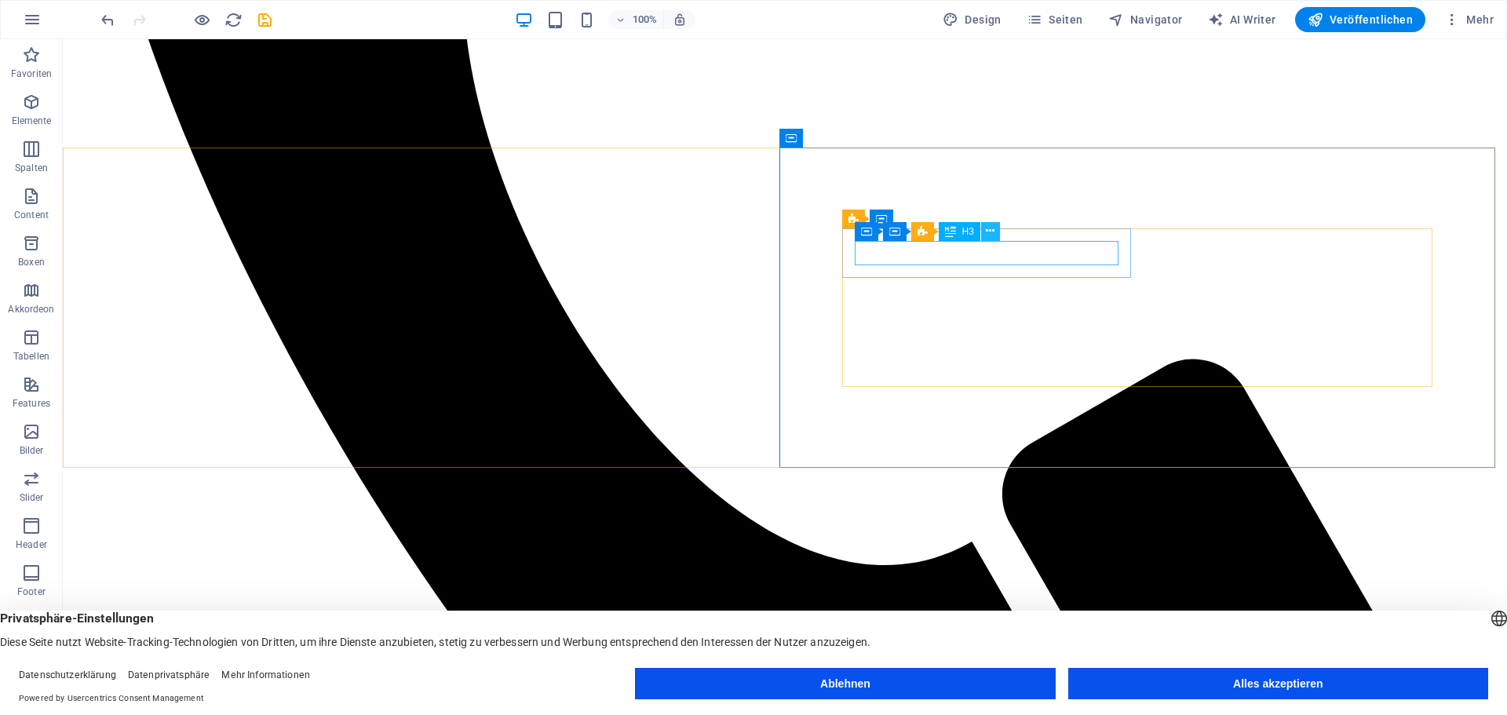
click at [990, 228] on icon at bounding box center [990, 231] width 9 height 16
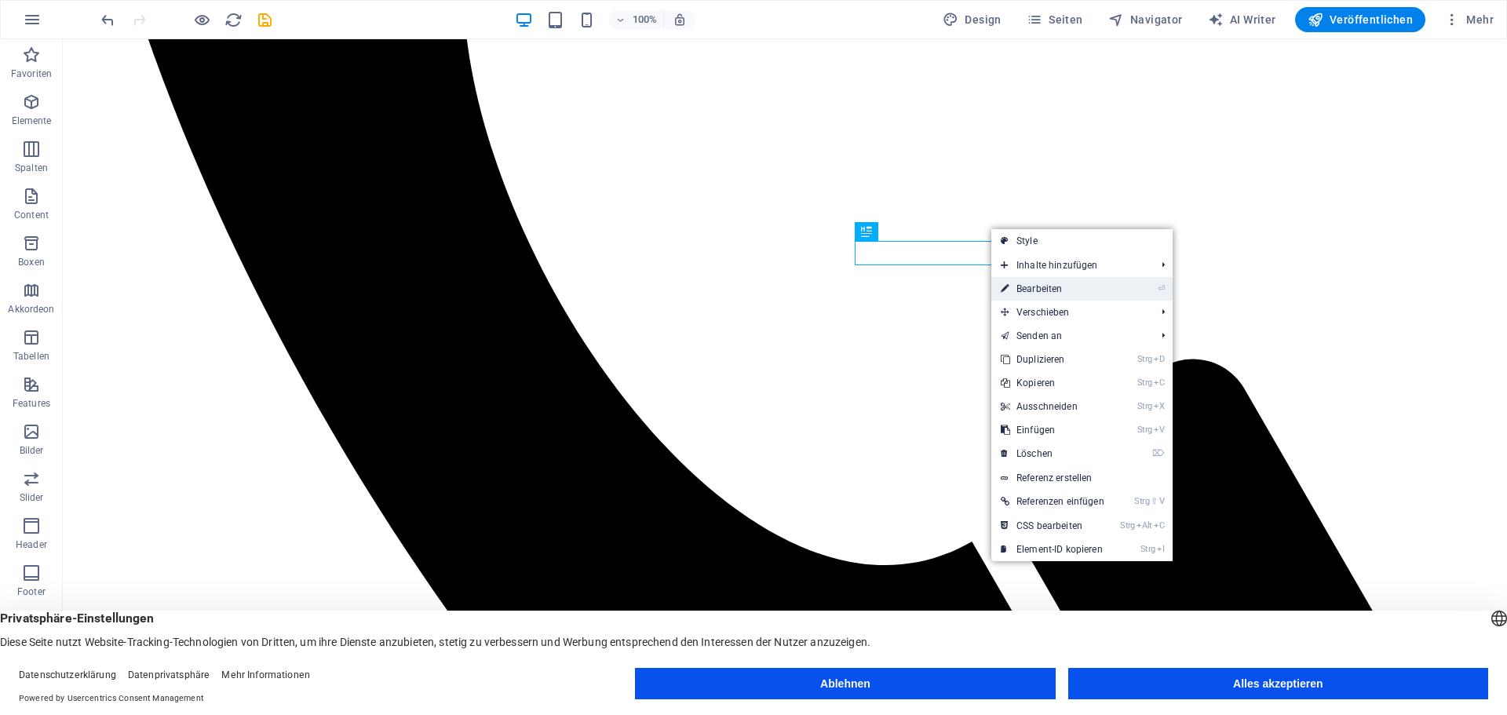
click at [1057, 286] on link "⏎ Bearbeiten" at bounding box center [1052, 289] width 122 height 24
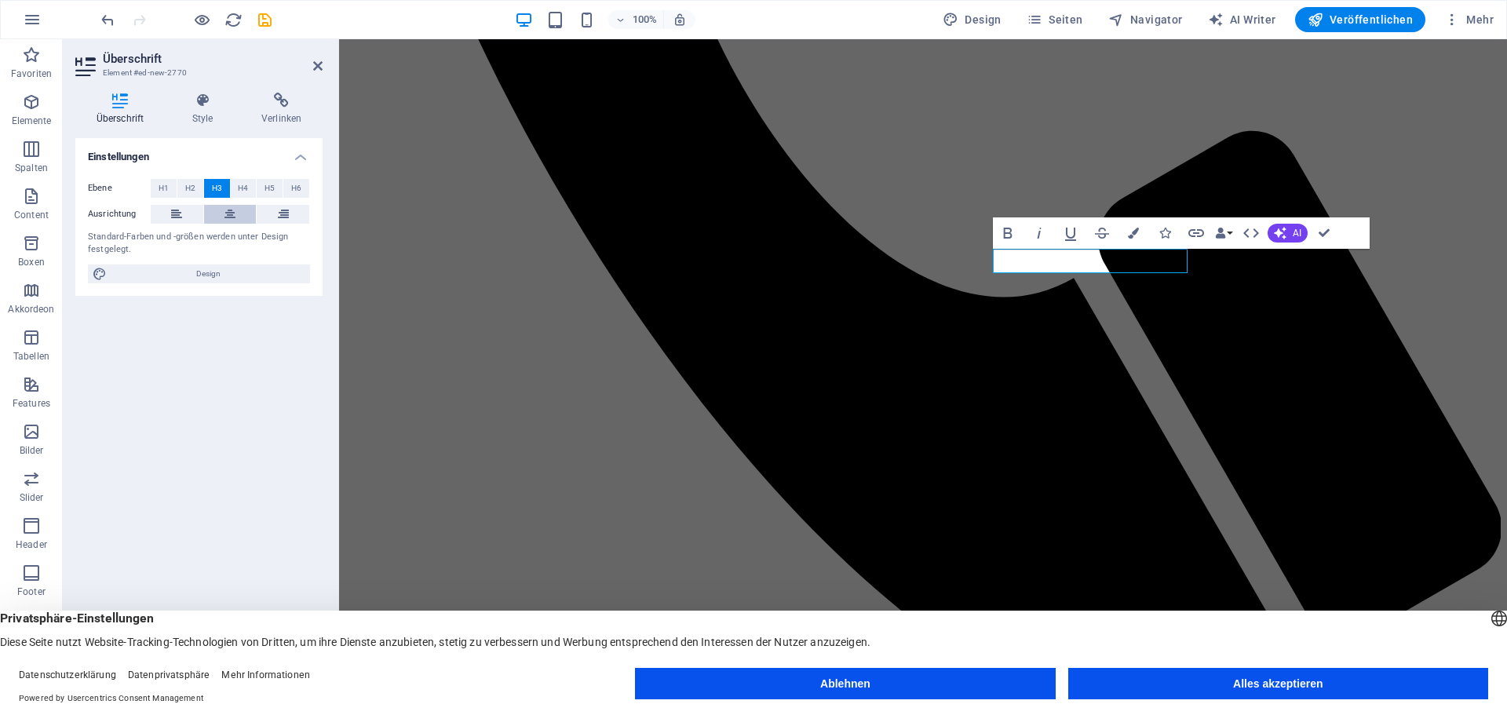
click at [234, 214] on icon at bounding box center [230, 214] width 11 height 19
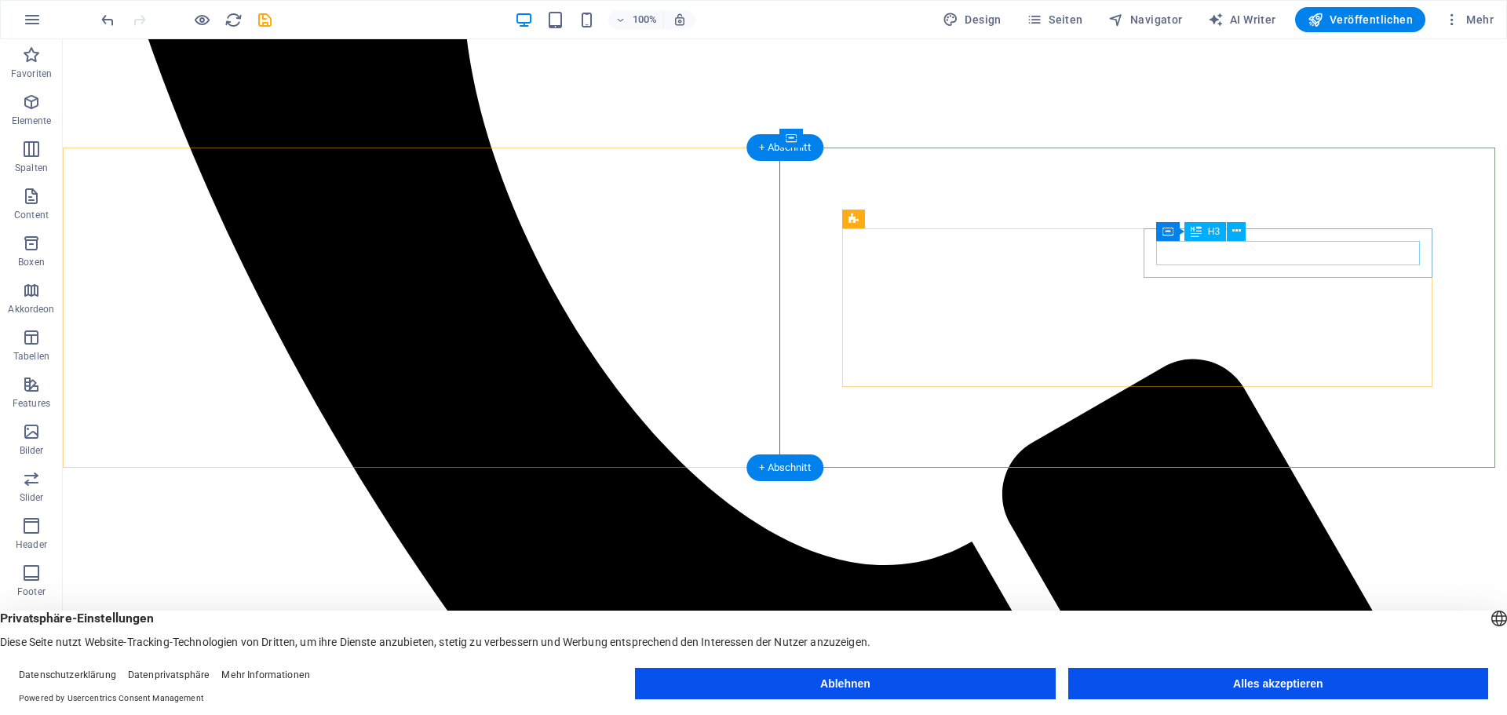
click at [1219, 233] on span "H3" at bounding box center [1214, 231] width 12 height 9
click at [1238, 230] on icon at bounding box center [1236, 231] width 9 height 16
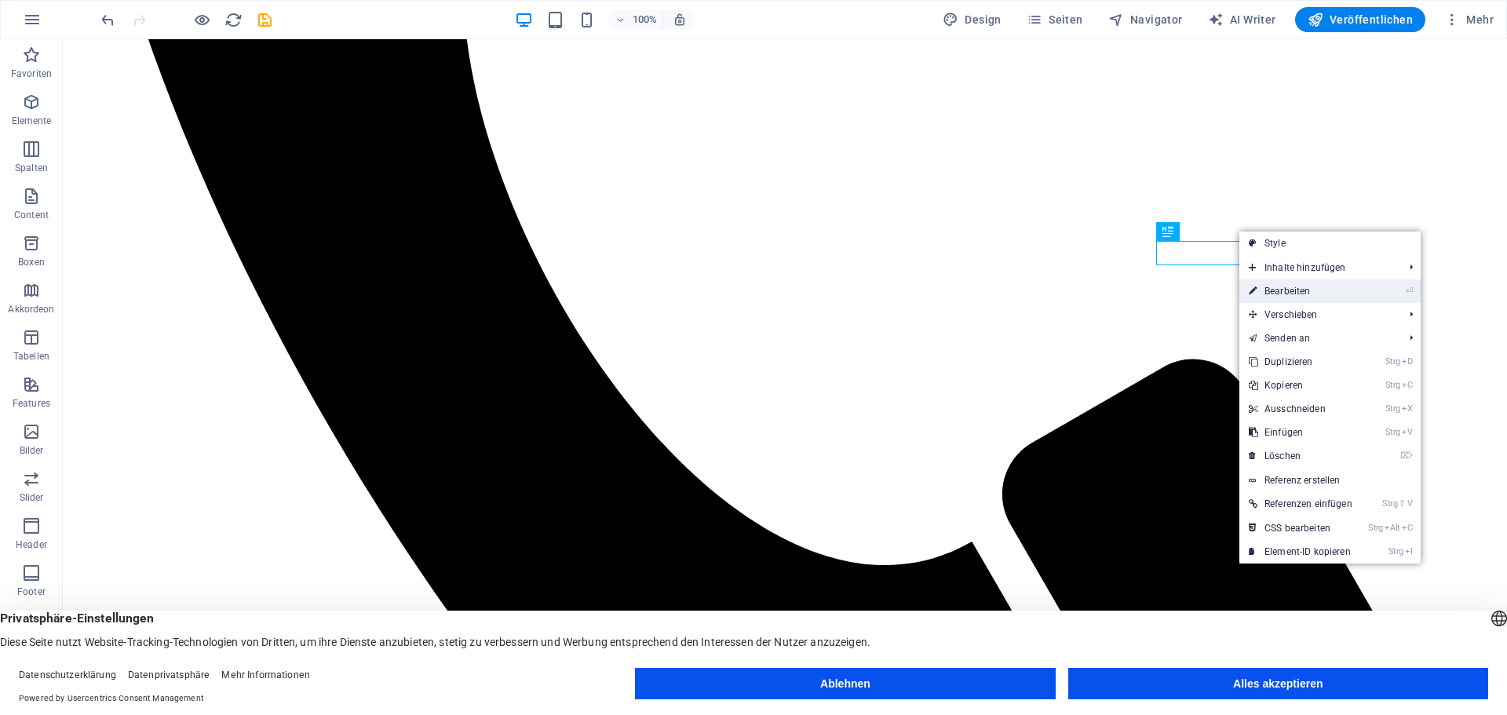
click at [1291, 290] on link "⏎ Bearbeiten" at bounding box center [1301, 291] width 122 height 24
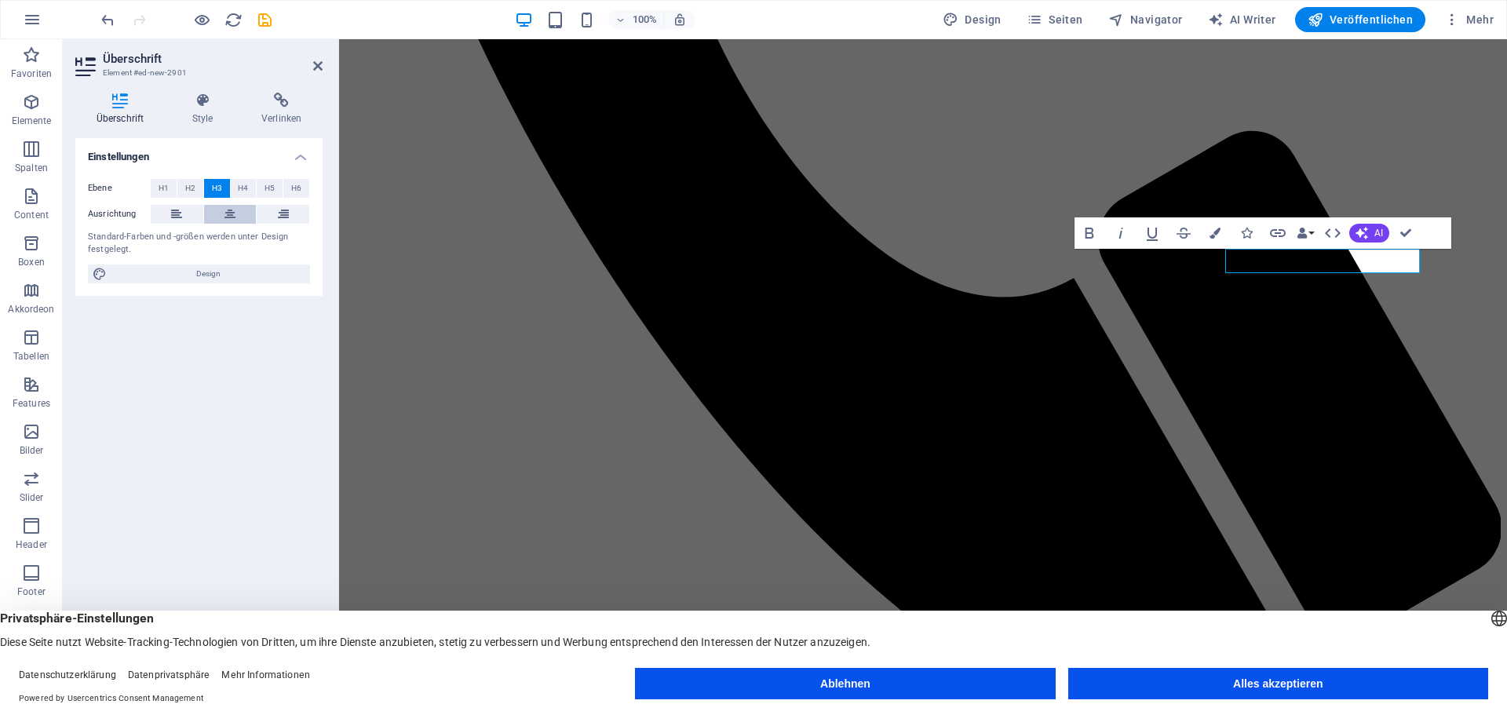
click at [231, 215] on icon at bounding box center [230, 214] width 11 height 19
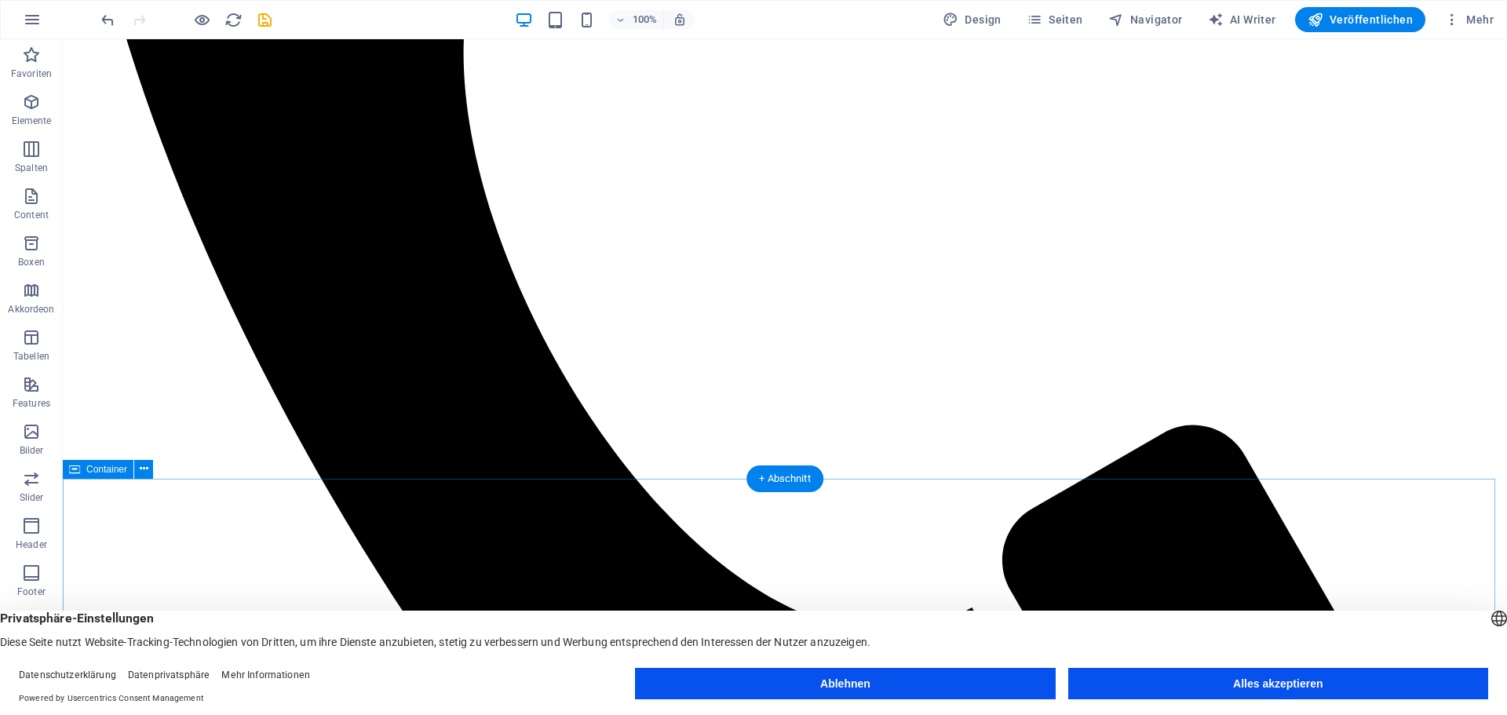
scroll to position [804, 0]
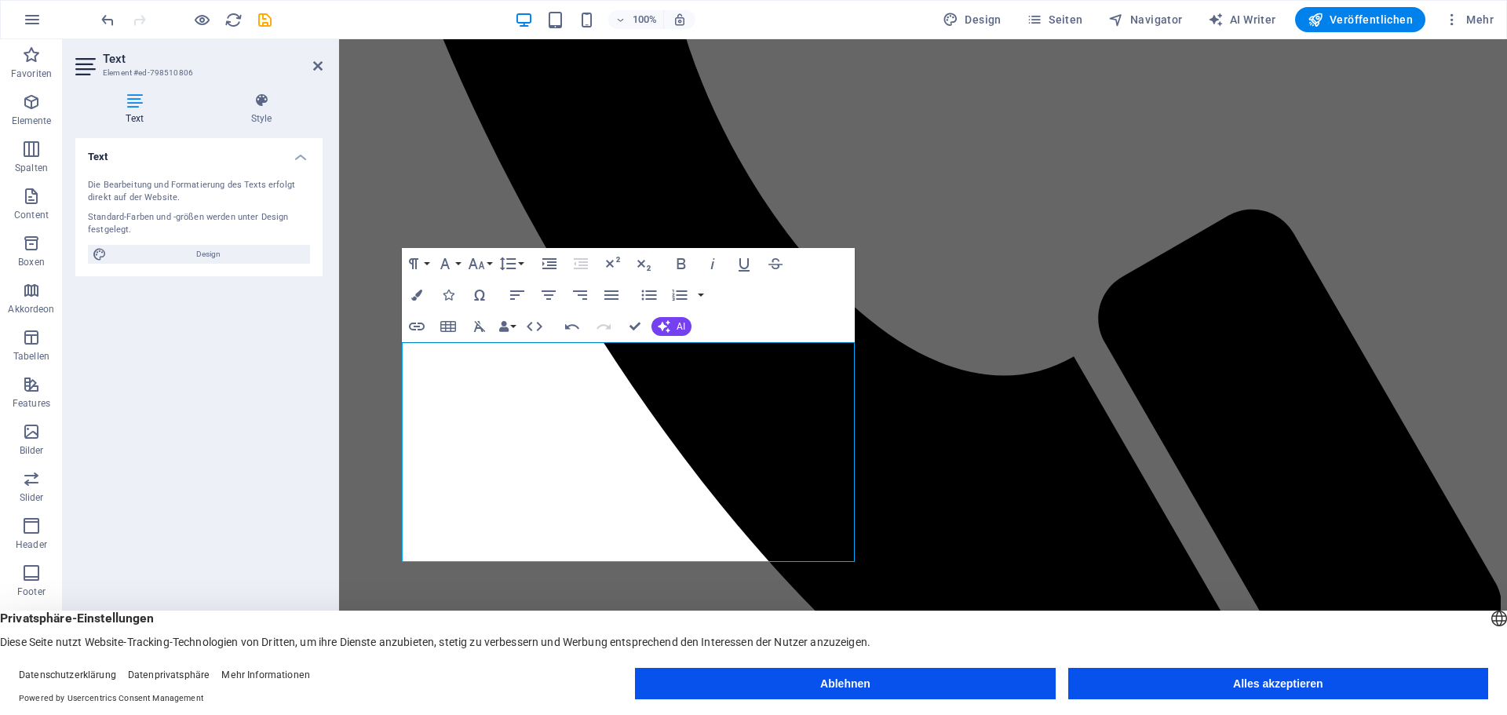
click at [267, 456] on div "Text Die Bearbeitung und Formatierung des Texts erfolgt direkt auf der Website.…" at bounding box center [198, 407] width 247 height 539
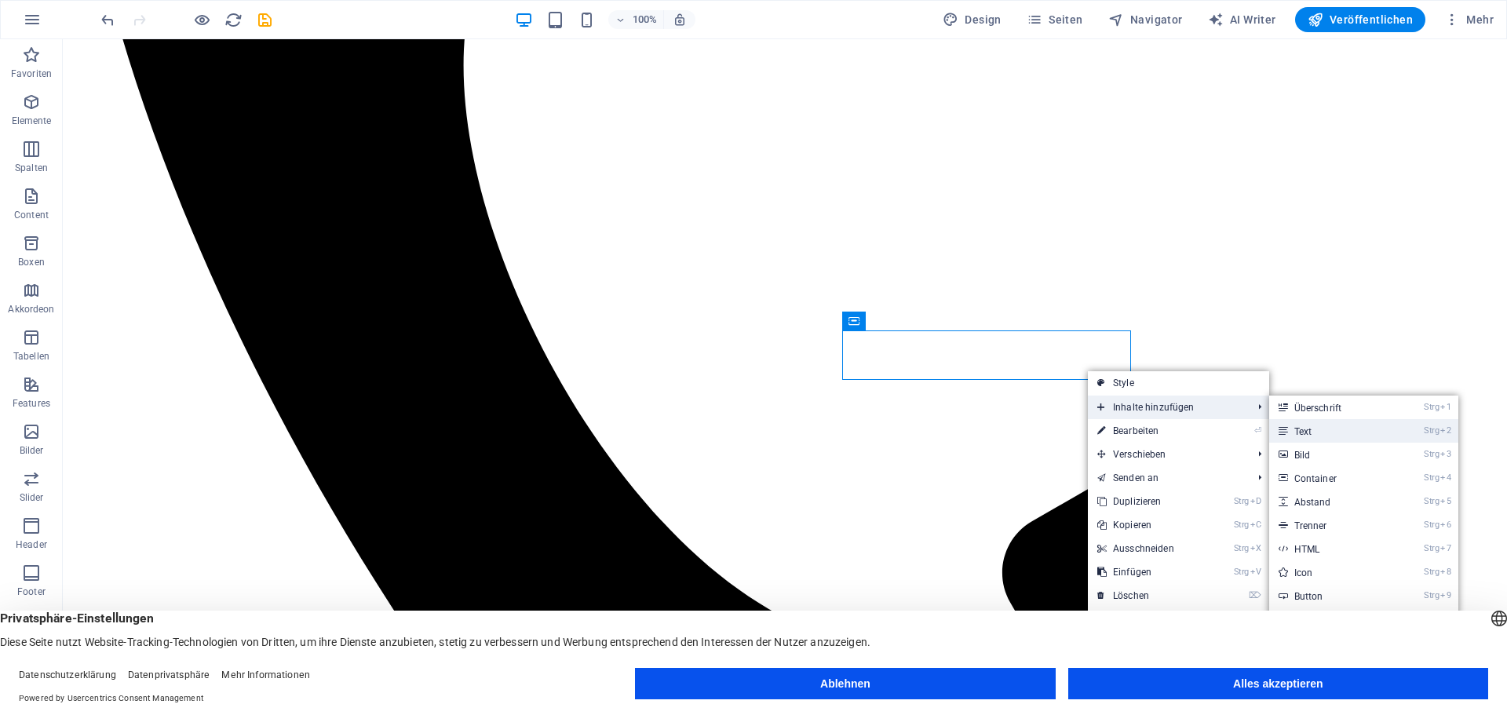
click at [1309, 427] on link "Strg 2 Text" at bounding box center [1334, 431] width 130 height 24
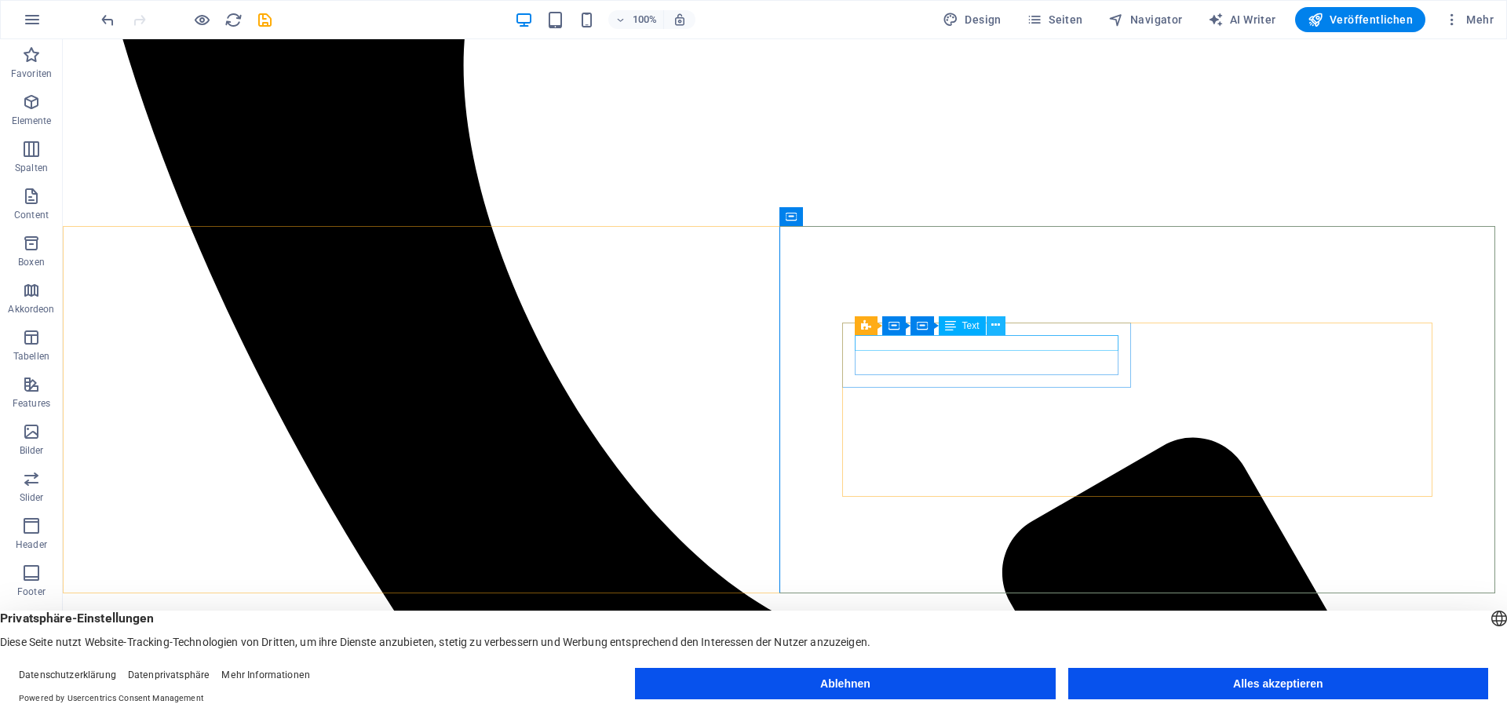
click at [995, 323] on icon at bounding box center [995, 325] width 9 height 16
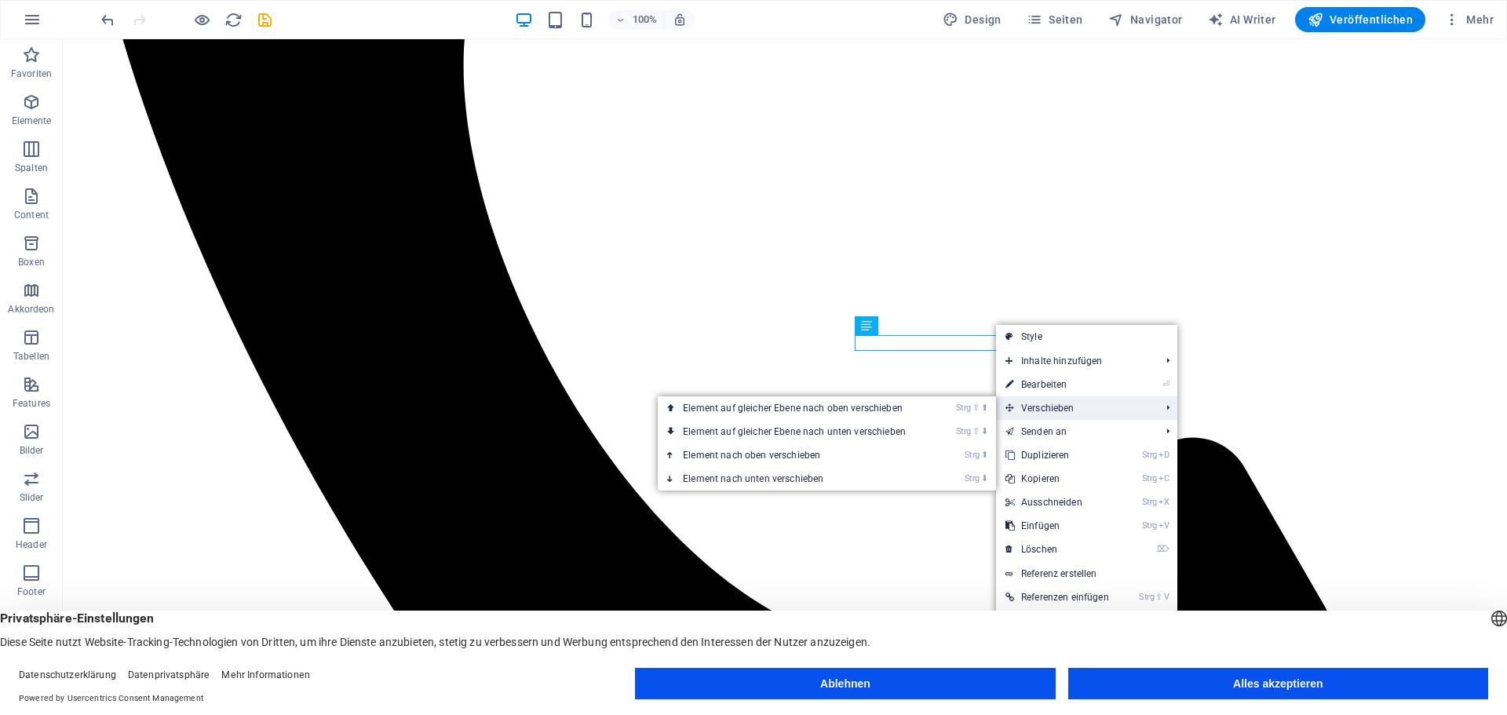
click at [1054, 403] on span "Verschieben" at bounding box center [1075, 408] width 158 height 24
click at [907, 430] on link "Strg ⇧ ⬇ Element auf gleicher Ebene nach unten verschieben" at bounding box center [797, 432] width 279 height 24
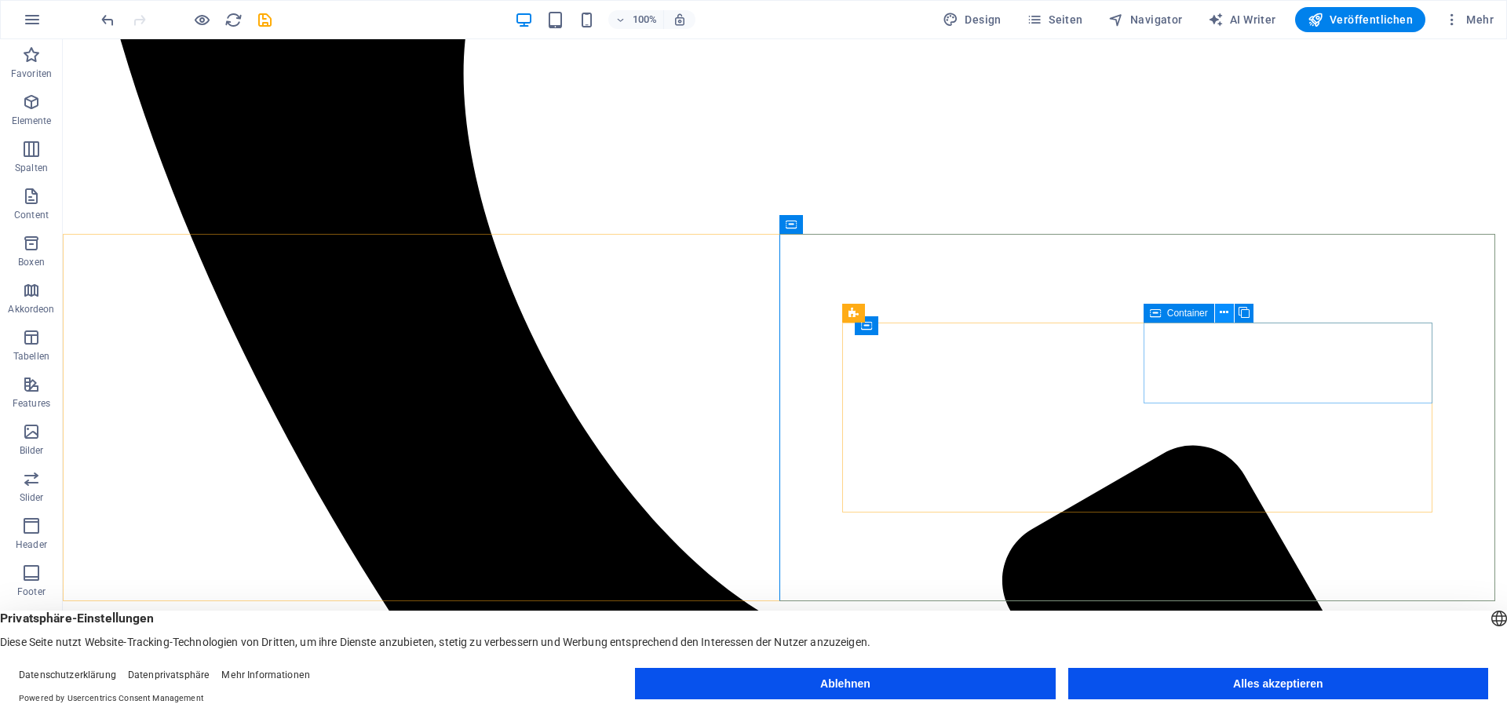
click at [1225, 310] on icon at bounding box center [1224, 313] width 9 height 16
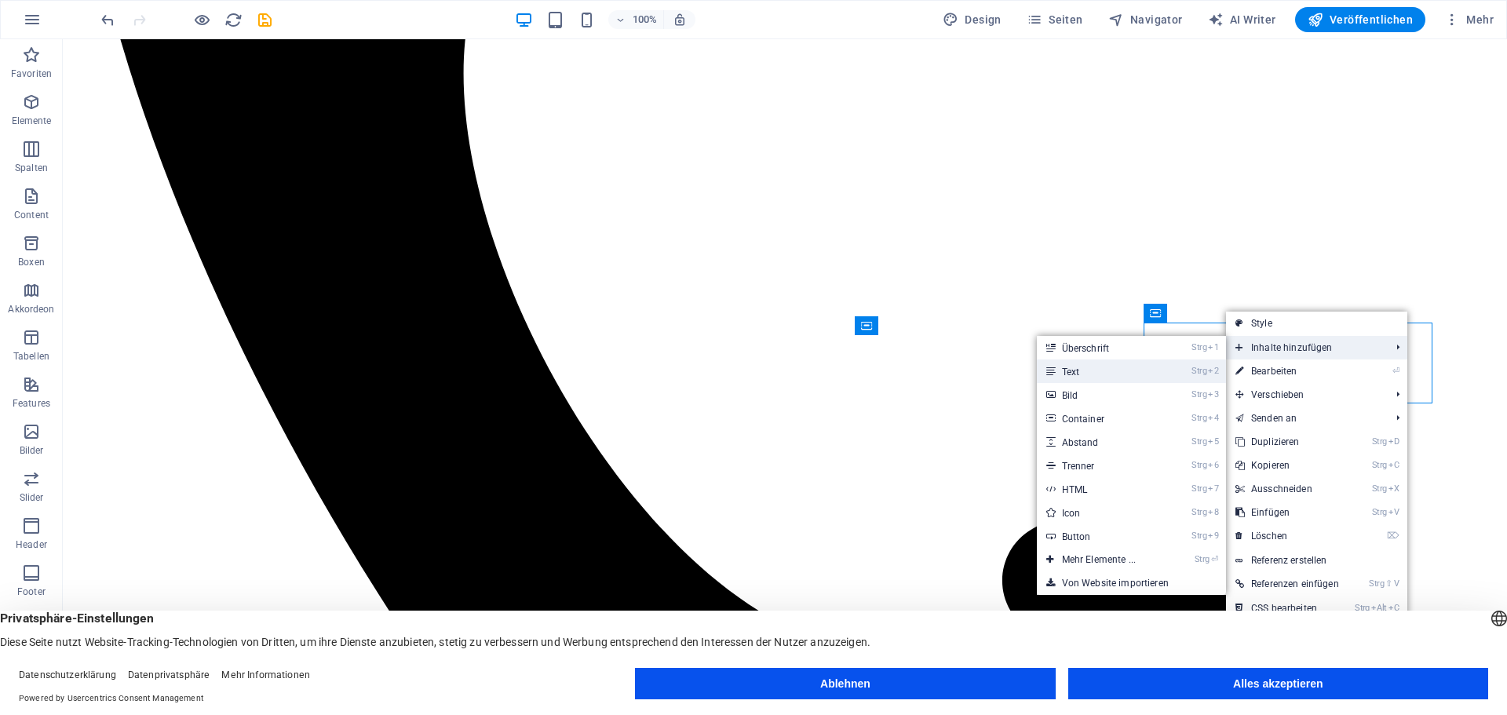
click at [1164, 371] on link "Strg 2 Text" at bounding box center [1102, 372] width 130 height 24
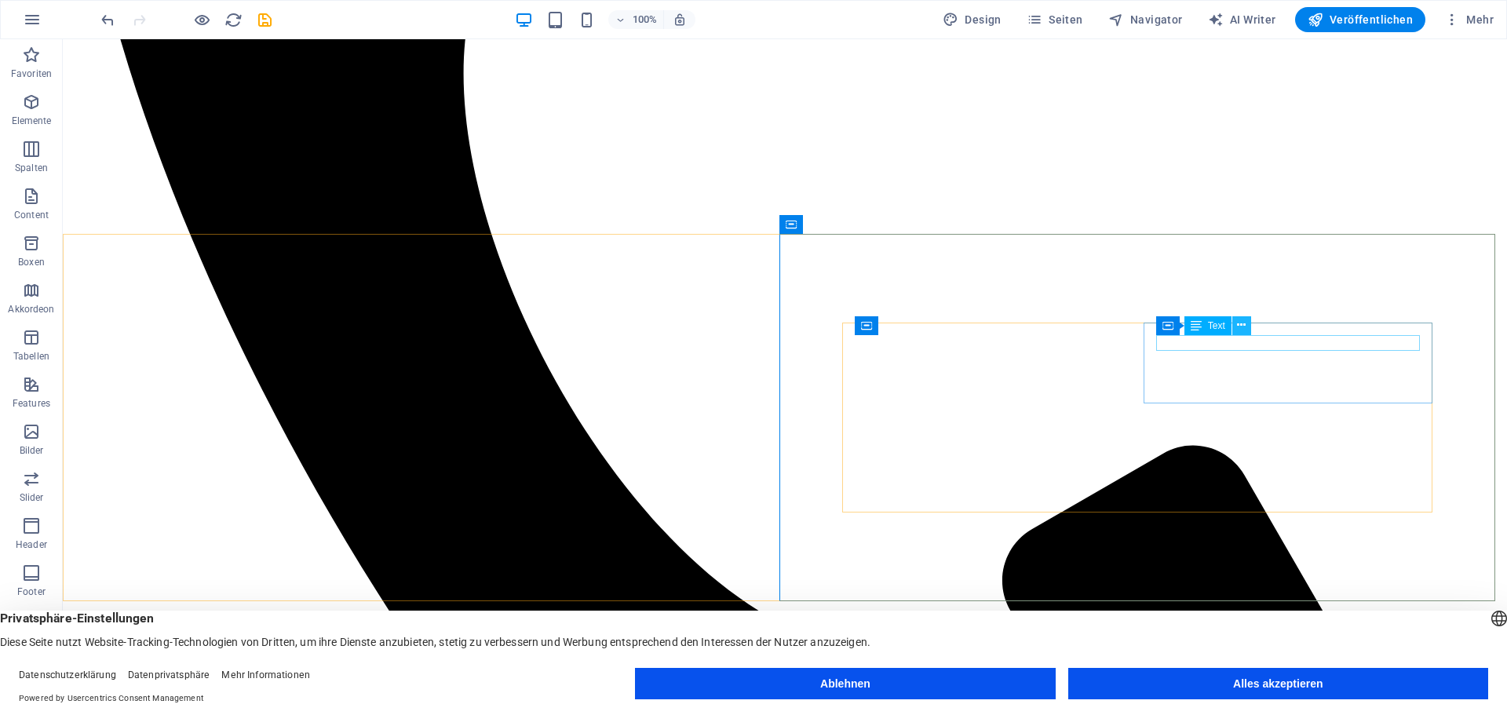
click at [1241, 323] on icon at bounding box center [1241, 325] width 9 height 16
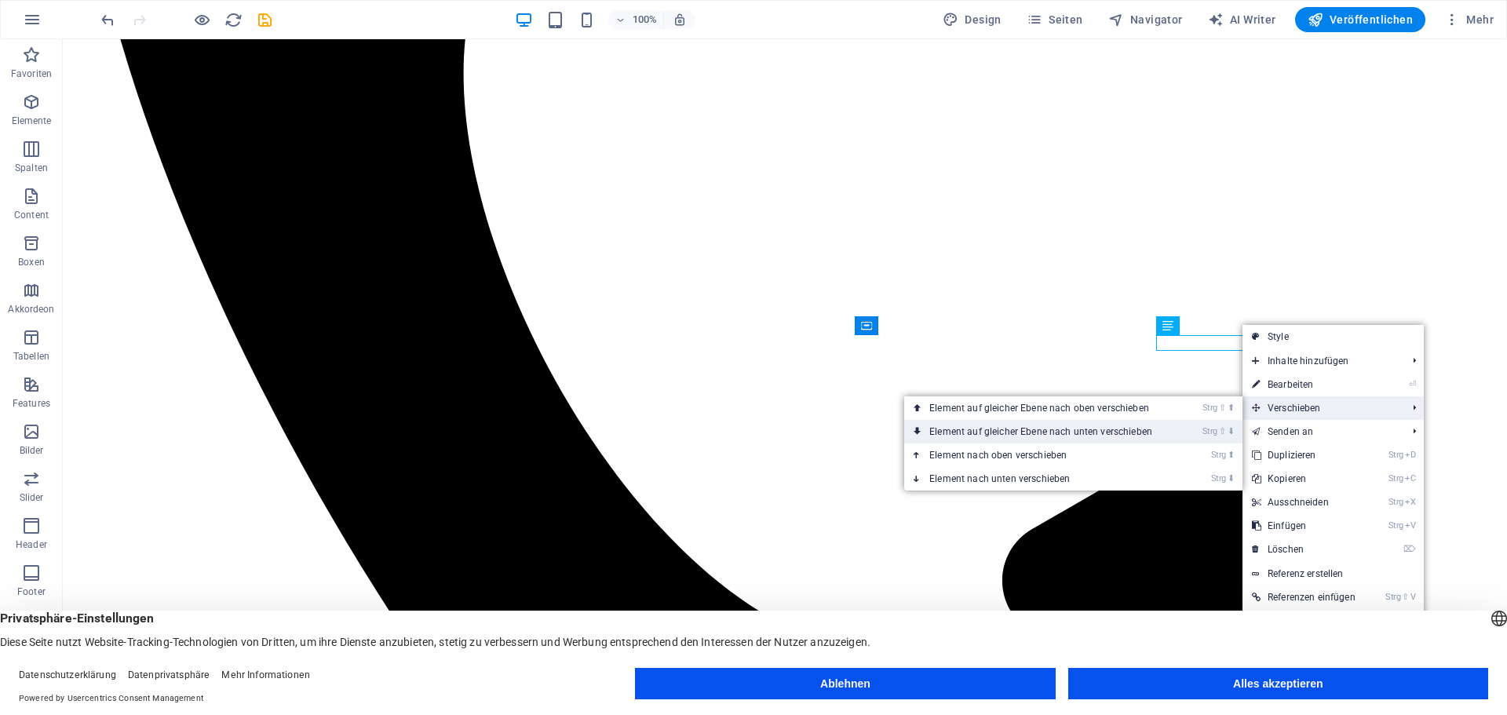
click at [1180, 430] on link "Strg ⇧ ⬇ Element auf gleicher Ebene nach unten verschieben" at bounding box center [1043, 432] width 279 height 24
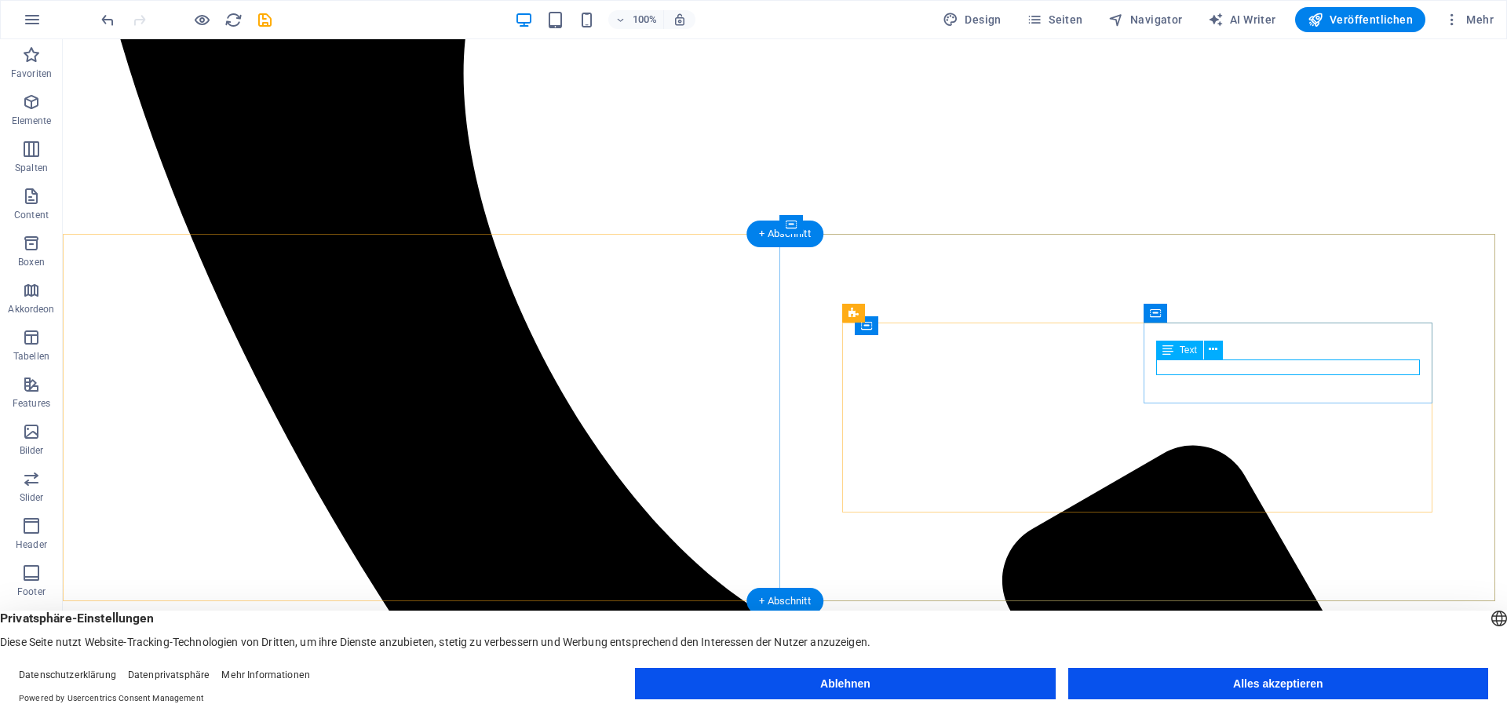
drag, startPoint x: 1159, startPoint y: 362, endPoint x: 883, endPoint y: 363, distance: 275.5
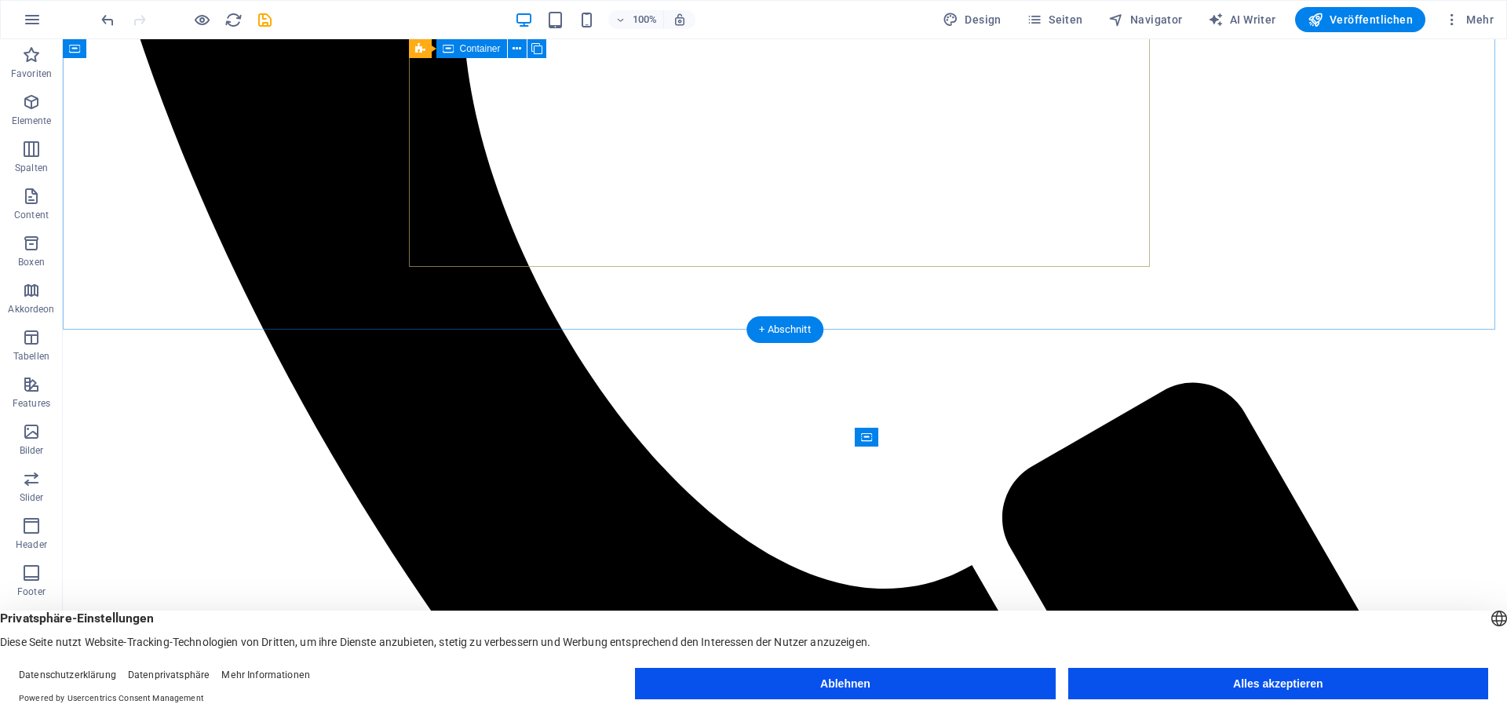
scroll to position [864, 0]
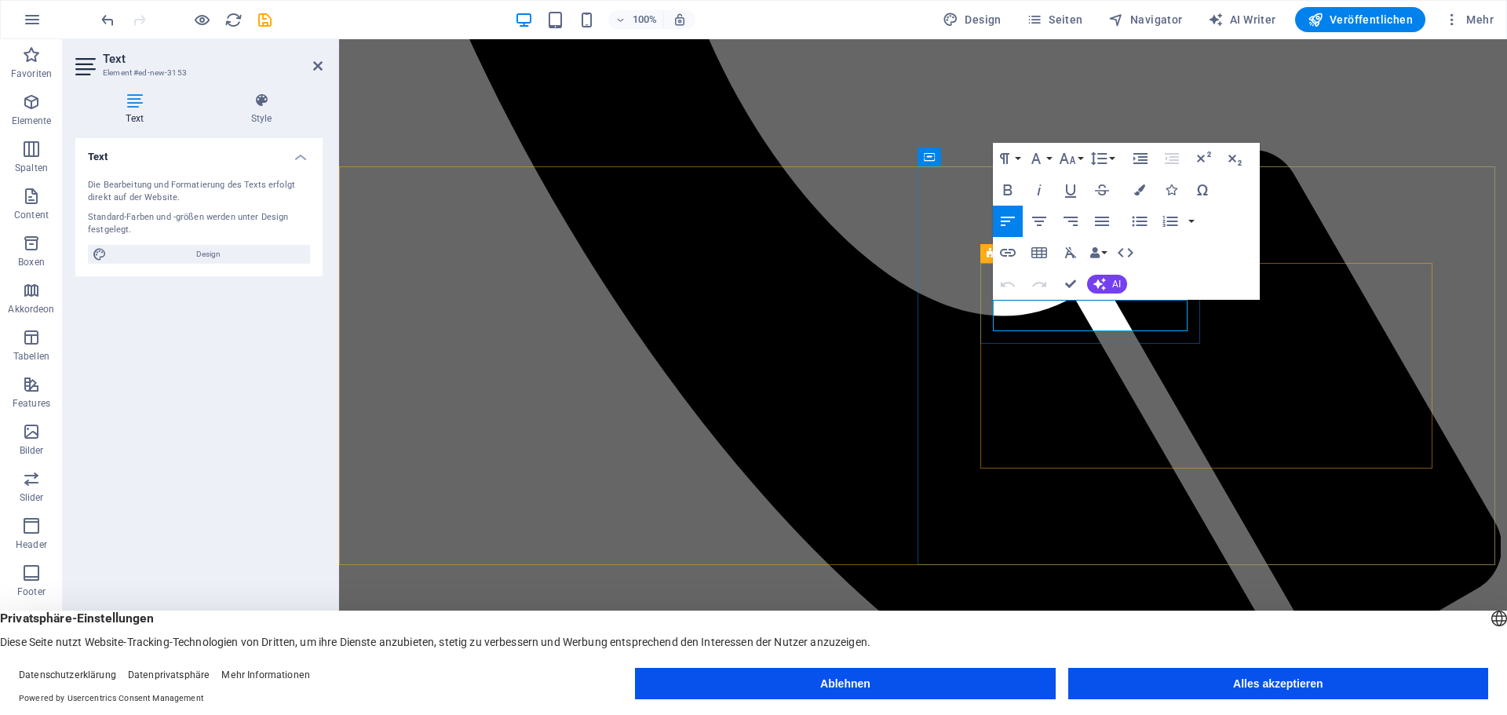
drag, startPoint x: 995, startPoint y: 325, endPoint x: 1119, endPoint y: 325, distance: 123.2
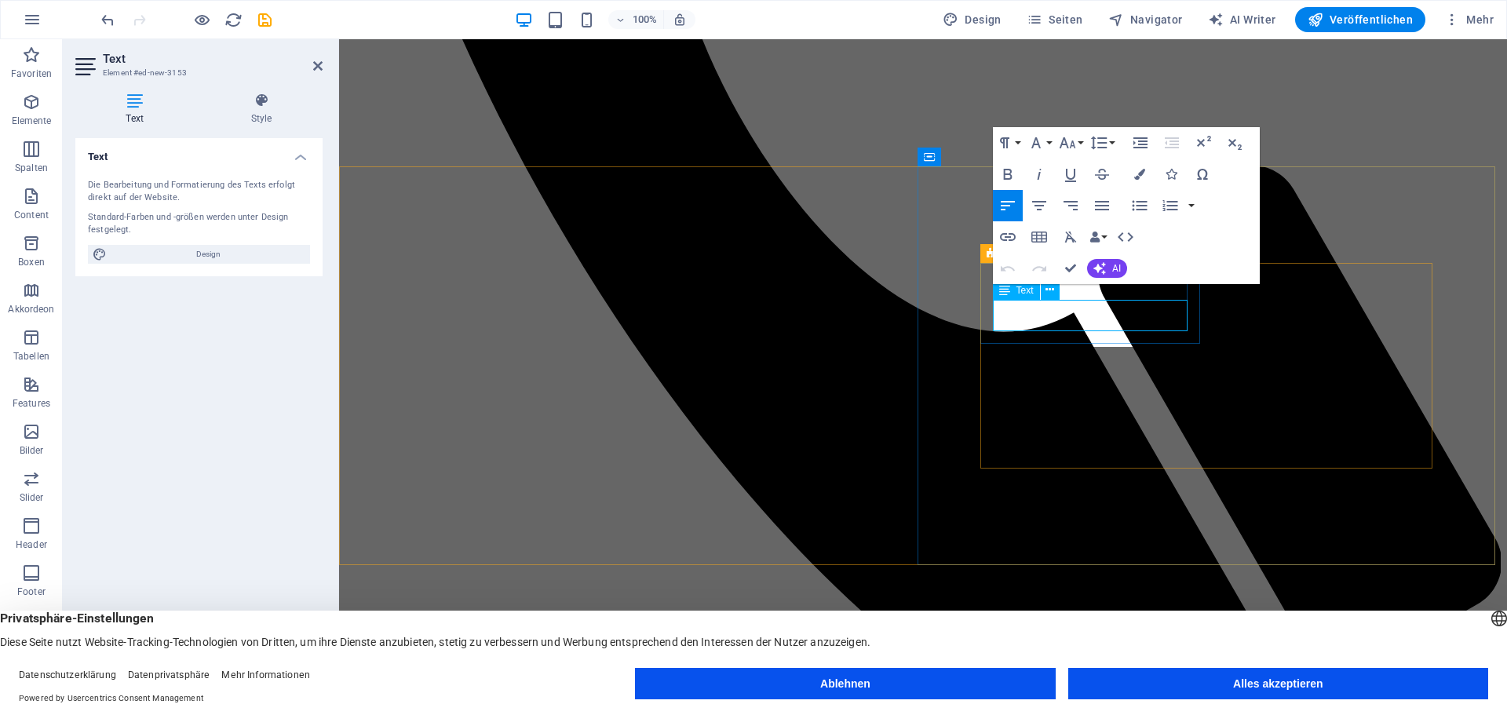
scroll to position [245, 2]
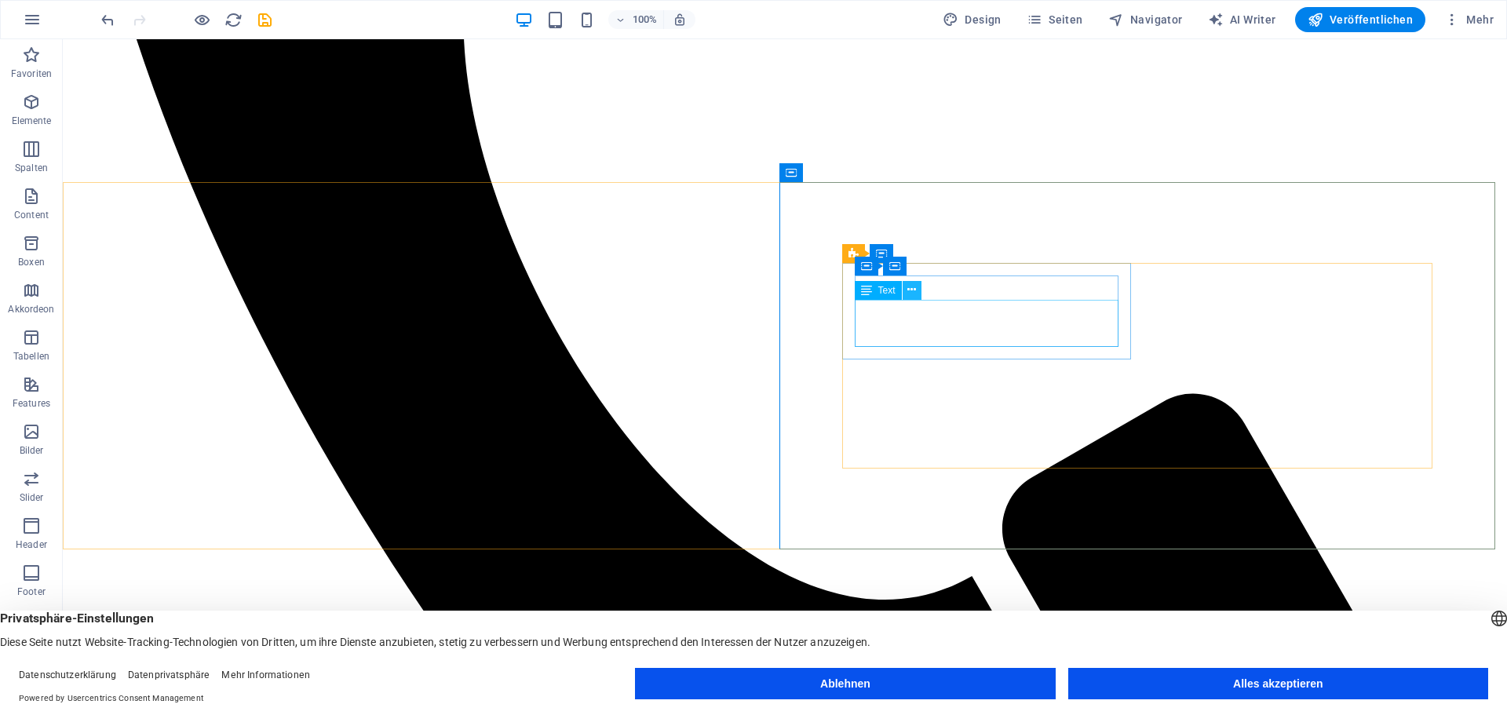
click at [906, 287] on button at bounding box center [912, 290] width 19 height 19
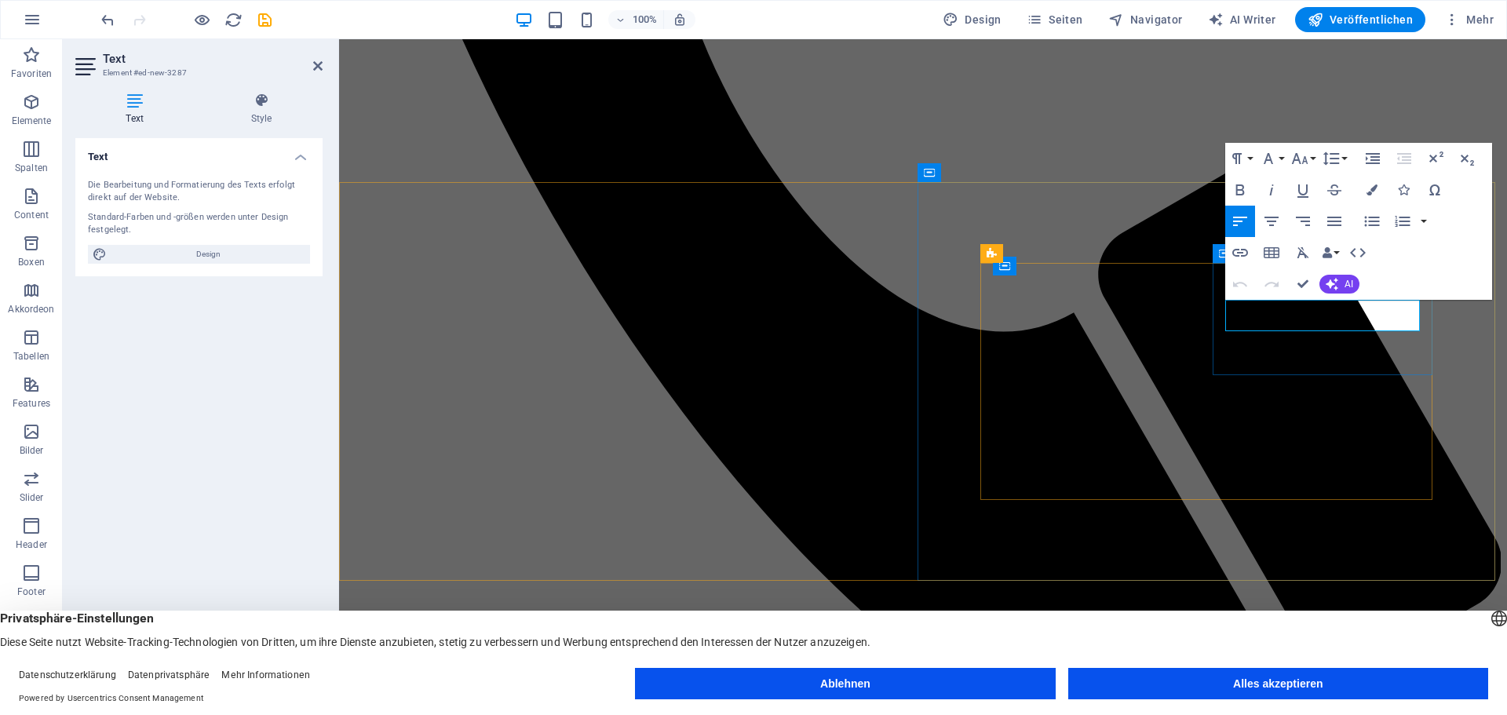
drag, startPoint x: 1226, startPoint y: 323, endPoint x: 1360, endPoint y: 322, distance: 134.2
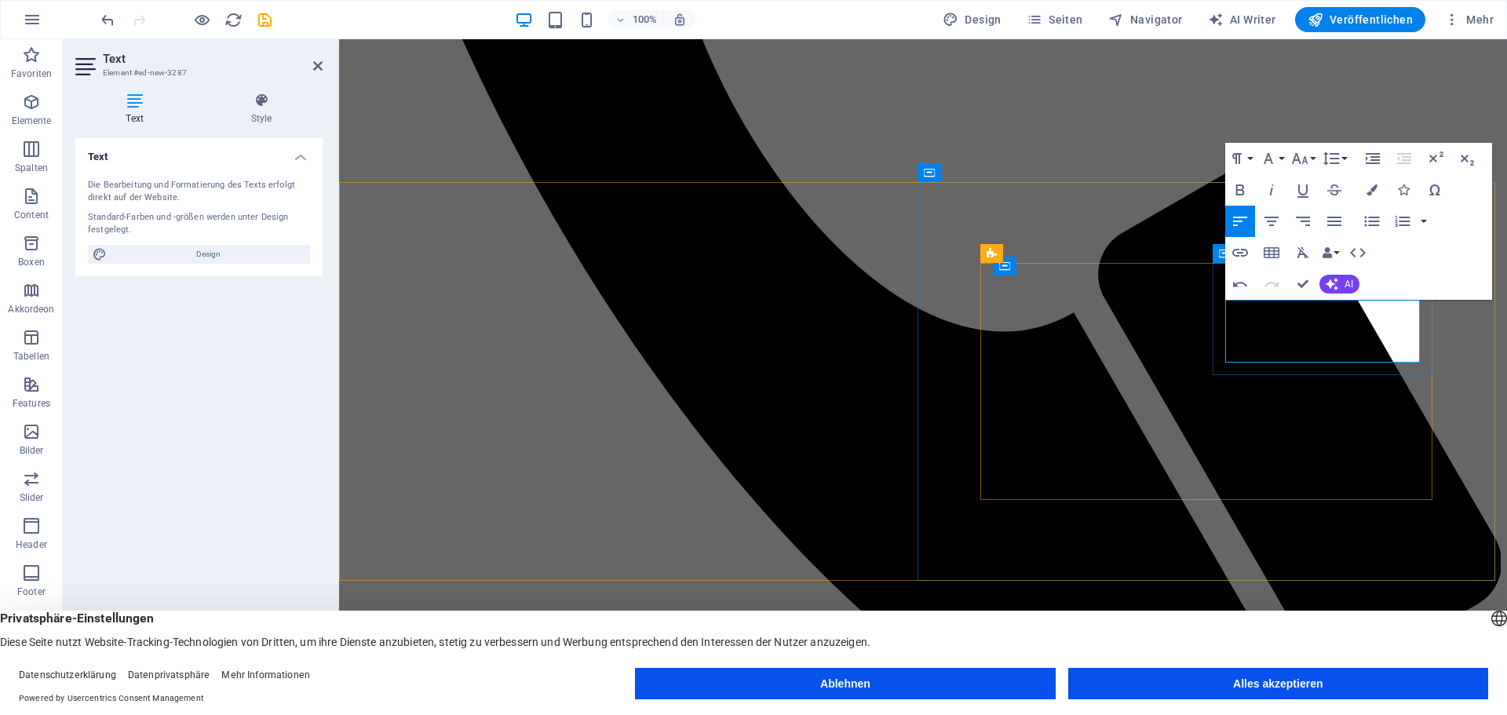
scroll to position [245, 7]
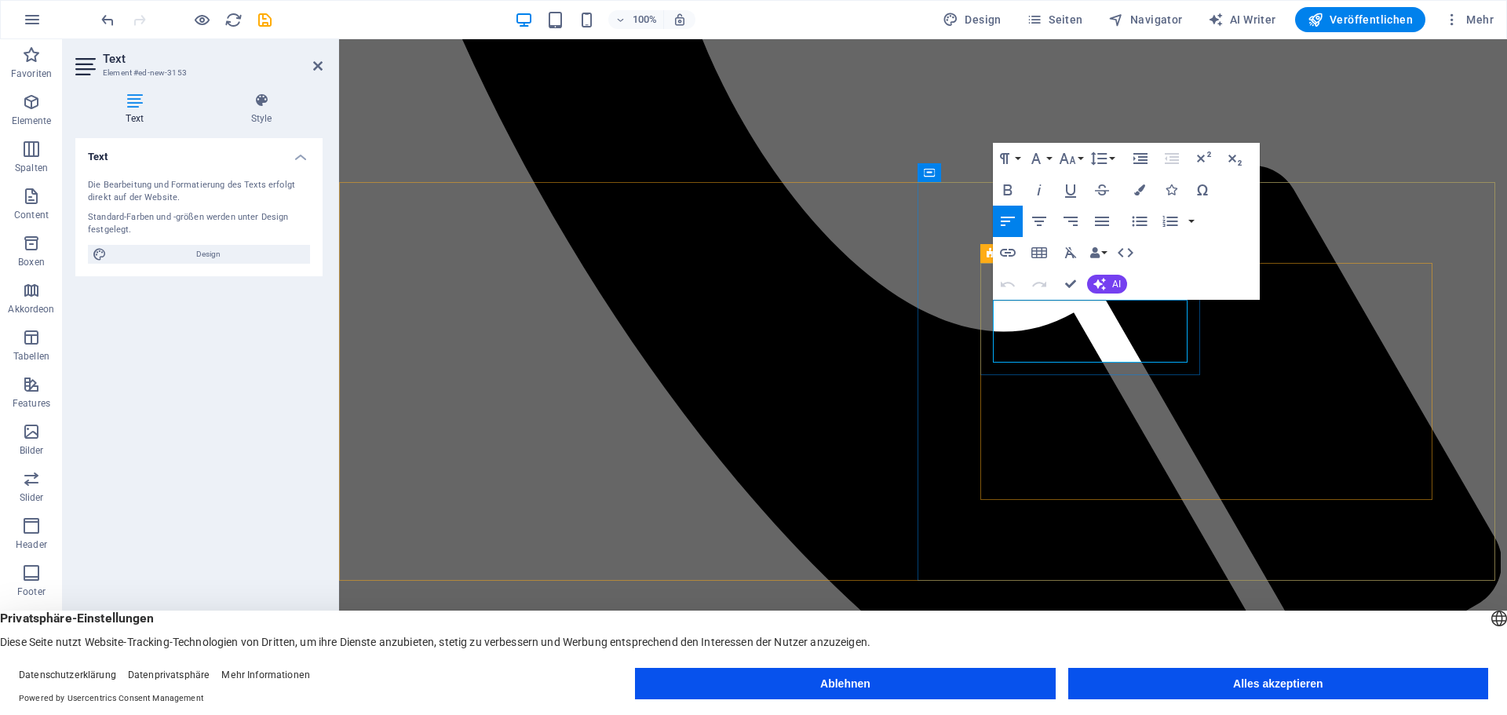
drag, startPoint x: 994, startPoint y: 323, endPoint x: 1073, endPoint y: 323, distance: 79.3
copy p "Mandate aus"
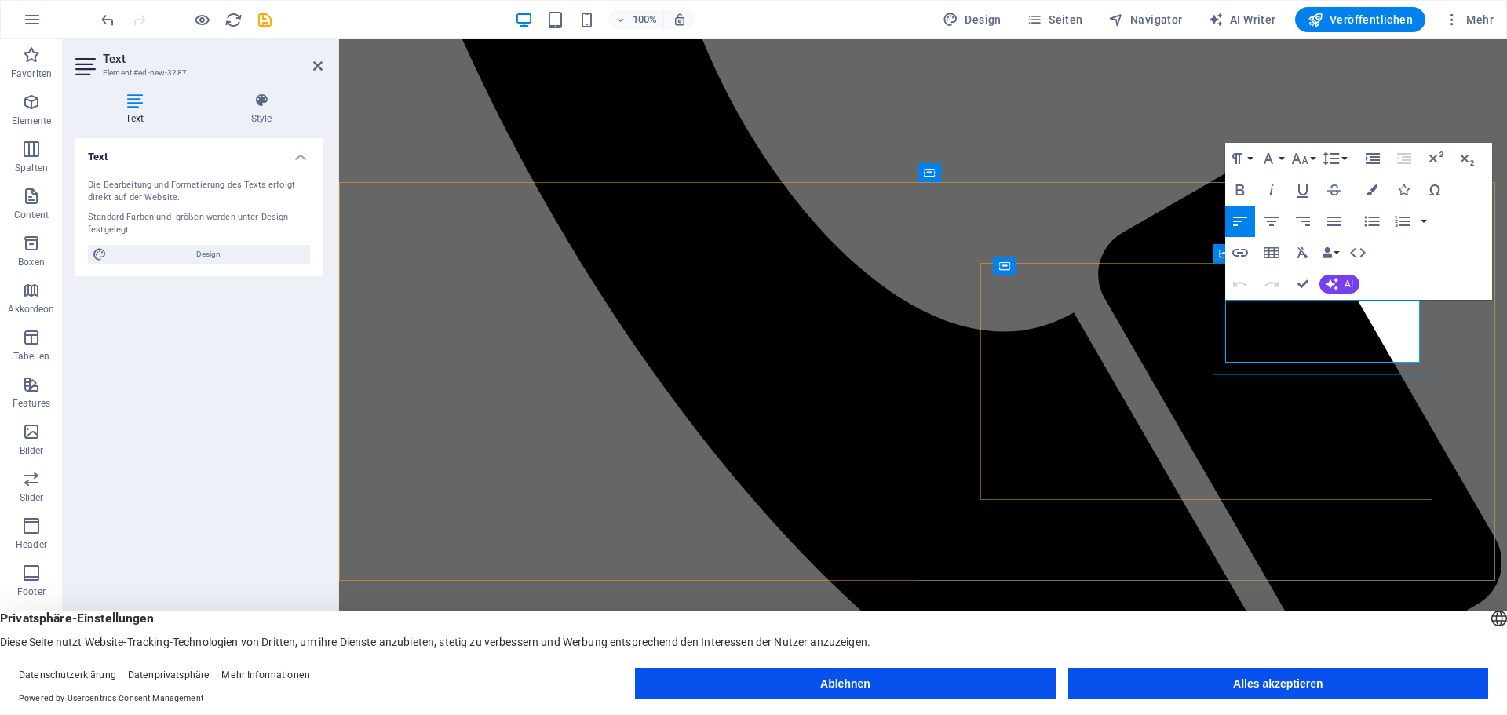
scroll to position [840, 0]
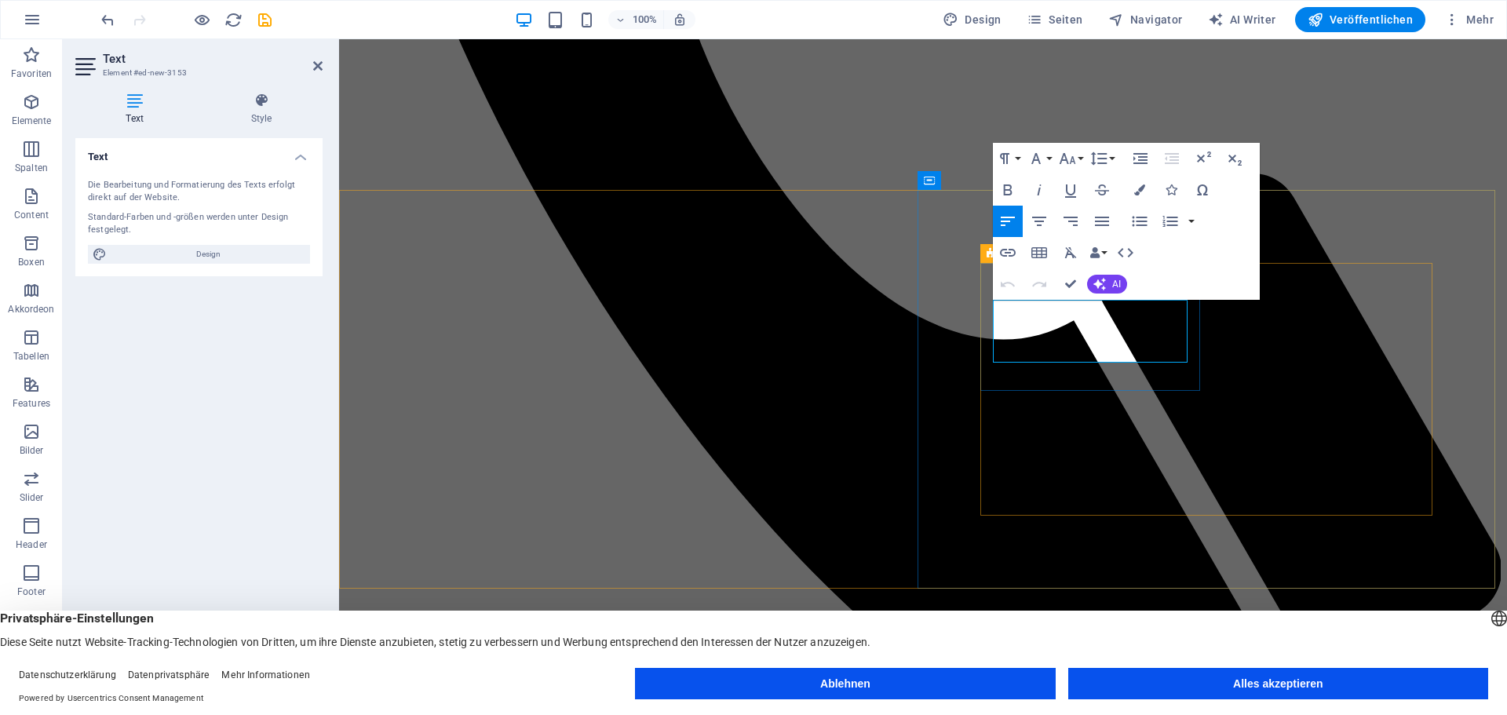
drag, startPoint x: 995, startPoint y: 322, endPoint x: 1082, endPoint y: 353, distance: 92.6
click at [1041, 220] on icon "button" at bounding box center [1039, 221] width 19 height 19
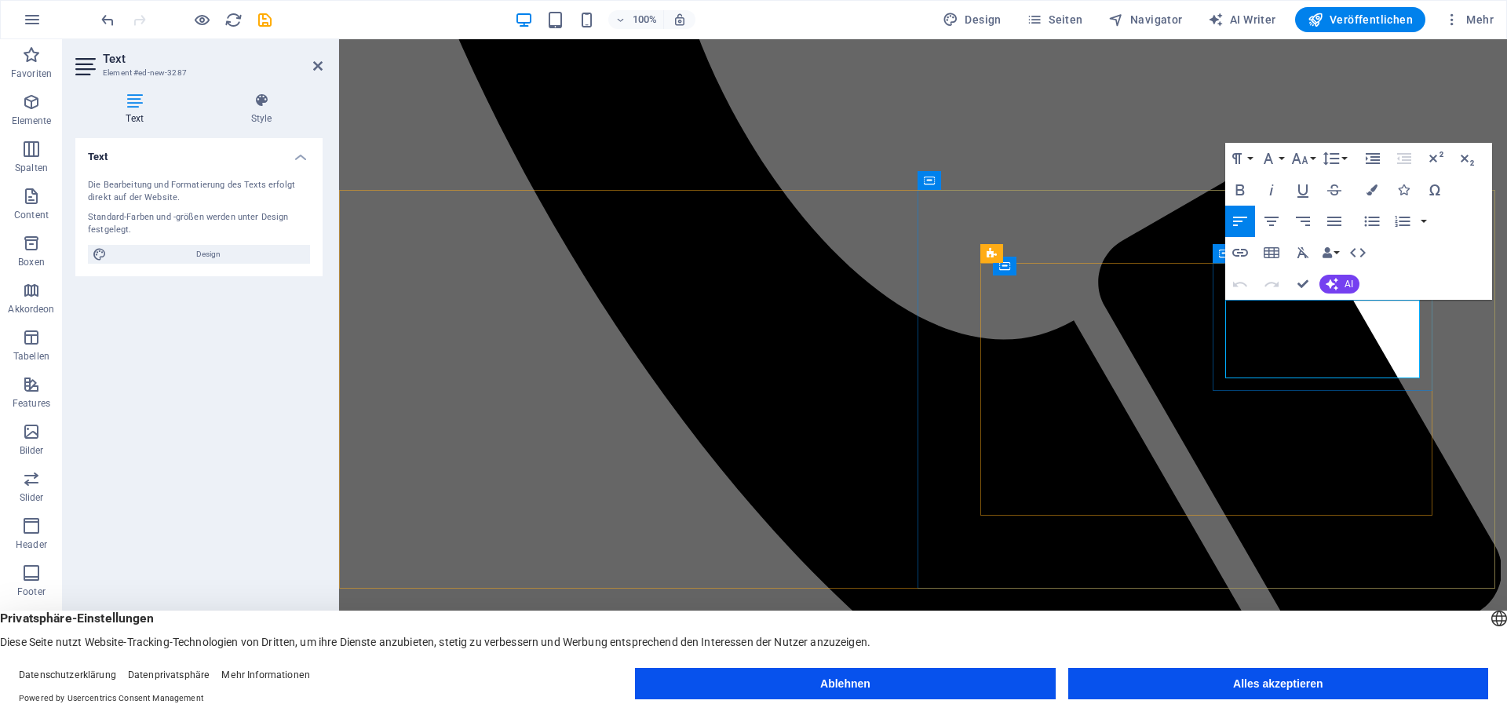
drag, startPoint x: 1225, startPoint y: 324, endPoint x: 1329, endPoint y: 370, distance: 113.2
click at [1267, 221] on icon "button" at bounding box center [1272, 221] width 14 height 9
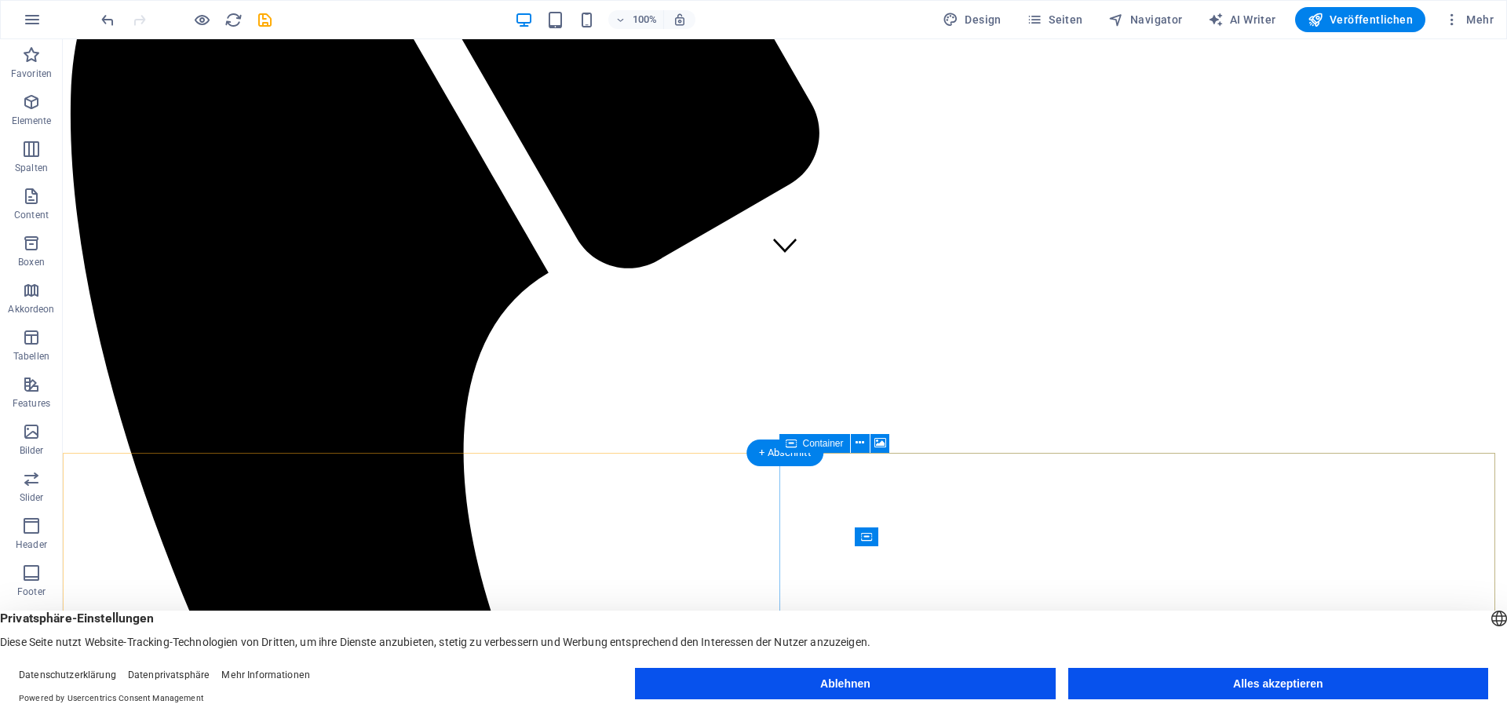
scroll to position [369, 0]
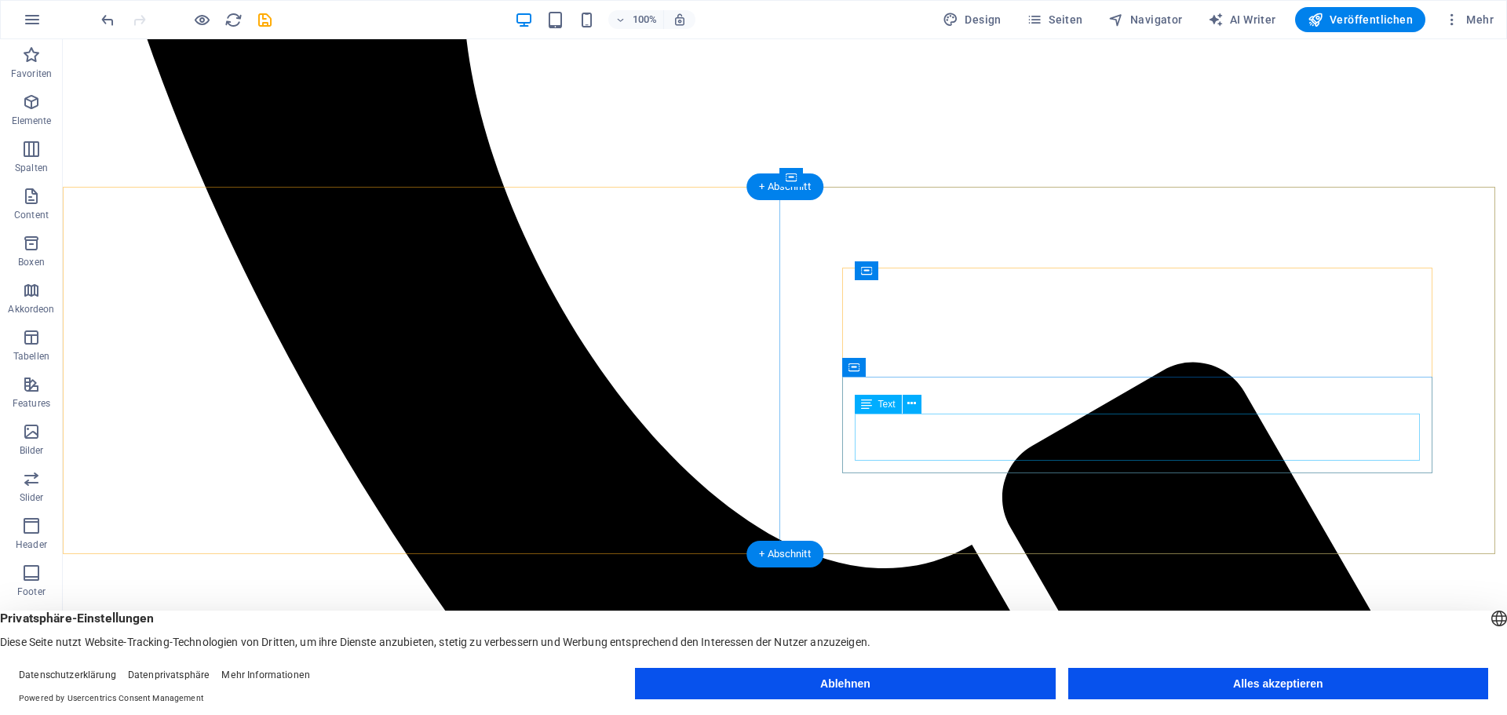
scroll to position [840, 0]
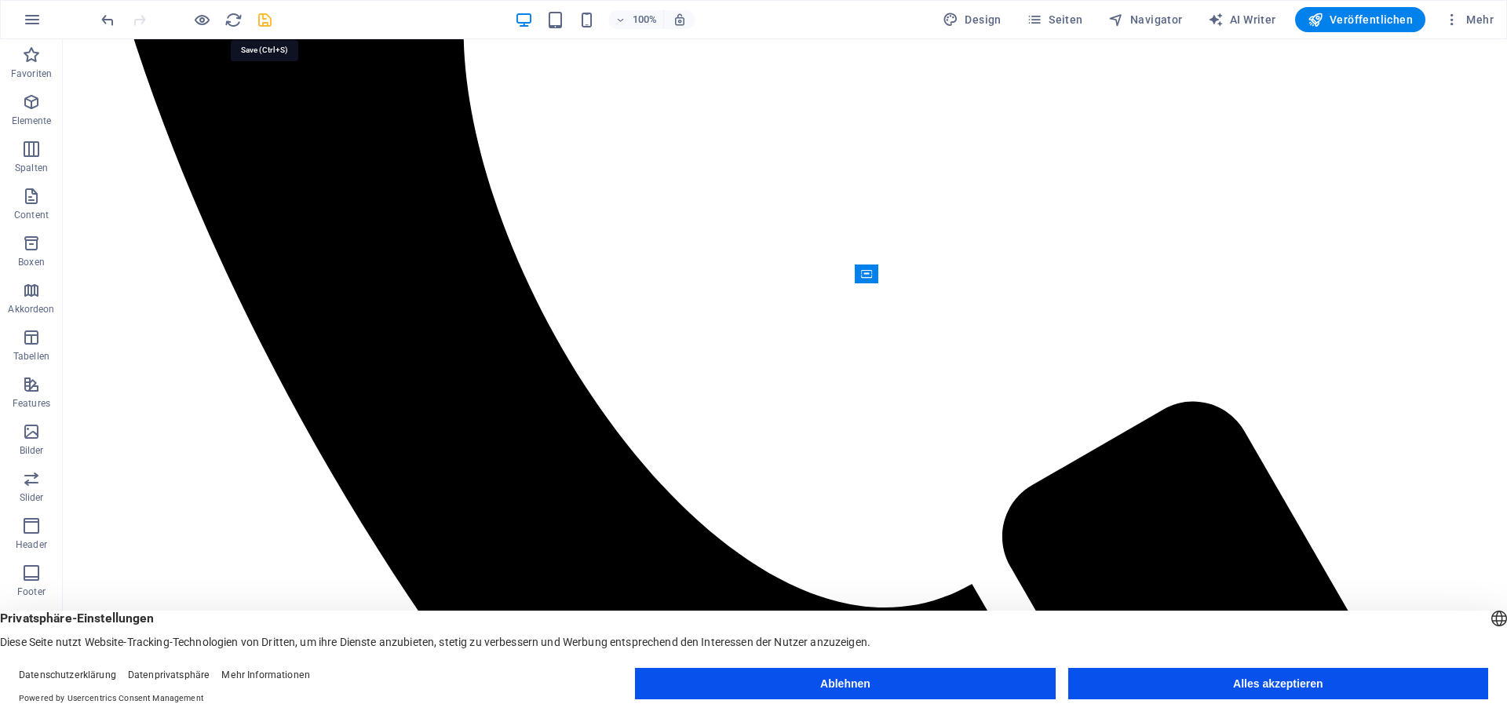
click at [264, 20] on icon "save" at bounding box center [265, 20] width 18 height 18
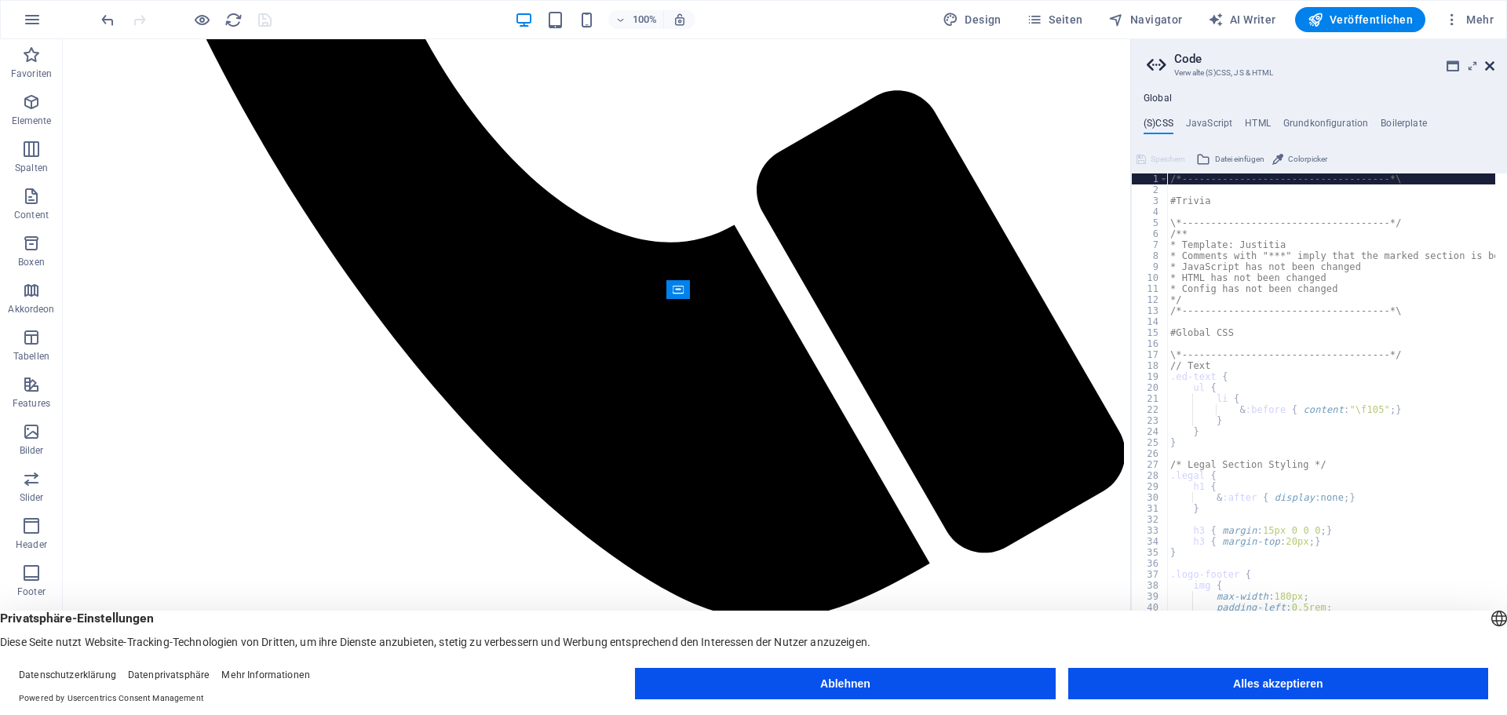
click at [1492, 67] on icon at bounding box center [1489, 66] width 9 height 13
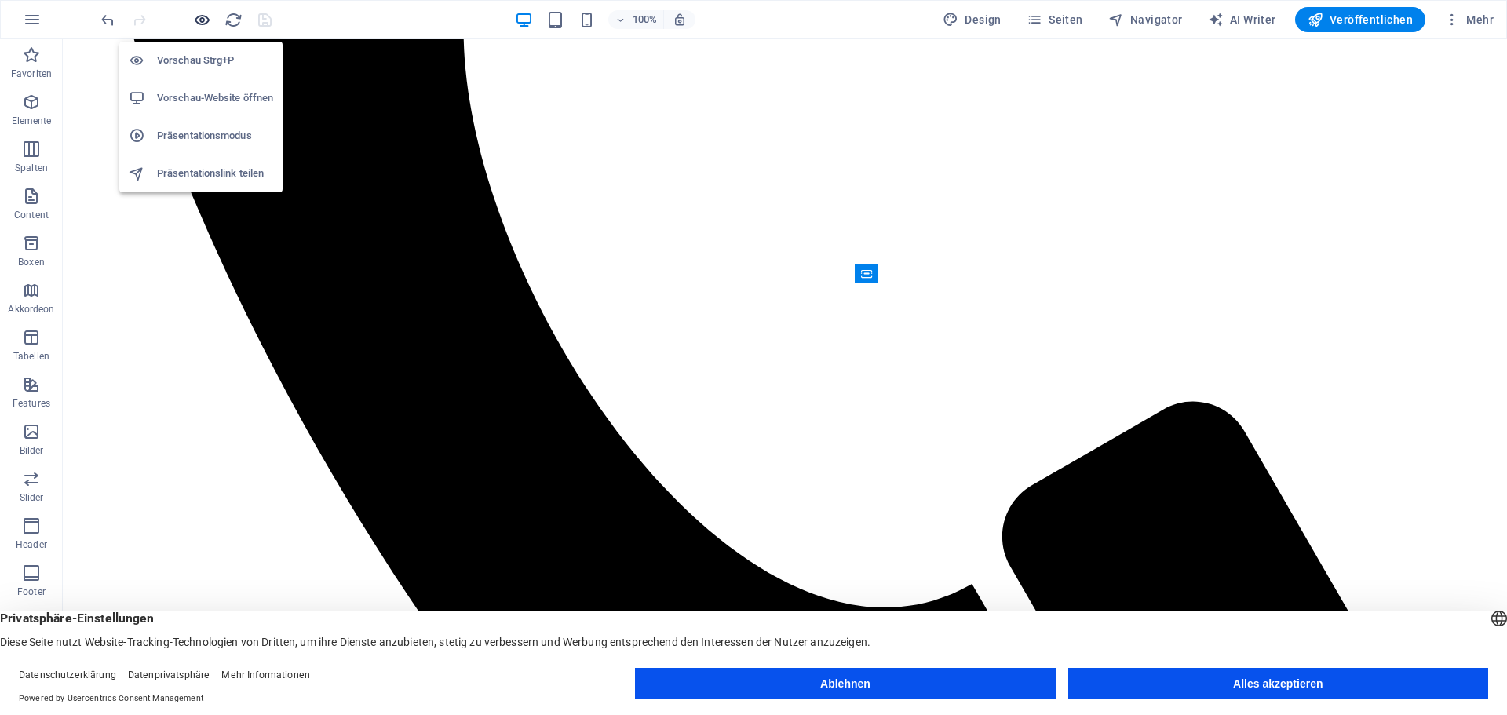
click at [198, 16] on icon "button" at bounding box center [202, 20] width 18 height 18
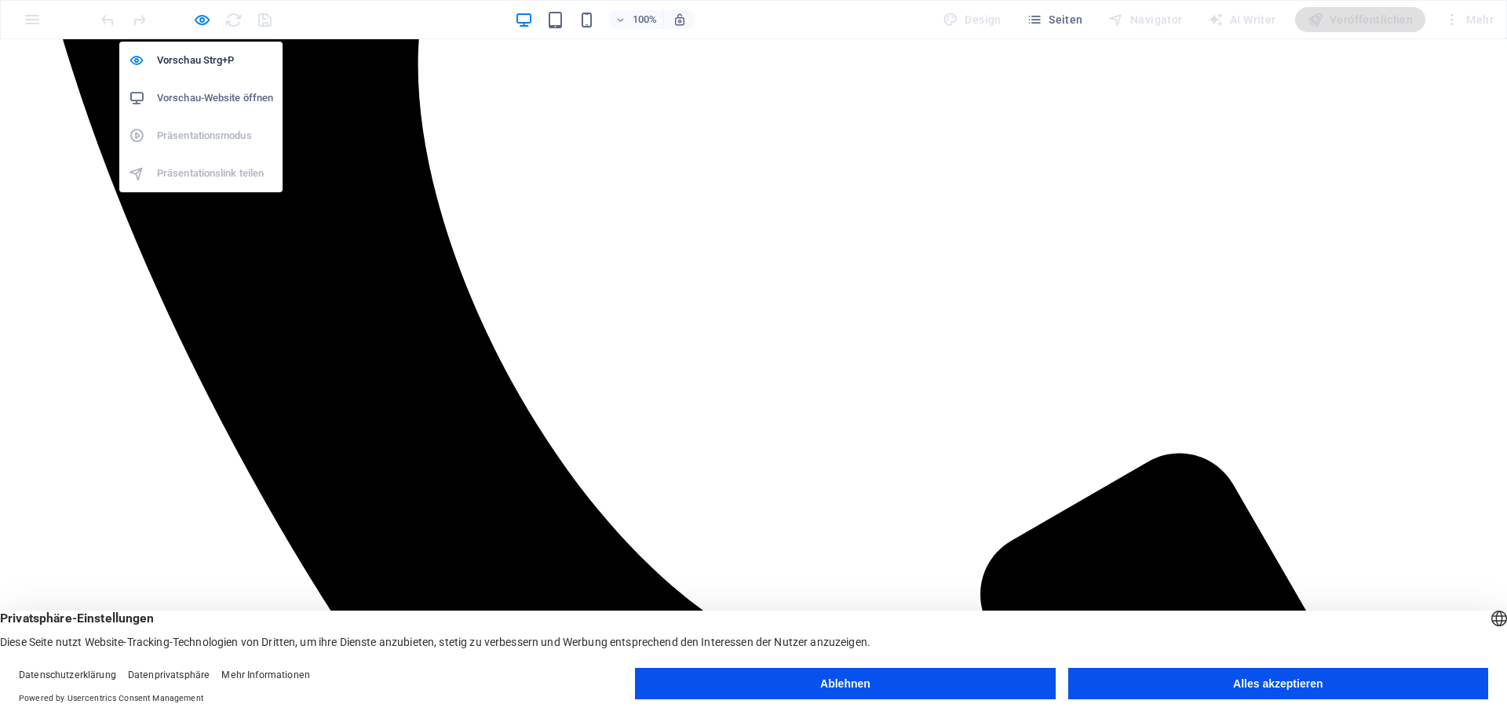
click at [195, 91] on h6 "Vorschau-Website öffnen" at bounding box center [215, 98] width 116 height 19
click at [201, 13] on icon "button" at bounding box center [202, 20] width 18 height 18
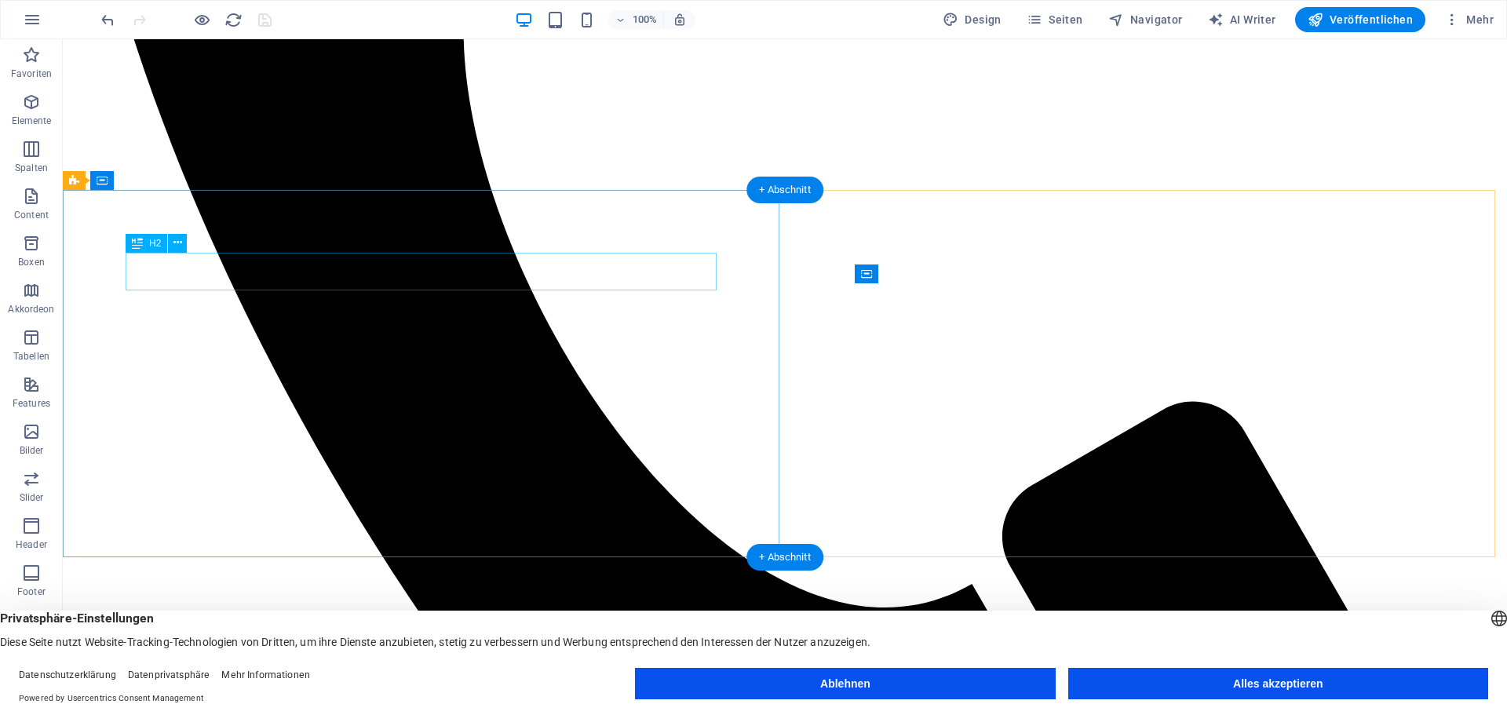
click at [181, 239] on icon at bounding box center [177, 243] width 9 height 16
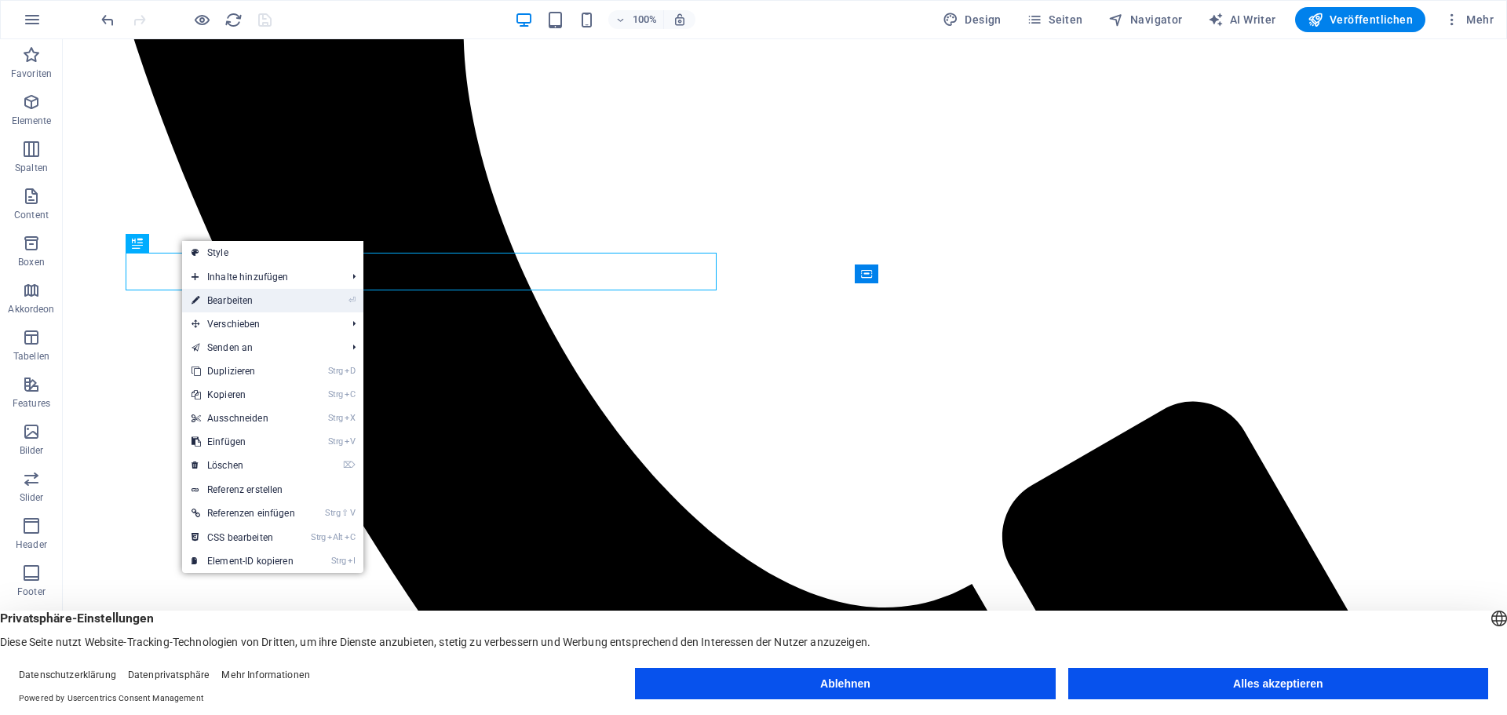
click at [250, 300] on link "⏎ Bearbeiten" at bounding box center [243, 301] width 122 height 24
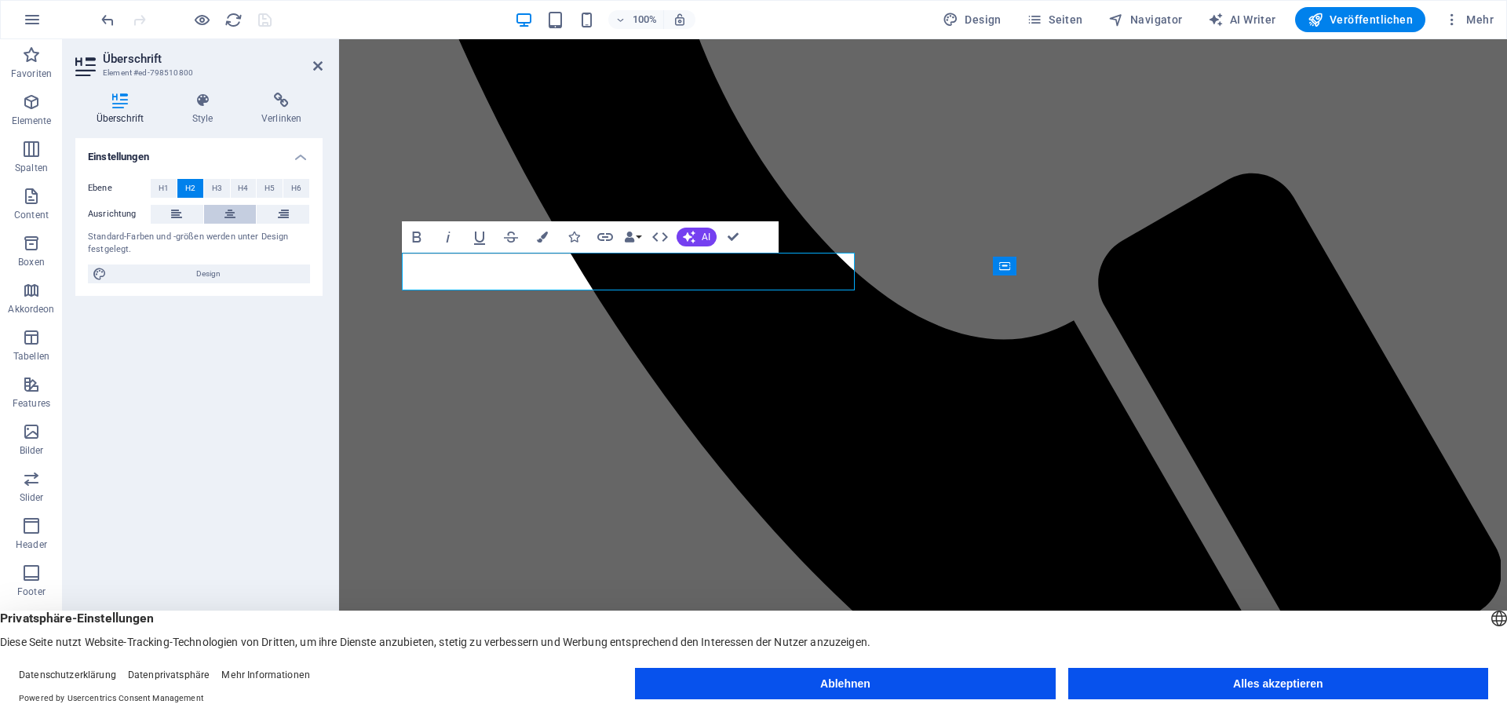
click at [228, 213] on icon at bounding box center [230, 214] width 11 height 19
click at [228, 294] on div "Ebene H1 H2 H3 H4 H5 H6 Ausrichtung Standard-Farben und -größen werden unter De…" at bounding box center [198, 231] width 247 height 130
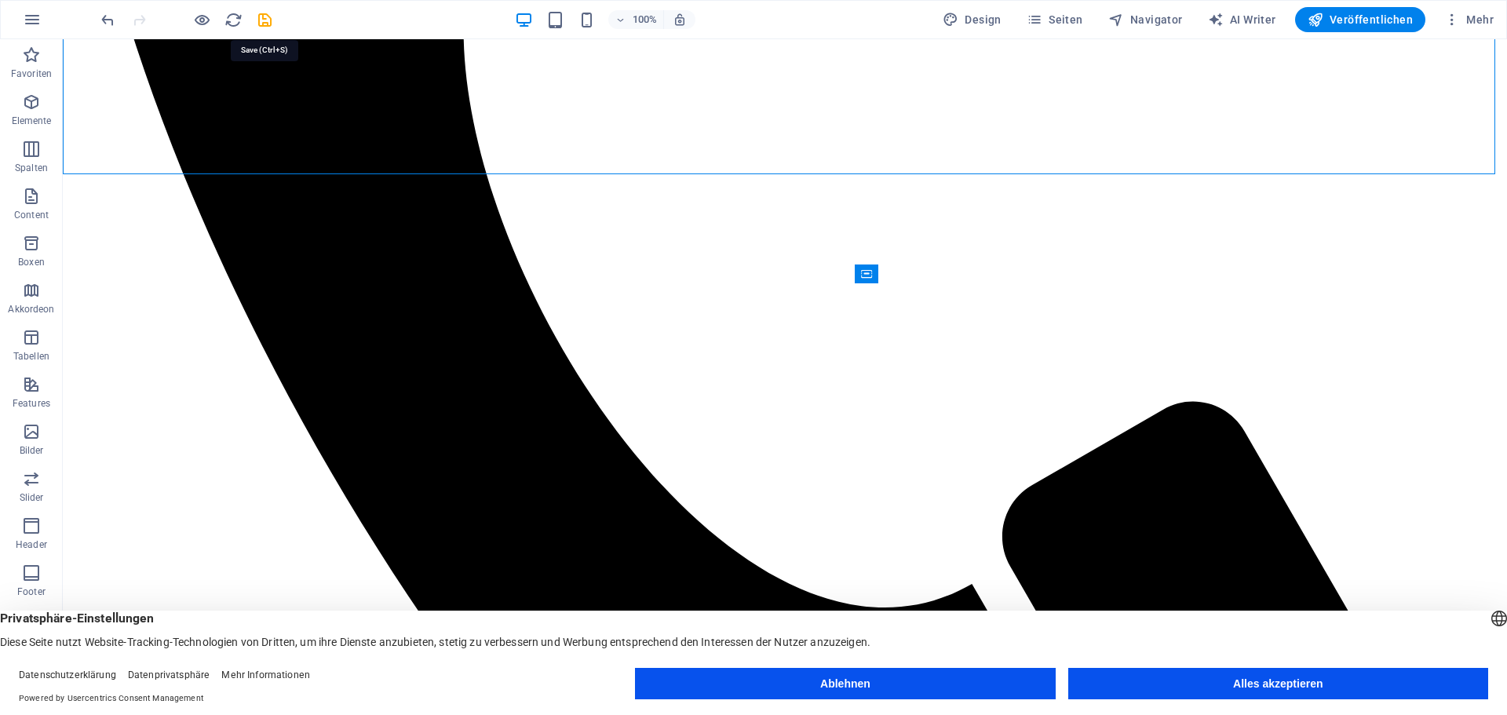
click at [261, 17] on icon "save" at bounding box center [265, 20] width 18 height 18
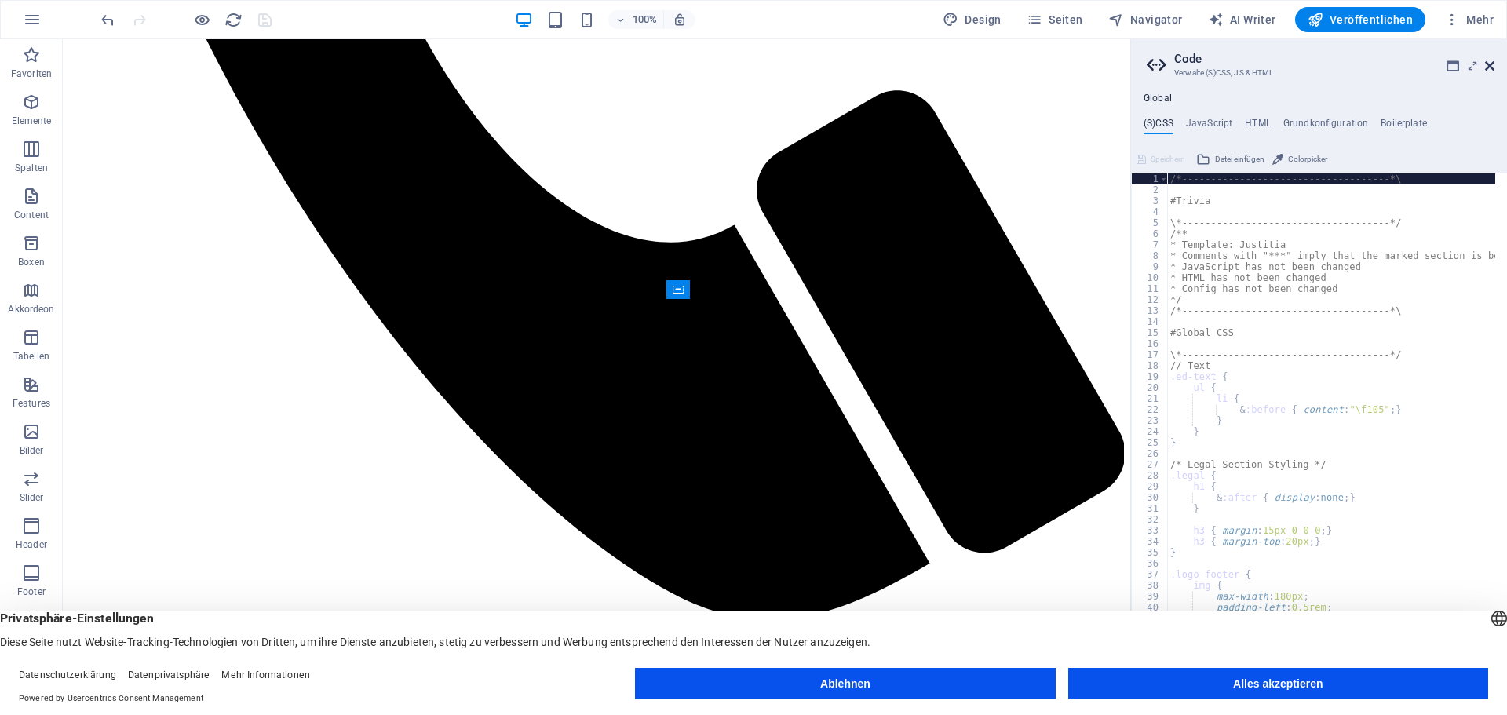
click at [1489, 64] on icon at bounding box center [1489, 66] width 9 height 13
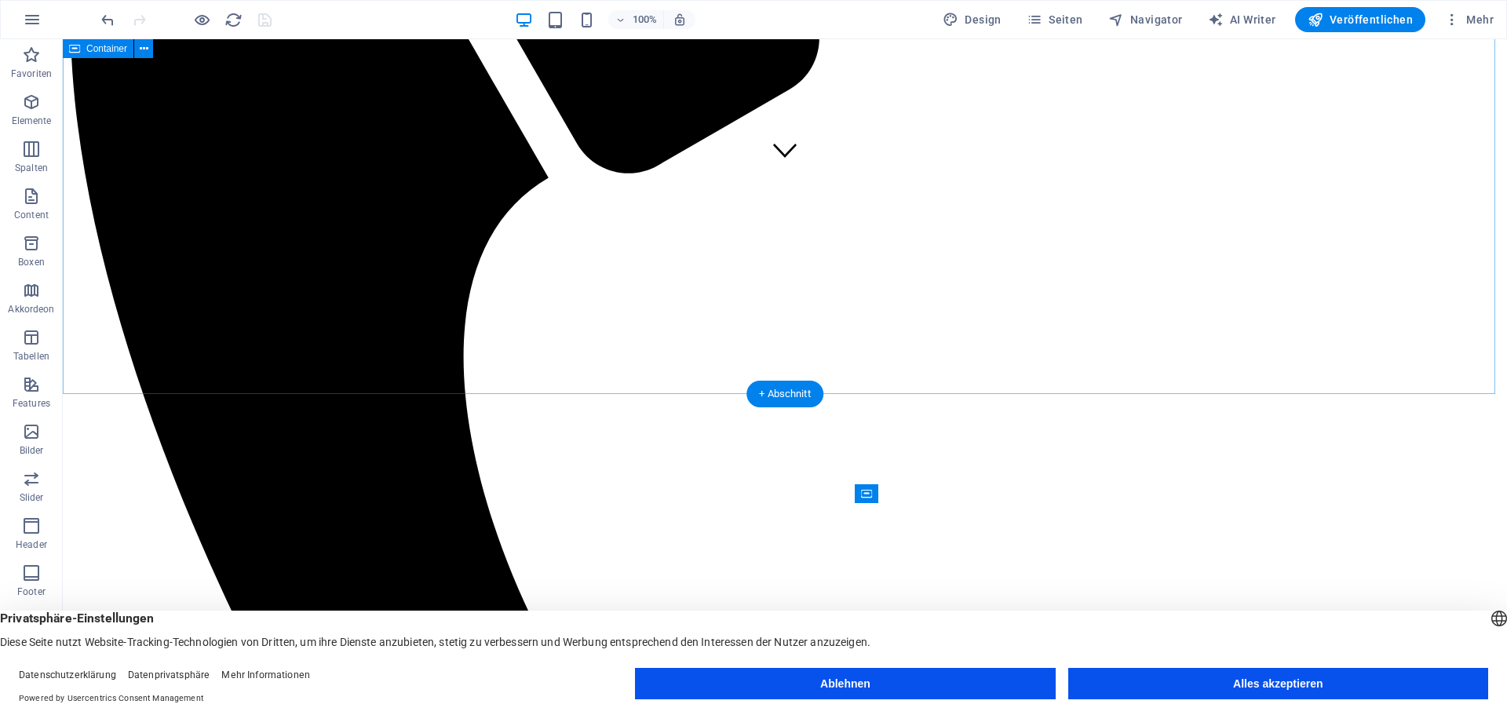
scroll to position [393, 0]
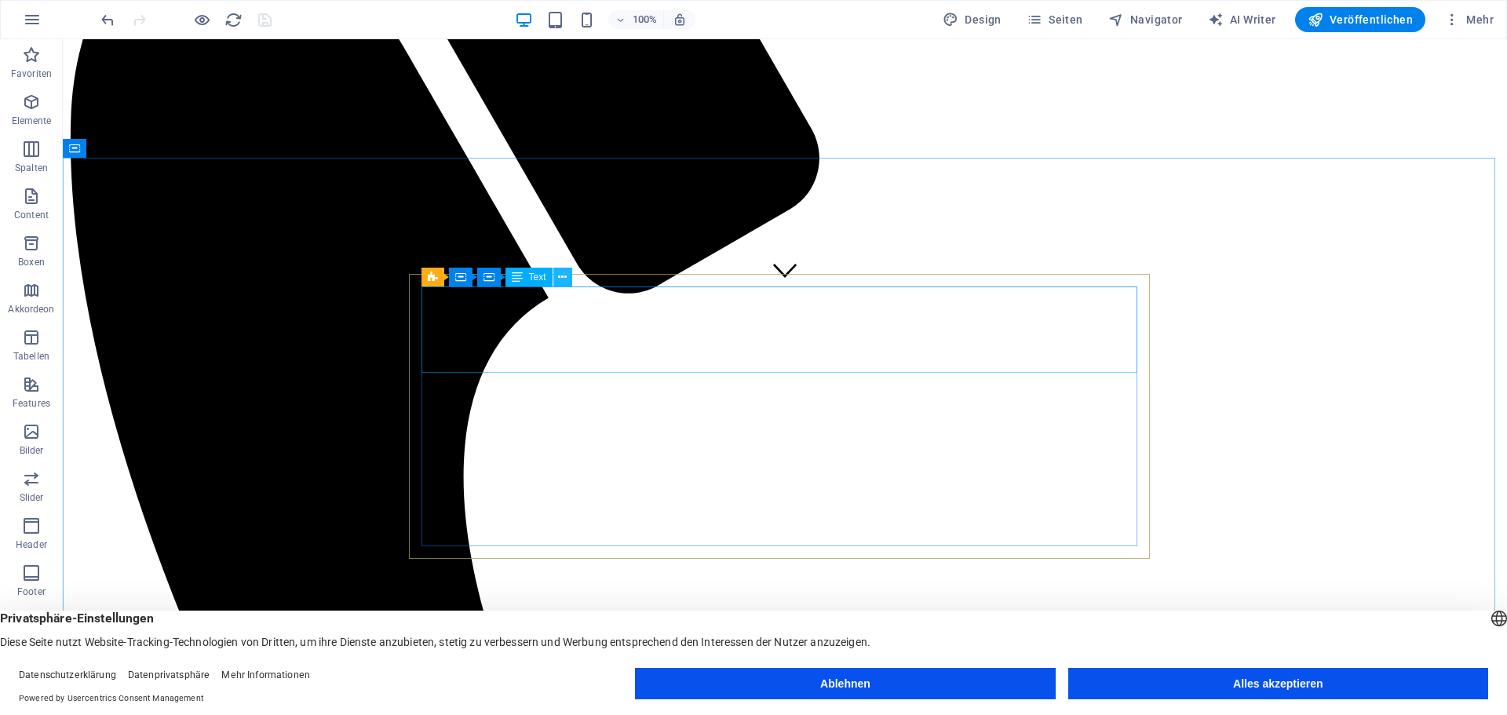
click at [560, 273] on icon at bounding box center [562, 277] width 9 height 16
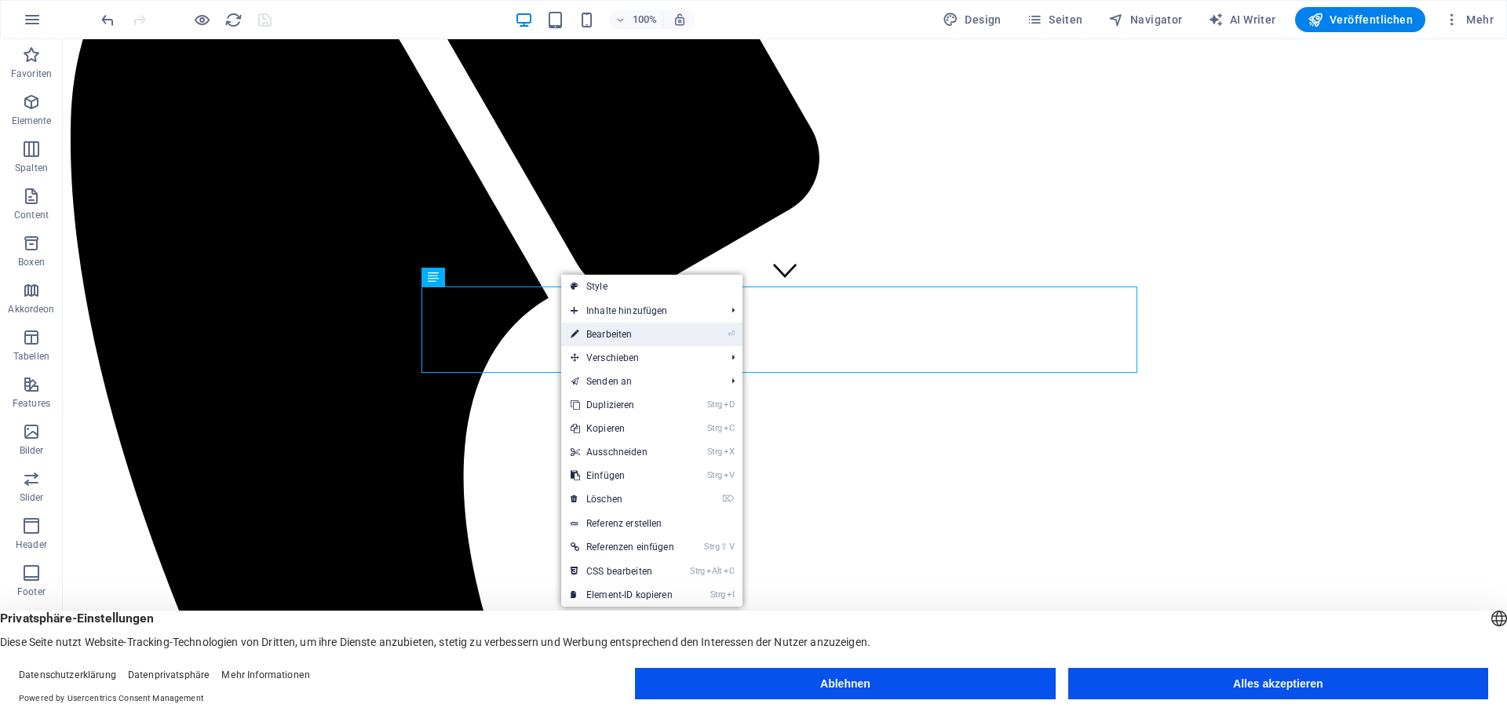
click at [625, 330] on link "⏎ Bearbeiten" at bounding box center [622, 335] width 122 height 24
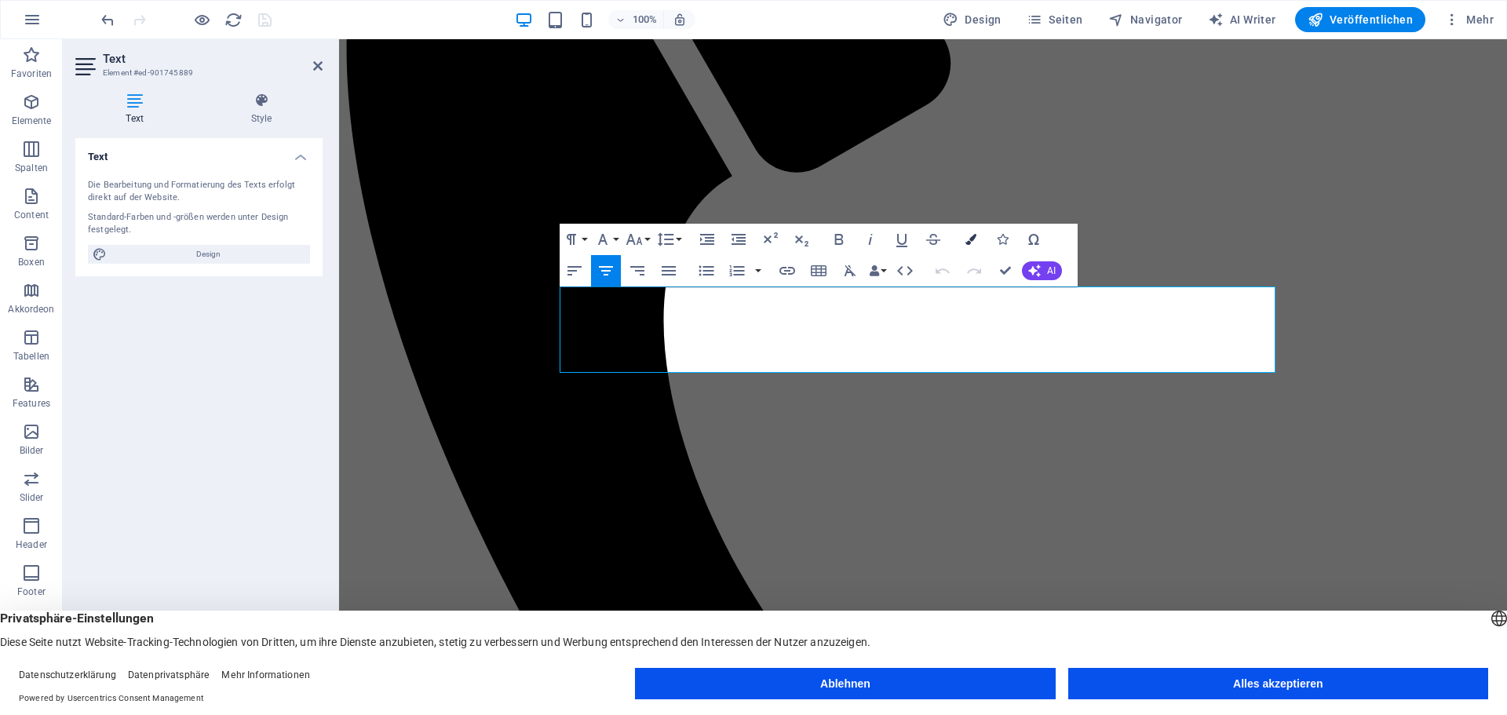
click at [972, 236] on icon "button" at bounding box center [971, 239] width 11 height 11
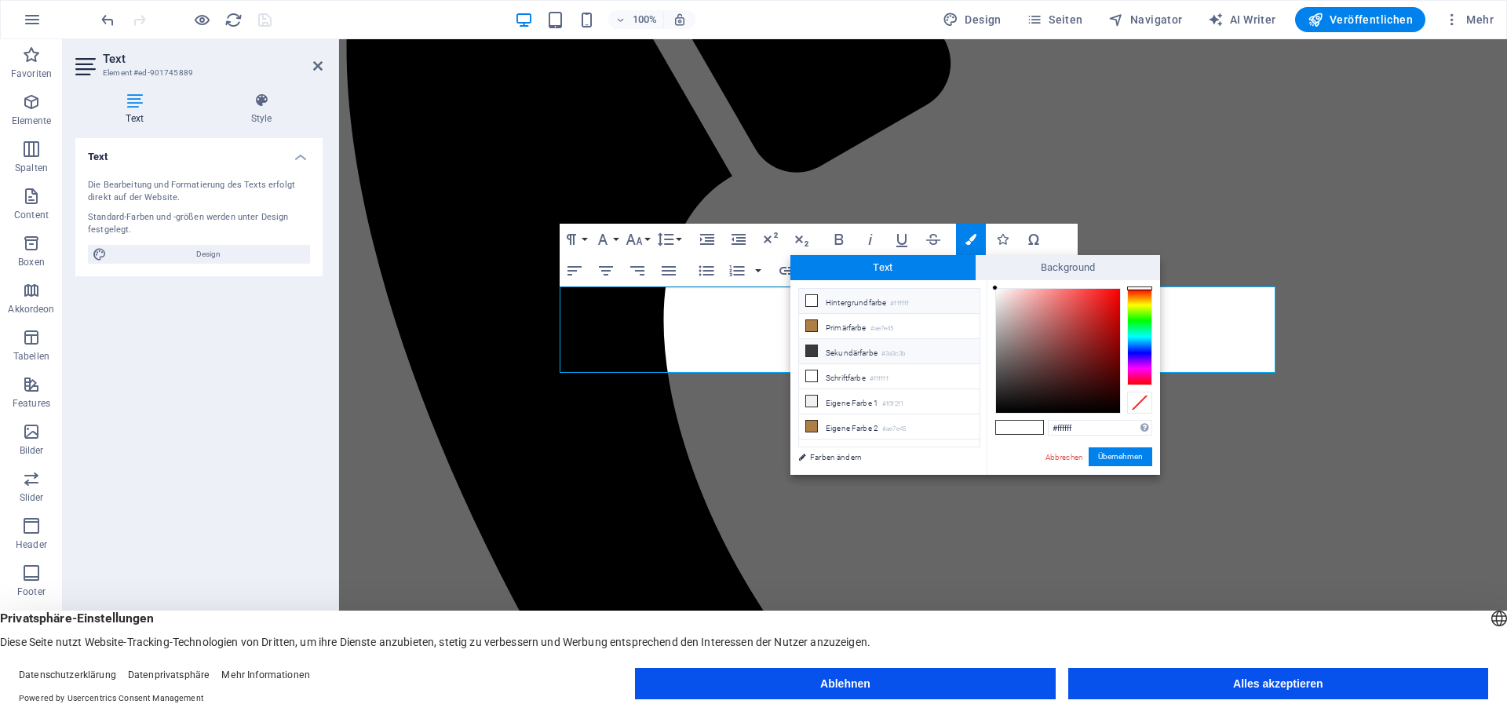
click at [867, 352] on li "Sekundärfarbe #3a3c3b" at bounding box center [889, 351] width 181 height 25
type input "#3a3c3b"
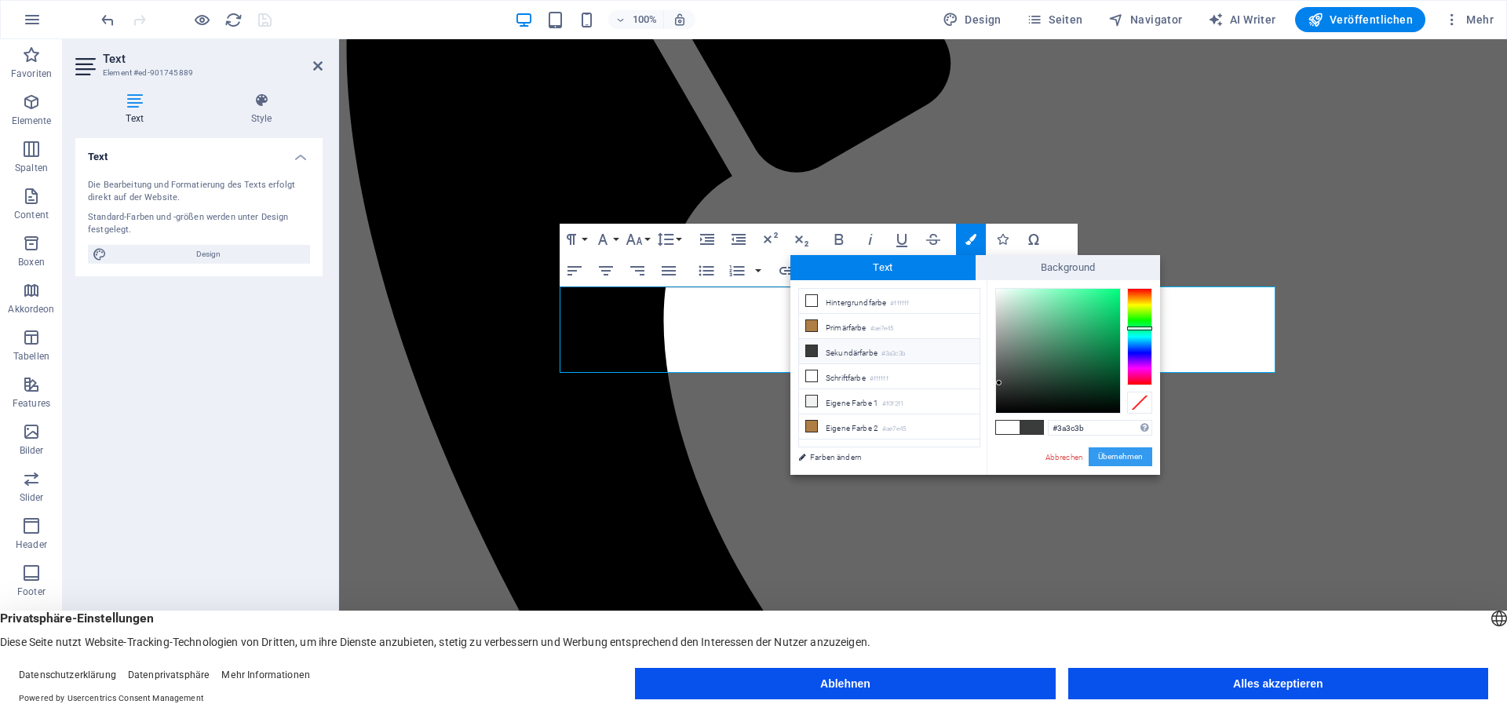
click at [1105, 455] on button "Übernehmen" at bounding box center [1121, 456] width 64 height 19
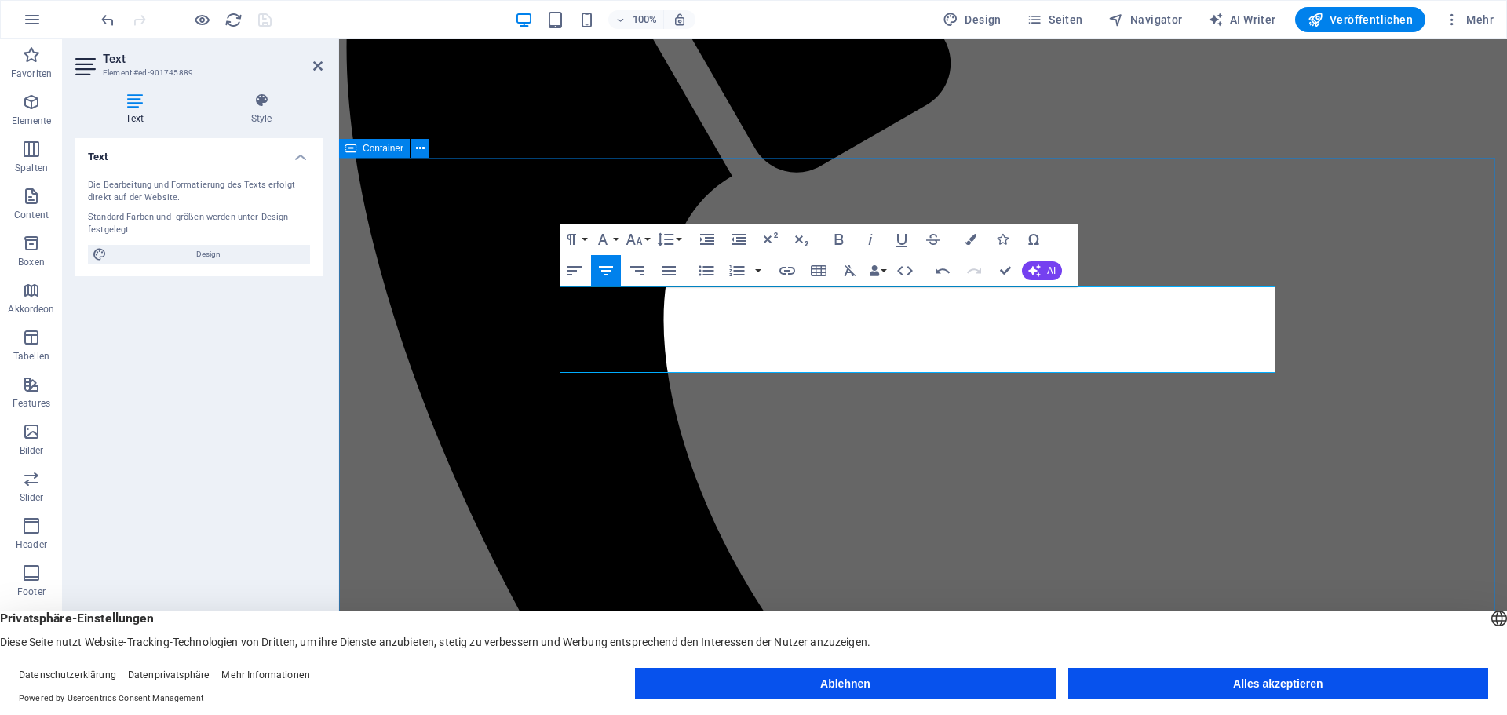
drag, startPoint x: 1411, startPoint y: 372, endPoint x: 1689, endPoint y: 371, distance: 278.7
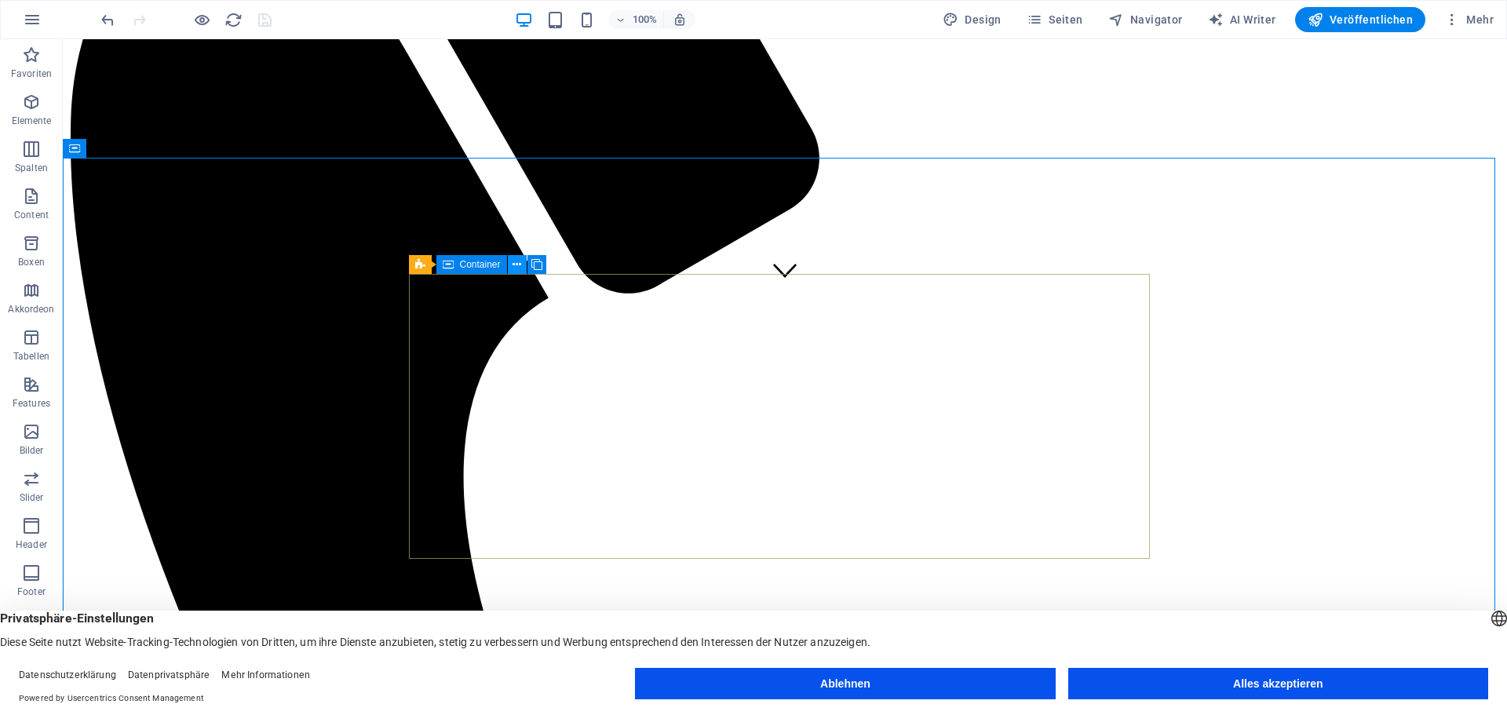
click at [517, 264] on icon at bounding box center [517, 265] width 9 height 16
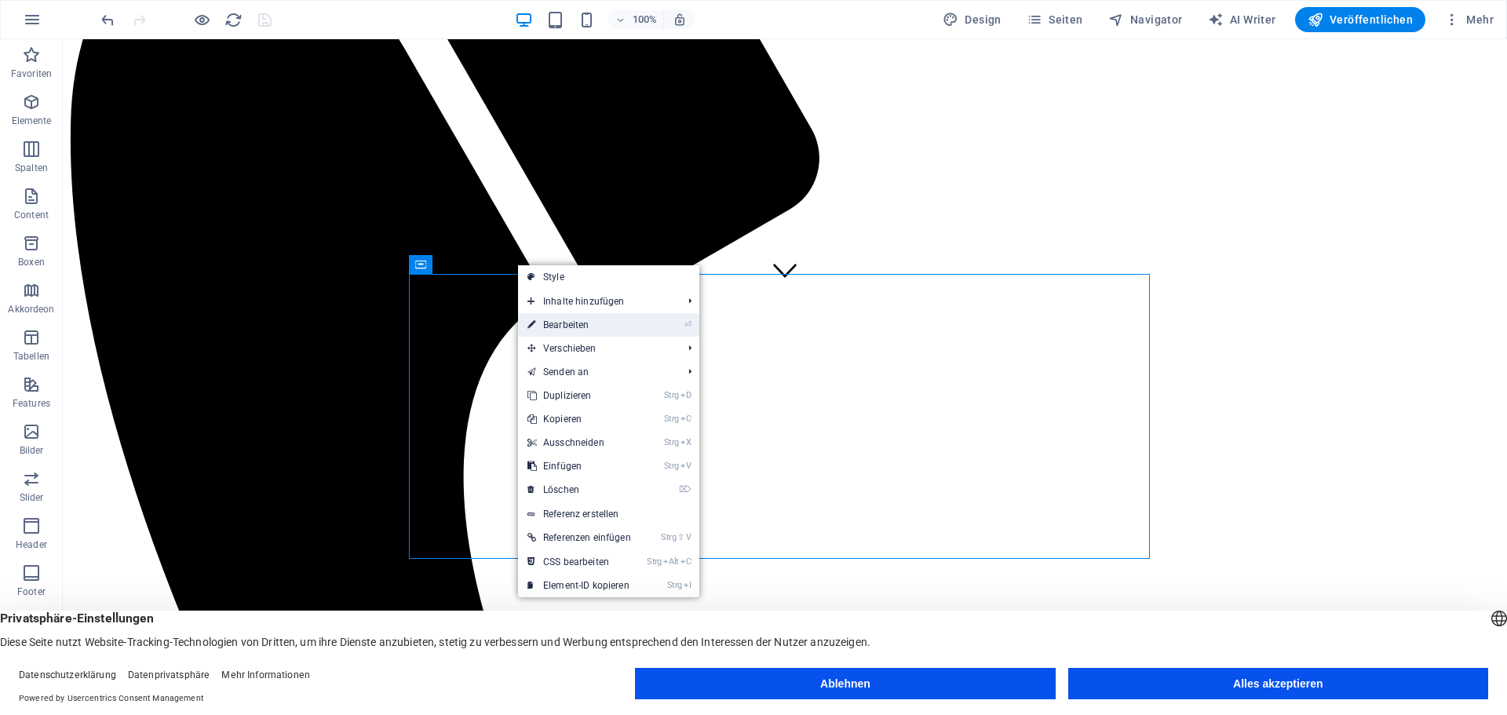
click at [590, 324] on link "⏎ Bearbeiten" at bounding box center [579, 325] width 122 height 24
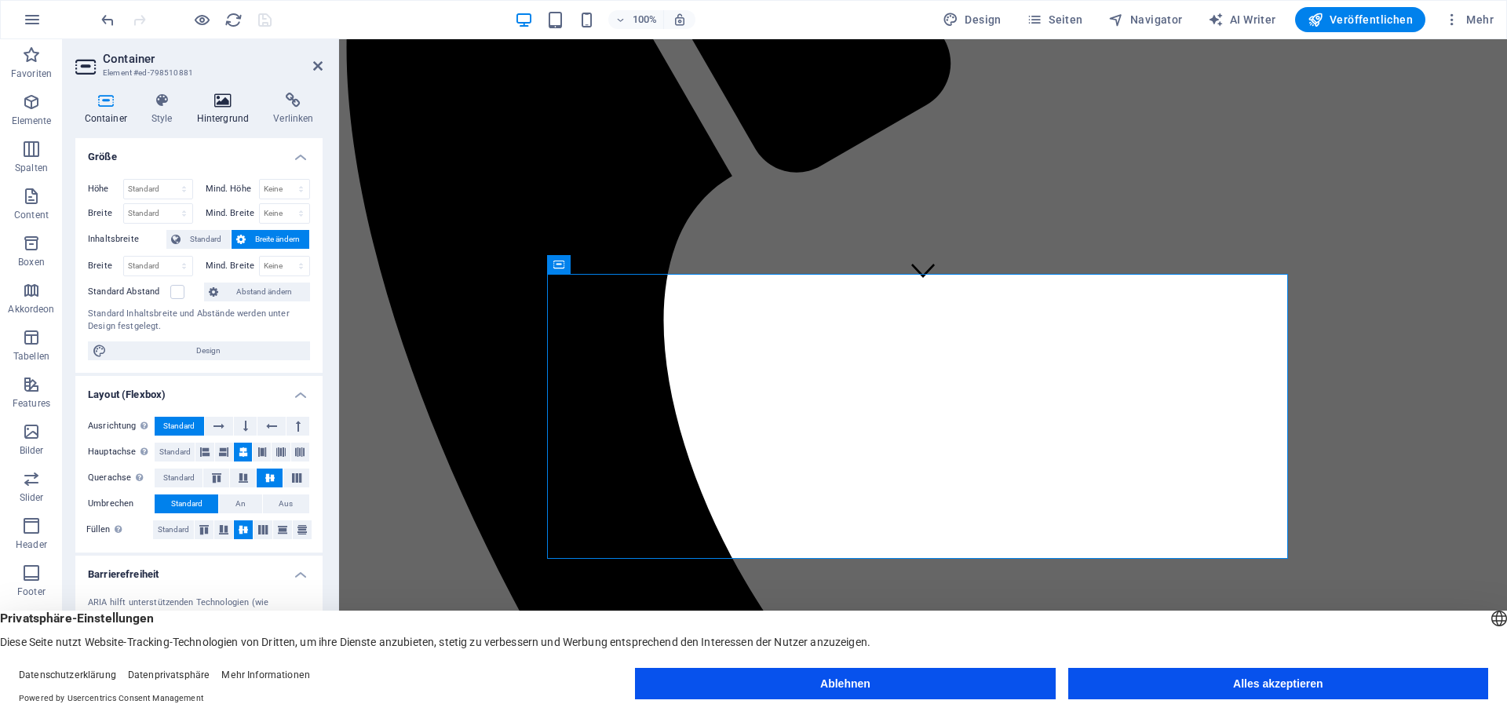
click at [229, 99] on icon at bounding box center [223, 101] width 71 height 16
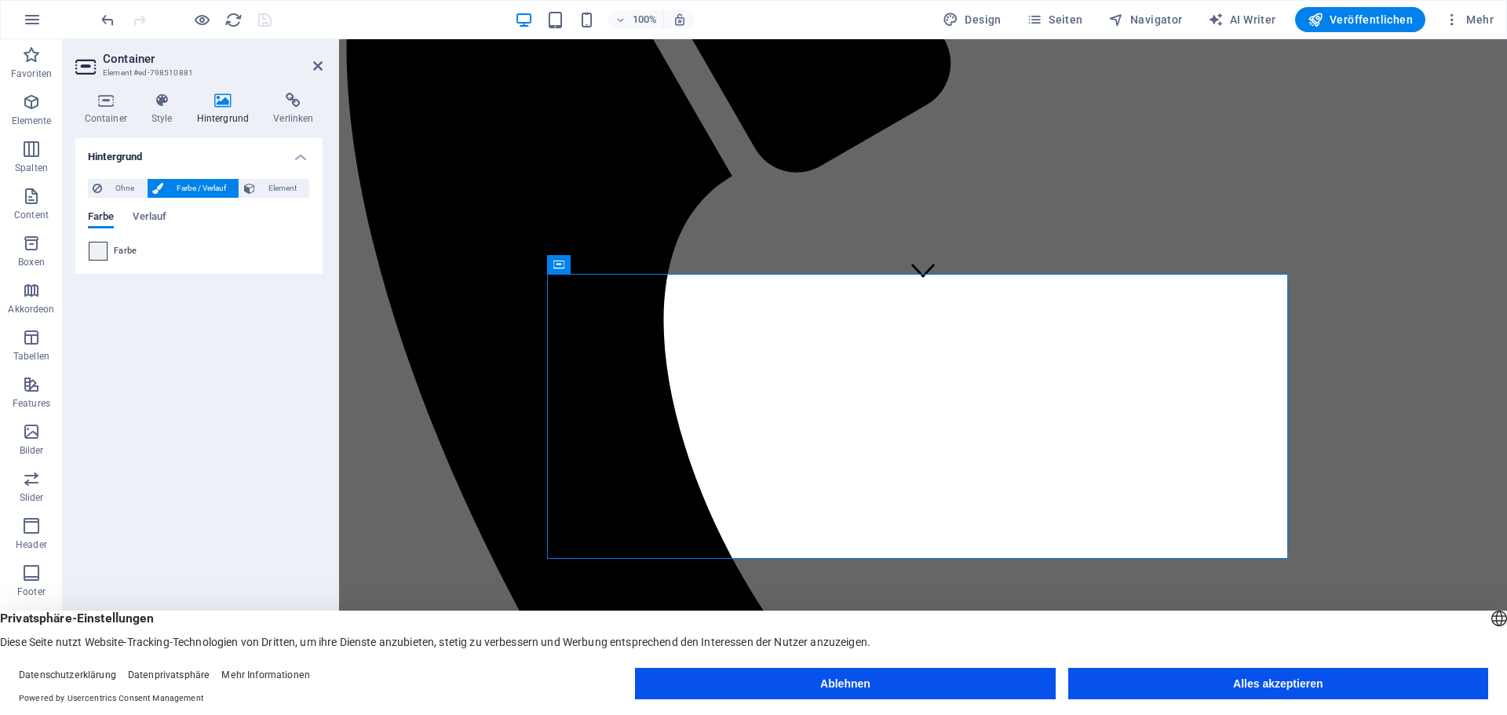
click at [100, 256] on span at bounding box center [97, 251] width 17 height 17
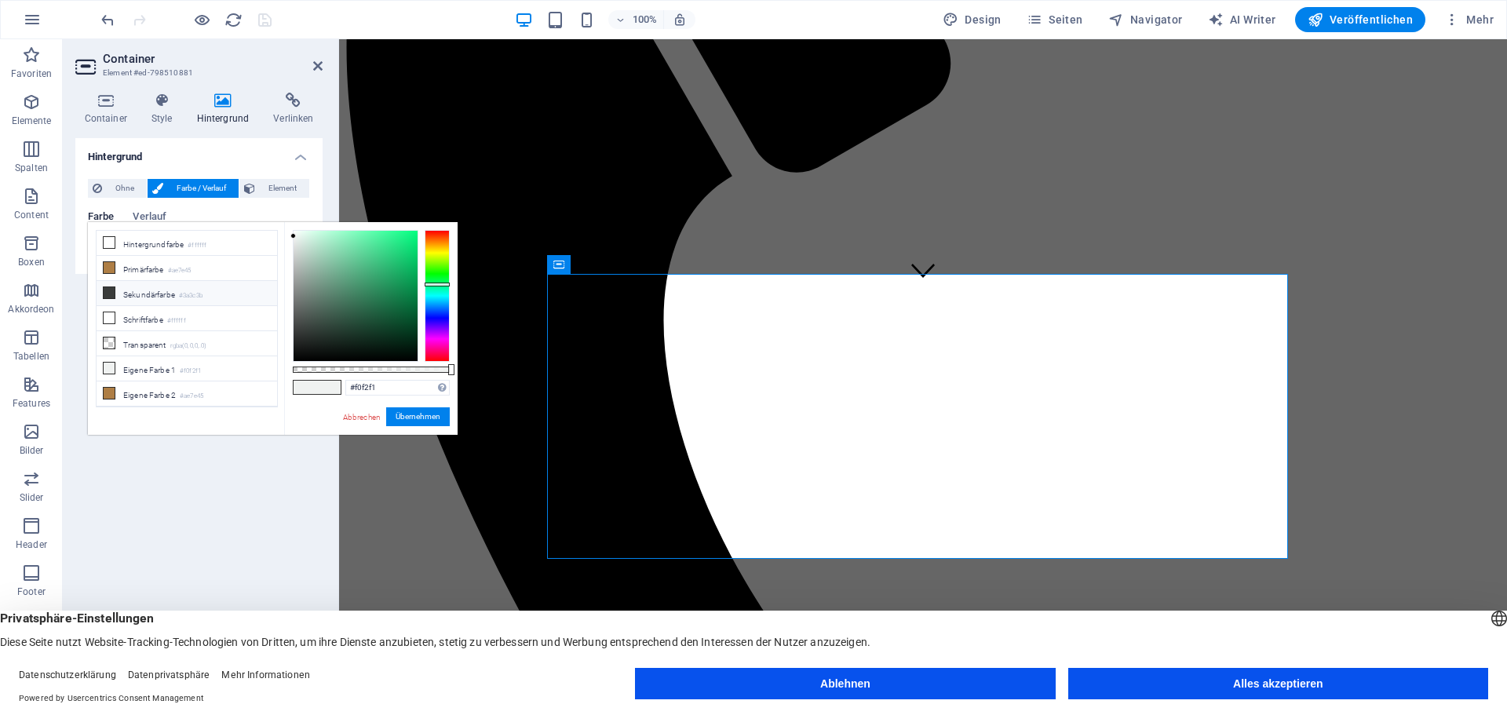
click at [162, 295] on li "Sekundärfarbe #3a3c3b" at bounding box center [187, 293] width 181 height 25
type input "#3a3c3b"
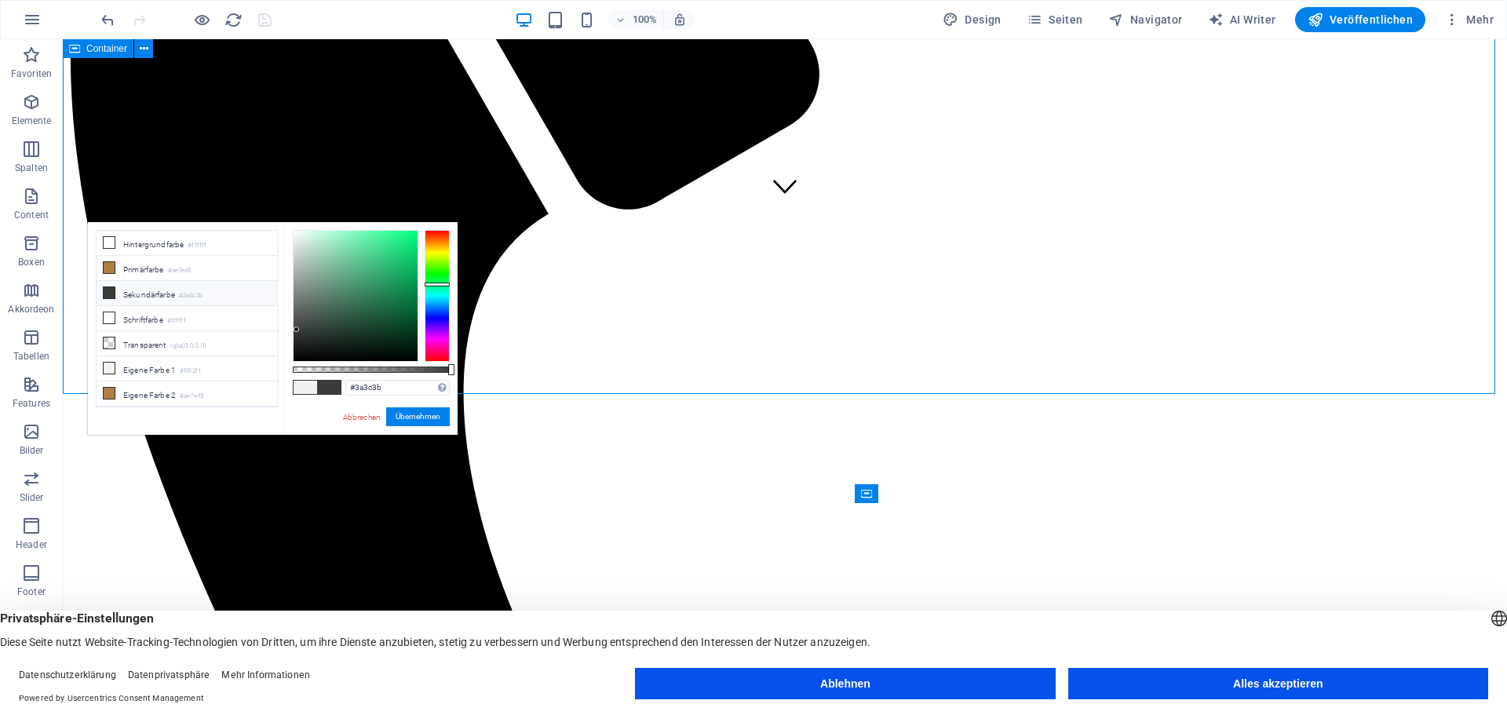
scroll to position [471, 0]
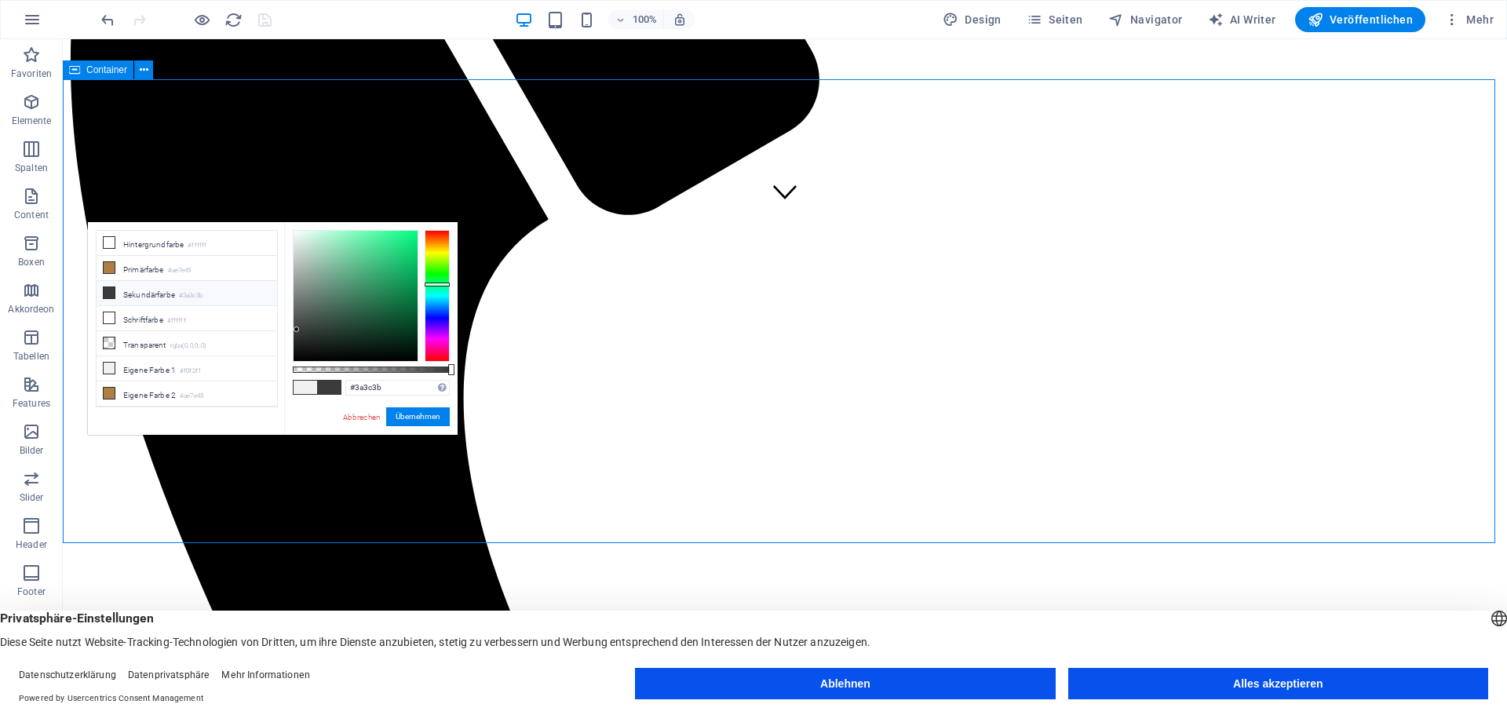
click at [411, 412] on button "Übernehmen" at bounding box center [418, 416] width 64 height 19
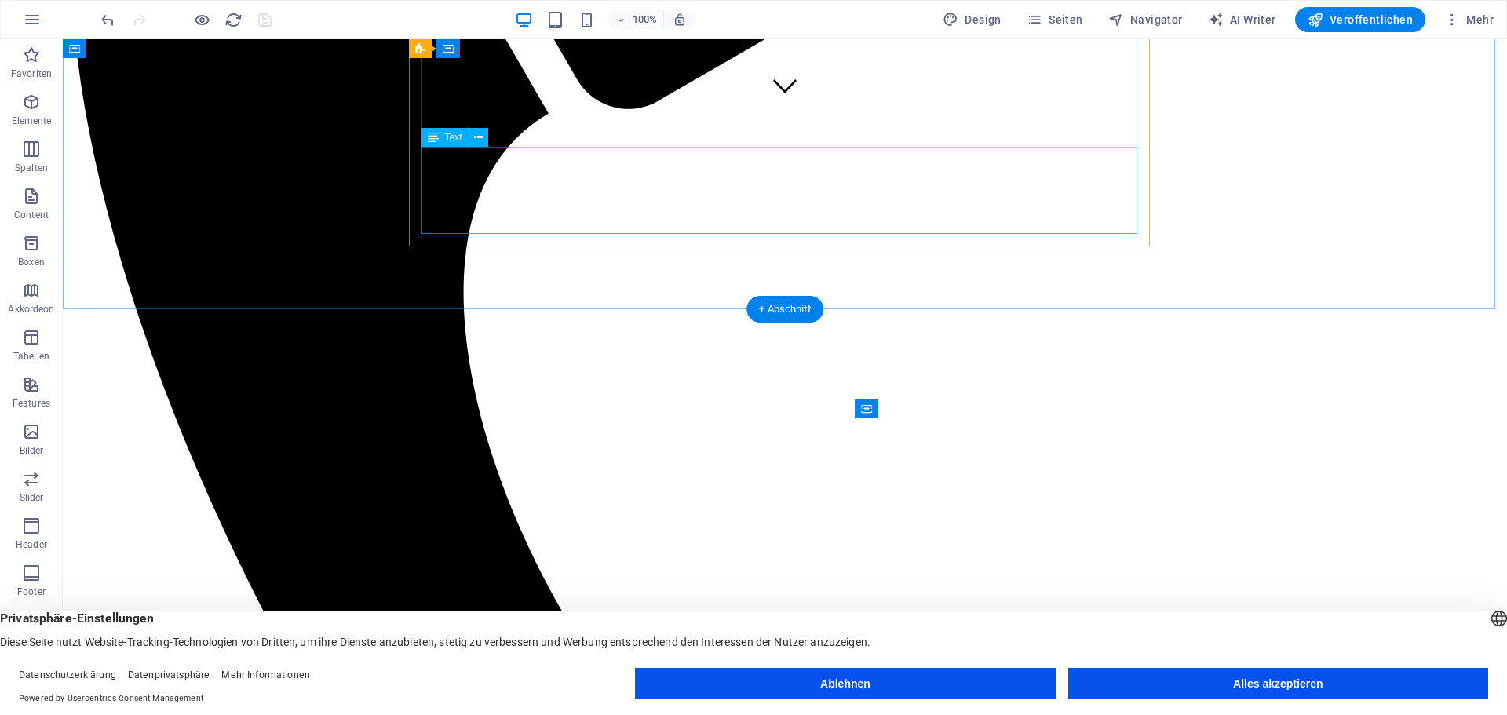
scroll to position [519, 0]
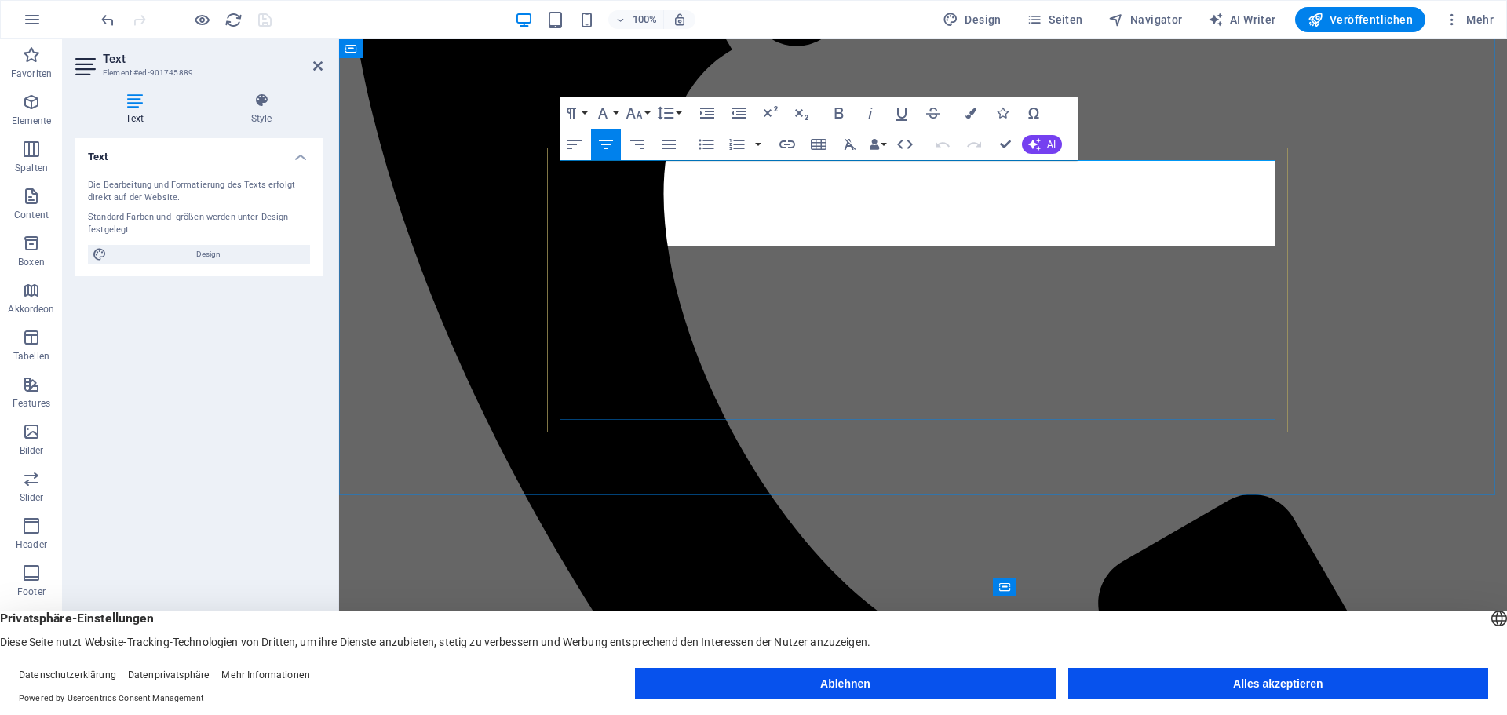
drag, startPoint x: 700, startPoint y: 228, endPoint x: 1148, endPoint y: 232, distance: 447.5
click at [968, 111] on icon "button" at bounding box center [971, 113] width 11 height 11
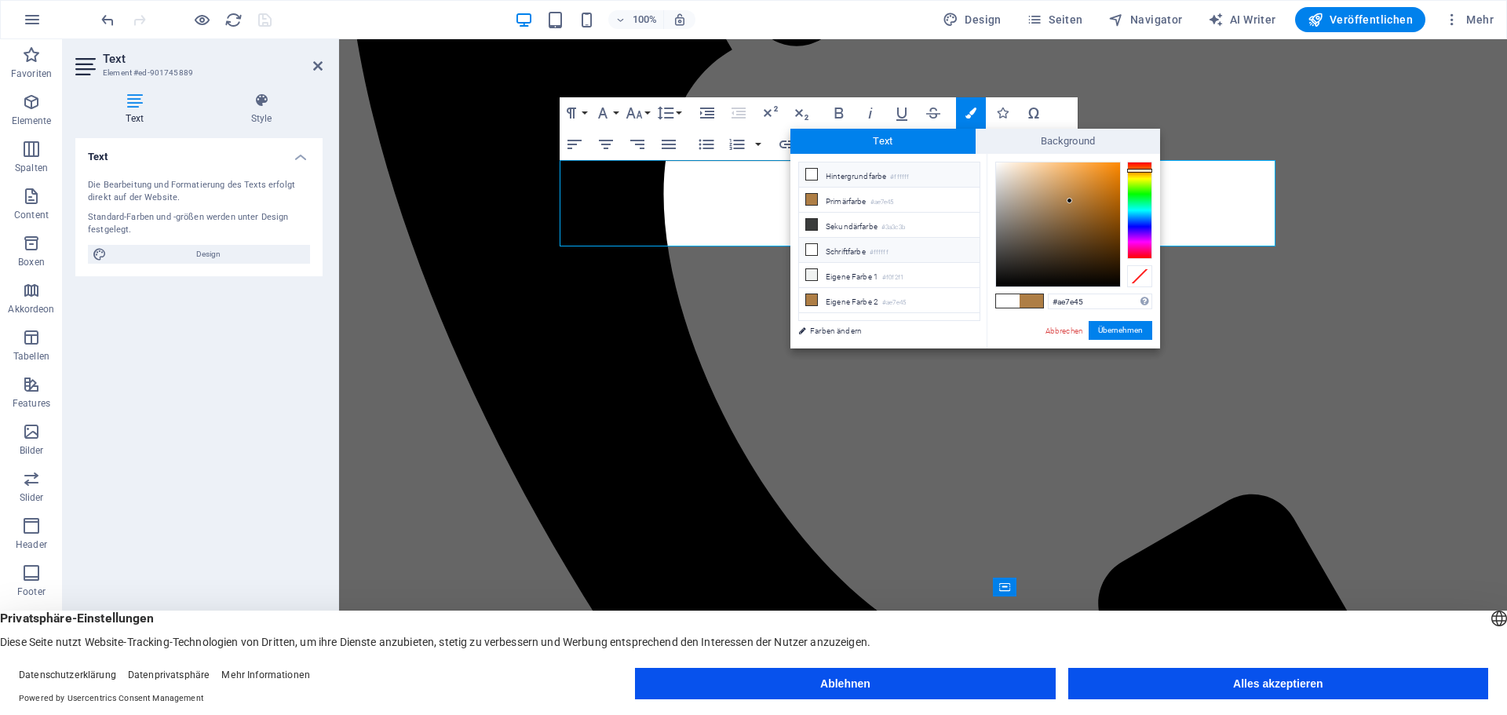
click at [813, 248] on icon at bounding box center [811, 249] width 11 height 11
type input "#ffffff"
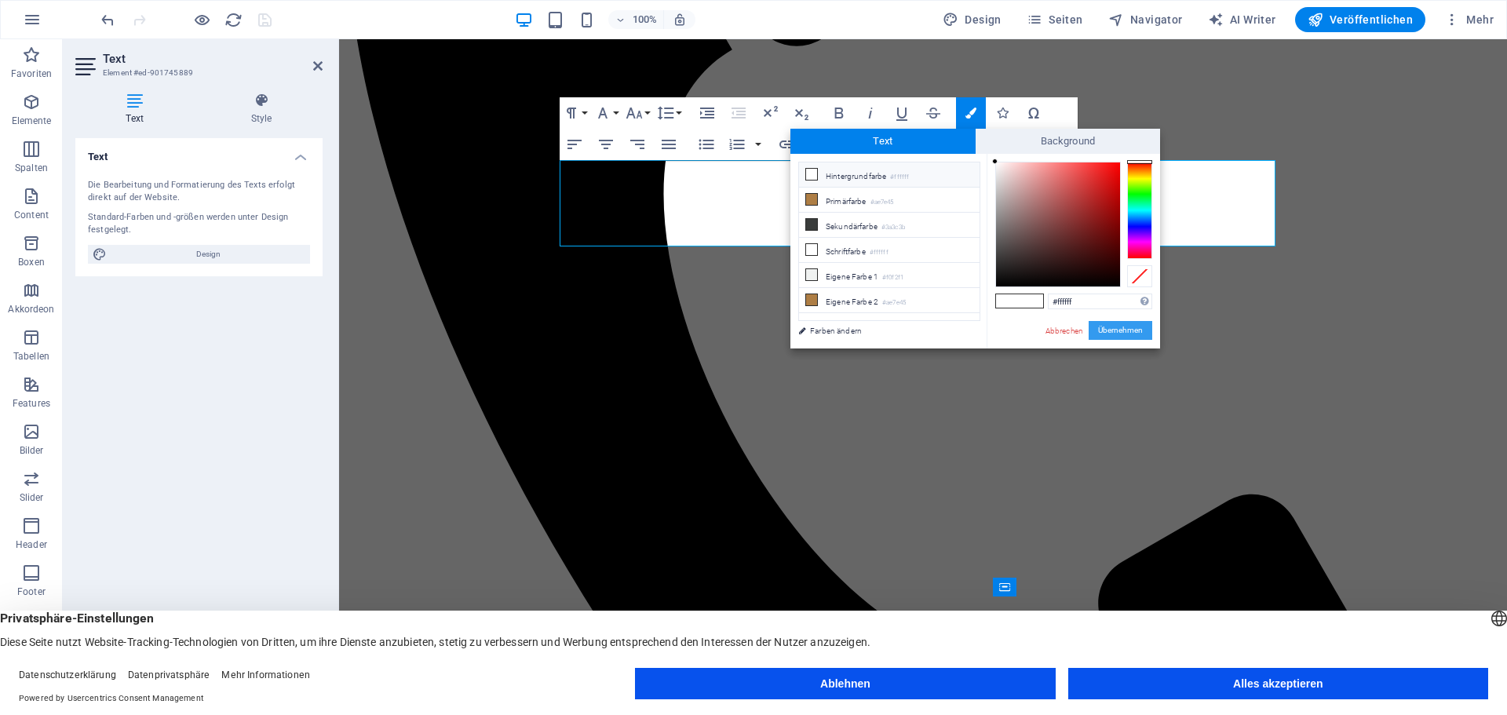
click at [1116, 324] on button "Übernehmen" at bounding box center [1121, 330] width 64 height 19
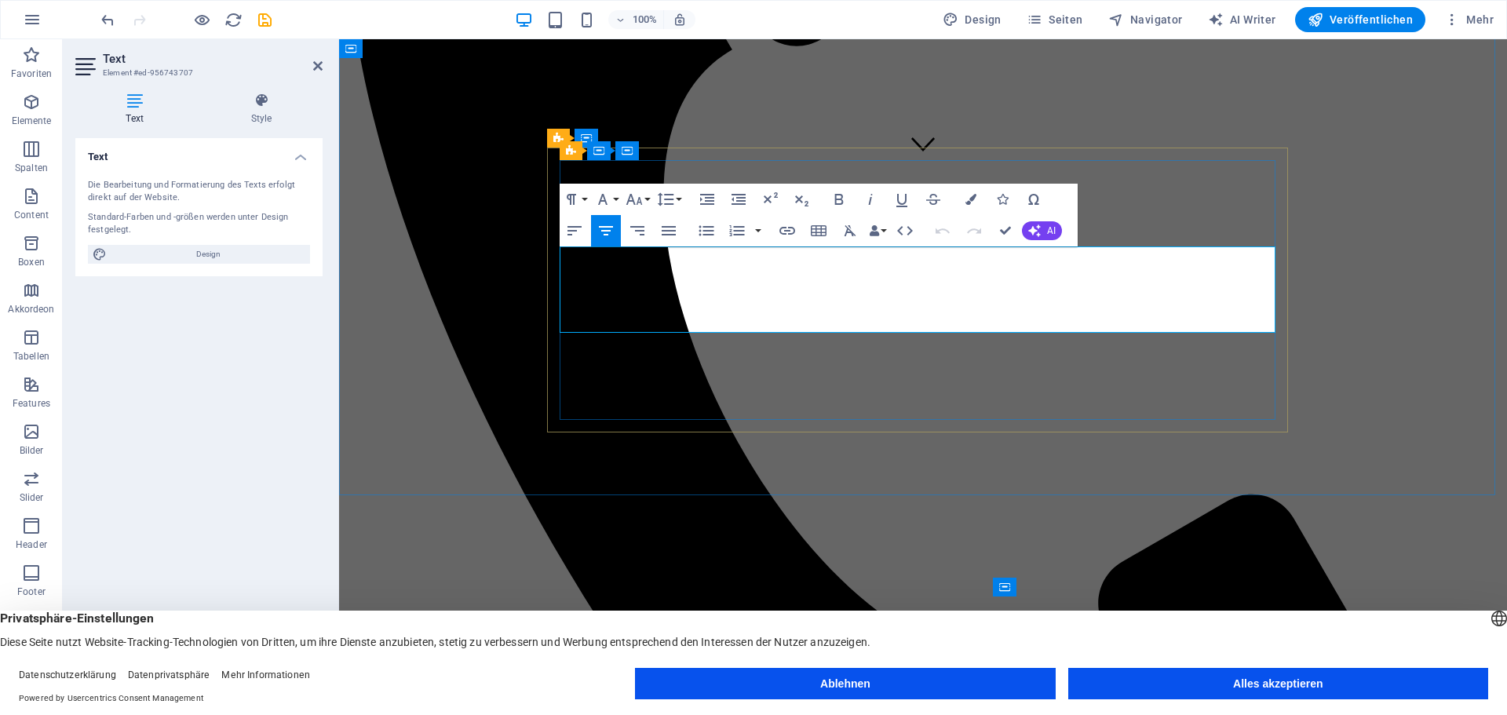
drag, startPoint x: 645, startPoint y: 314, endPoint x: 1211, endPoint y: 316, distance: 566.0
click at [971, 195] on icon "button" at bounding box center [971, 199] width 11 height 11
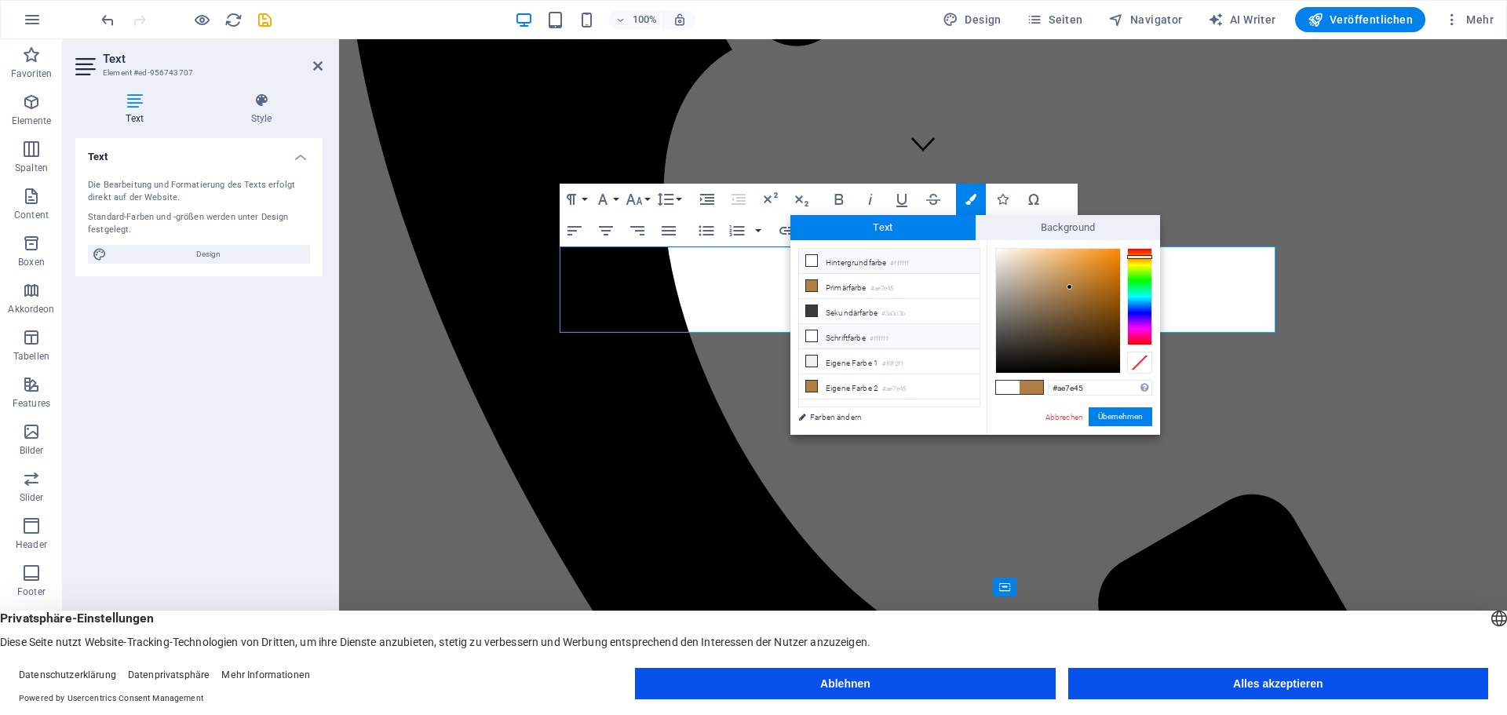
click at [811, 331] on icon at bounding box center [811, 335] width 11 height 11
type input "#ffffff"
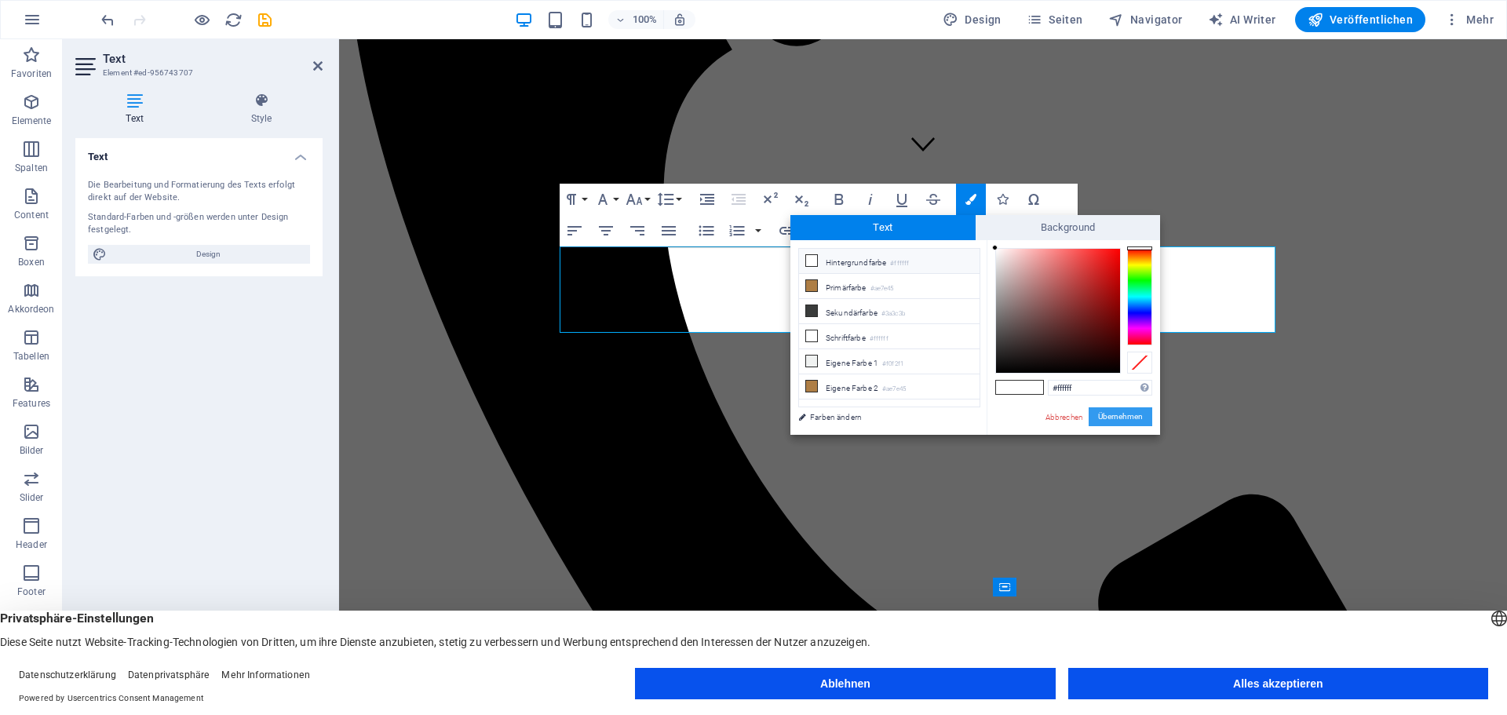
click at [1114, 413] on button "Übernehmen" at bounding box center [1121, 416] width 64 height 19
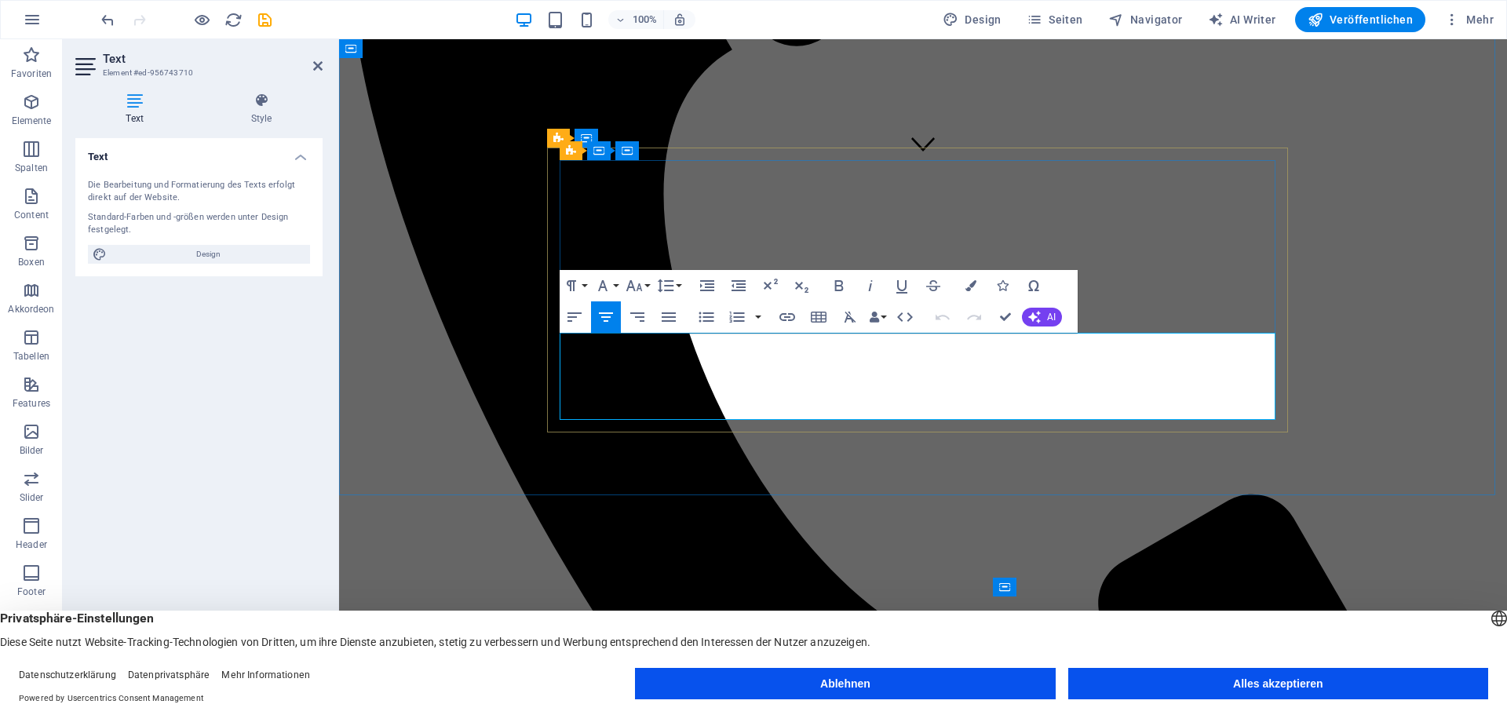
drag, startPoint x: 601, startPoint y: 402, endPoint x: 1245, endPoint y: 408, distance: 644.5
click at [973, 282] on icon "button" at bounding box center [971, 285] width 11 height 11
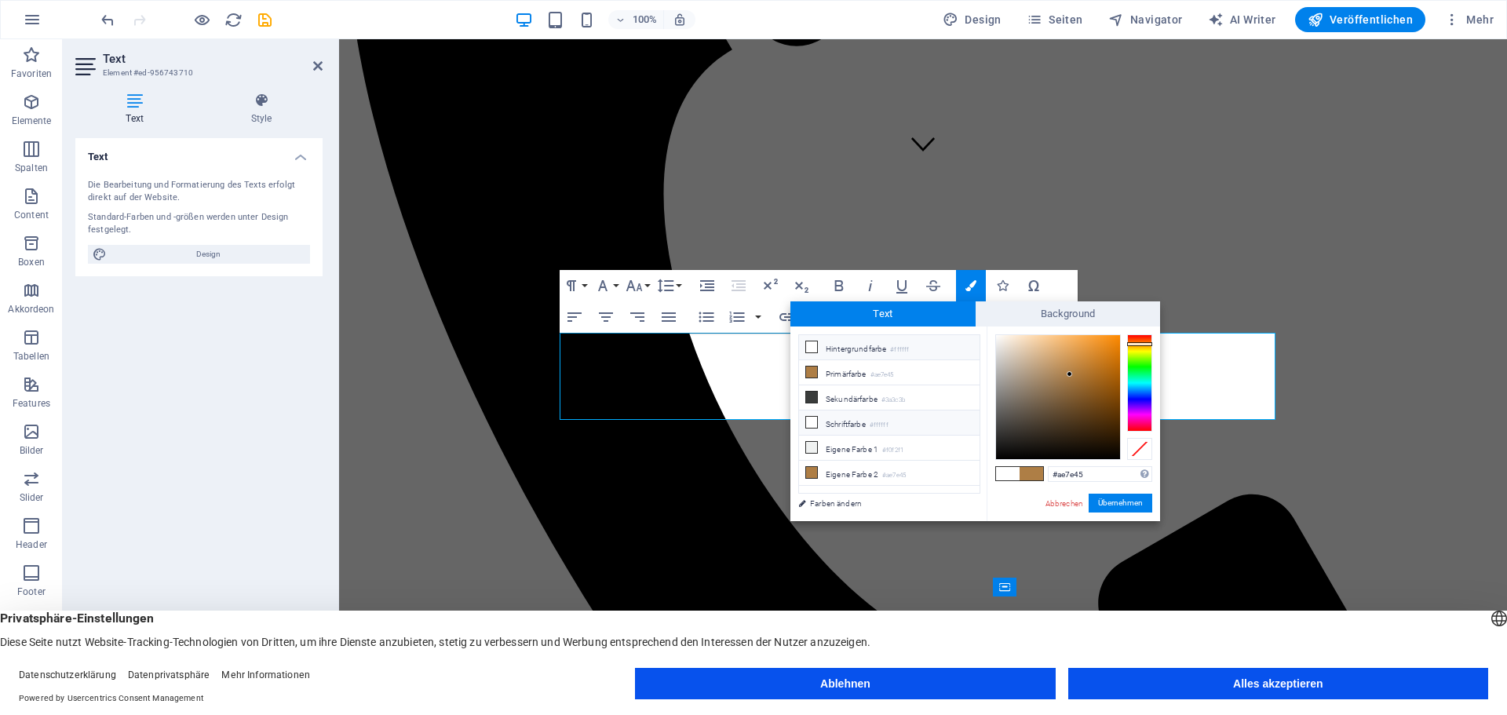
click at [815, 418] on icon at bounding box center [811, 422] width 11 height 11
type input "#ffffff"
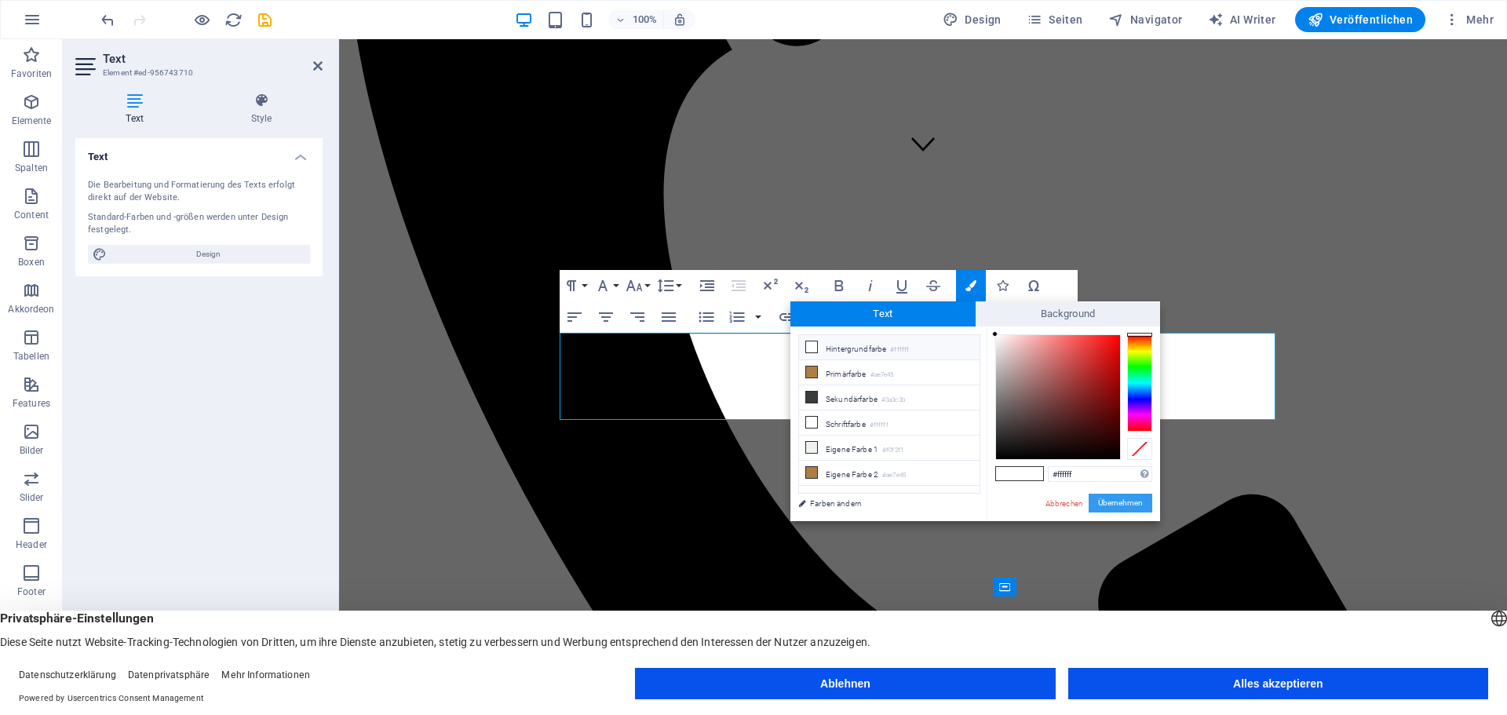
click at [1113, 502] on button "Übernehmen" at bounding box center [1121, 503] width 64 height 19
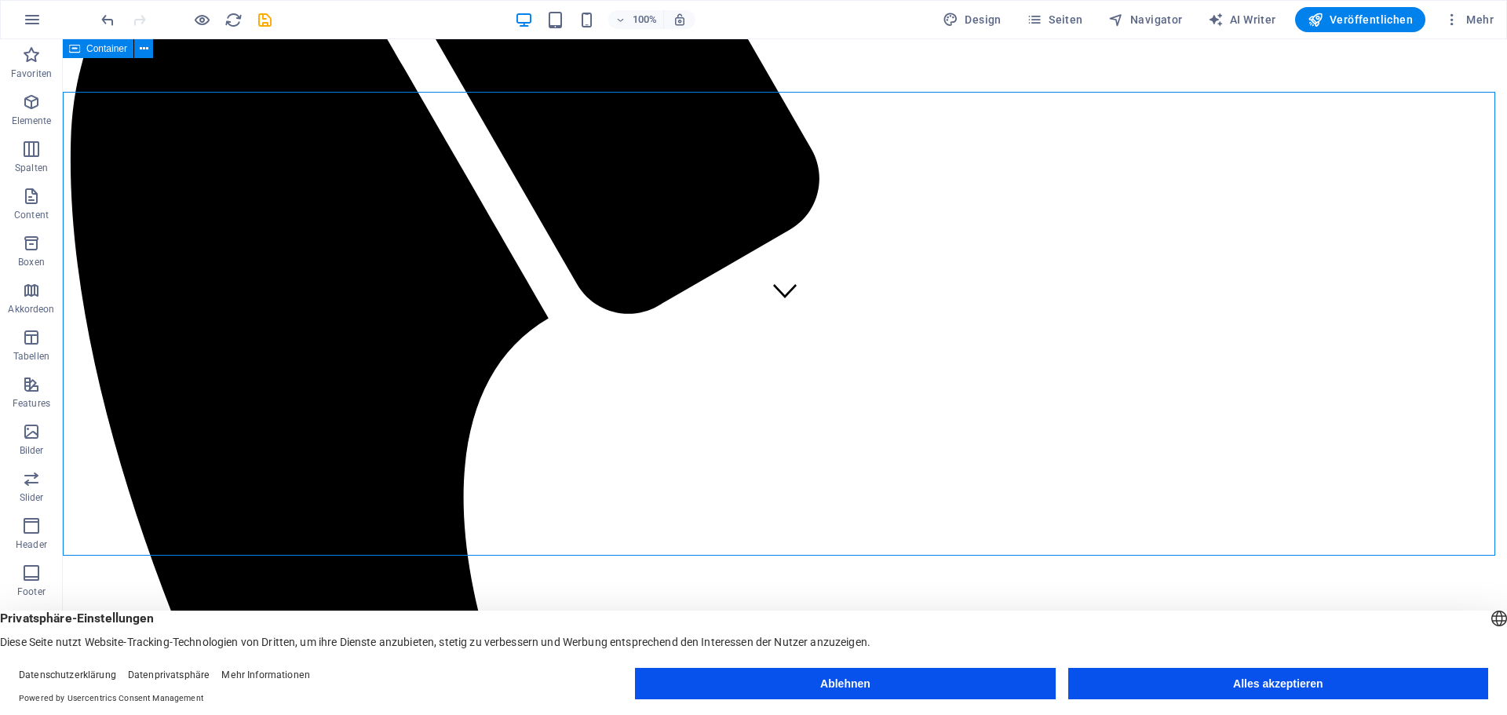
scroll to position [362, 0]
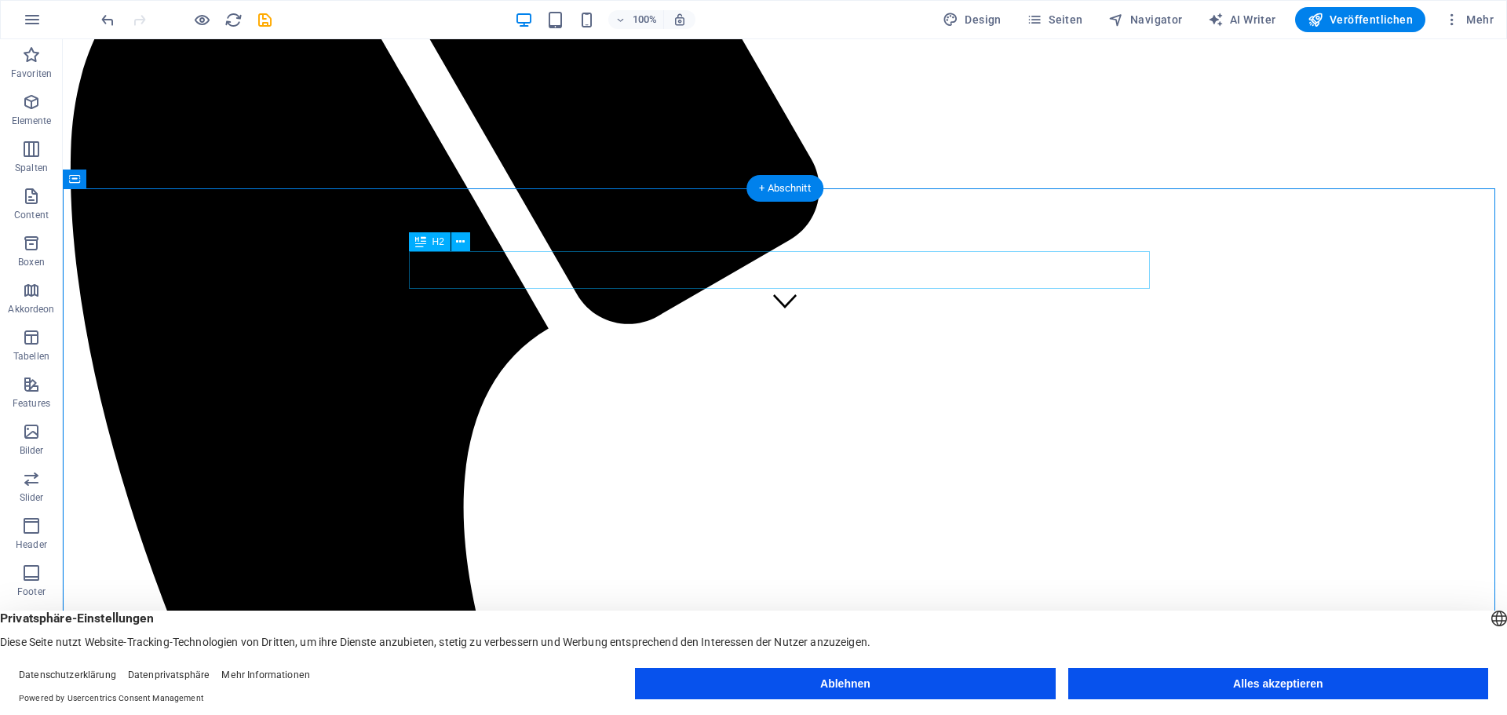
drag, startPoint x: 688, startPoint y: 269, endPoint x: 751, endPoint y: 273, distance: 62.9
drag, startPoint x: 700, startPoint y: 267, endPoint x: 710, endPoint y: 267, distance: 10.2
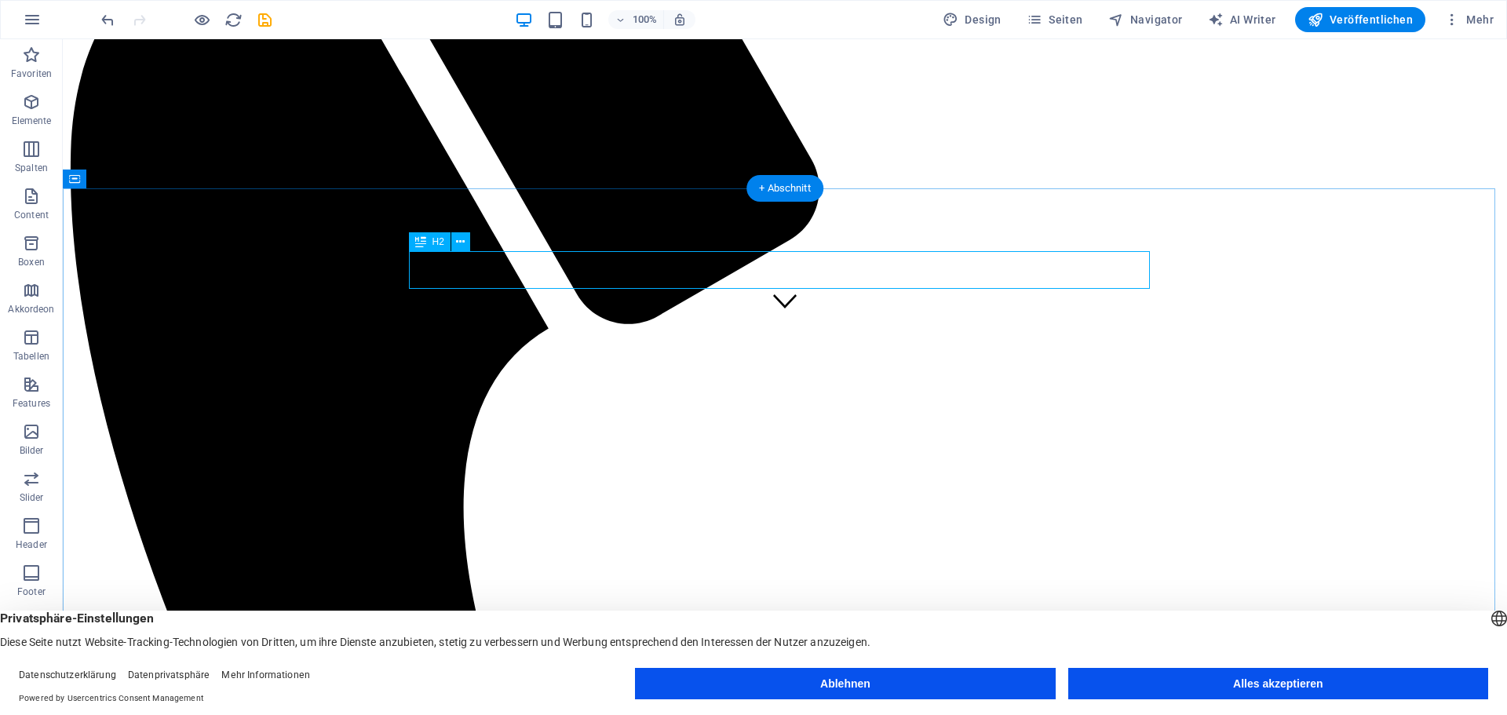
click at [461, 239] on icon at bounding box center [460, 242] width 9 height 16
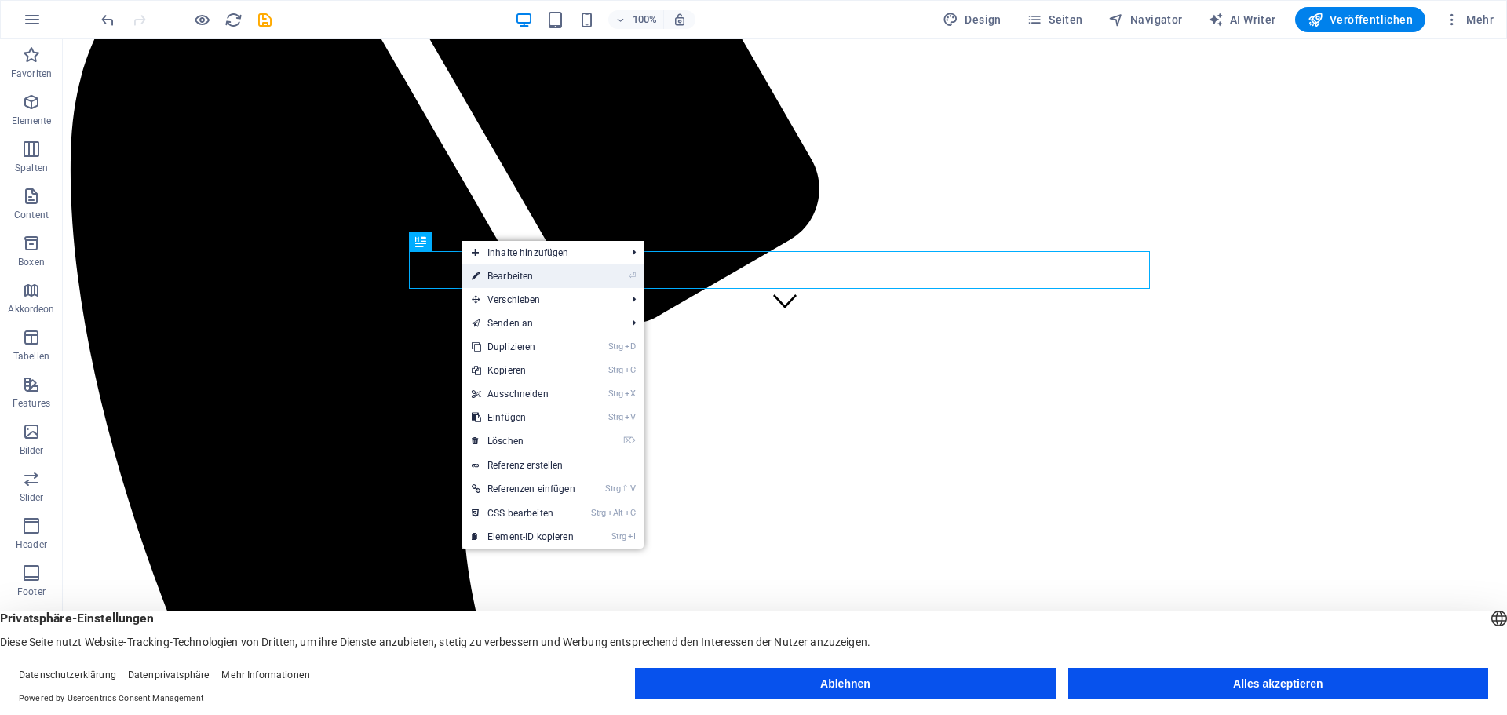
click at [528, 277] on link "⏎ Bearbeiten" at bounding box center [523, 277] width 122 height 24
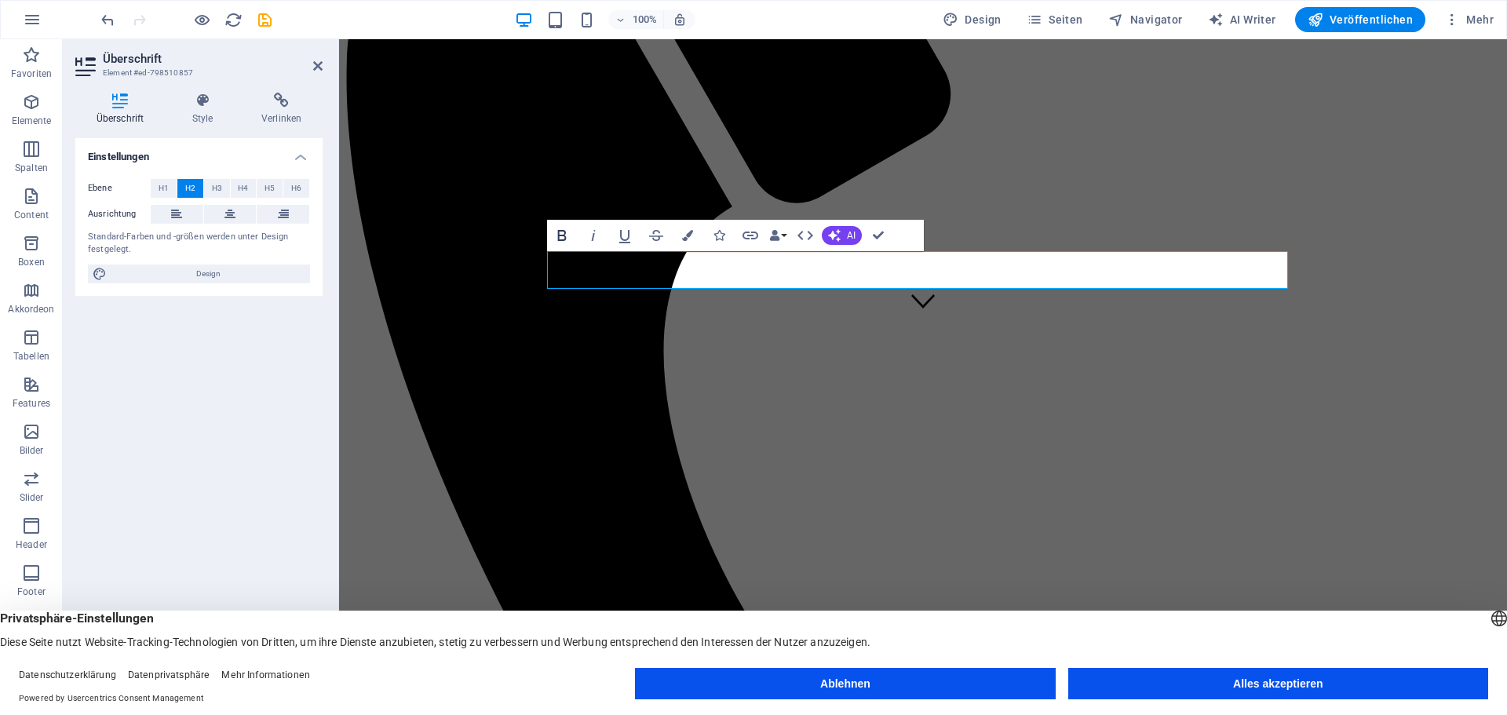
click at [564, 228] on icon "button" at bounding box center [562, 235] width 19 height 19
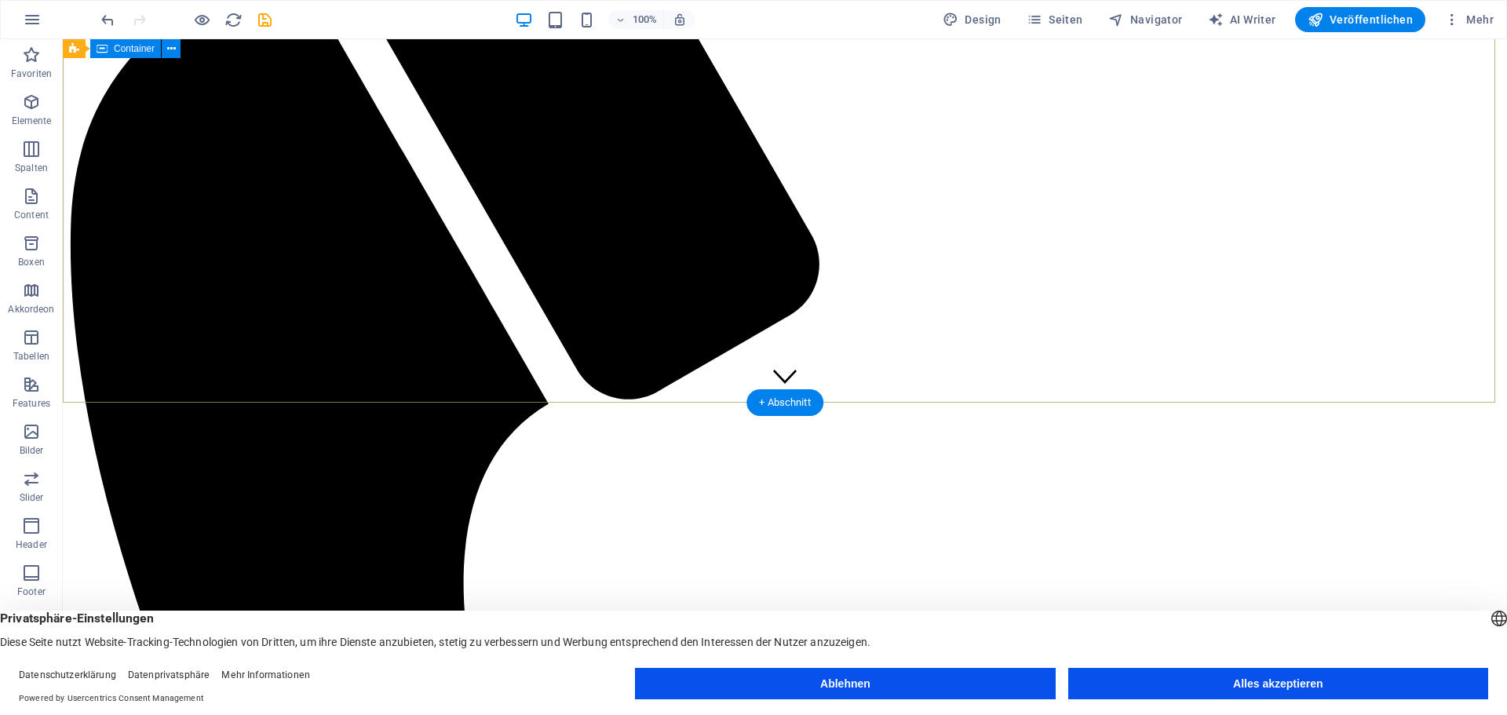
scroll to position [48, 0]
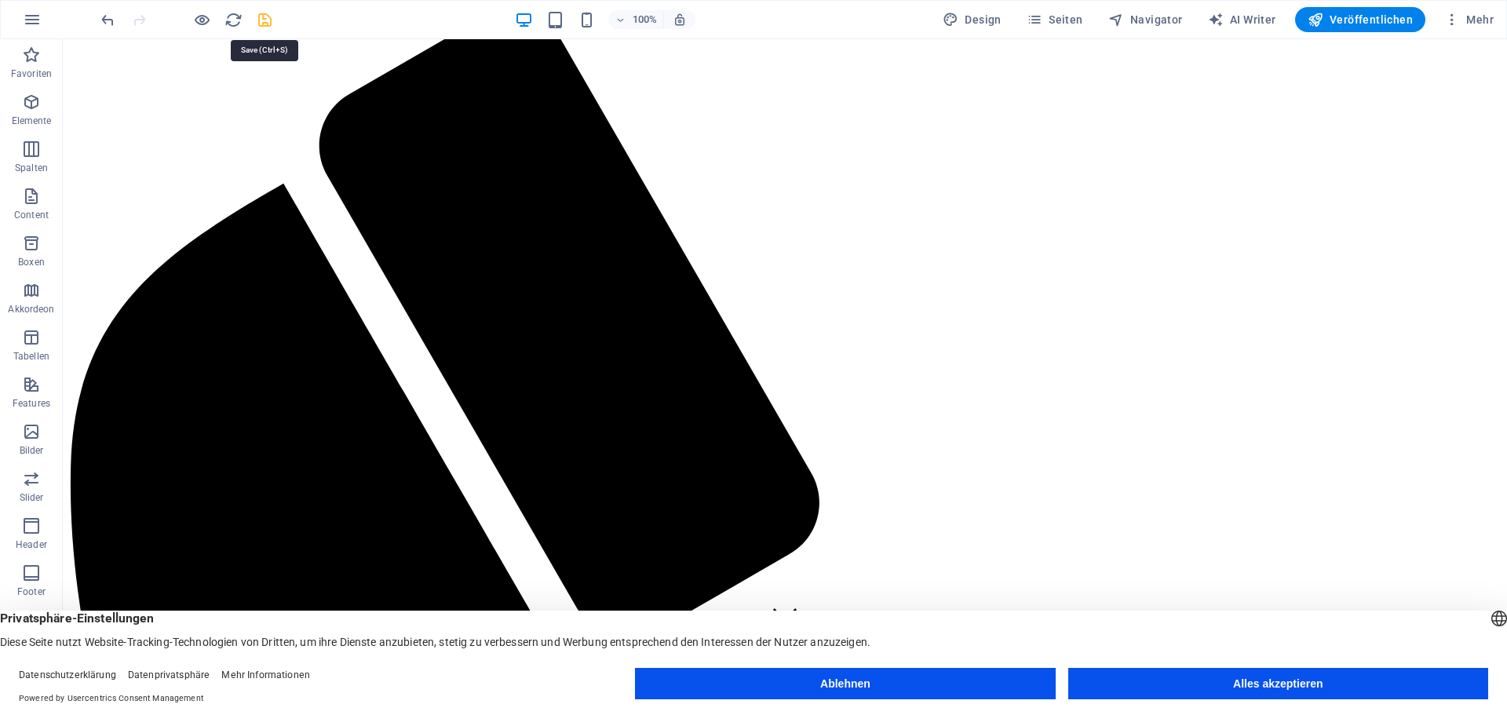
click at [265, 16] on icon "save" at bounding box center [265, 20] width 18 height 18
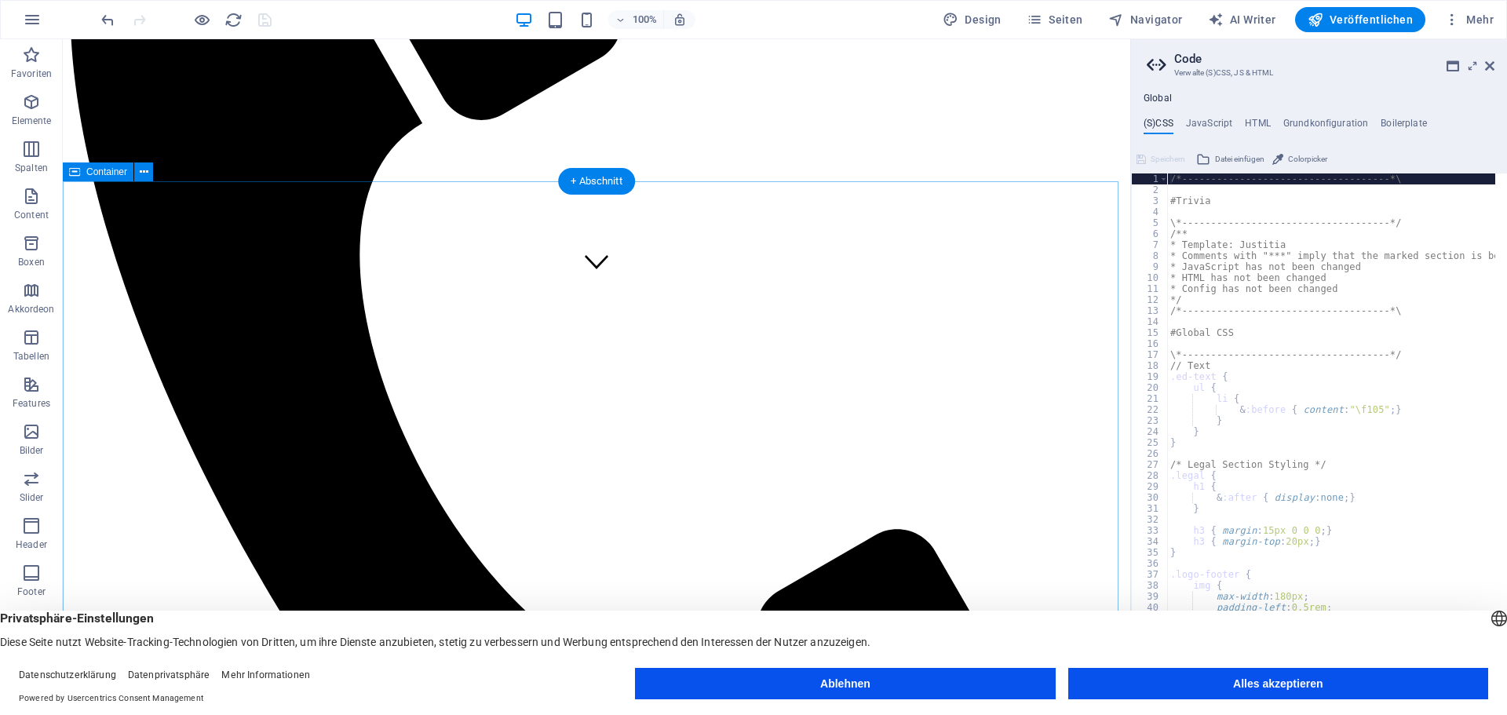
scroll to position [440, 0]
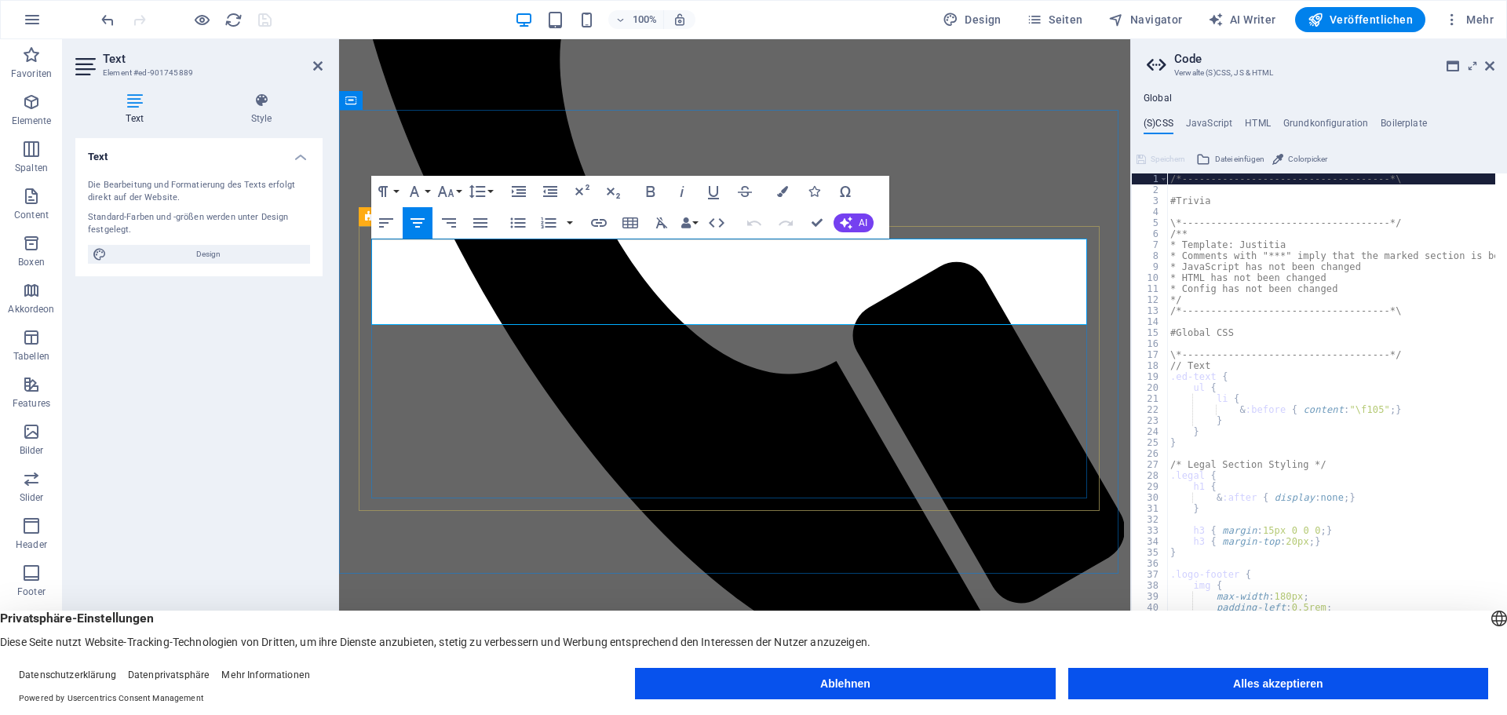
drag, startPoint x: 508, startPoint y: 305, endPoint x: 970, endPoint y: 307, distance: 462.4
click at [457, 188] on button "Font Size" at bounding box center [449, 191] width 30 height 31
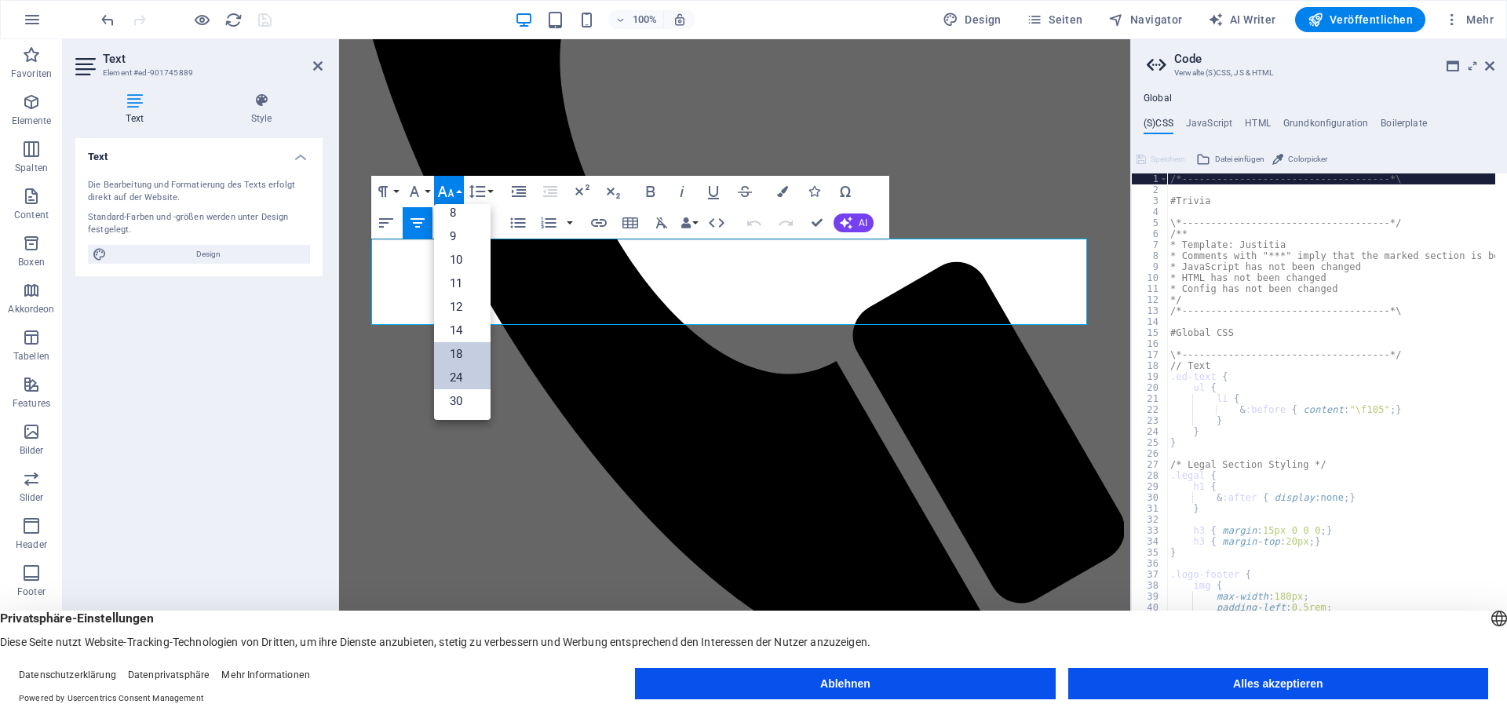
scroll to position [0, 0]
click at [462, 312] on link "12" at bounding box center [462, 317] width 57 height 24
click at [461, 190] on button "Font Size" at bounding box center [449, 191] width 30 height 31
click at [462, 230] on link "14" at bounding box center [462, 228] width 57 height 24
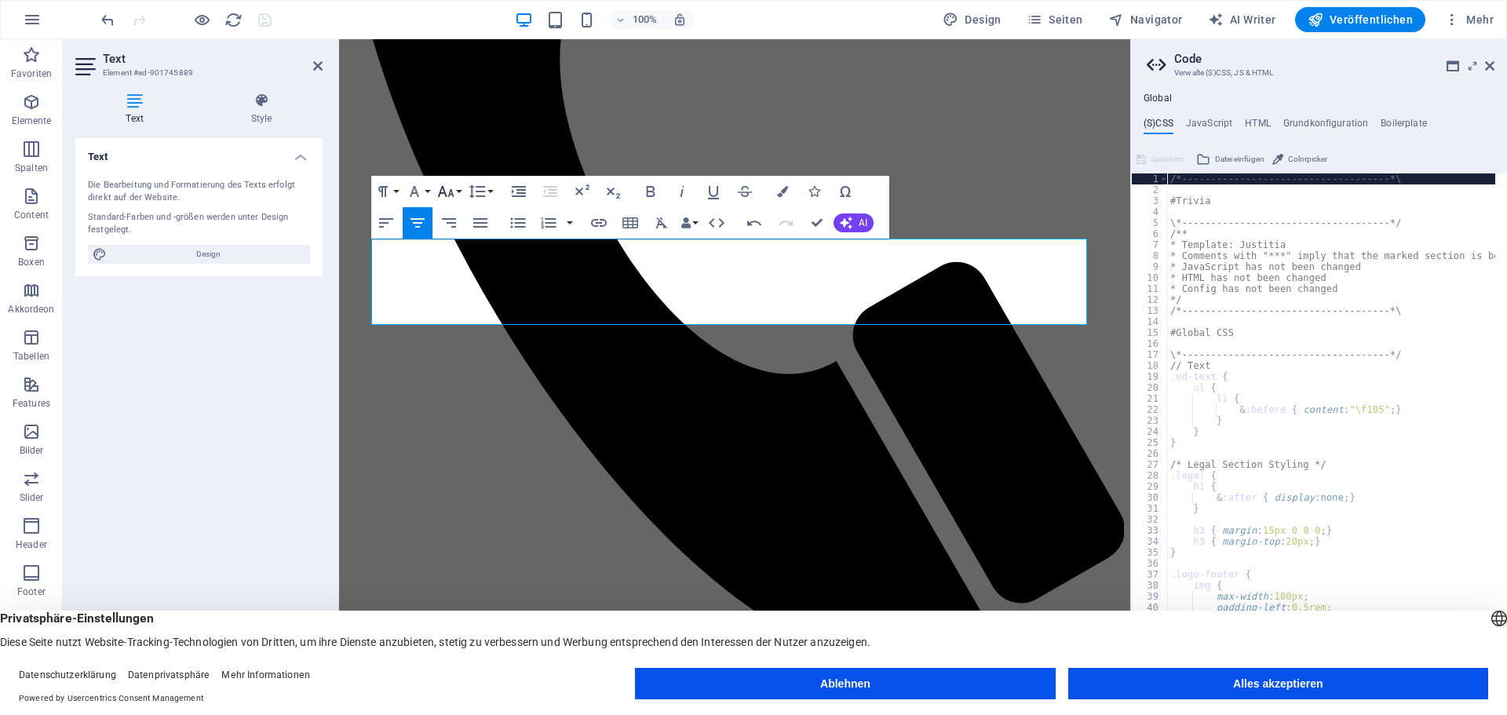
click at [462, 188] on button "Font Size" at bounding box center [449, 191] width 30 height 31
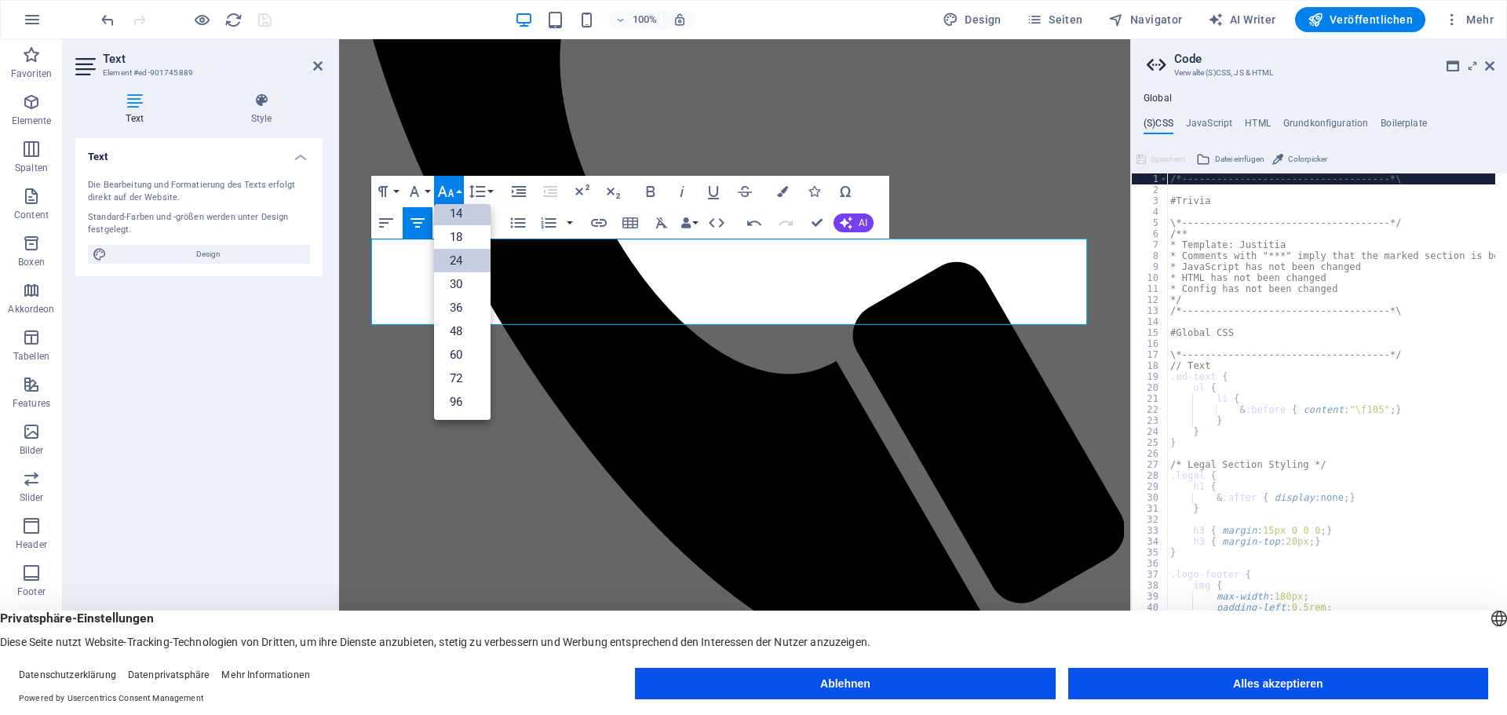
scroll to position [126, 0]
click at [452, 230] on link "18" at bounding box center [462, 237] width 57 height 24
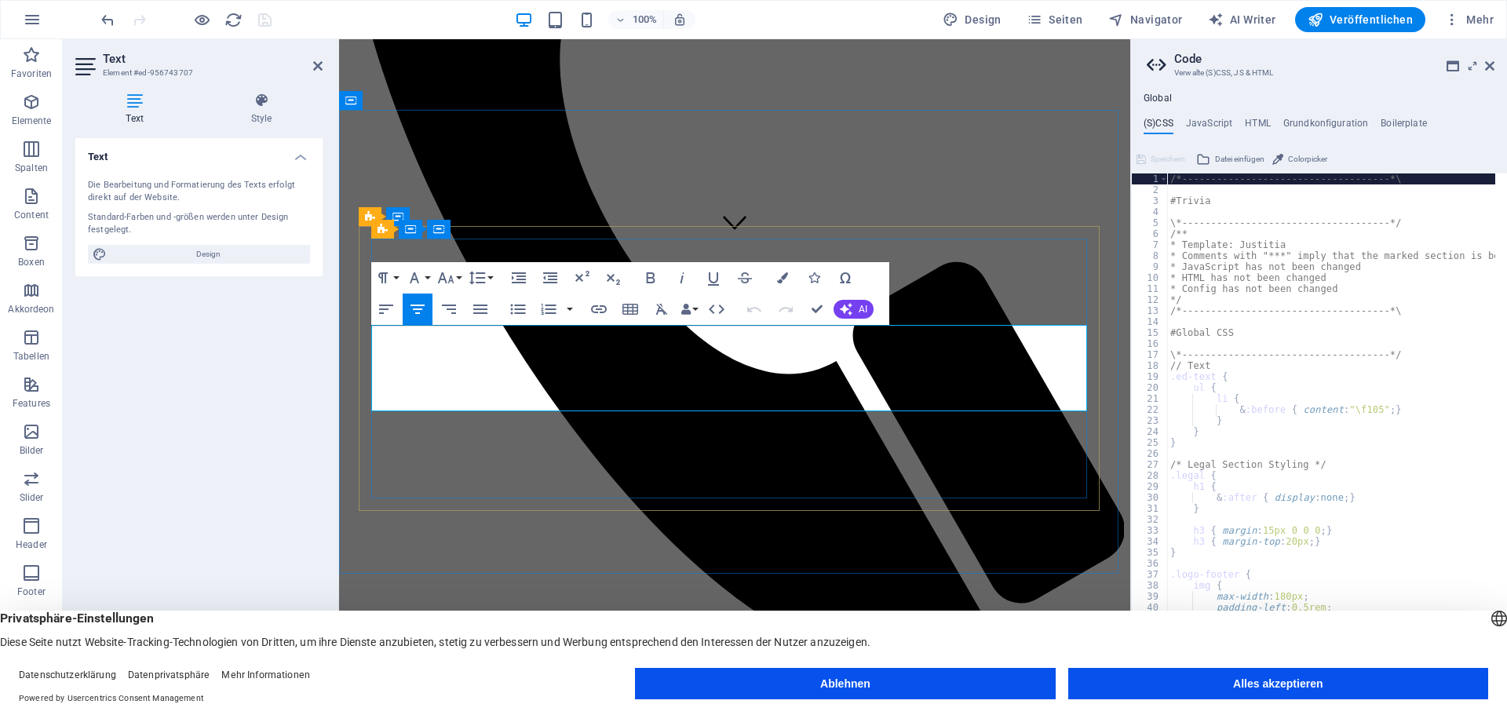
drag, startPoint x: 455, startPoint y: 390, endPoint x: 1013, endPoint y: 400, distance: 558.2
click at [459, 275] on button "Font Size" at bounding box center [449, 277] width 30 height 31
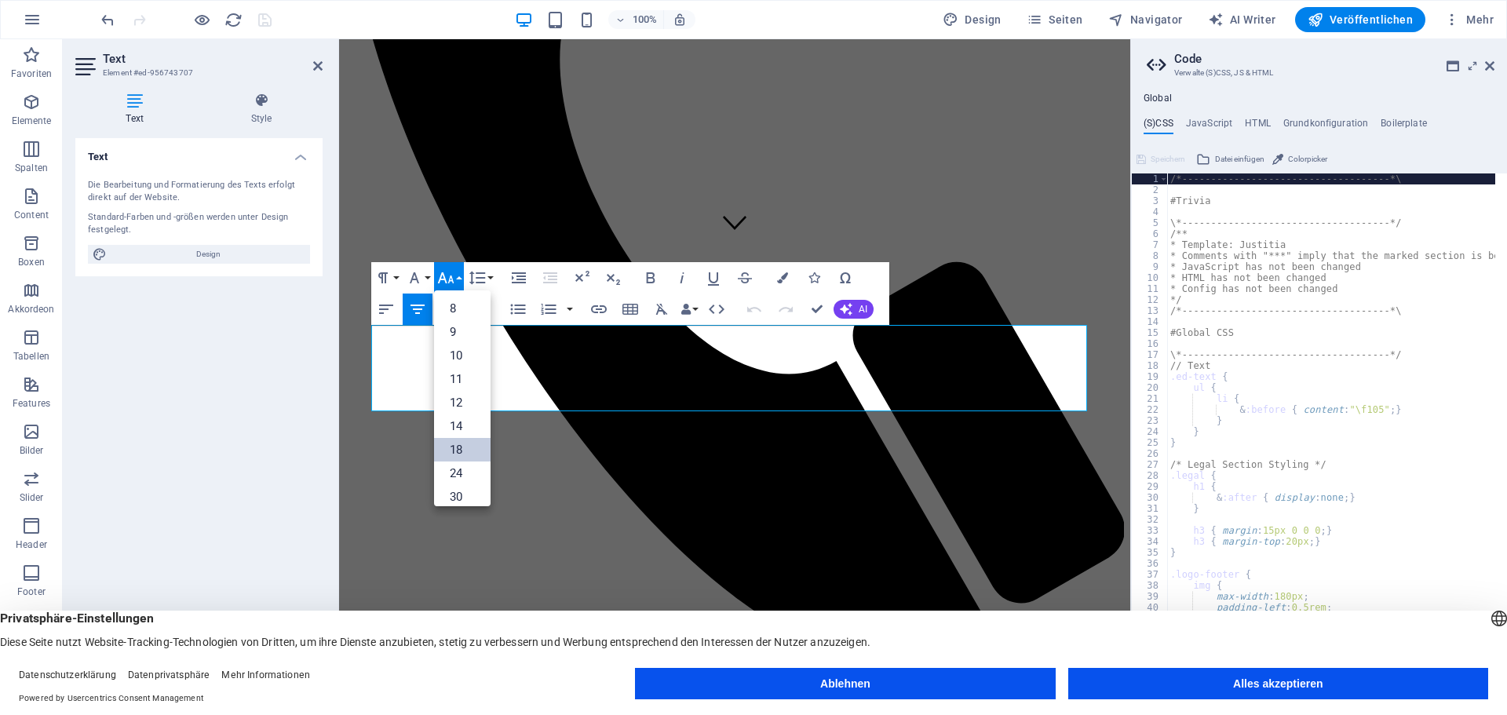
click at [459, 449] on link "18" at bounding box center [462, 450] width 57 height 24
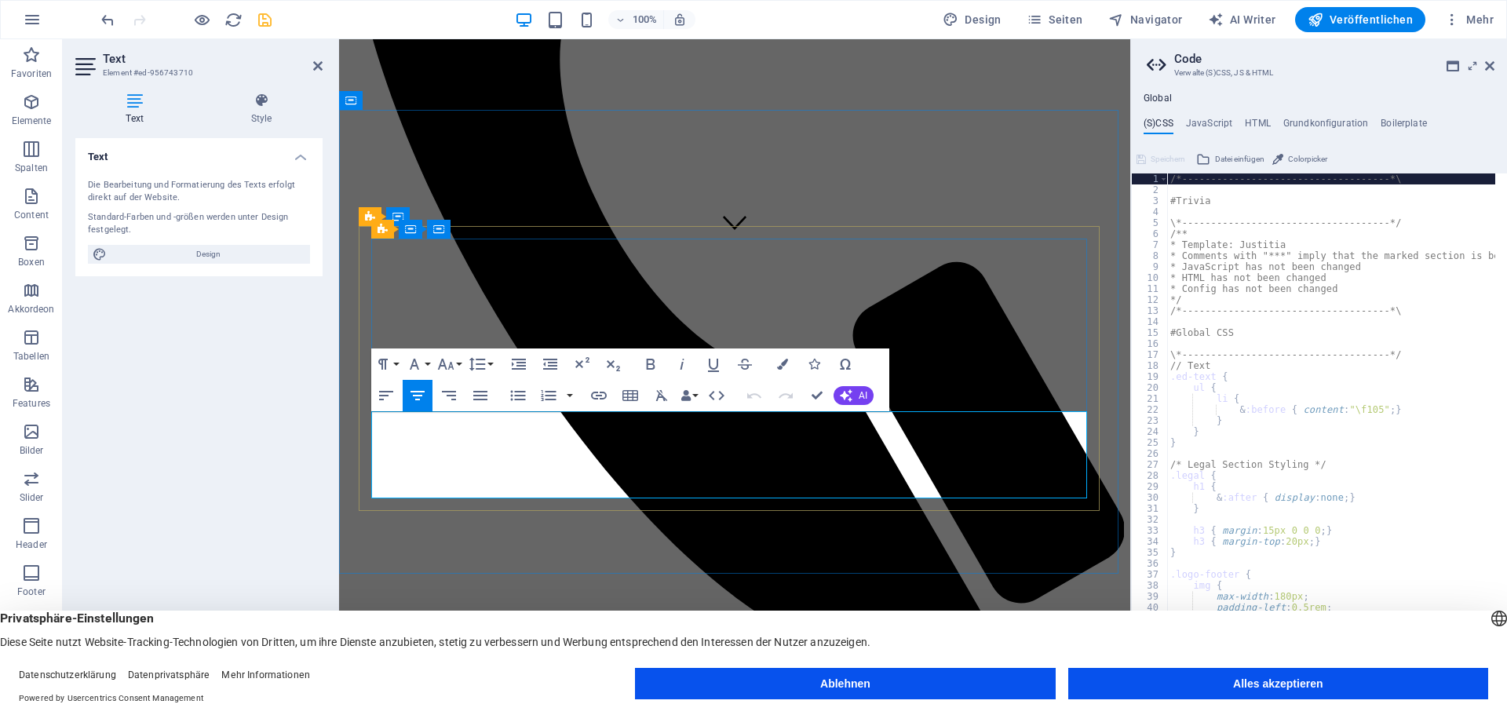
drag, startPoint x: 417, startPoint y: 482, endPoint x: 1047, endPoint y: 488, distance: 630.4
click at [457, 362] on button "Font Size" at bounding box center [449, 364] width 30 height 31
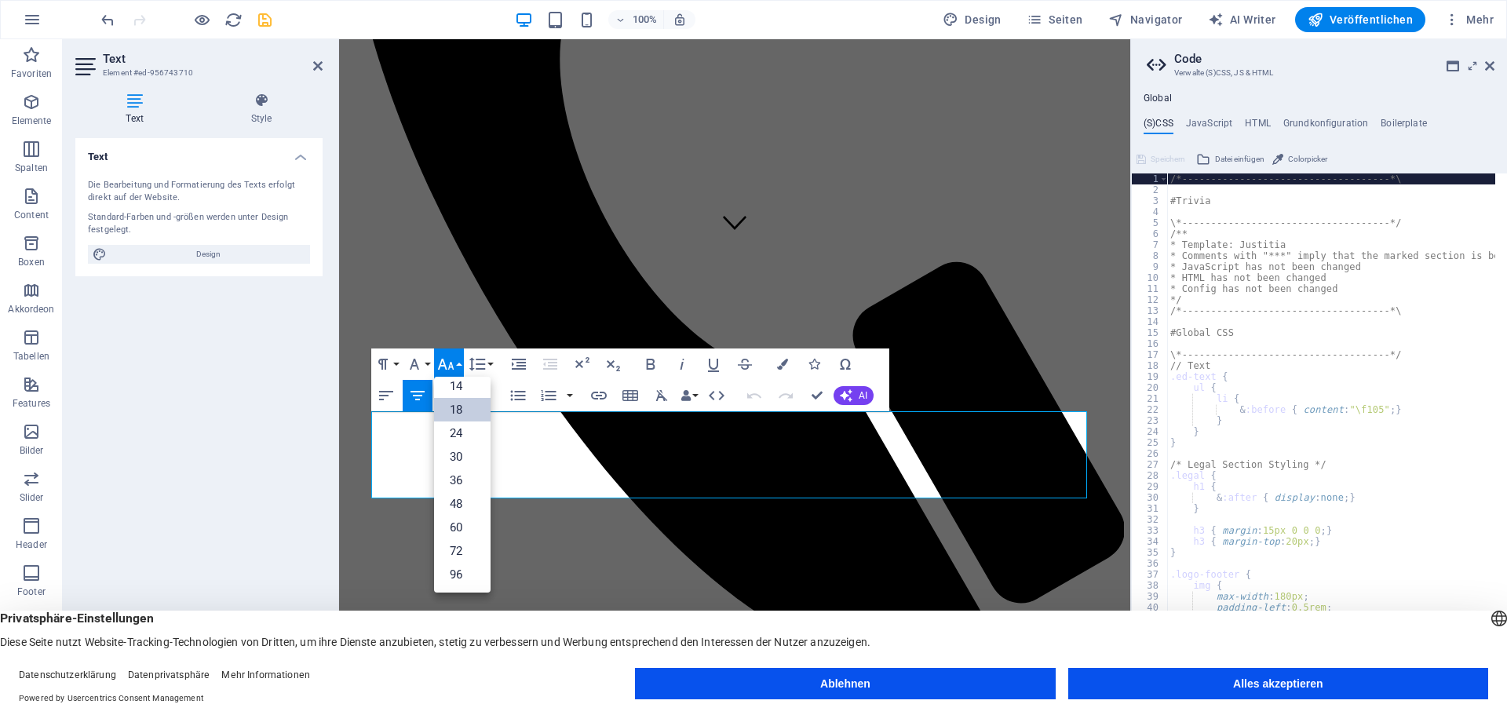
click at [452, 407] on link "18" at bounding box center [462, 410] width 57 height 24
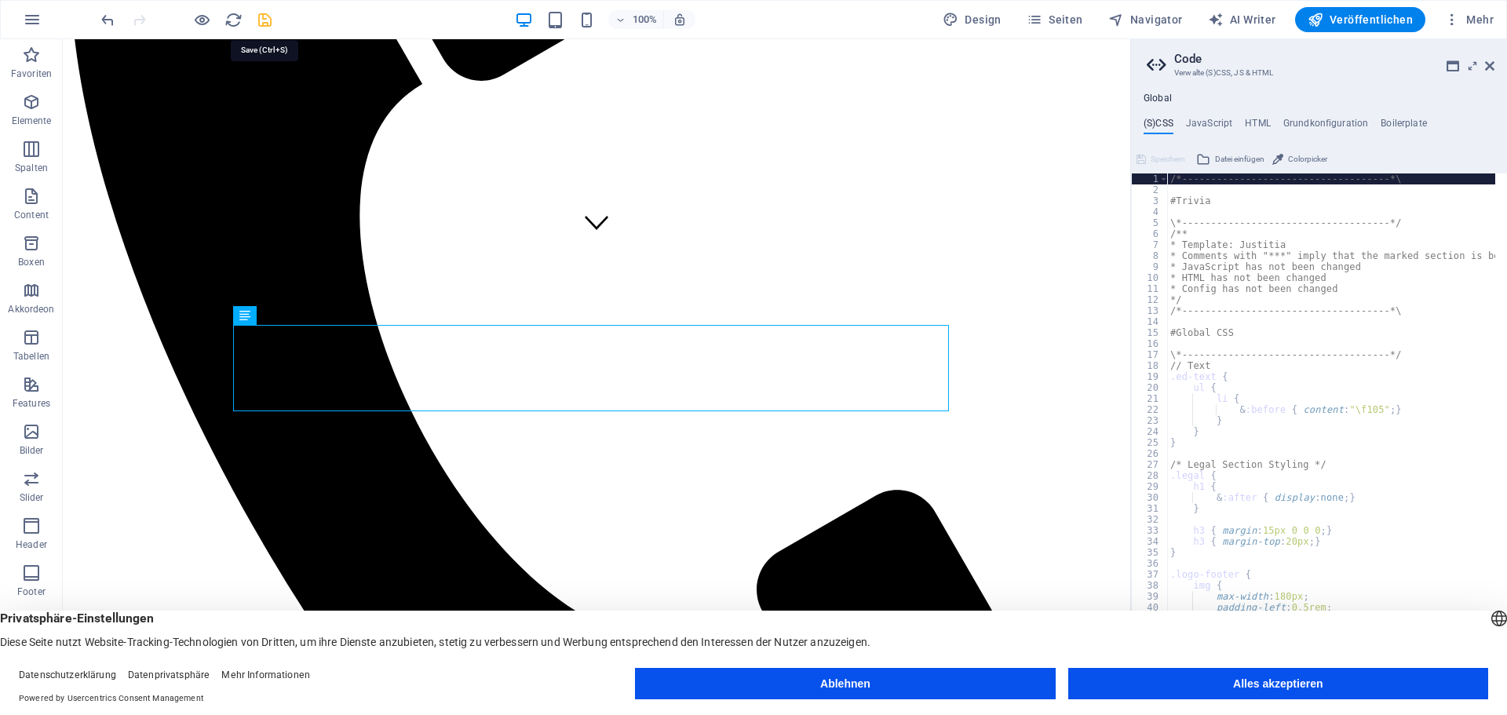
click at [262, 18] on icon "save" at bounding box center [265, 20] width 18 height 18
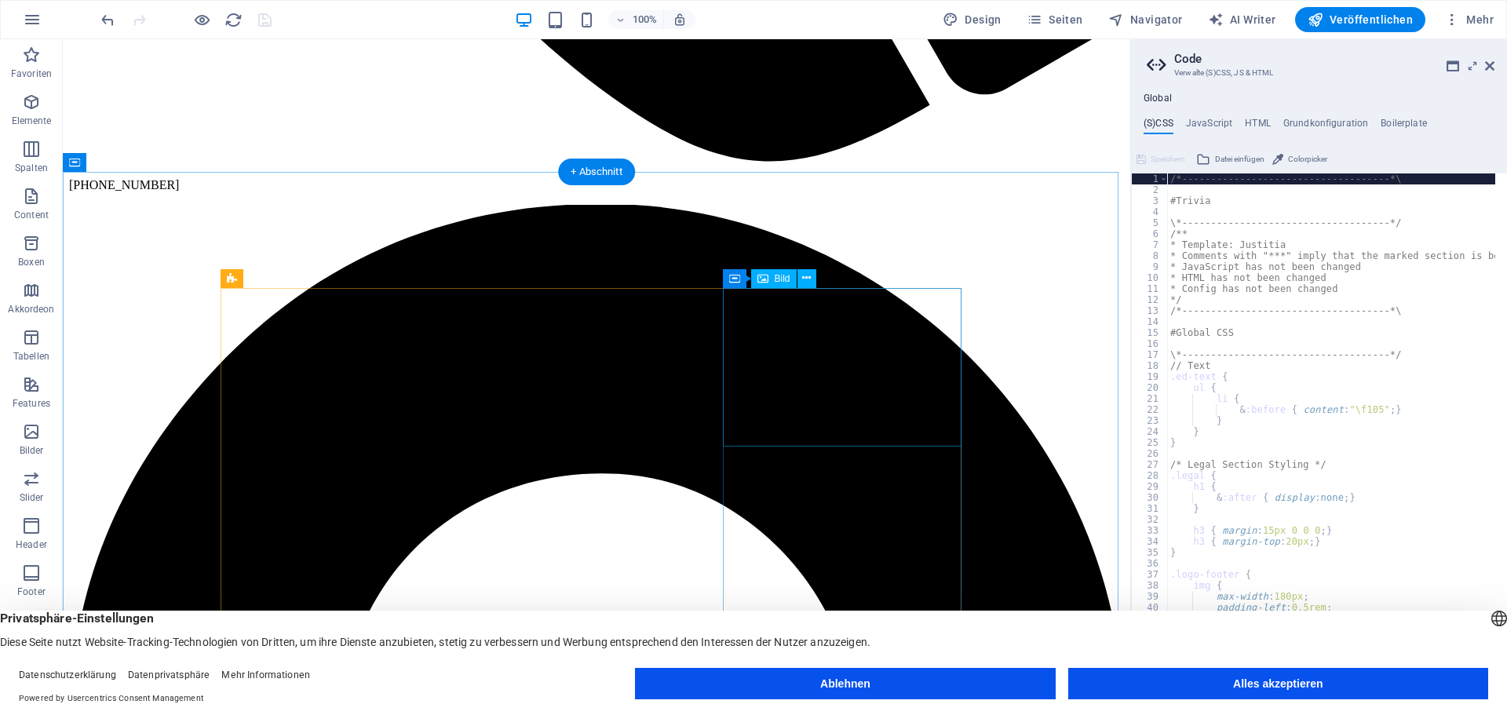
scroll to position [1304, 0]
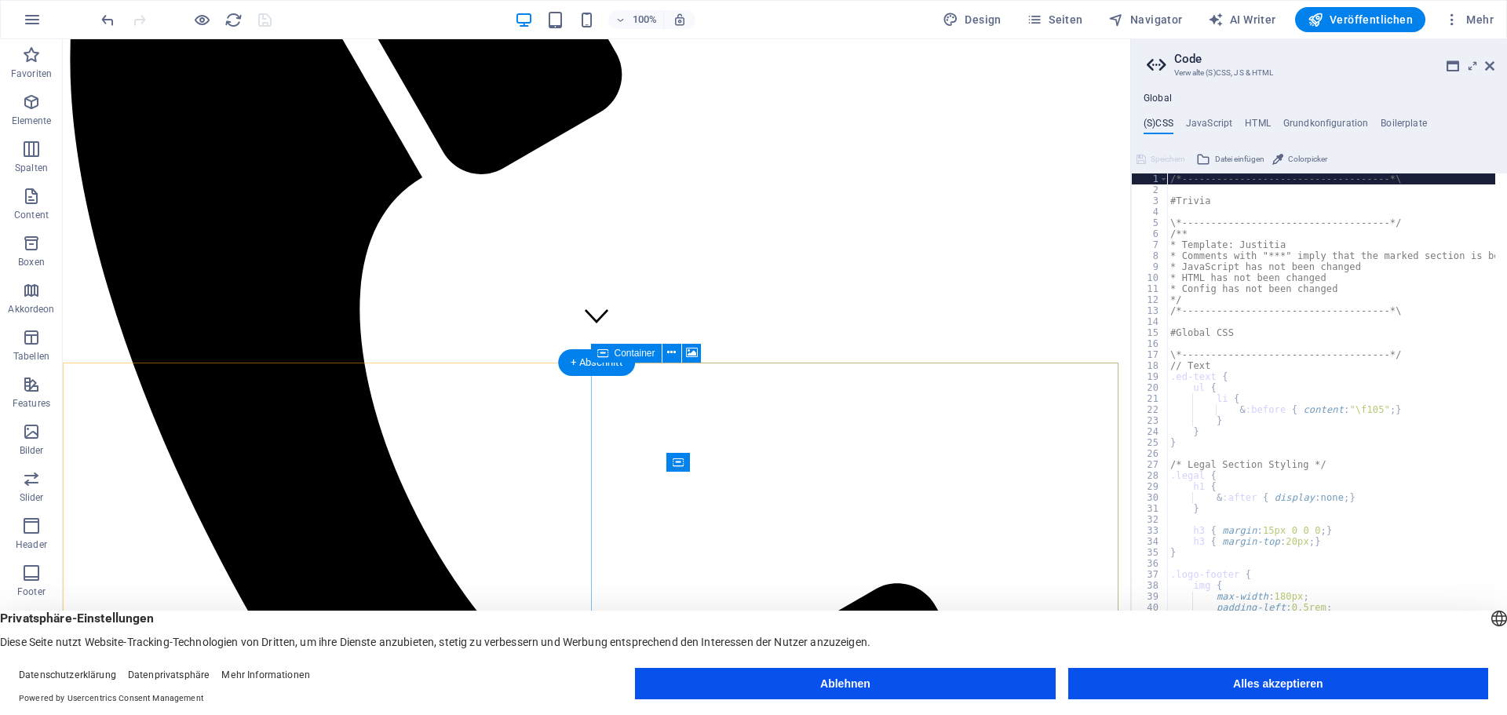
scroll to position [283, 0]
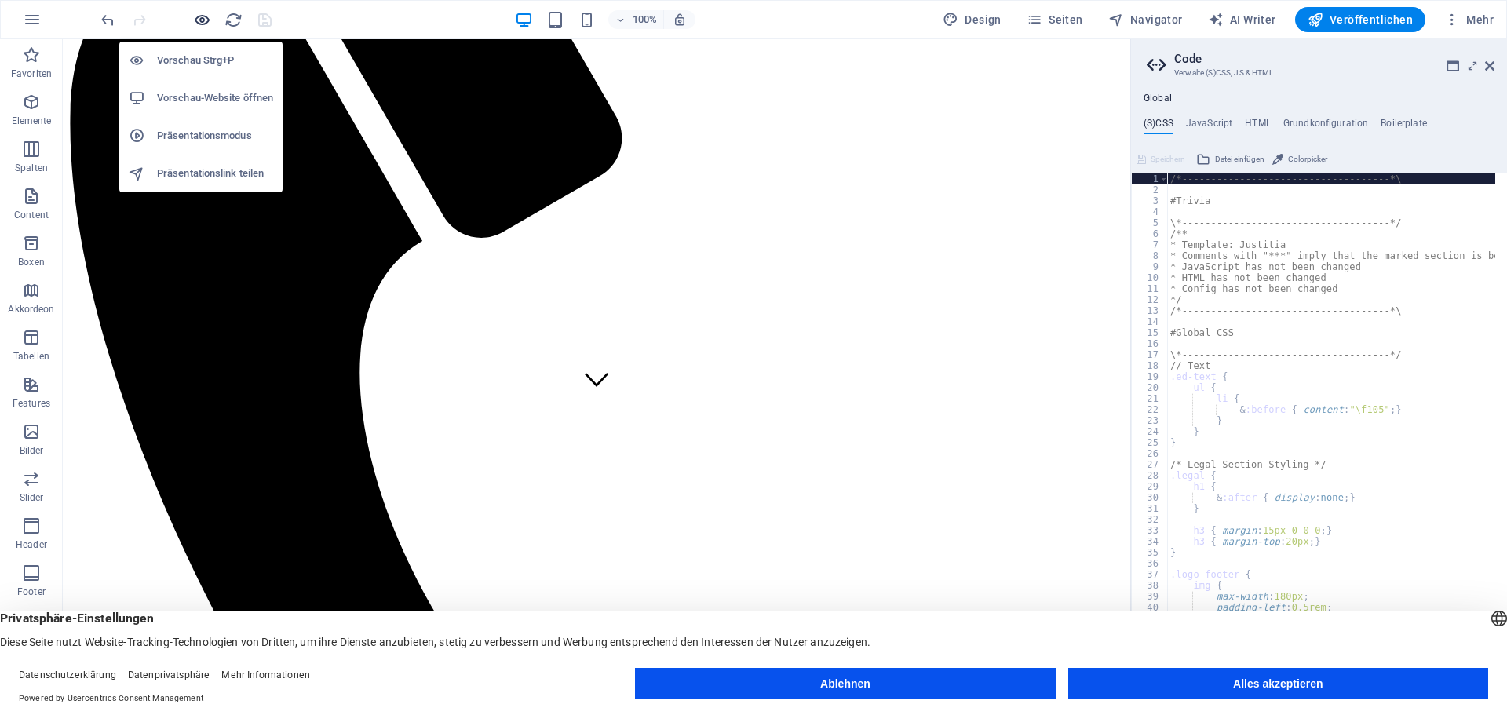
click at [203, 18] on icon "button" at bounding box center [202, 20] width 18 height 18
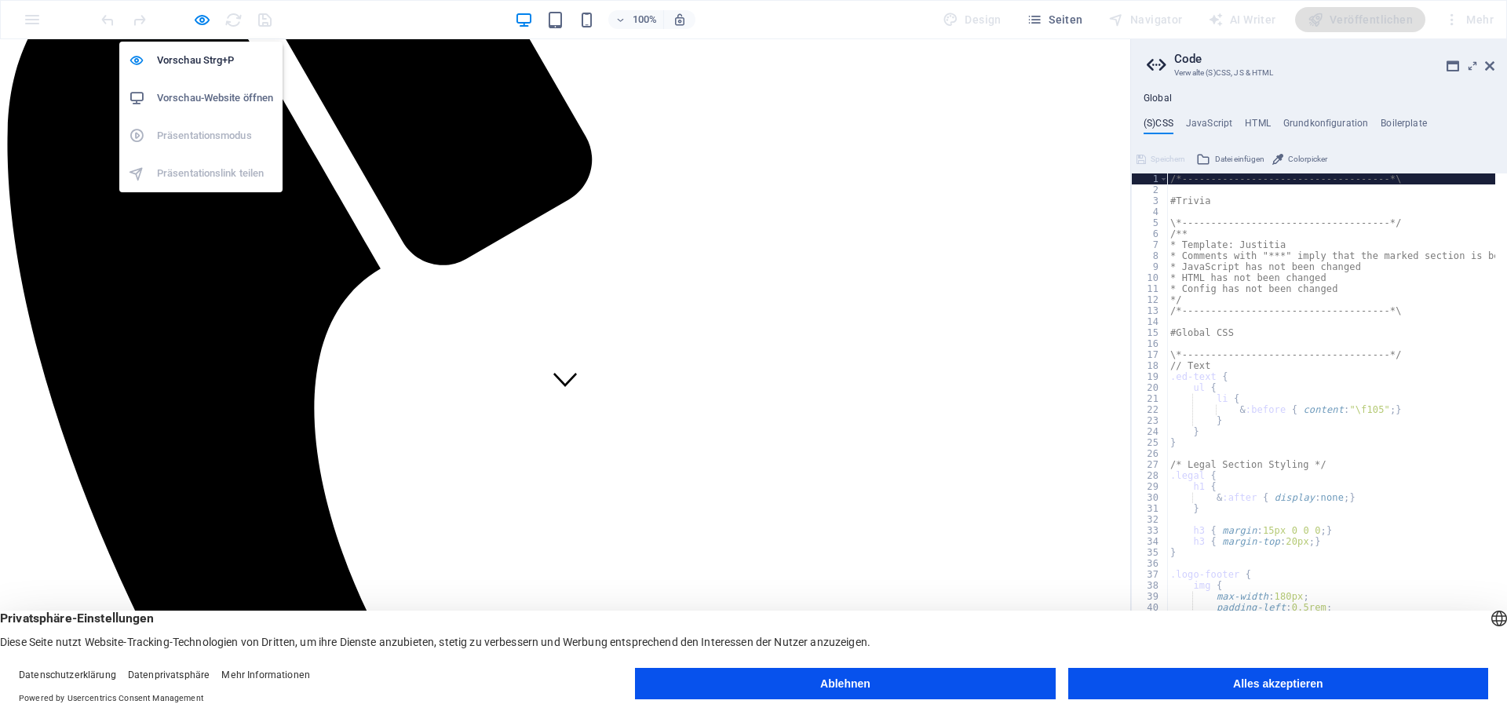
click at [199, 95] on h6 "Vorschau-Website öffnen" at bounding box center [215, 98] width 116 height 19
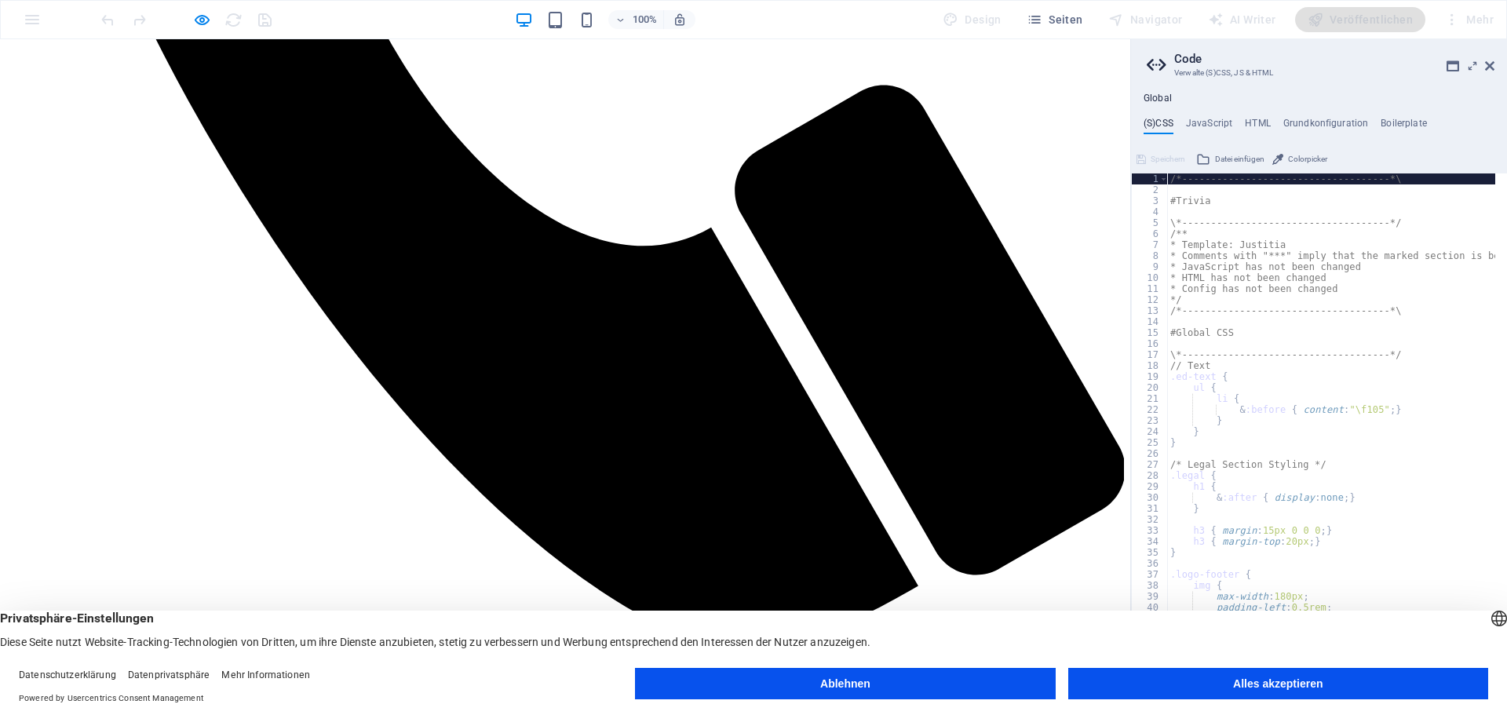
scroll to position [911, 0]
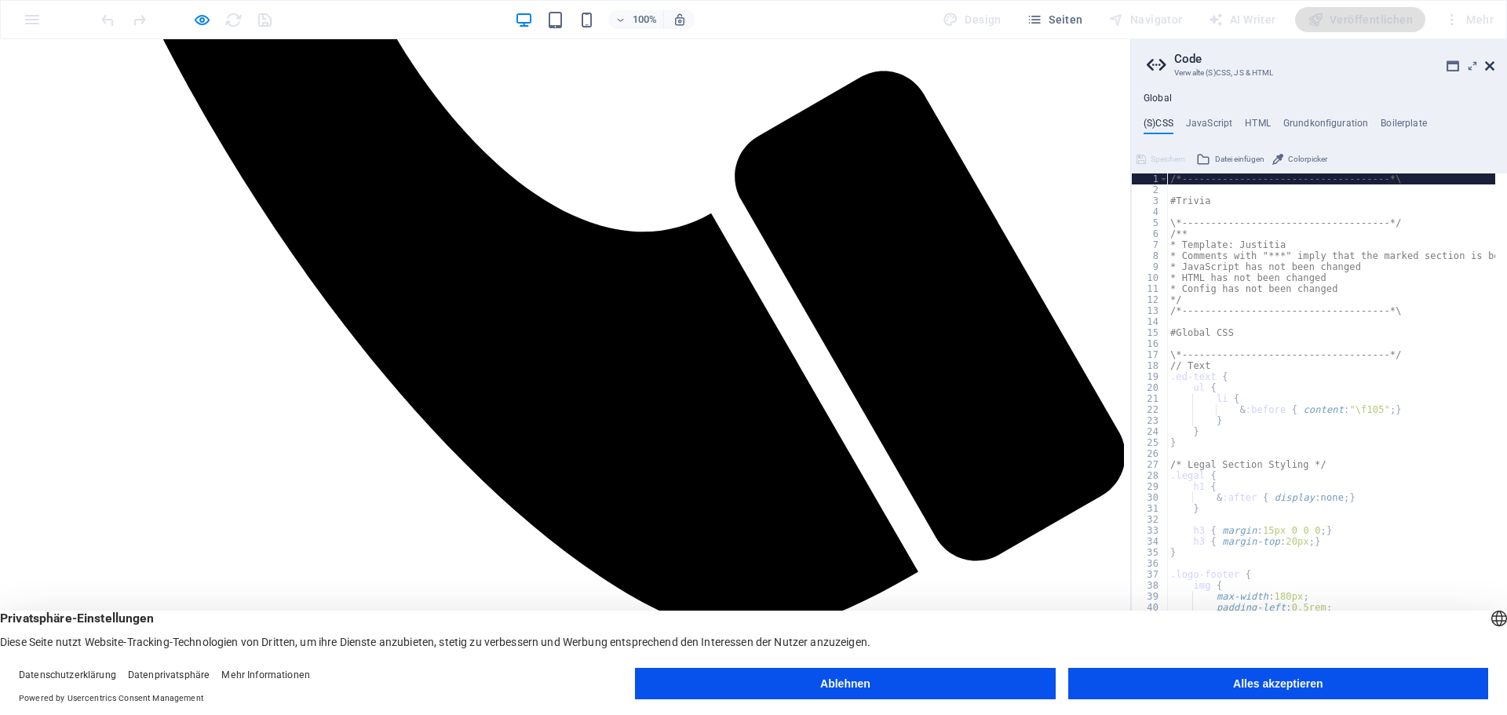
click at [1493, 68] on icon at bounding box center [1489, 66] width 9 height 13
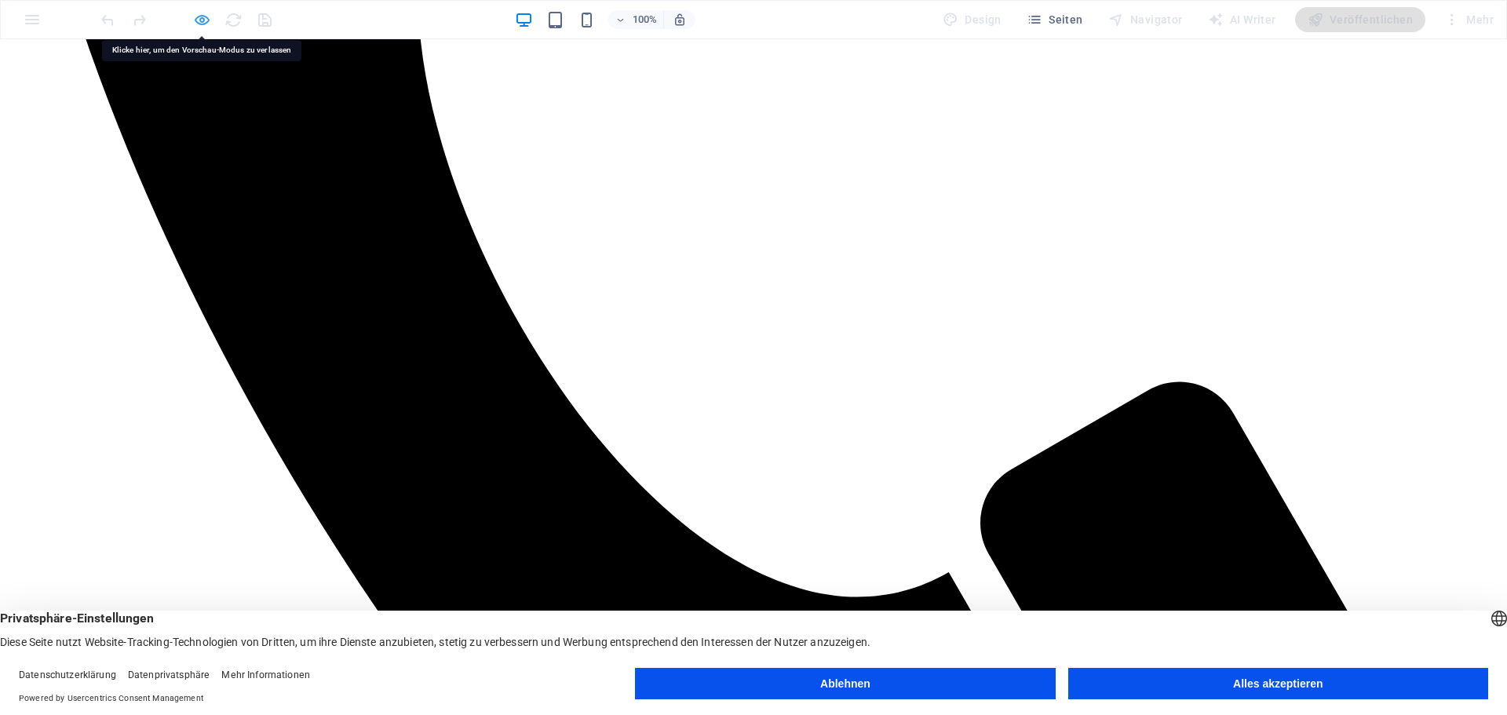
drag, startPoint x: 965, startPoint y: 222, endPoint x: 201, endPoint y: 18, distance: 790.6
click at [201, 18] on icon "button" at bounding box center [202, 20] width 18 height 18
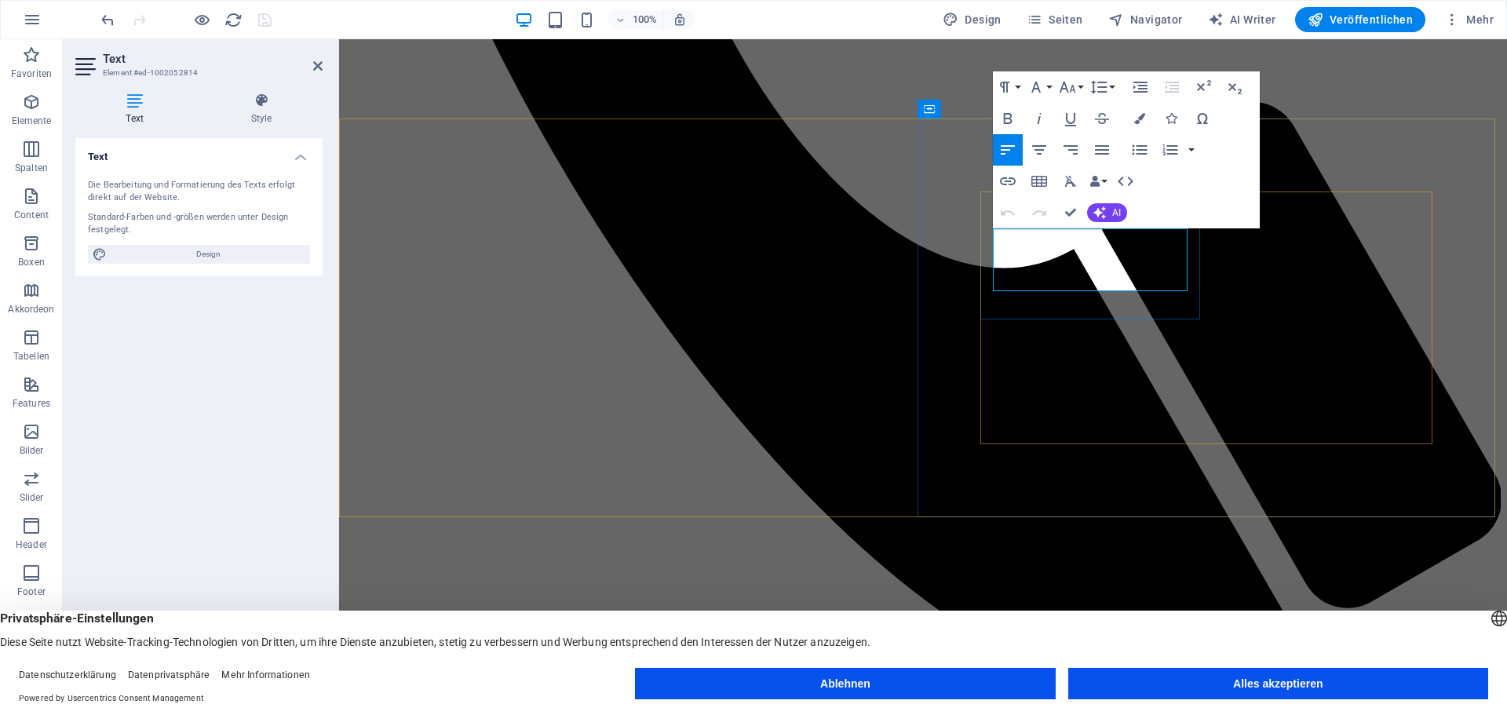
drag, startPoint x: 1053, startPoint y: 279, endPoint x: 1128, endPoint y: 290, distance: 76.0
copy p "Bekleidung,"
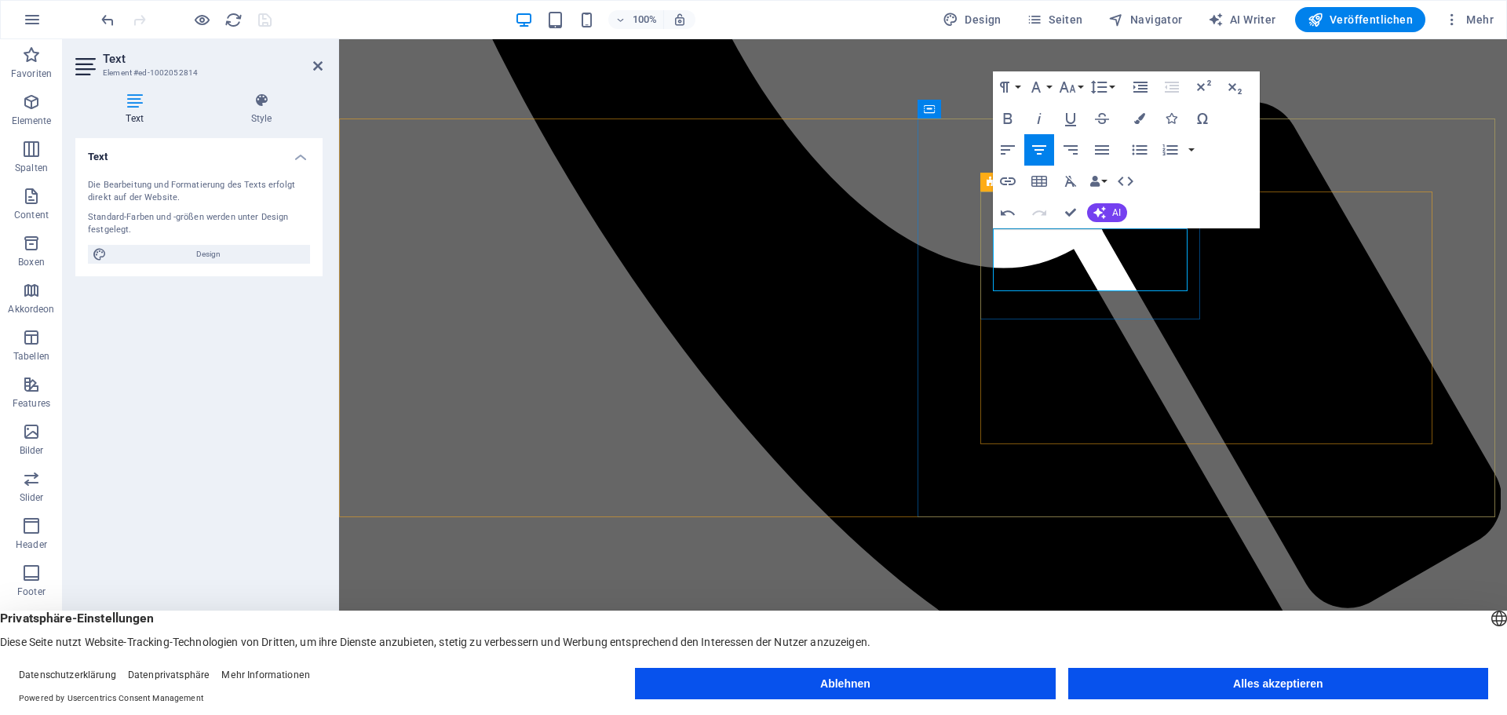
drag, startPoint x: 1053, startPoint y: 282, endPoint x: 1128, endPoint y: 280, distance: 74.6
copy p "Bekleidung"
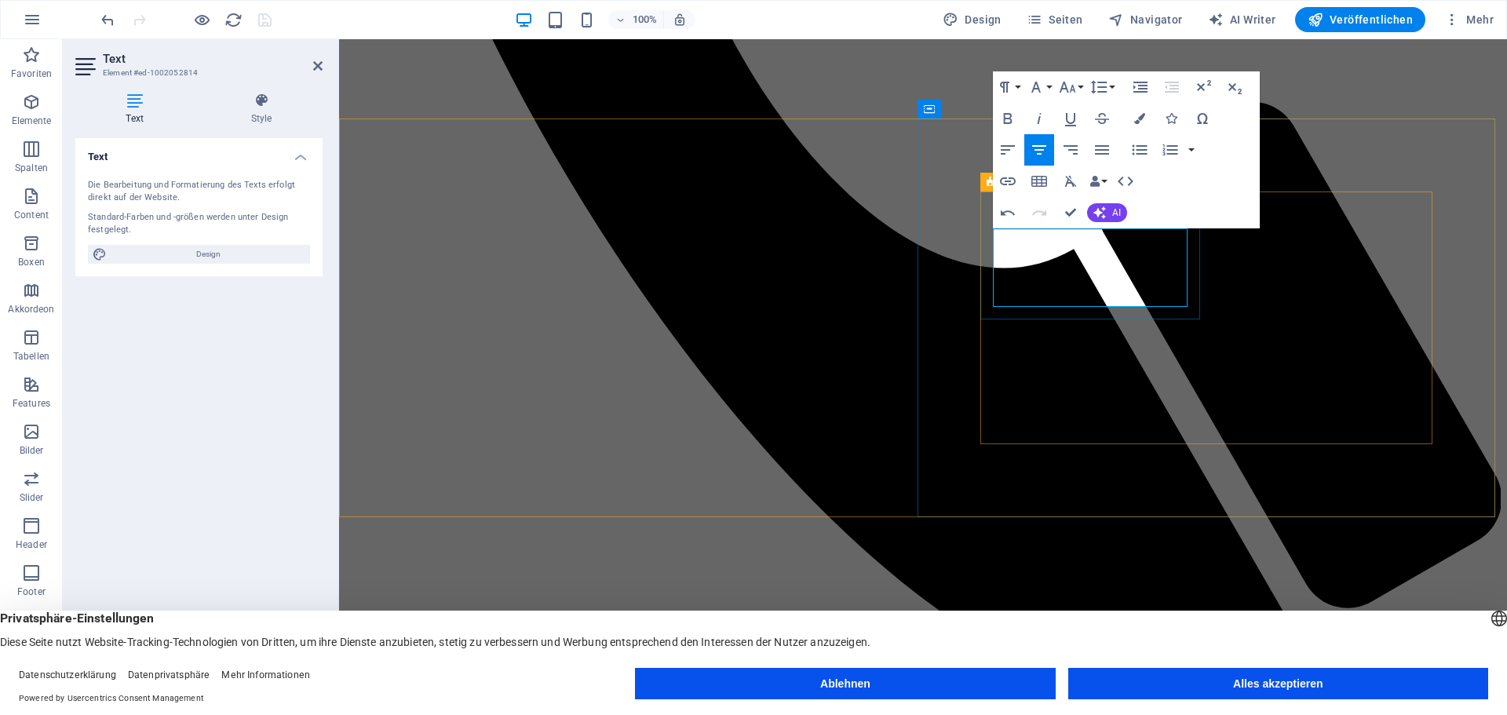
drag, startPoint x: 1057, startPoint y: 295, endPoint x: 1134, endPoint y: 299, distance: 77.8
click at [1012, 145] on icon "button" at bounding box center [1008, 149] width 14 height 9
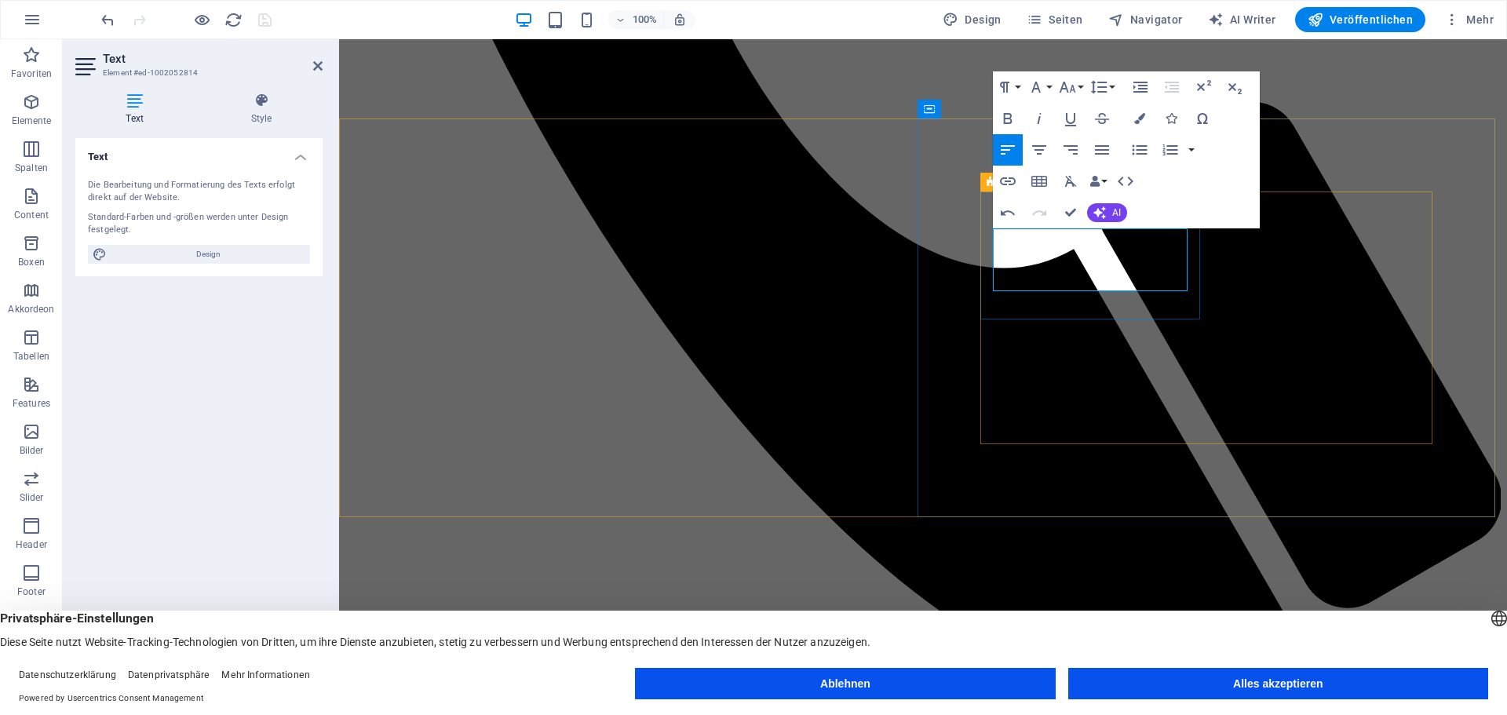
click at [108, 16] on icon "undo" at bounding box center [108, 20] width 18 height 18
click at [105, 20] on icon "undo" at bounding box center [108, 20] width 18 height 18
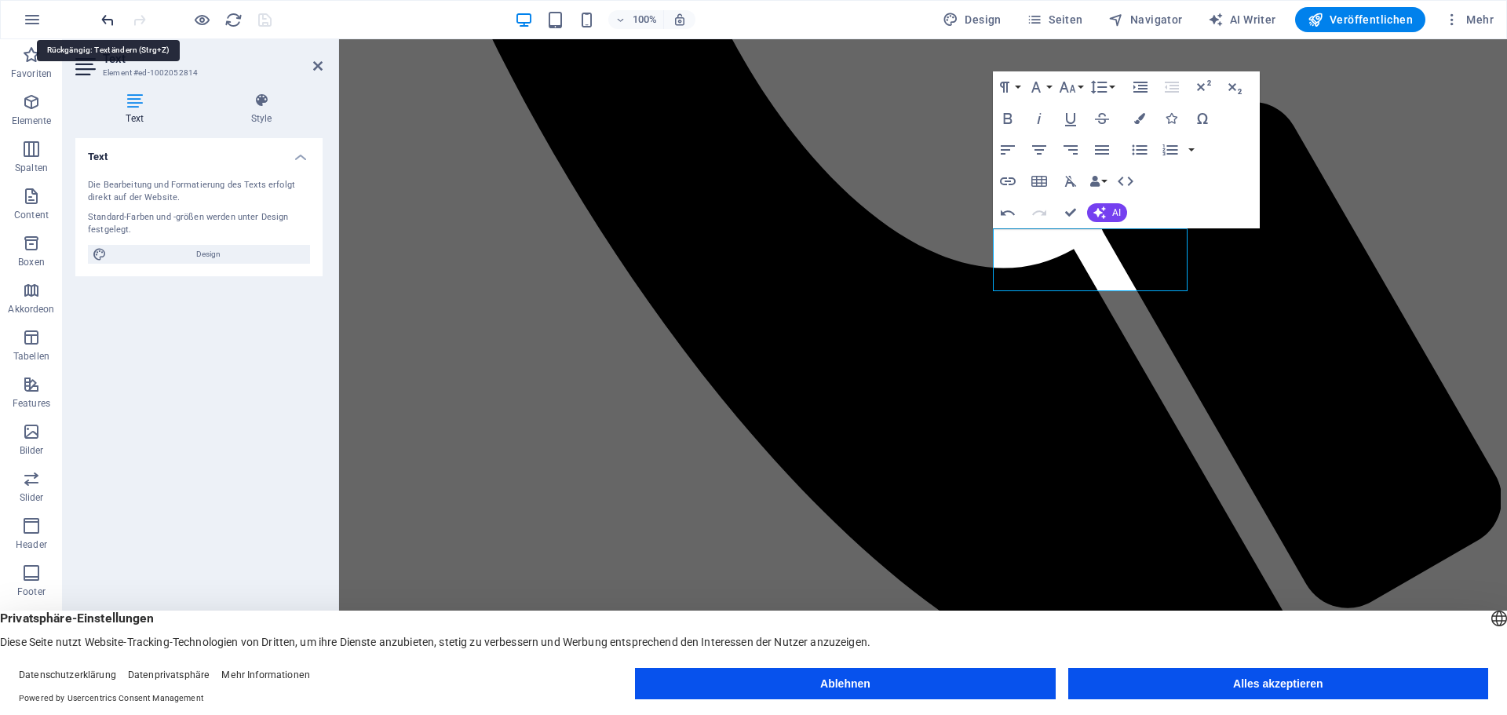
click at [105, 20] on icon "undo" at bounding box center [108, 20] width 18 height 18
click at [105, 24] on icon "undo" at bounding box center [108, 20] width 18 height 18
click at [105, 20] on icon "undo" at bounding box center [108, 20] width 18 height 18
drag, startPoint x: 1331, startPoint y: 177, endPoint x: 1331, endPoint y: 168, distance: 8.6
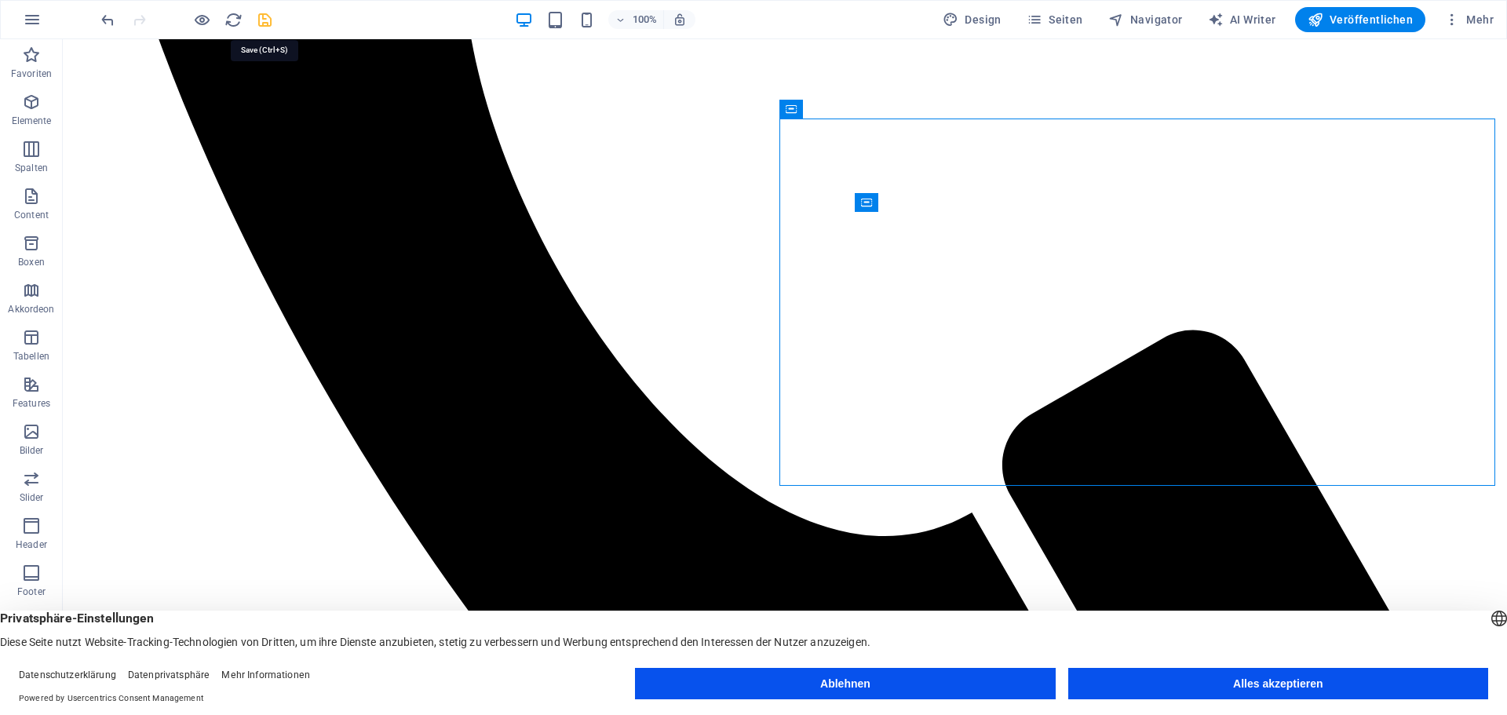
click at [265, 16] on icon "save" at bounding box center [265, 20] width 18 height 18
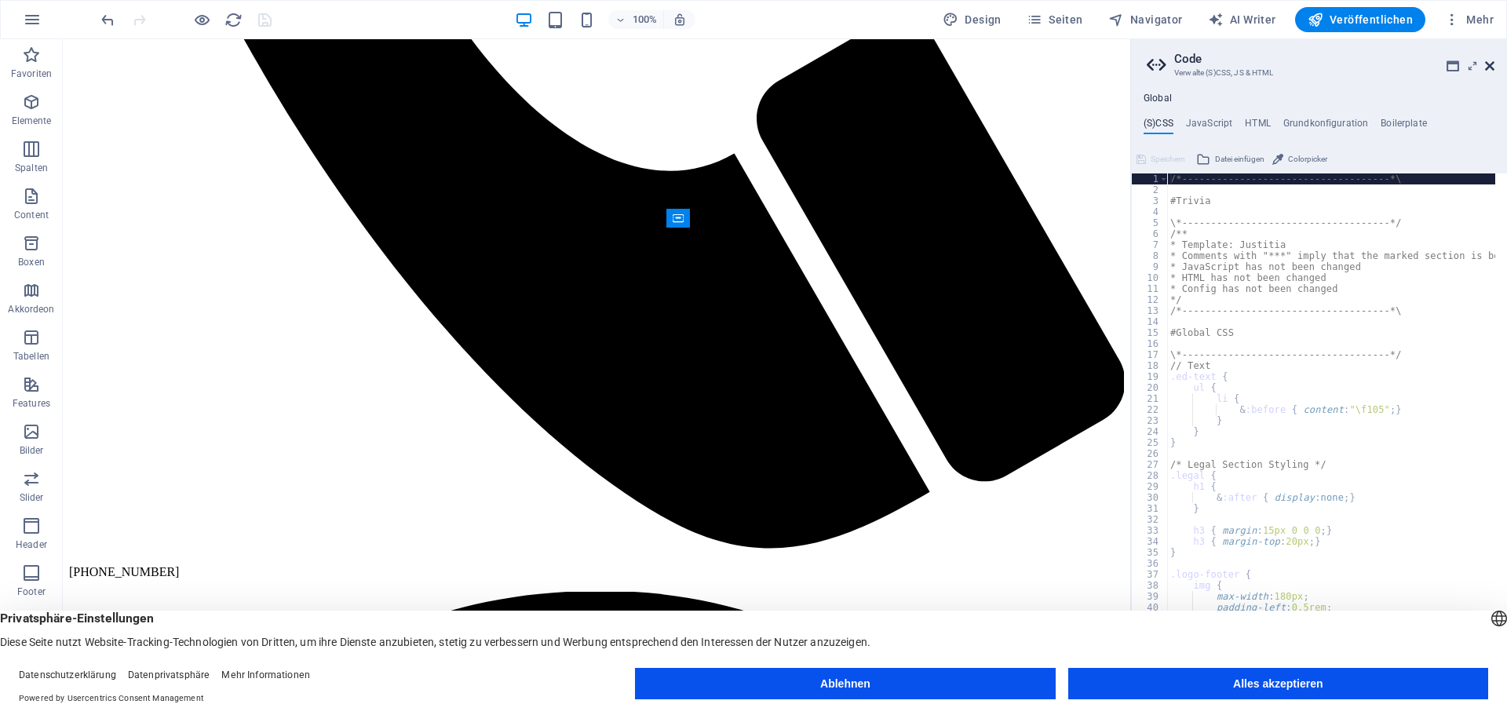
click at [1492, 60] on icon at bounding box center [1489, 66] width 9 height 13
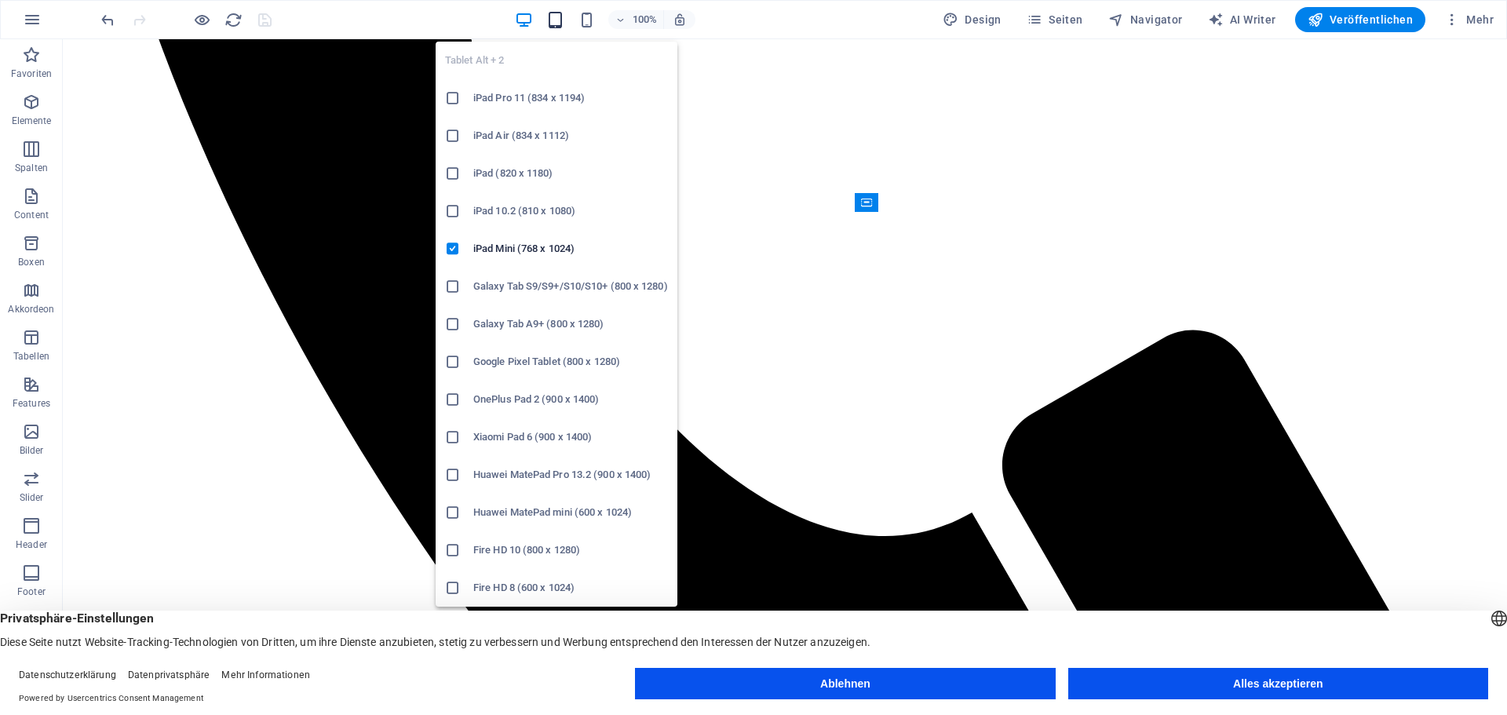
click at [555, 15] on icon "button" at bounding box center [555, 20] width 18 height 18
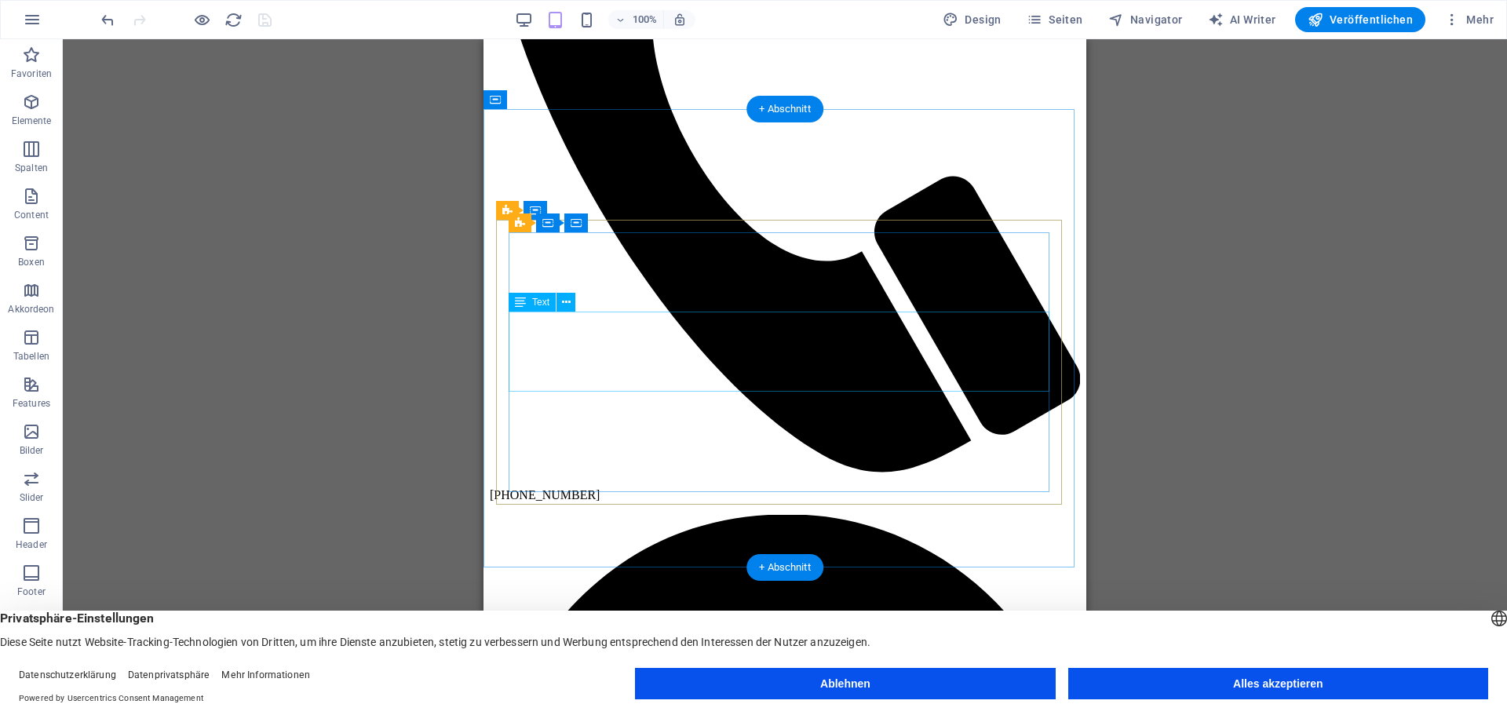
scroll to position [362, 0]
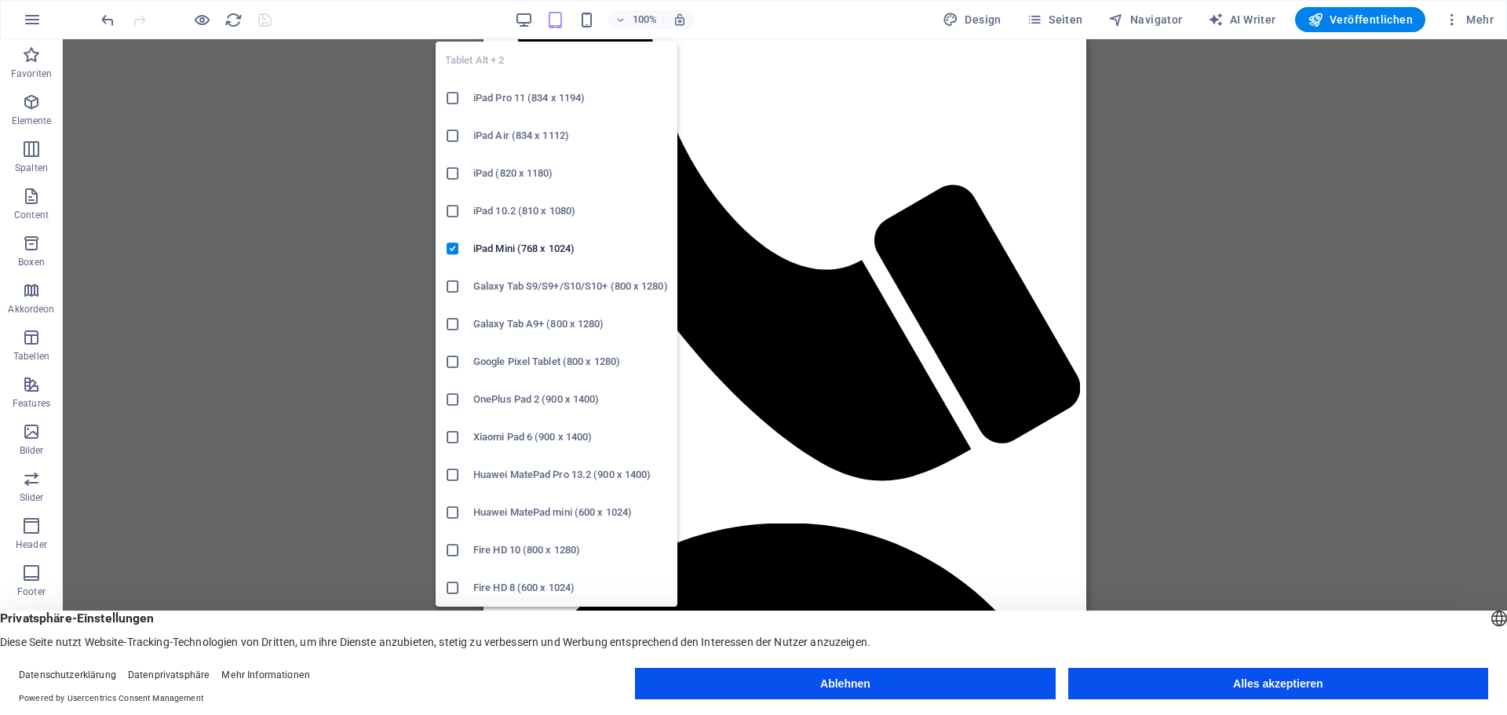
click at [558, 18] on icon "button" at bounding box center [555, 20] width 18 height 18
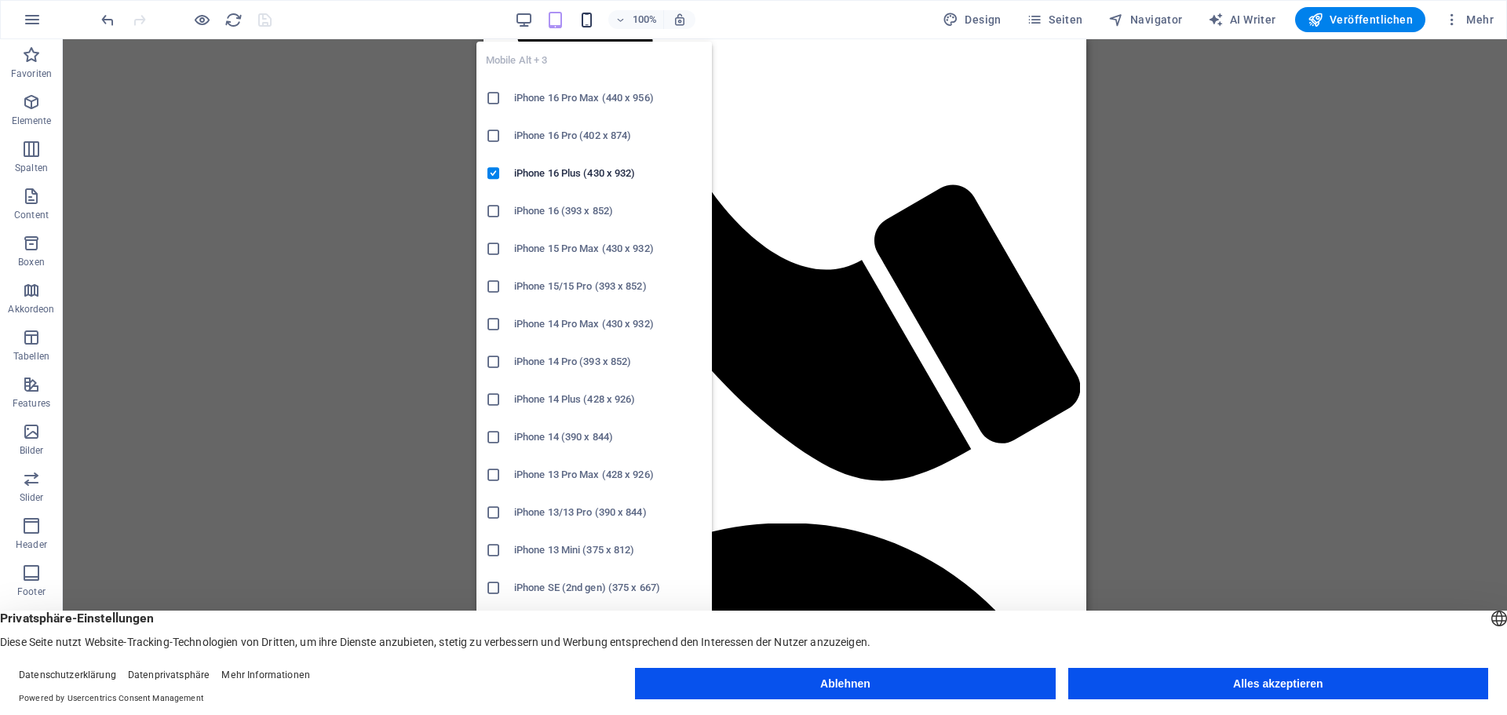
click at [593, 18] on icon "button" at bounding box center [587, 20] width 18 height 18
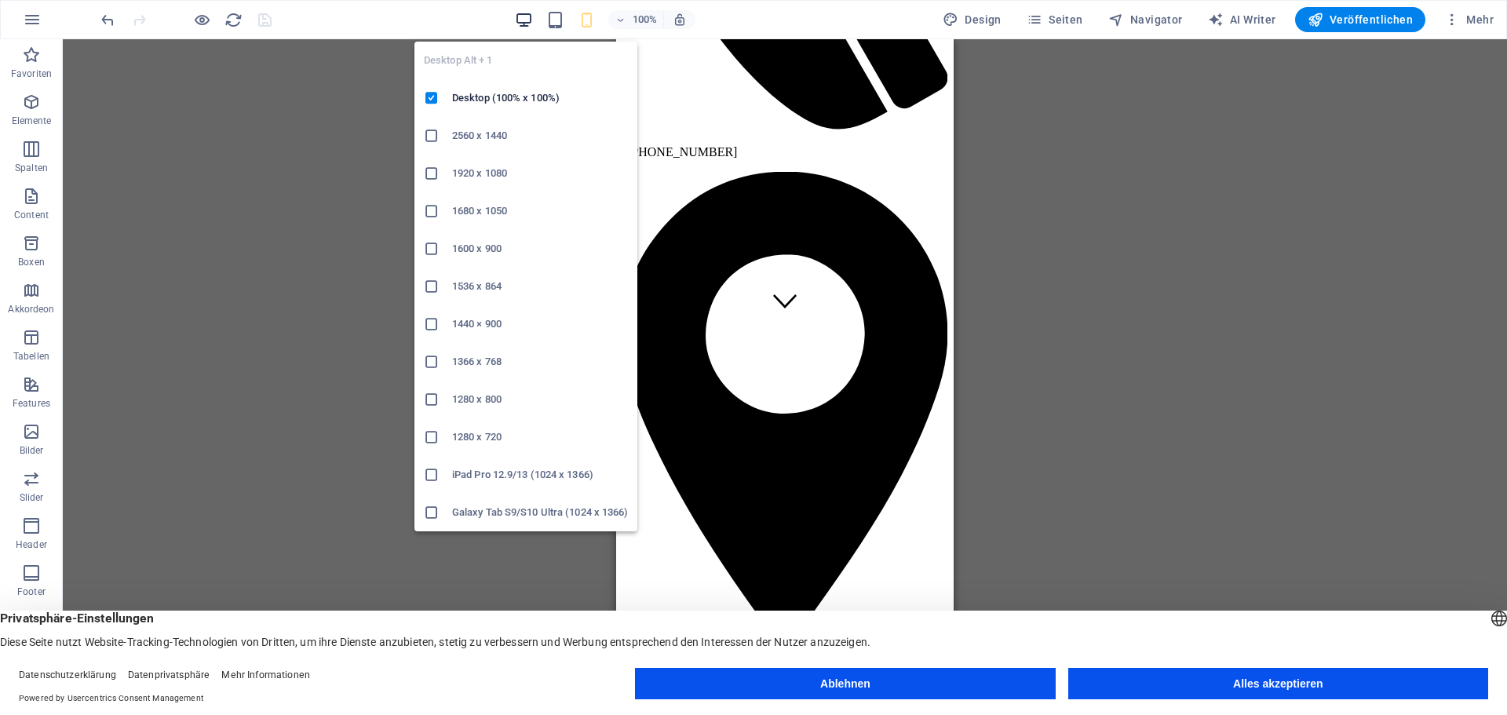
click at [527, 16] on icon "button" at bounding box center [524, 20] width 18 height 18
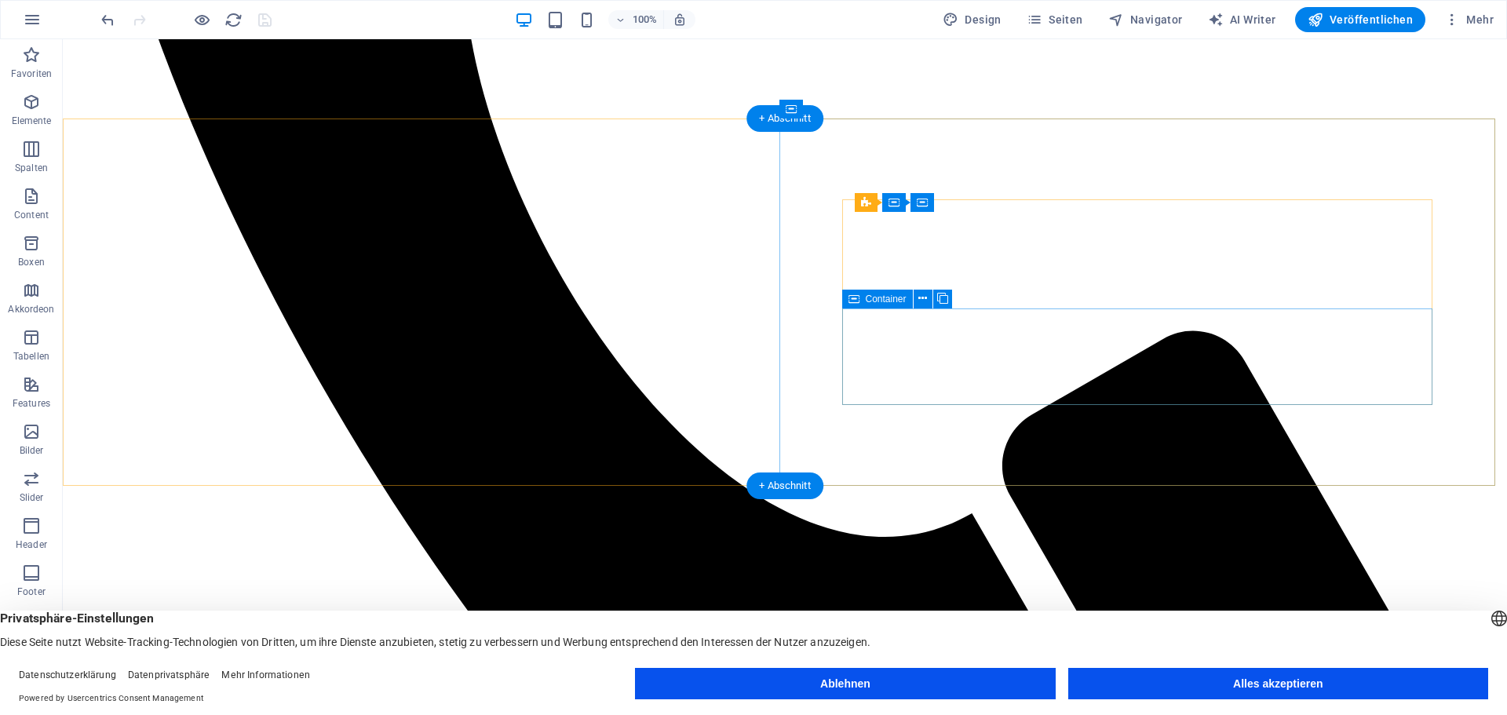
scroll to position [833, 0]
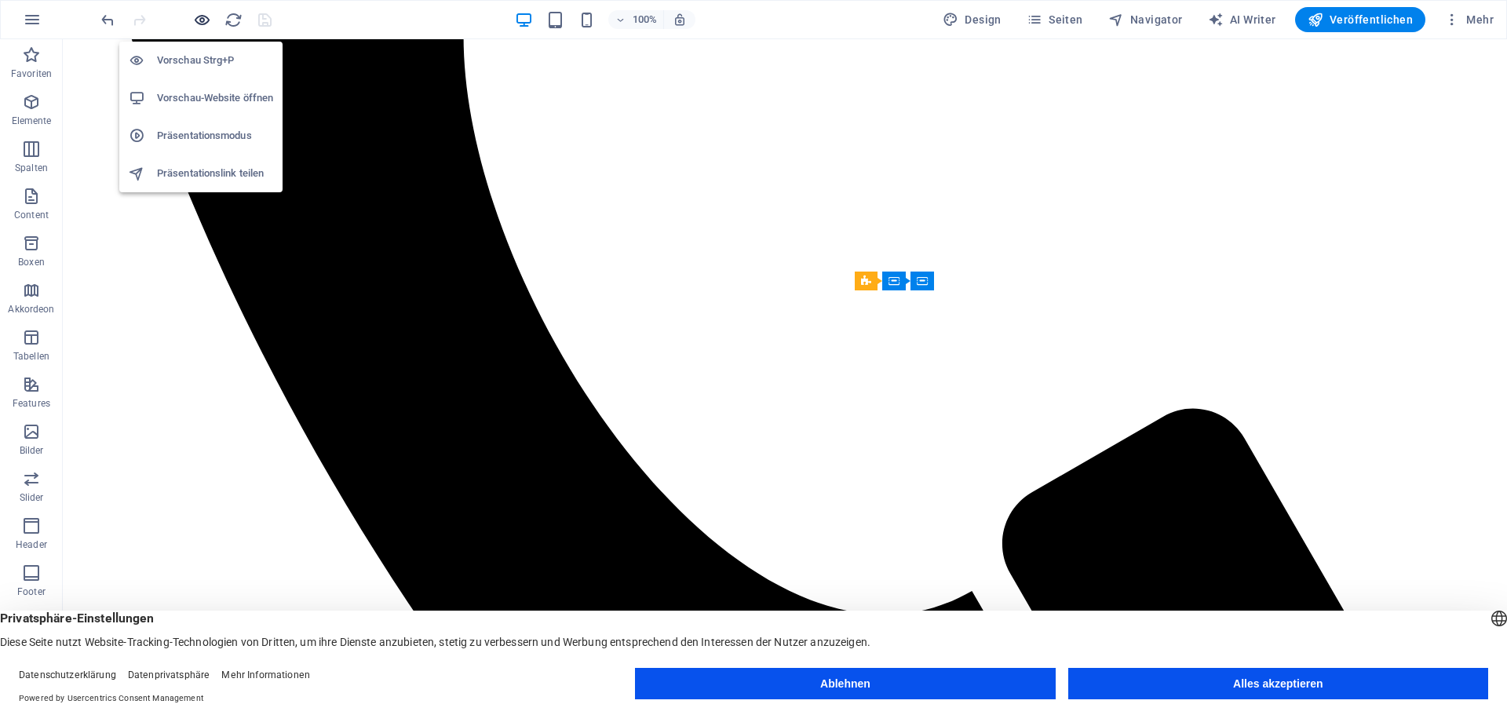
click at [200, 21] on icon "button" at bounding box center [202, 20] width 18 height 18
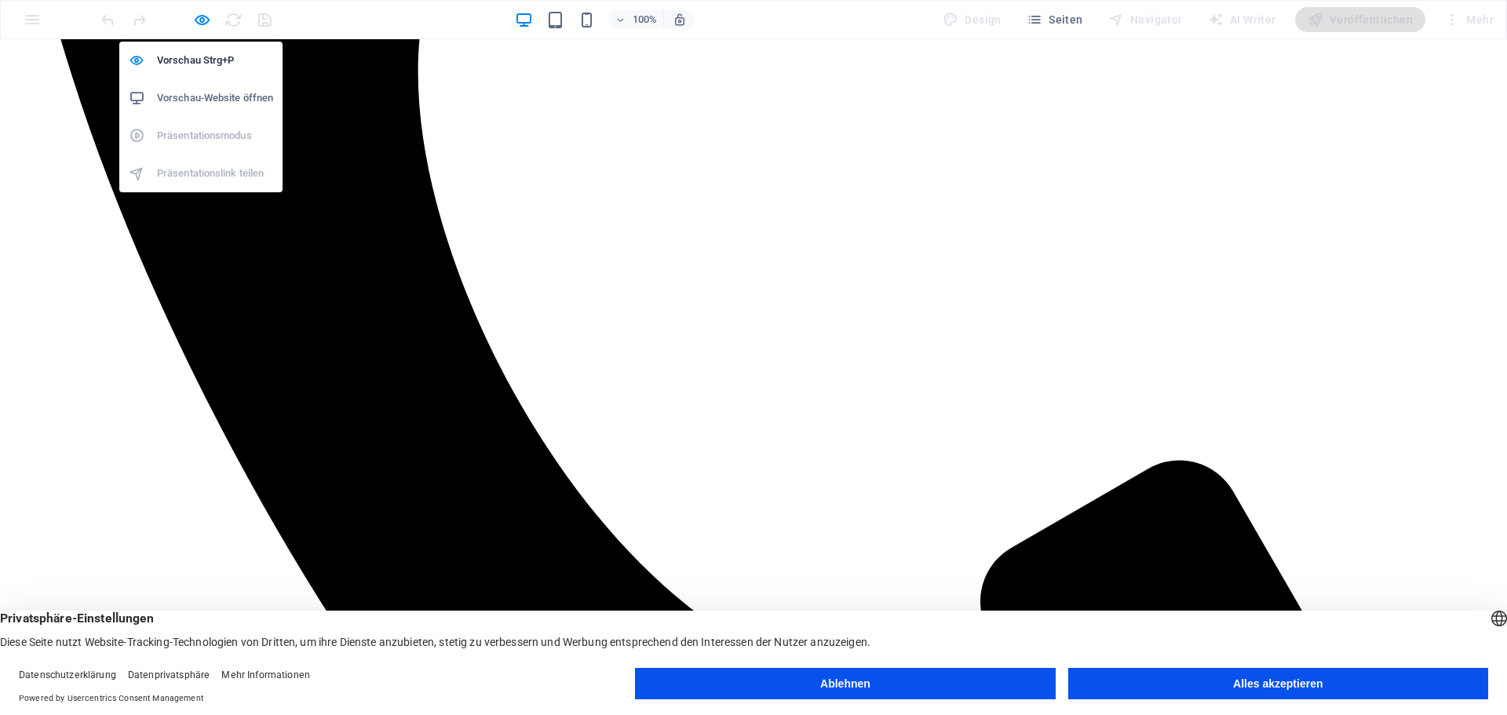
click at [197, 97] on h6 "Vorschau-Website öffnen" at bounding box center [215, 98] width 116 height 19
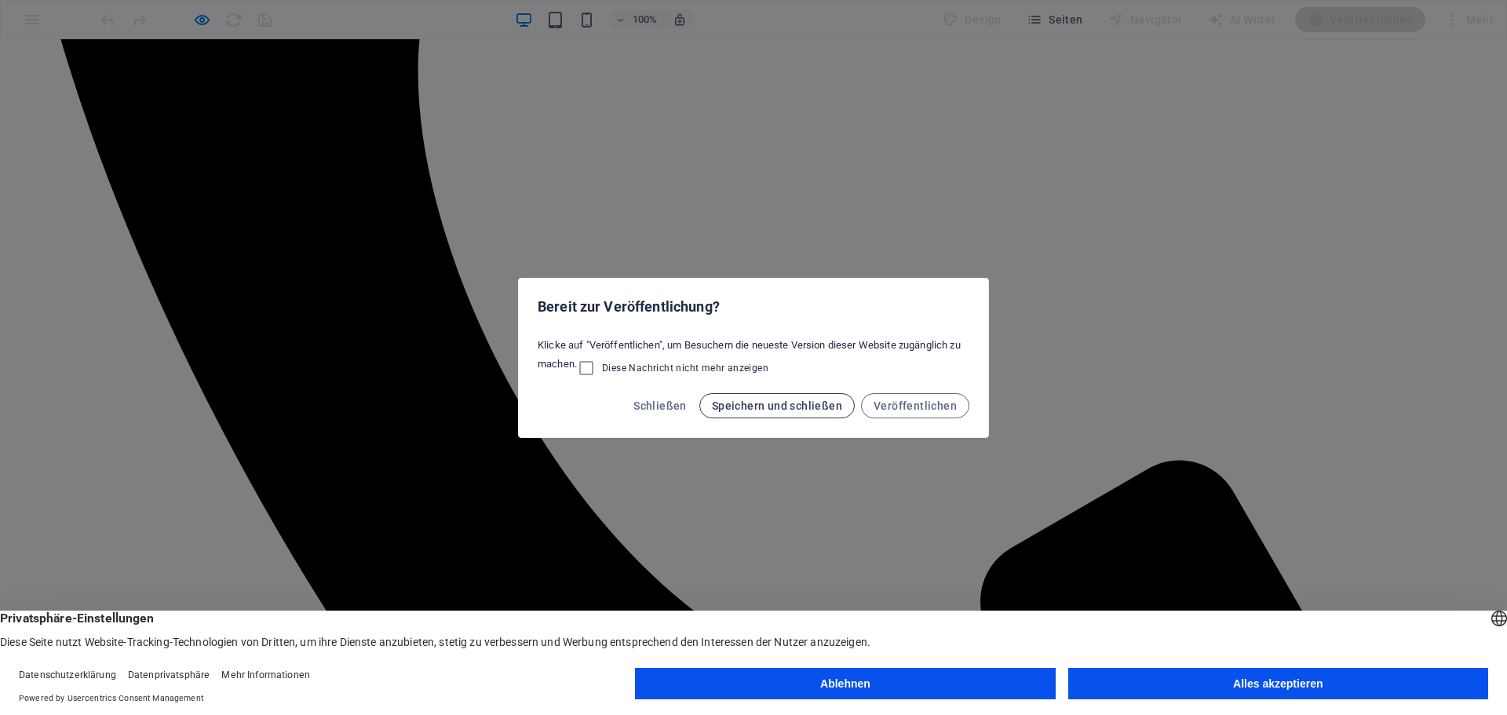
click at [736, 407] on span "Speichern und schließen" at bounding box center [777, 406] width 130 height 13
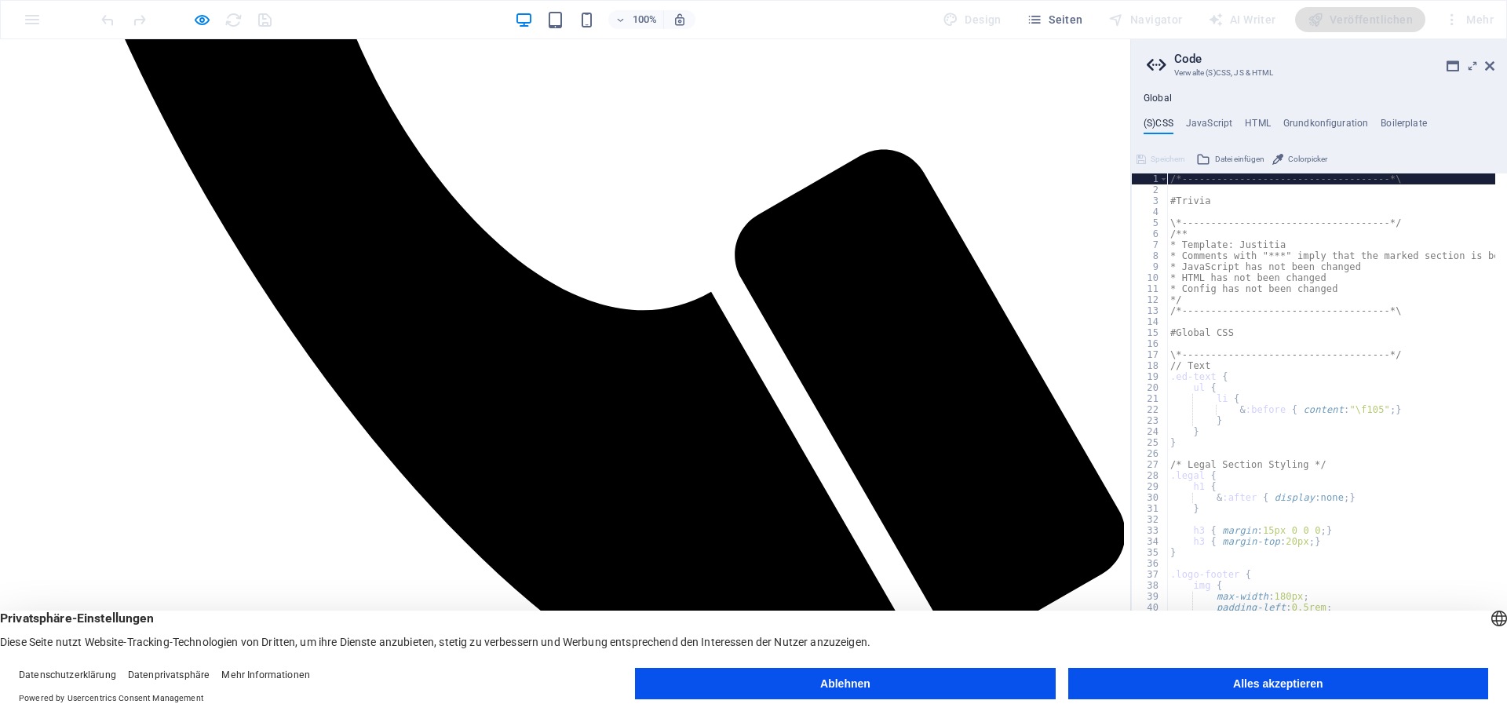
click at [1489, 57] on h2 "Code" at bounding box center [1334, 59] width 320 height 14
click at [1490, 64] on icon at bounding box center [1489, 66] width 9 height 13
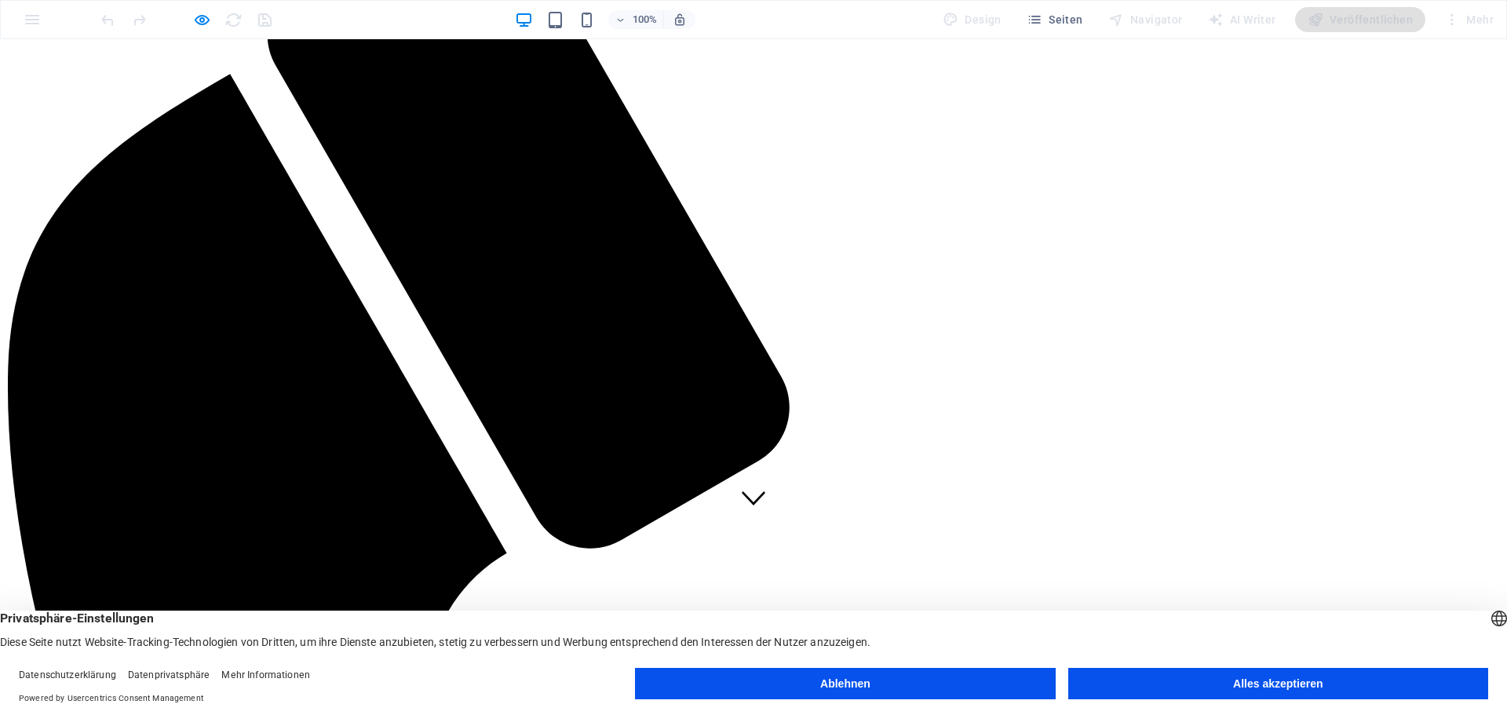
scroll to position [126, 0]
